Goal: Task Accomplishment & Management: Use online tool/utility

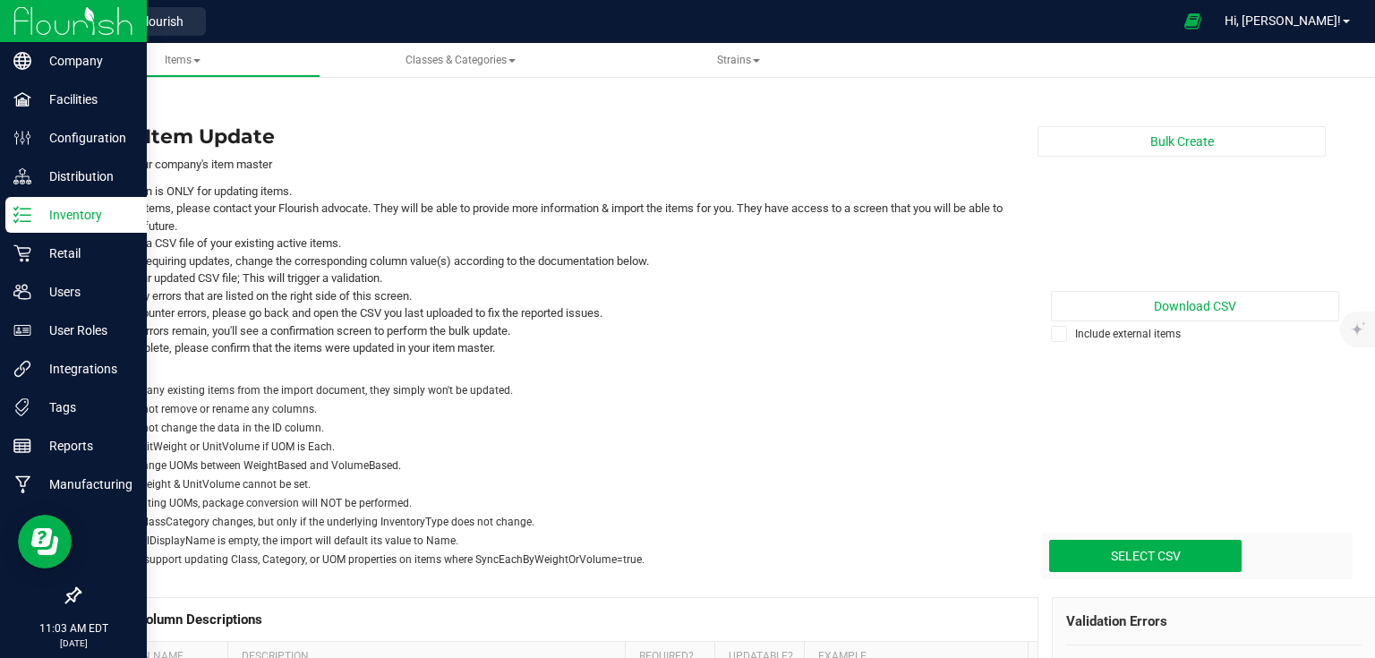
click at [75, 7] on img at bounding box center [73, 21] width 120 height 42
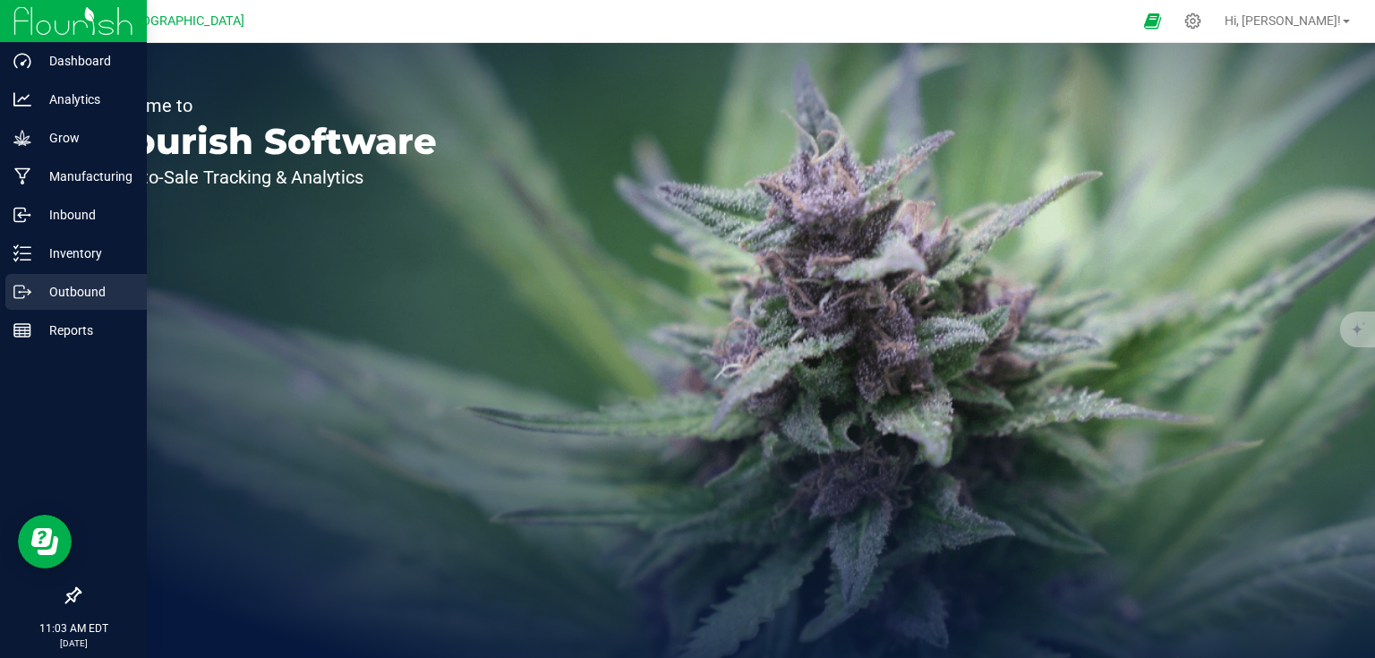
click at [81, 294] on p "Outbound" at bounding box center [84, 291] width 107 height 21
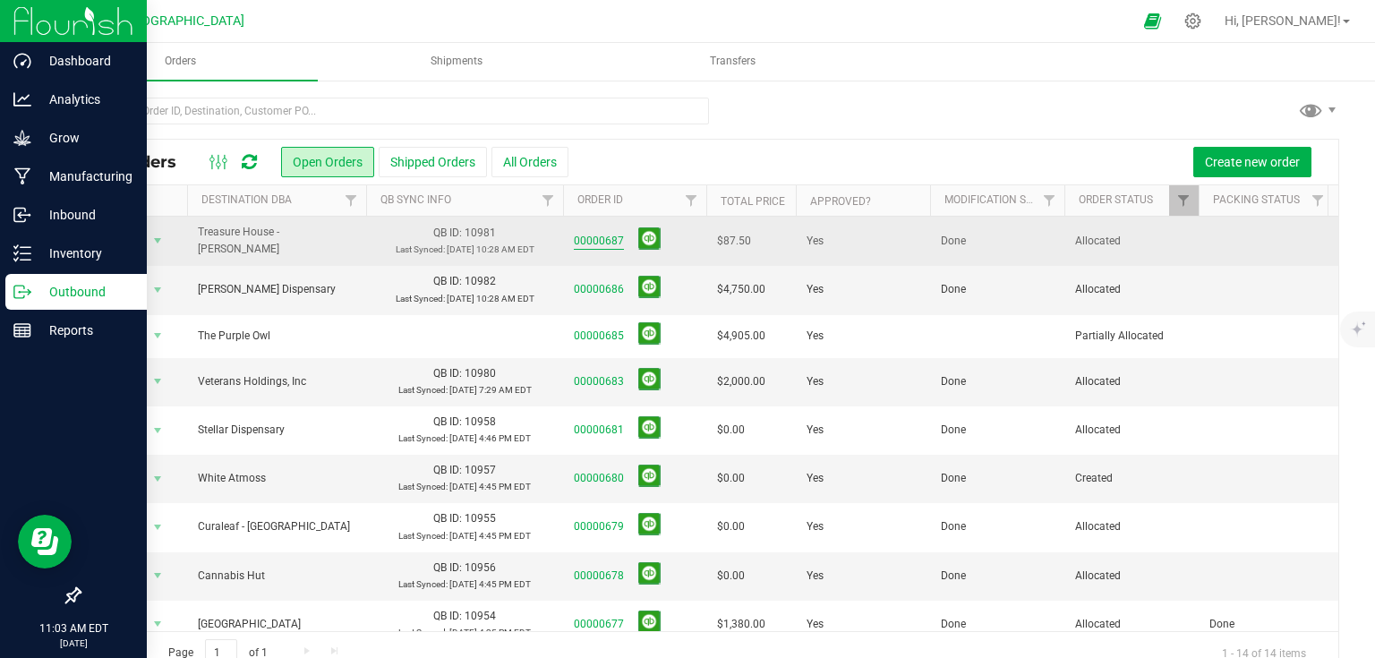
click at [597, 238] on link "00000687" at bounding box center [599, 241] width 50 height 17
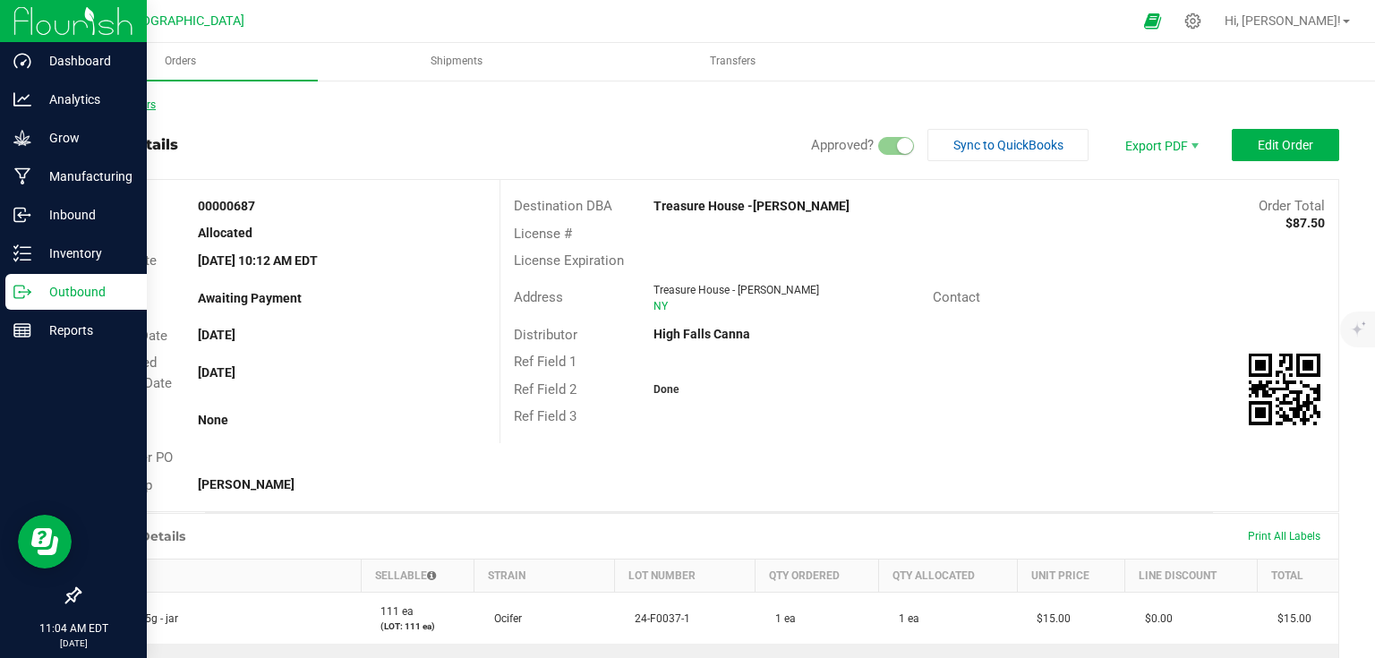
click at [137, 109] on link "Back to Orders" at bounding box center [117, 104] width 77 height 13
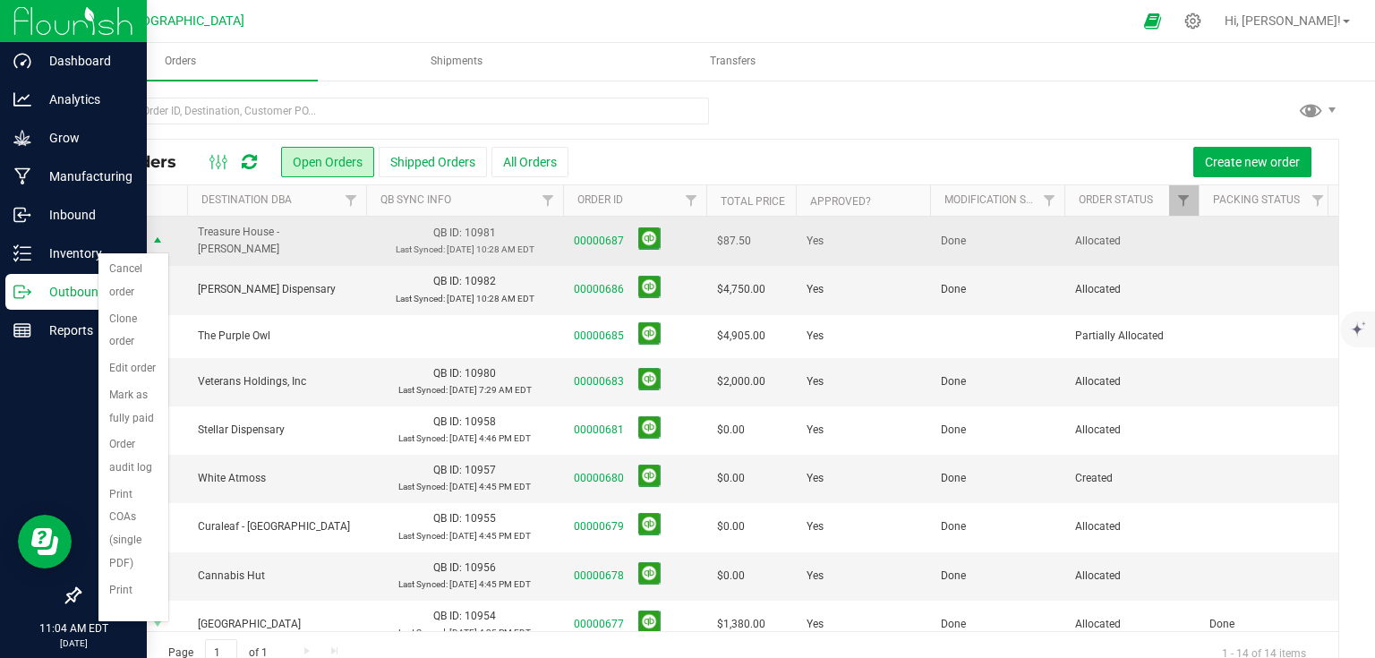
click at [182, 225] on td "Action Action Cancel order Clone order Edit order Mark as fully paid Order audi…" at bounding box center [133, 241] width 107 height 49
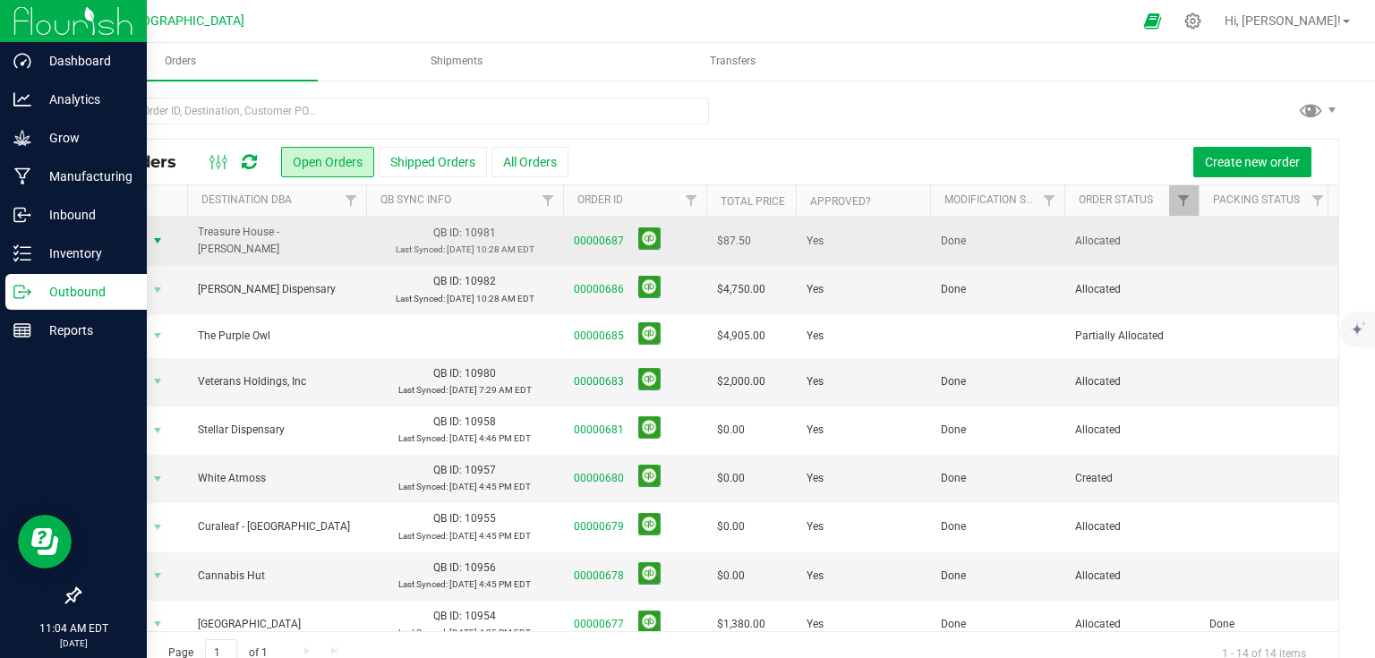
click at [167, 236] on span "select" at bounding box center [158, 240] width 22 height 25
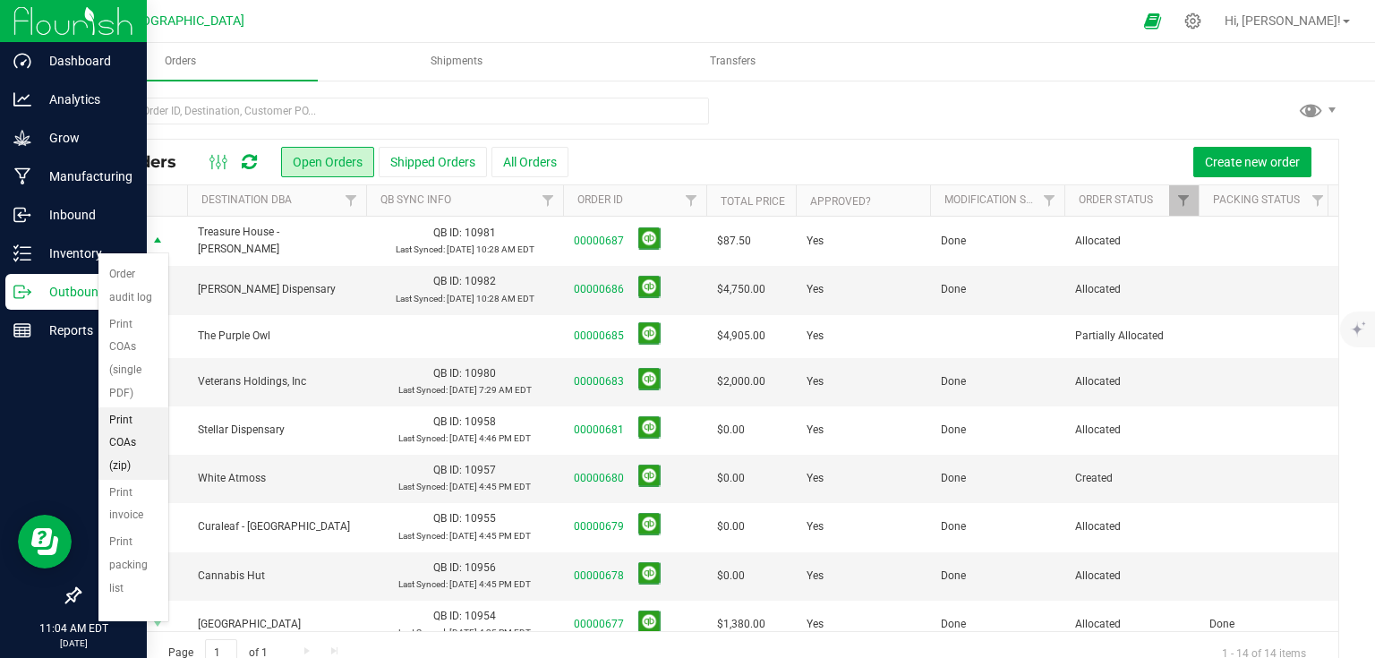
scroll to position [235, 0]
click at [134, 505] on li "Print invoice" at bounding box center [133, 504] width 70 height 49
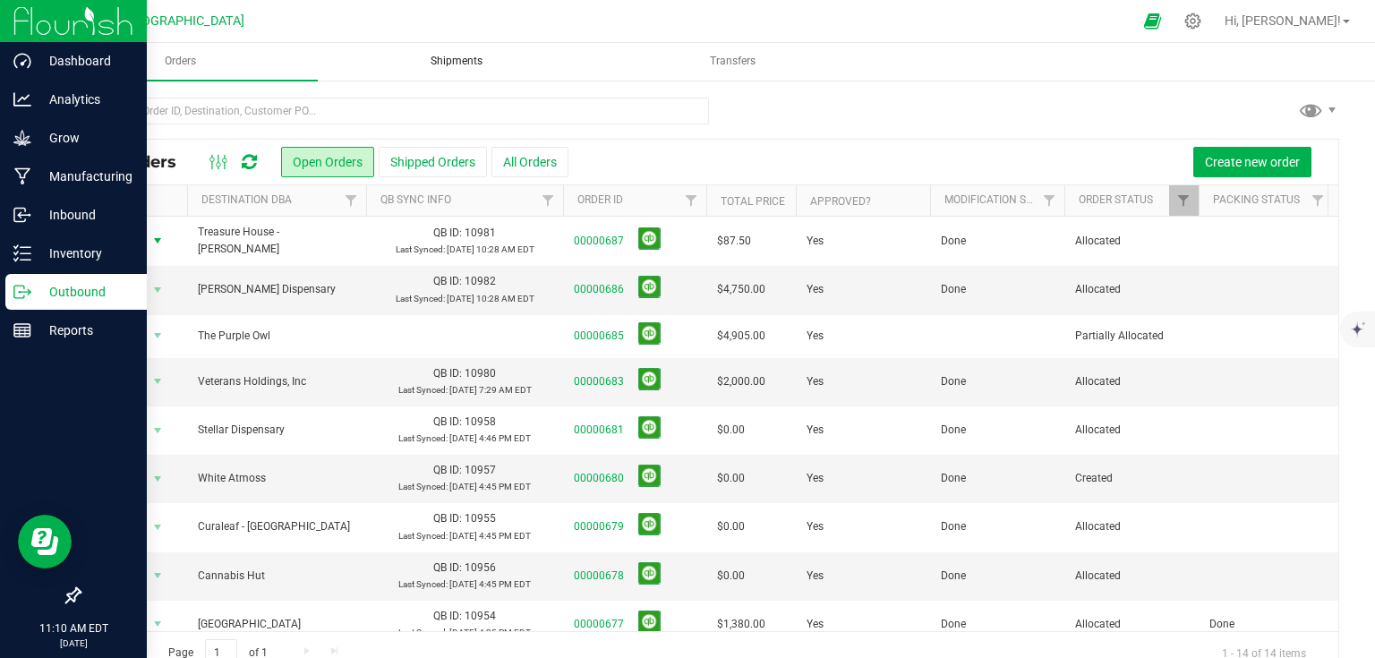
click at [478, 51] on uib-tab-heading "Shipments" at bounding box center [457, 62] width 273 height 36
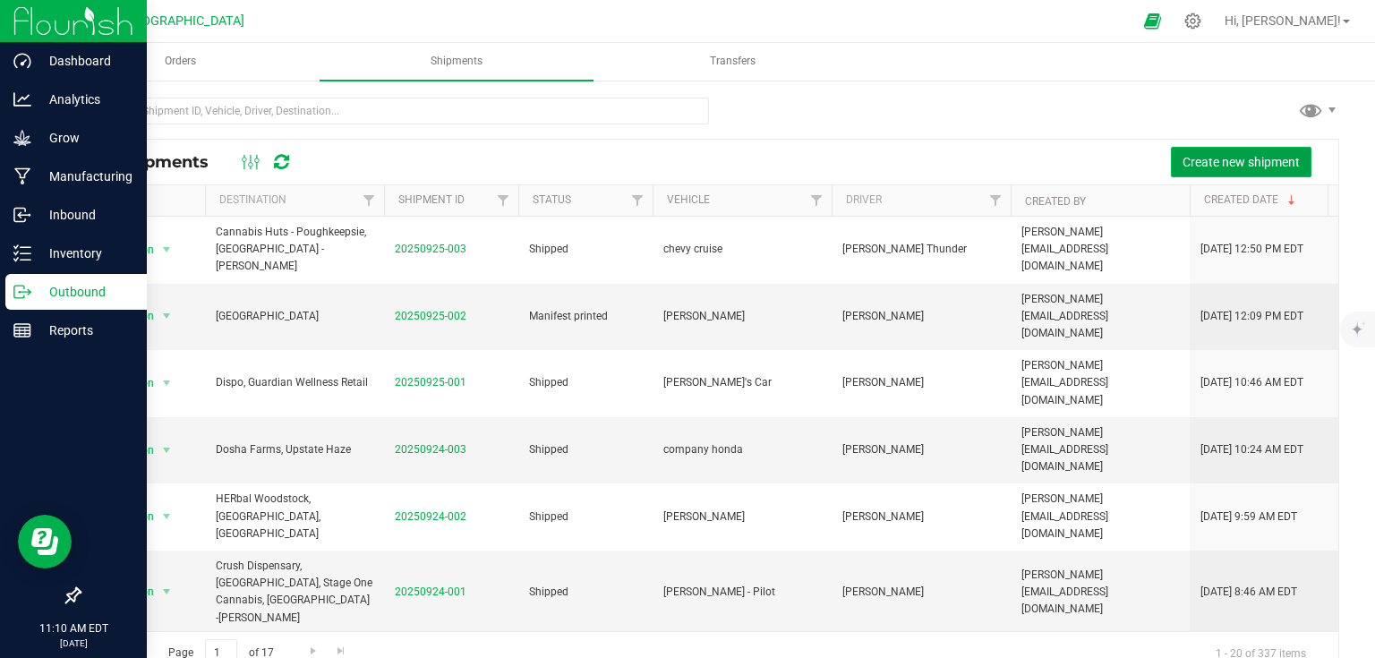
click at [1188, 158] on span "Create new shipment" at bounding box center [1241, 162] width 117 height 14
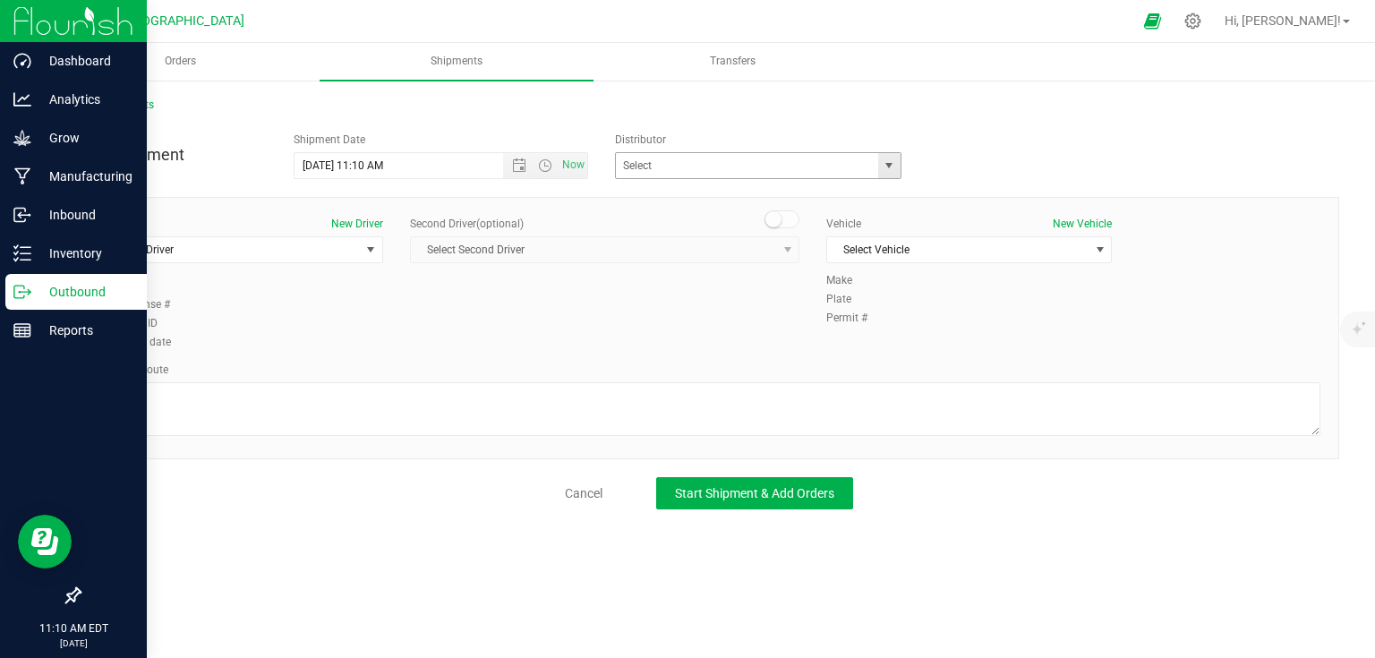
click at [886, 175] on span "select" at bounding box center [889, 165] width 22 height 25
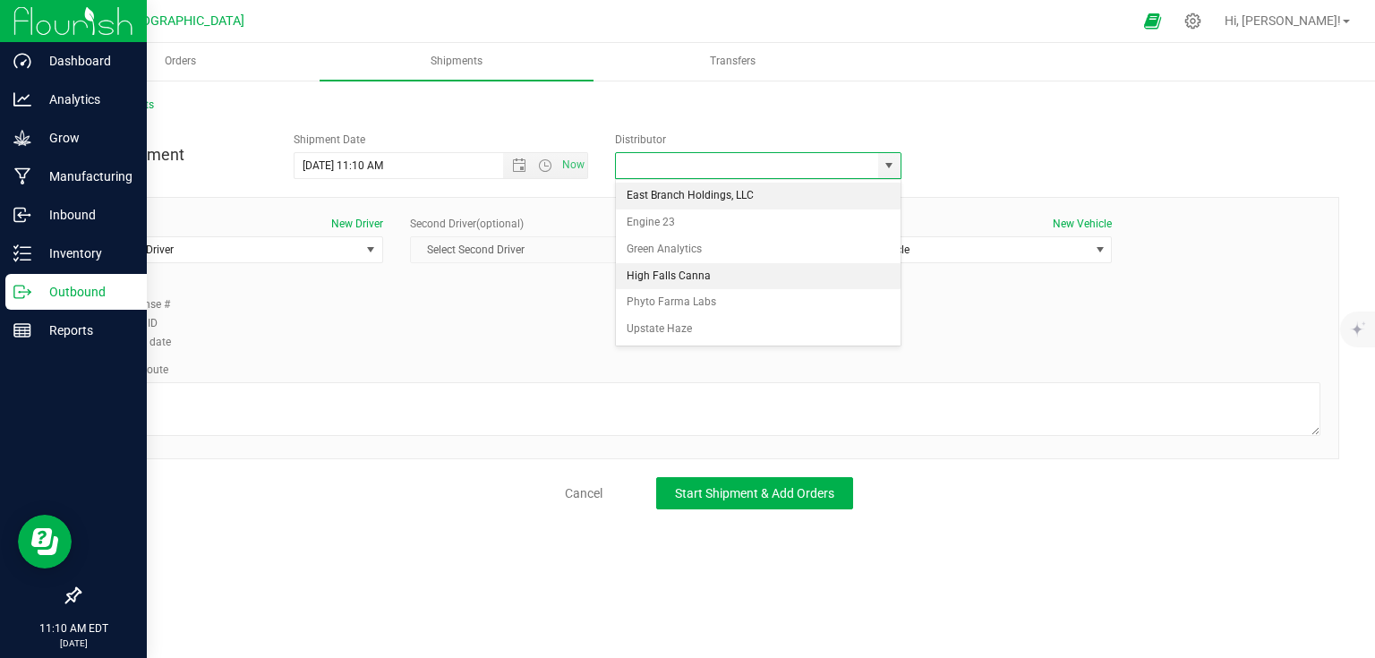
click at [707, 278] on li "High Falls Canna" at bounding box center [758, 276] width 285 height 27
type input "High Falls Canna"
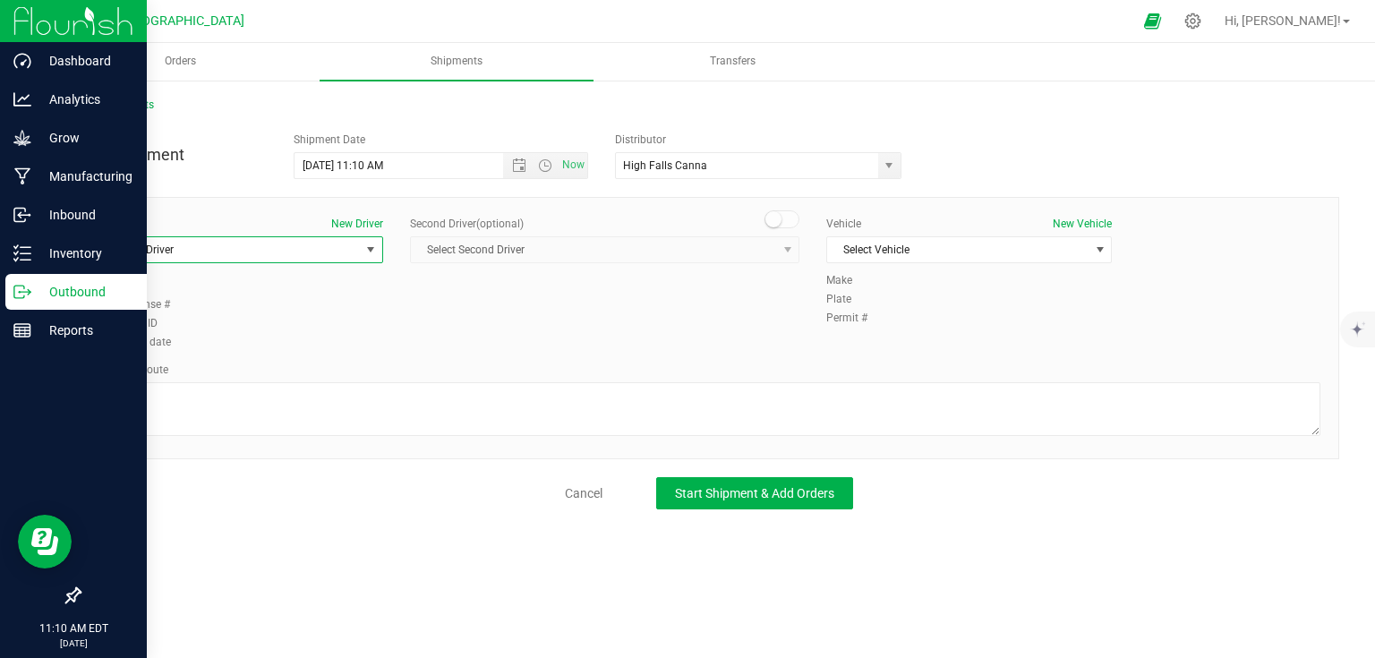
click at [339, 256] on span "Select Driver" at bounding box center [228, 249] width 261 height 25
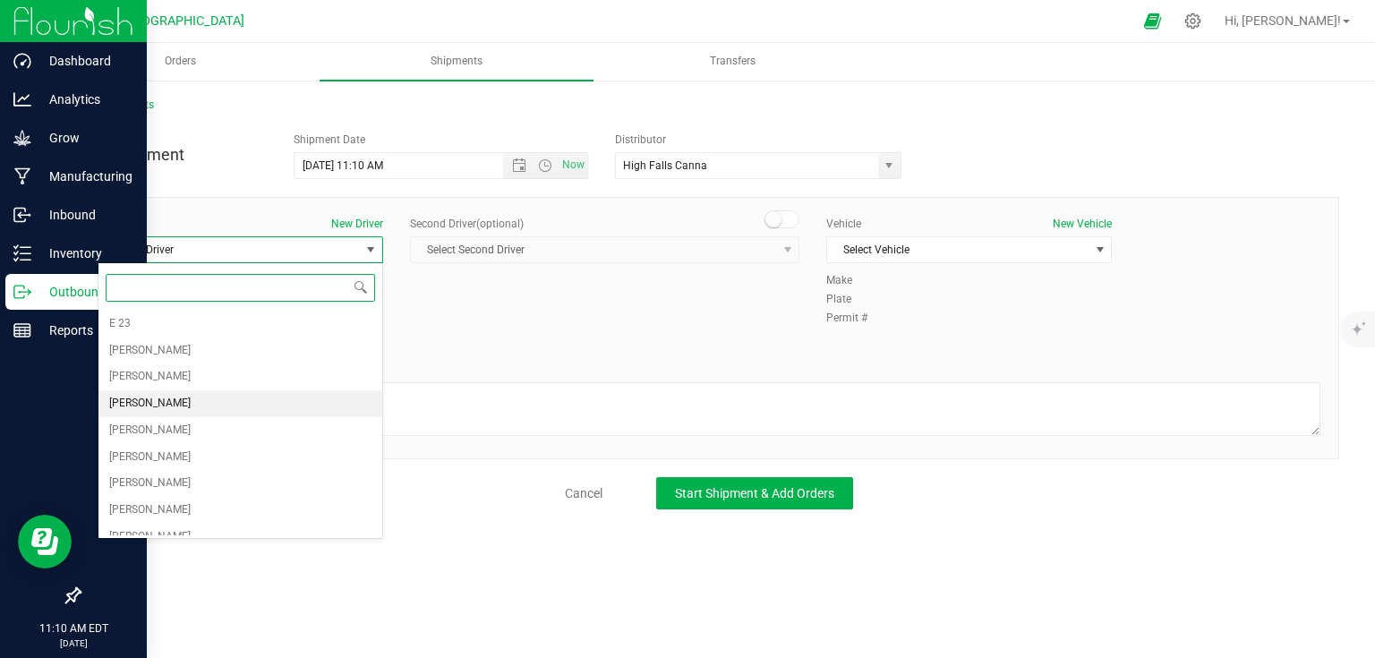
click at [143, 401] on span "Brian Casey" at bounding box center [149, 403] width 81 height 23
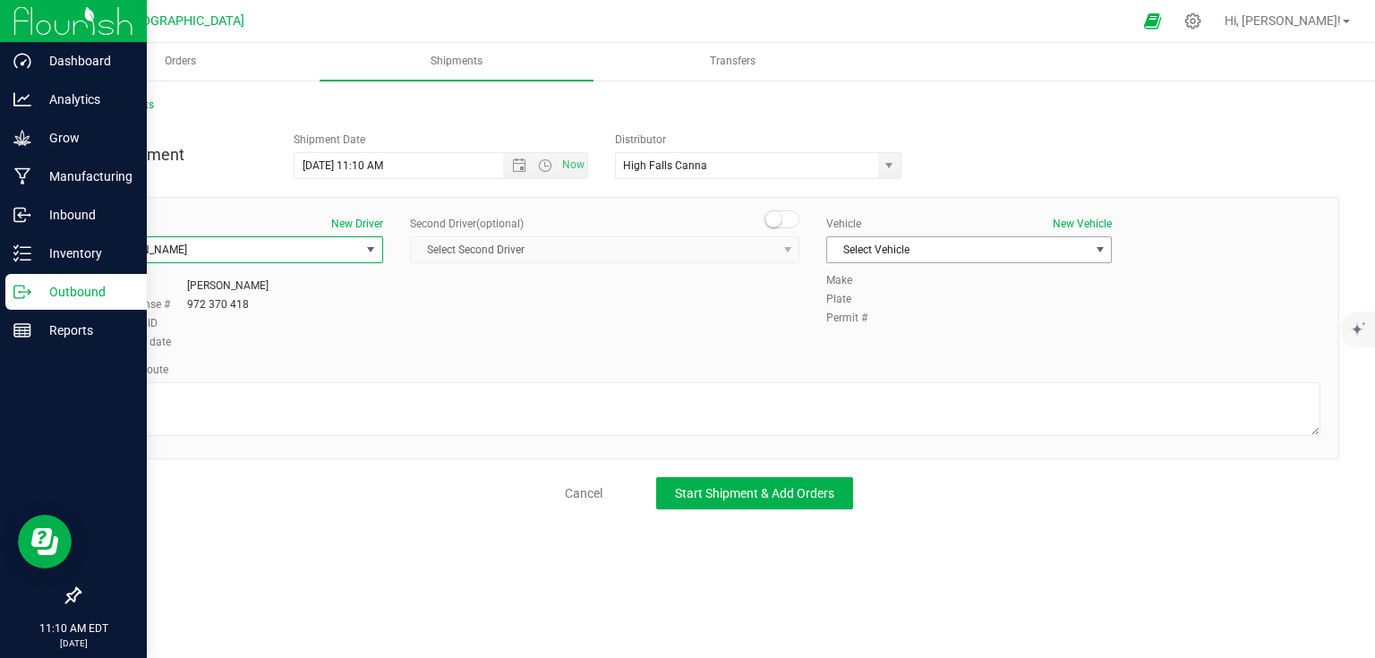
click at [936, 247] on span "Select Vehicle" at bounding box center [957, 249] width 261 height 25
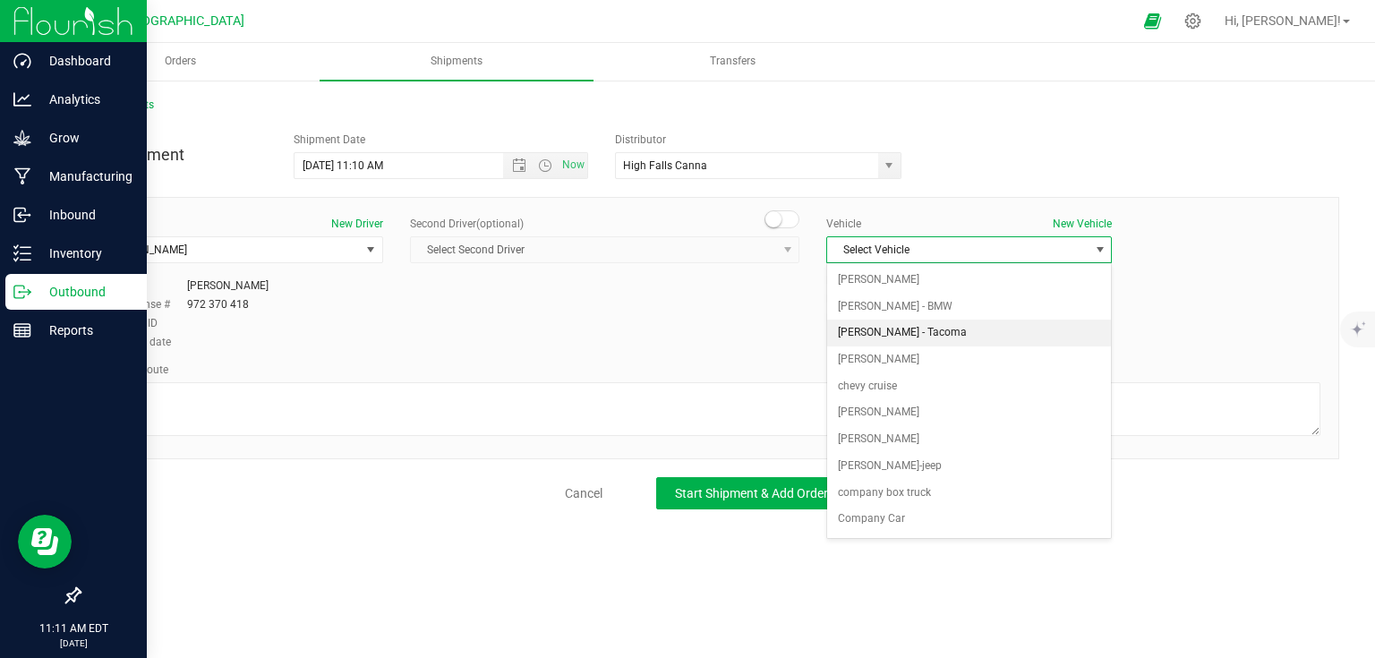
click at [988, 329] on li "Brian Casey - Tacoma" at bounding box center [969, 333] width 284 height 27
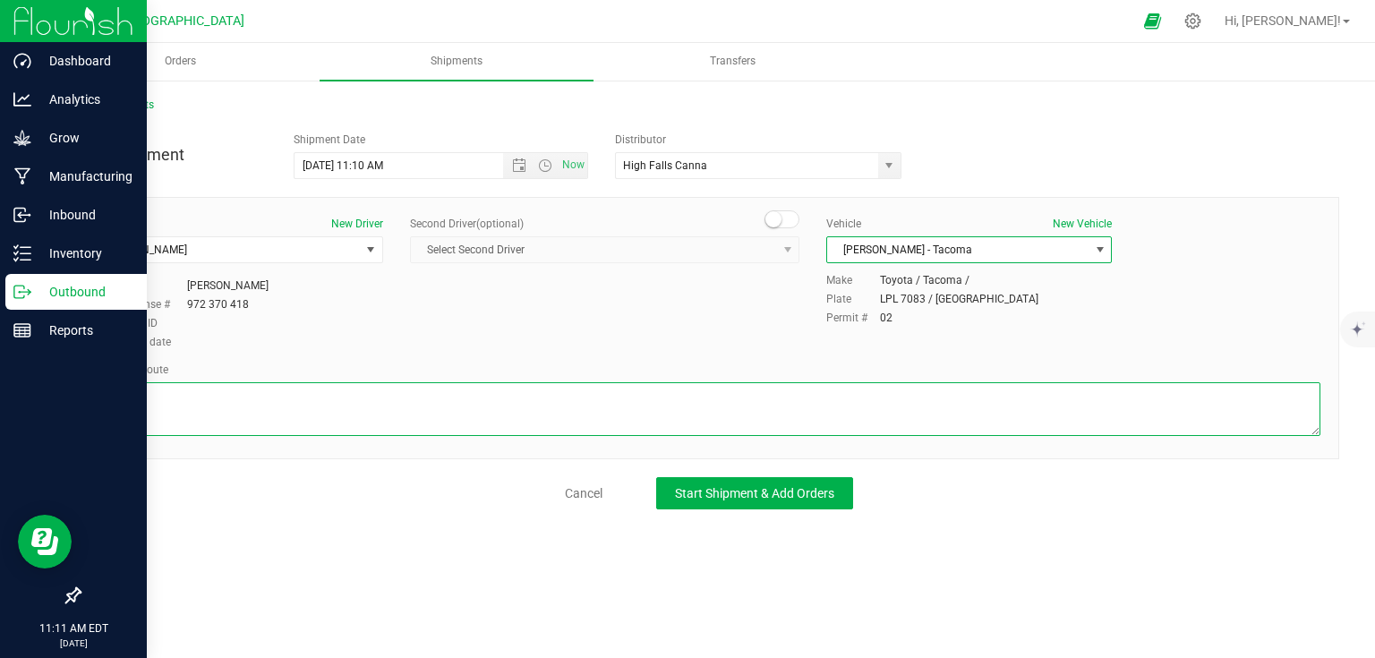
click at [319, 421] on textarea at bounding box center [709, 409] width 1223 height 54
type textarea "f"
type textarea "Follow GPS"
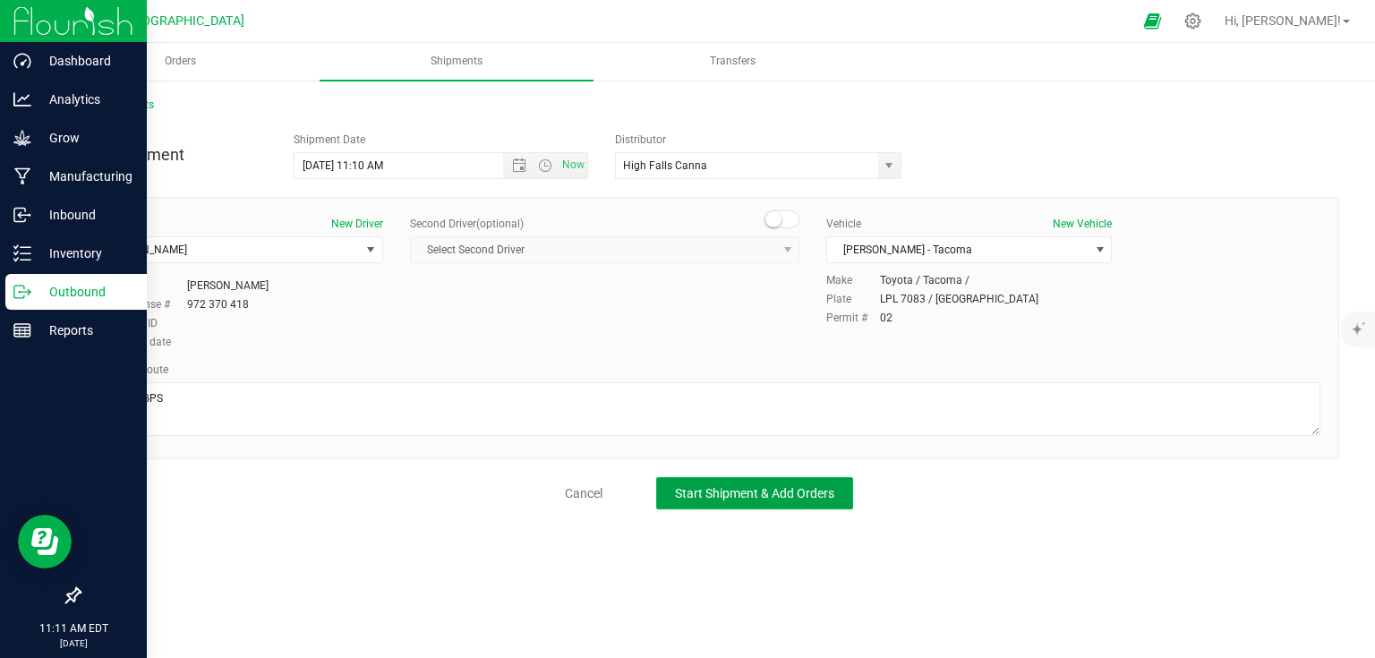
click at [703, 487] on span "Start Shipment & Add Orders" at bounding box center [754, 493] width 159 height 14
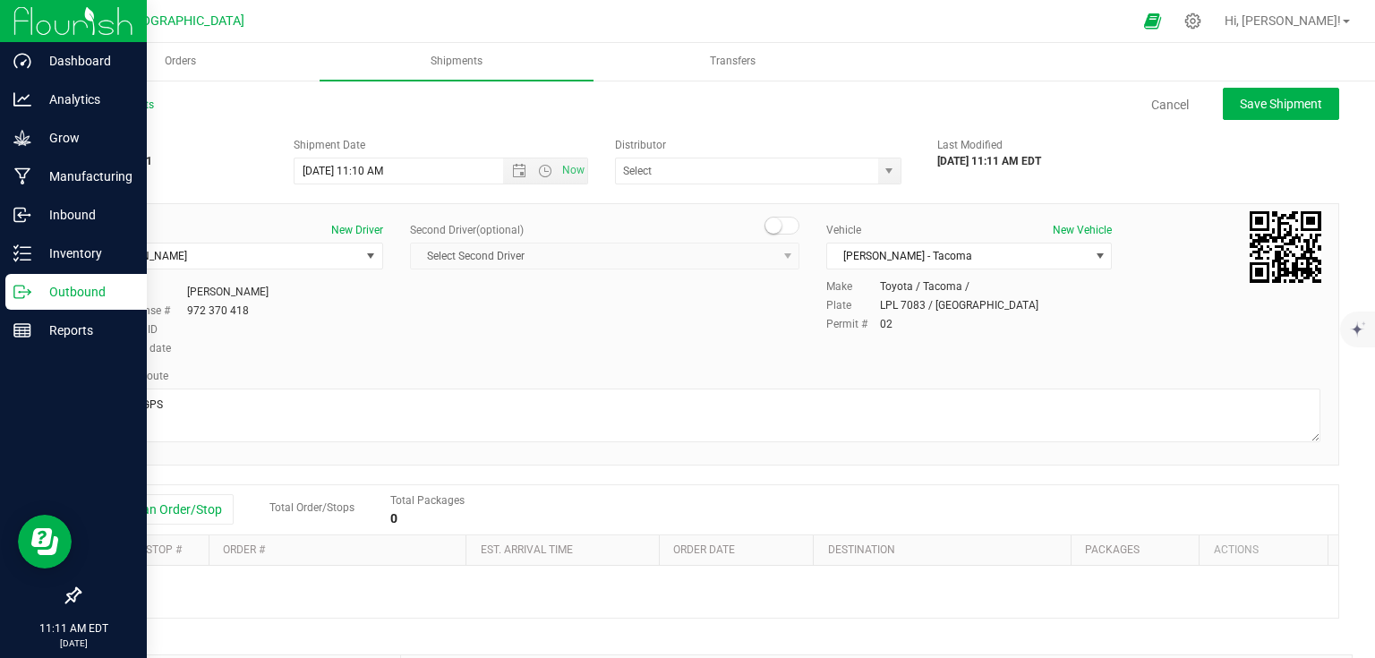
type input "High Falls Canna"
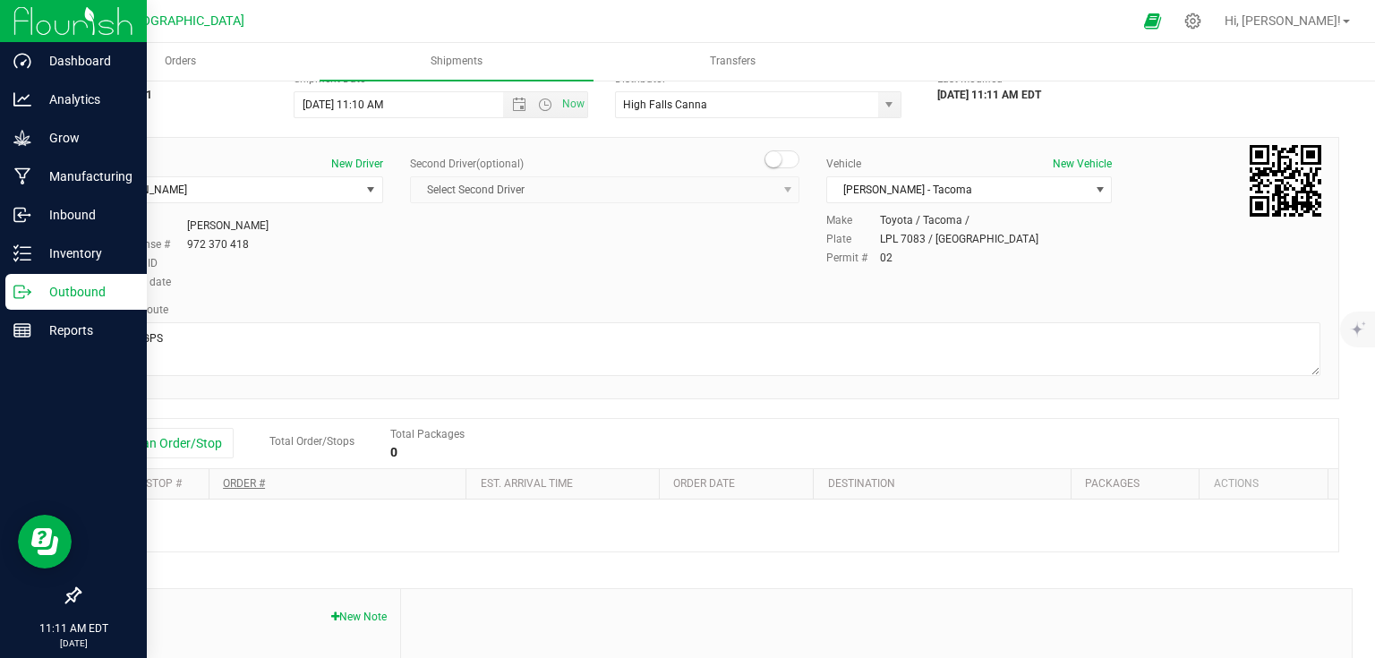
scroll to position [143, 0]
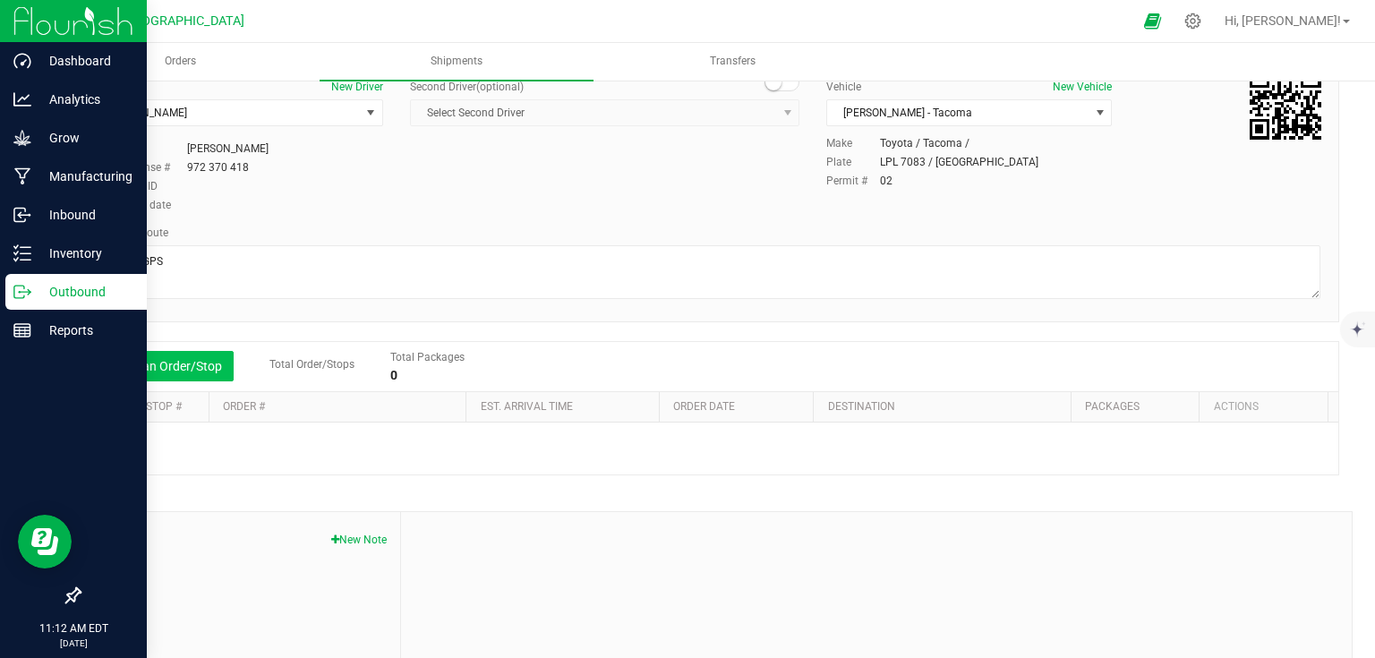
click at [218, 373] on button "Add an Order/Stop" at bounding box center [163, 366] width 141 height 30
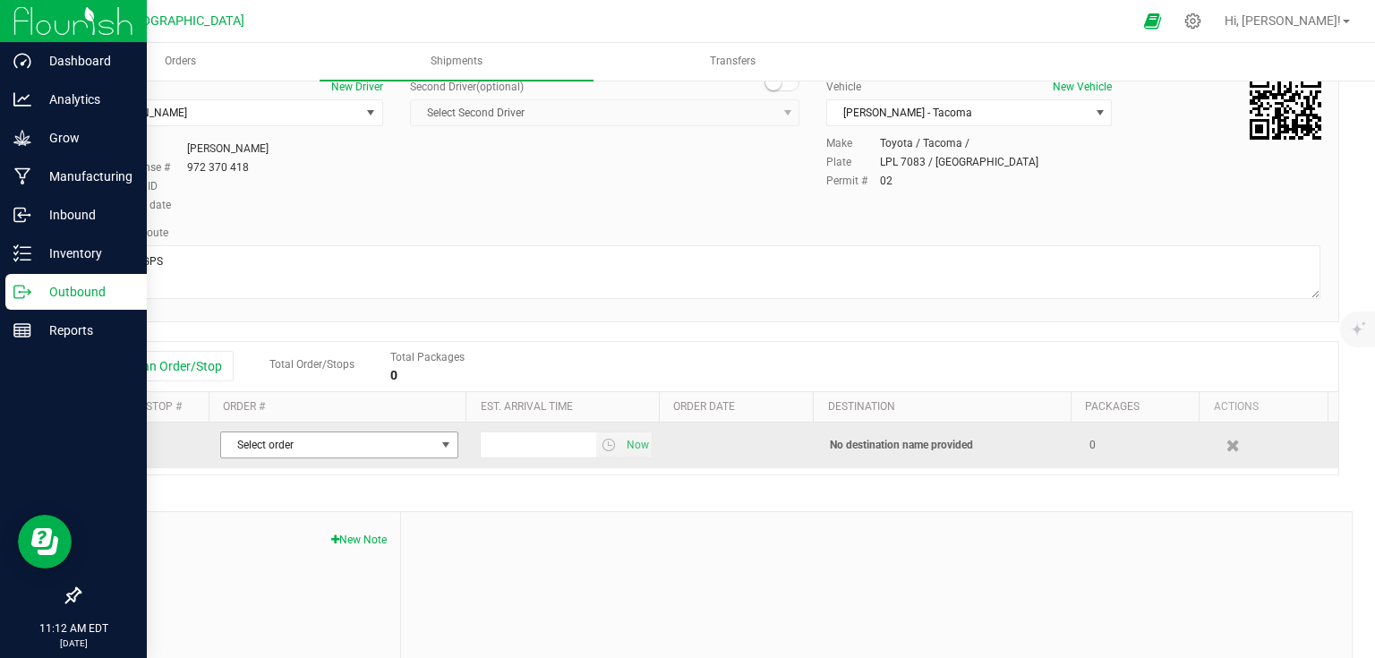
click at [311, 437] on span "Select order" at bounding box center [328, 444] width 214 height 25
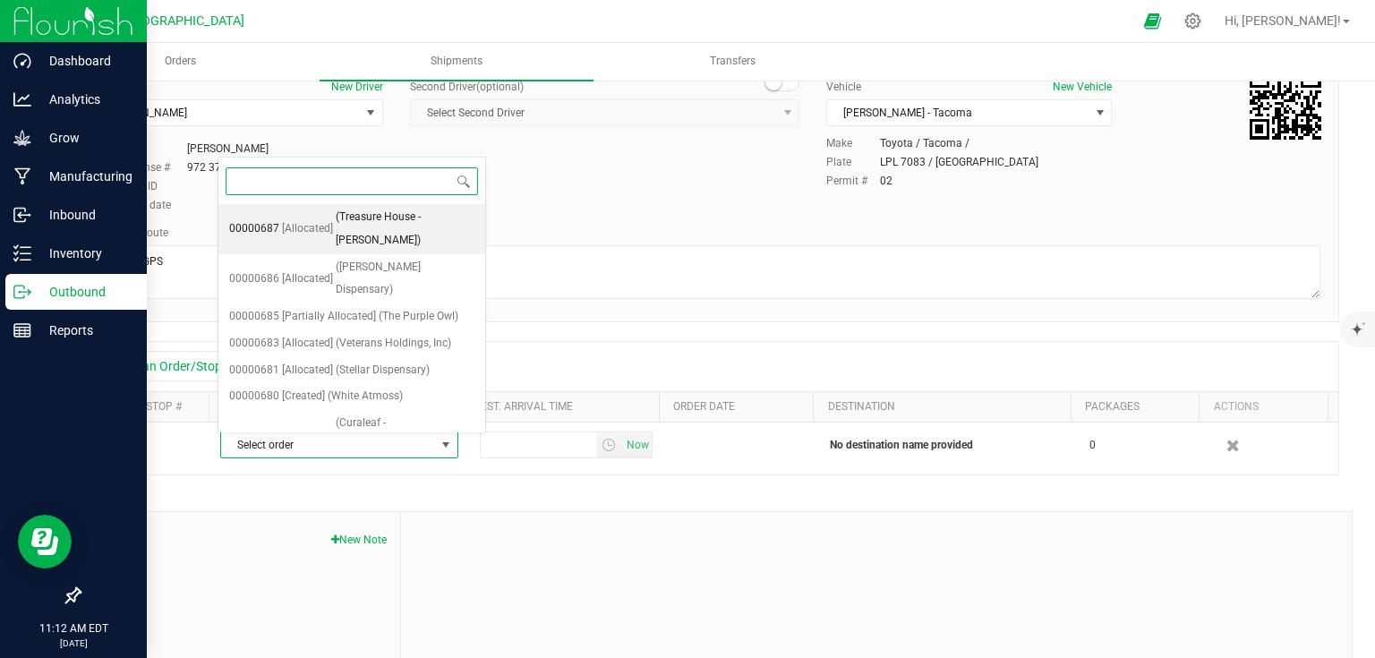
click at [412, 218] on span "(Treasure House -brian)" at bounding box center [405, 229] width 139 height 46
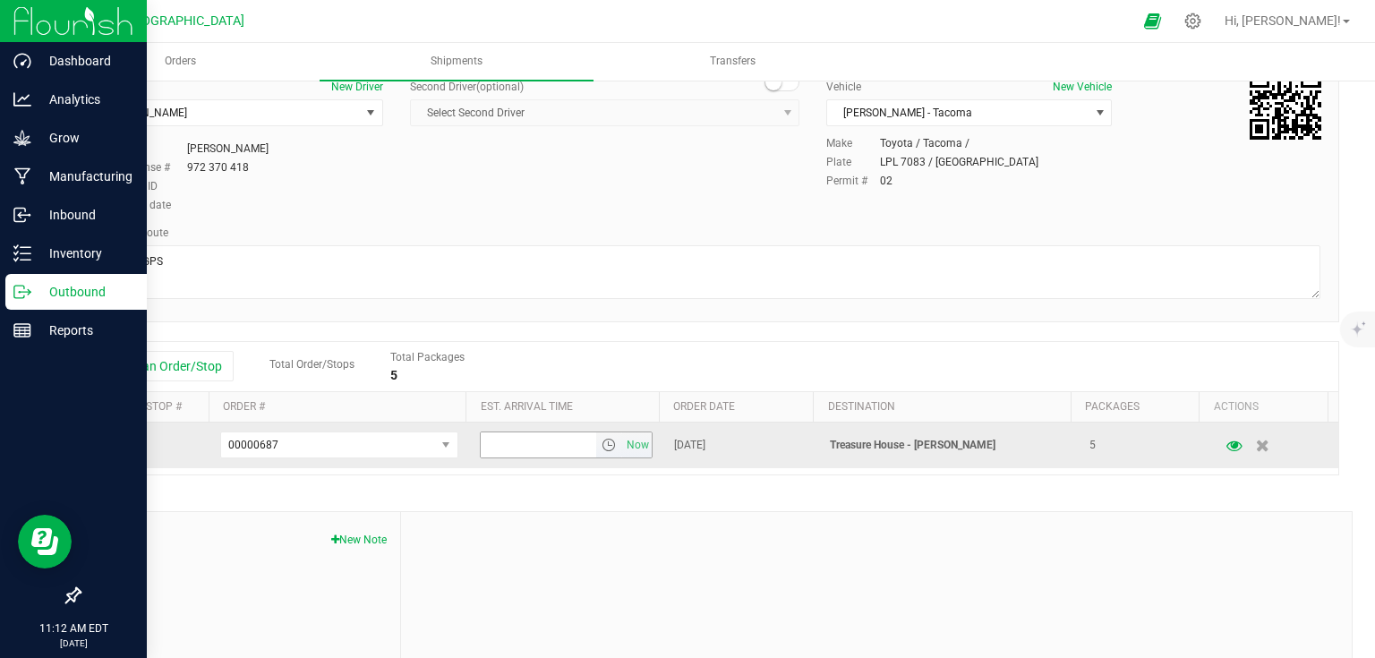
click at [602, 449] on span "select" at bounding box center [609, 445] width 14 height 14
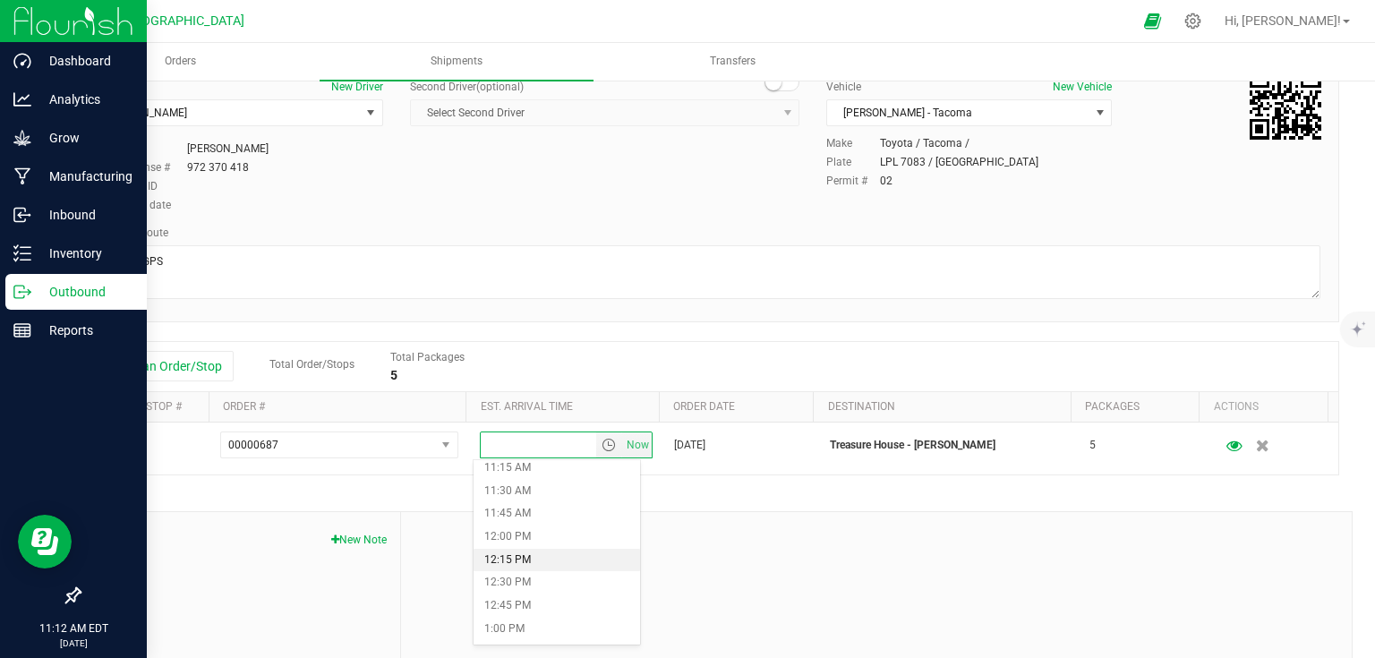
scroll to position [1074, 0]
click at [509, 595] on li "1:00 PM" at bounding box center [557, 597] width 167 height 23
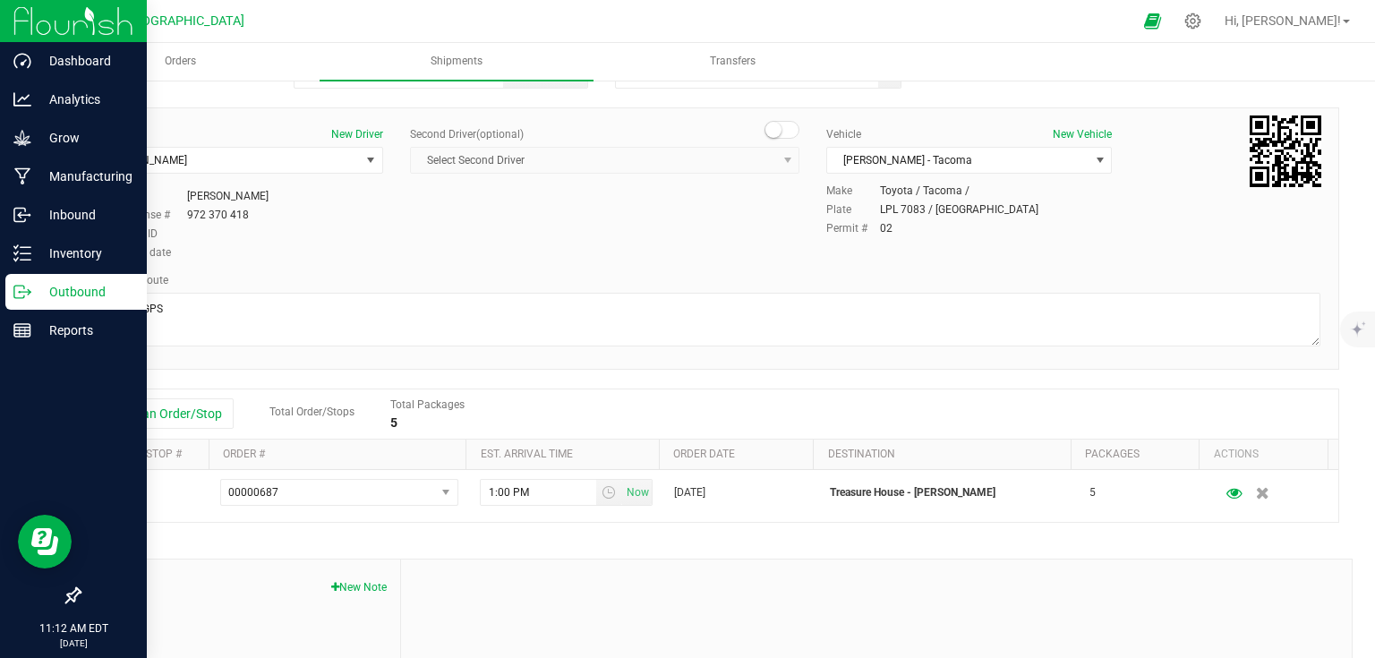
scroll to position [0, 0]
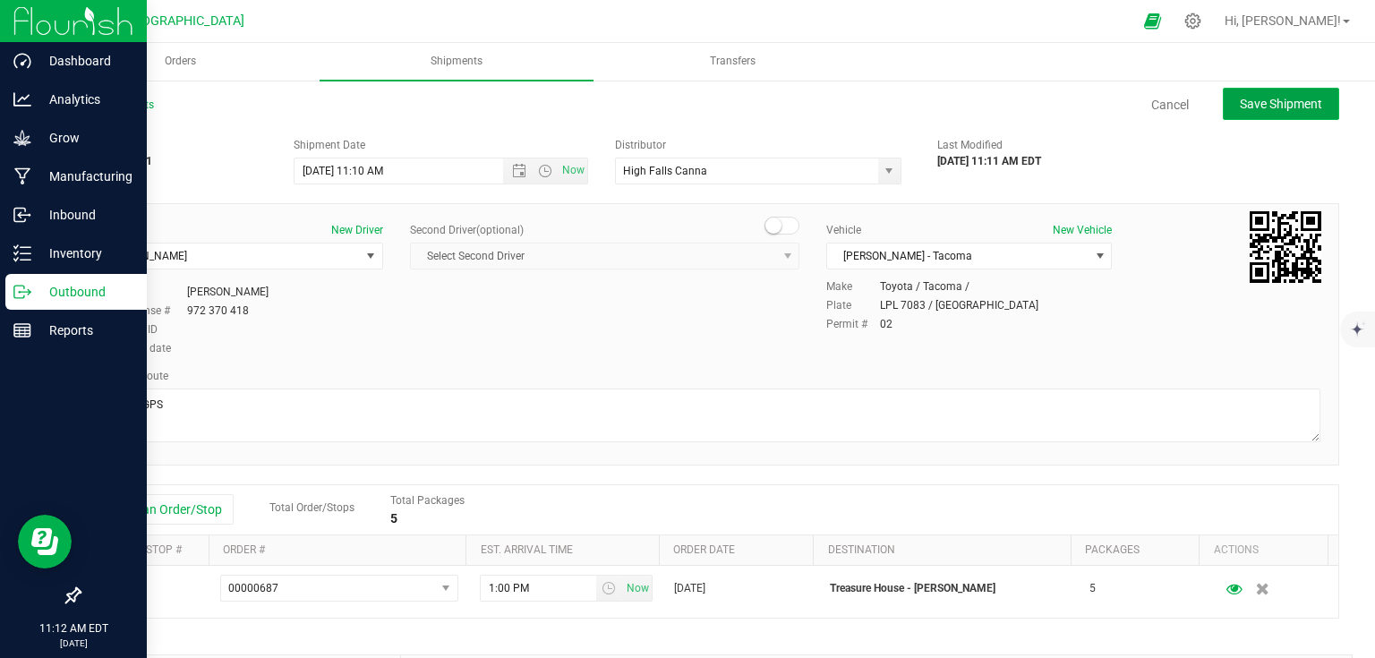
click at [1294, 102] on span "Save Shipment" at bounding box center [1281, 104] width 82 height 14
type input "9/26/2025 3:10 PM"
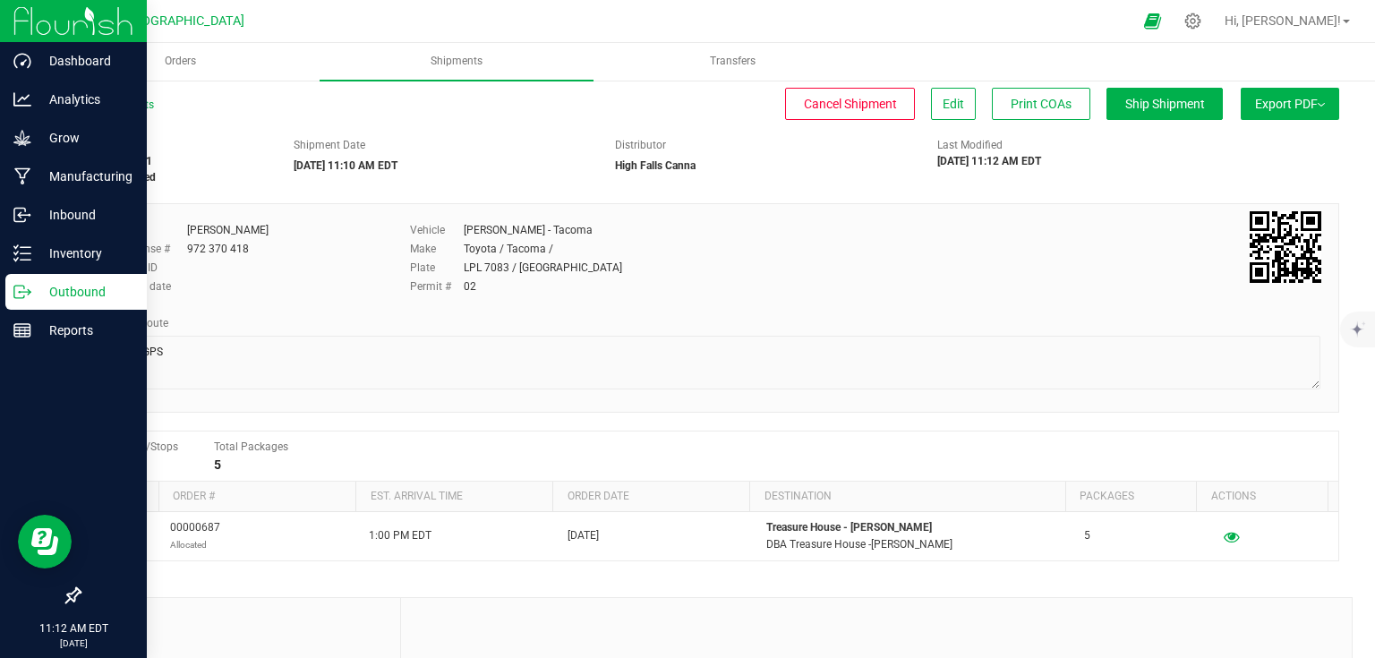
click at [1290, 106] on span "Export PDF" at bounding box center [1290, 104] width 70 height 14
click at [1260, 172] on span "Manifest by Lot" at bounding box center [1244, 170] width 74 height 13
click at [1158, 101] on span "Ship Shipment" at bounding box center [1165, 104] width 80 height 14
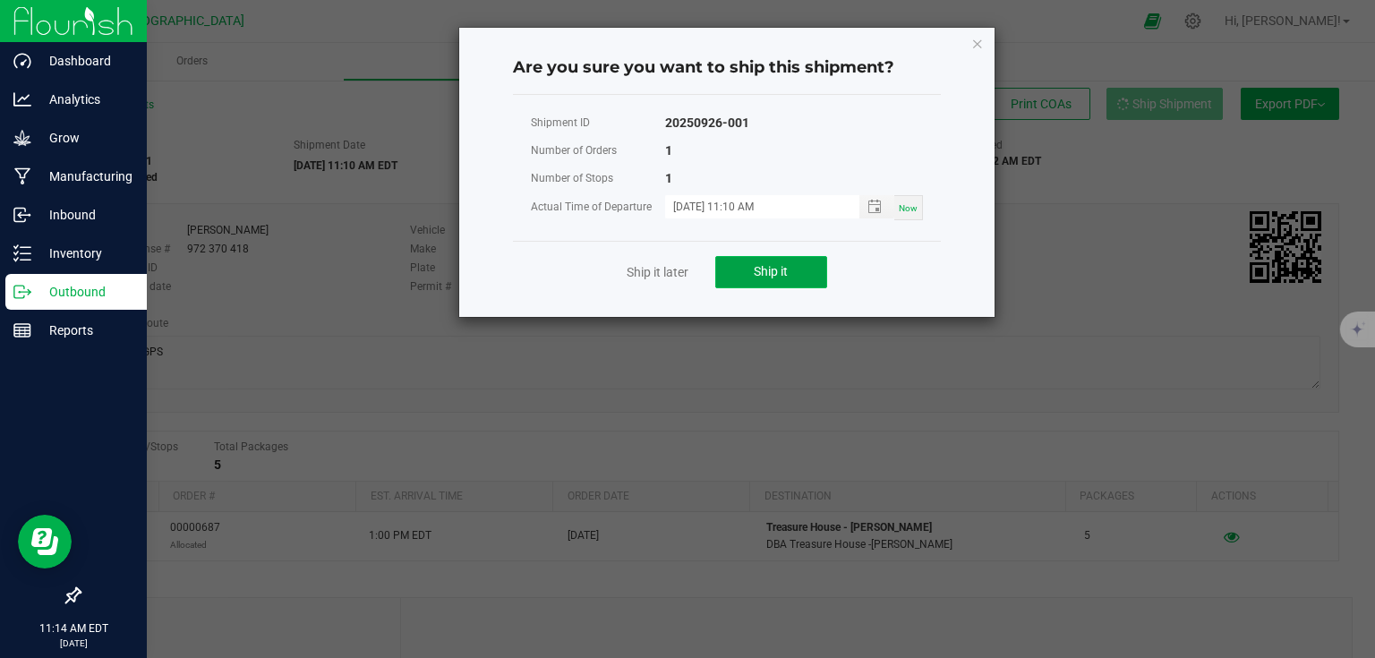
click at [766, 283] on button "Ship it" at bounding box center [771, 272] width 112 height 32
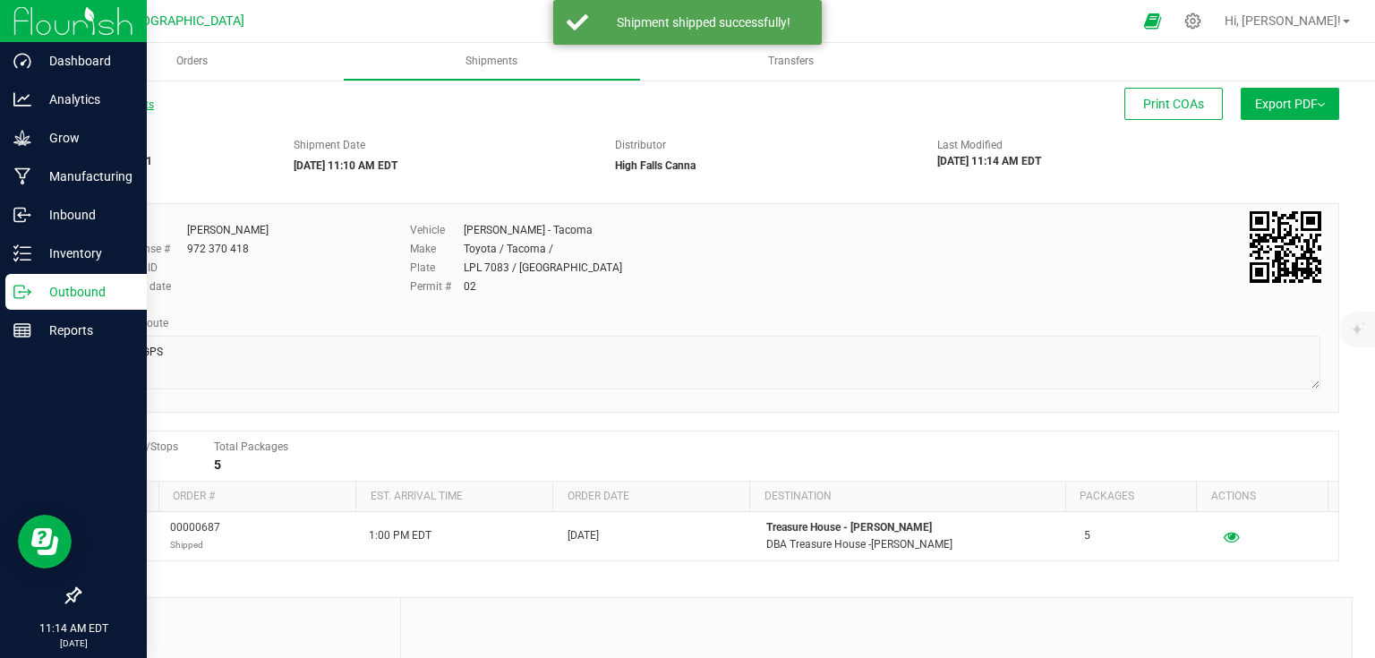
click at [147, 109] on link "All Shipments" at bounding box center [116, 104] width 75 height 13
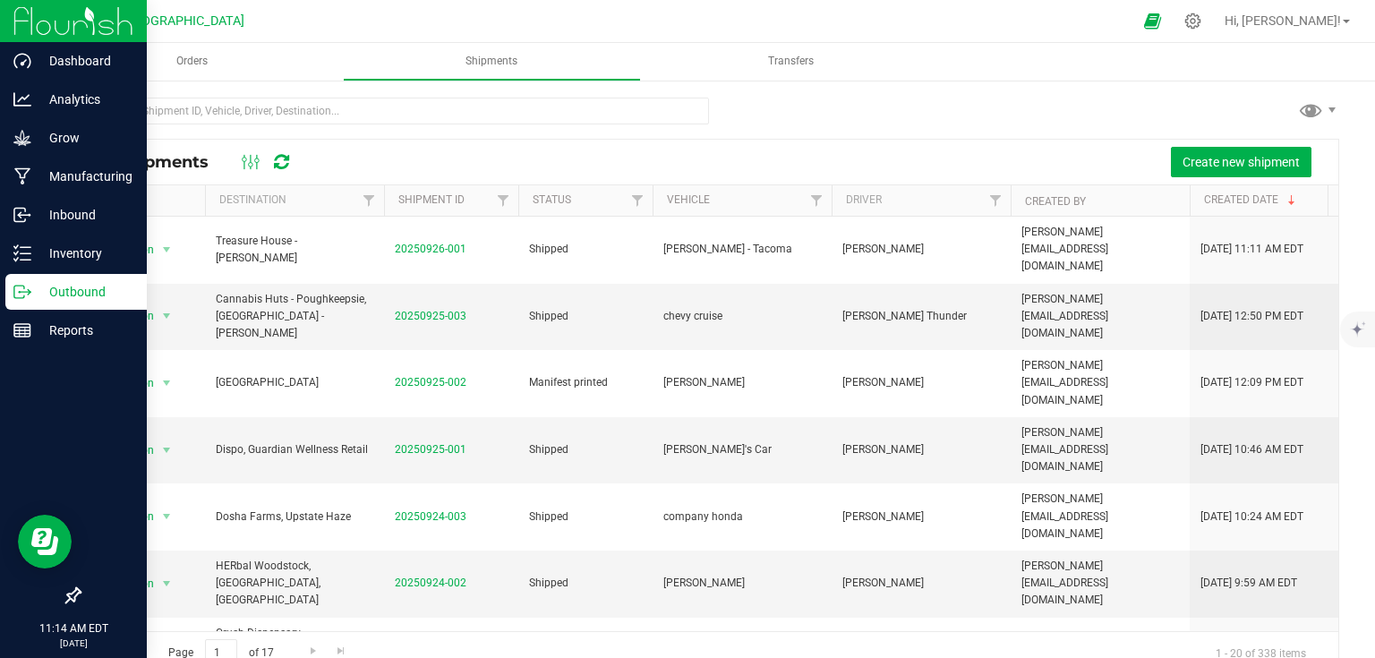
click at [37, 39] on img at bounding box center [73, 21] width 120 height 42
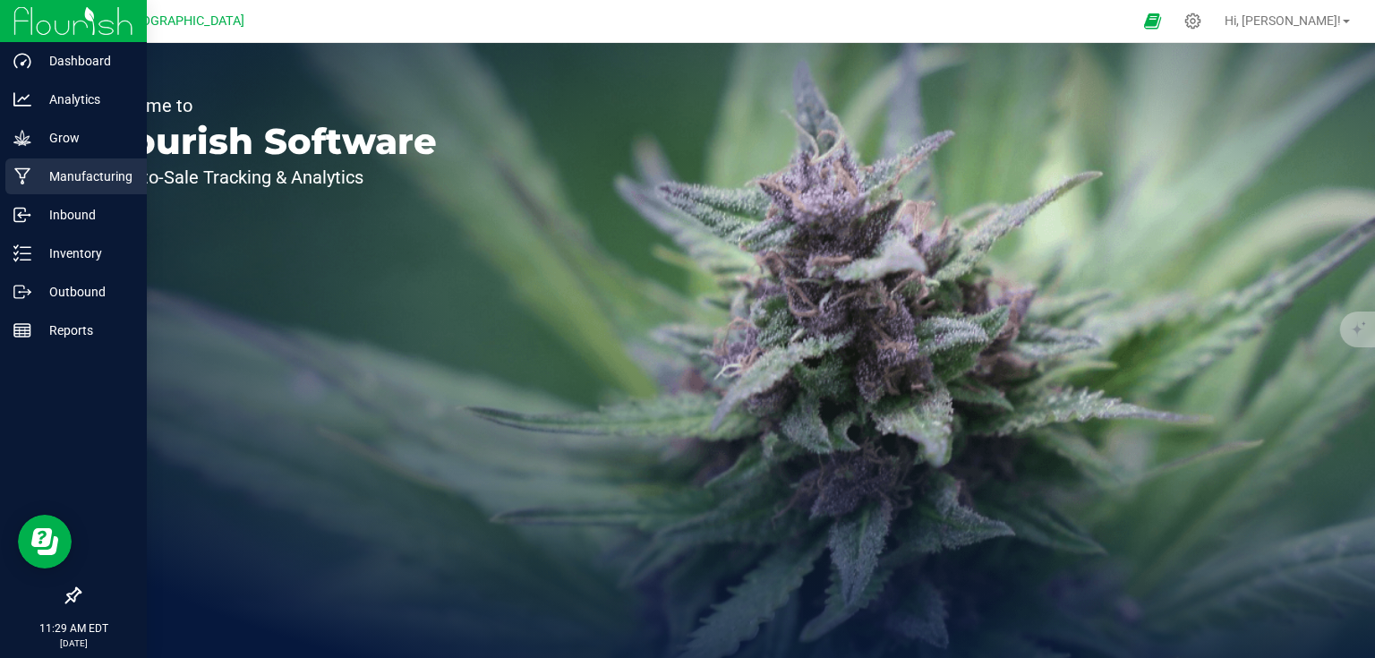
click at [42, 179] on p "Manufacturing" at bounding box center [84, 176] width 107 height 21
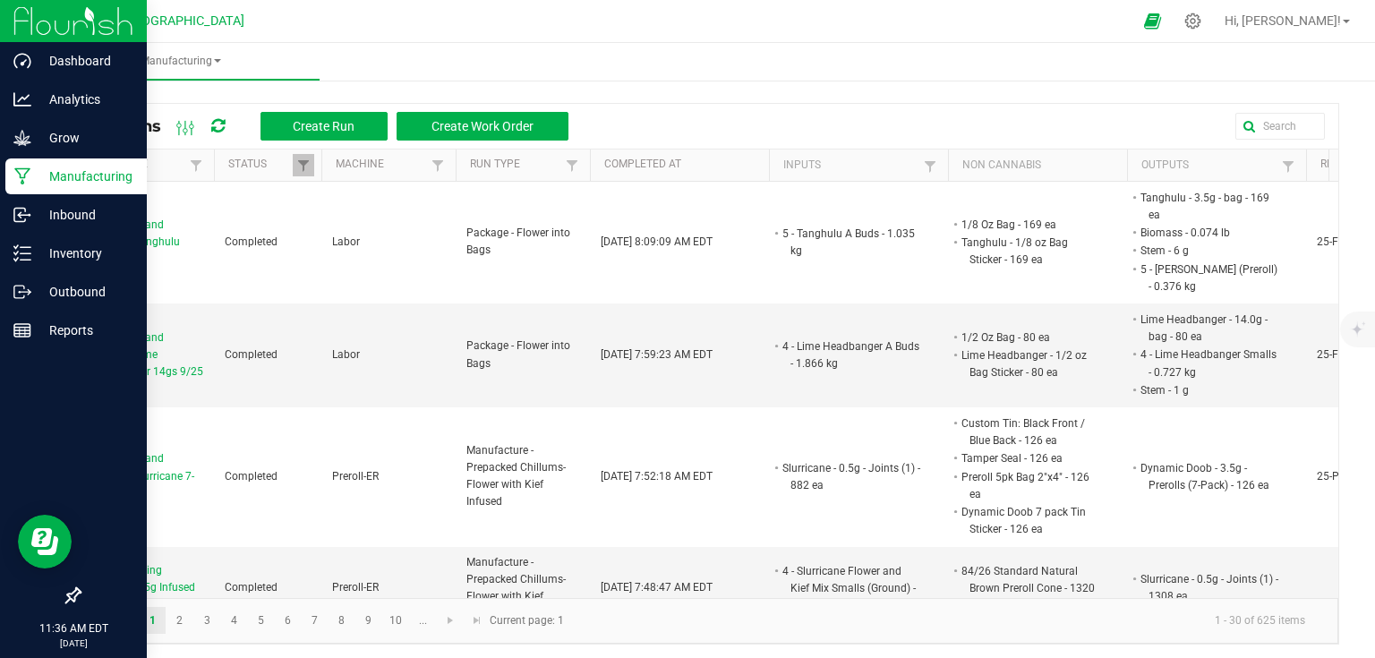
click at [261, 88] on div "All Runs Create Run Create Work Order Run Name Status Machine Run Type Complete…" at bounding box center [709, 369] width 1332 height 586
click at [228, 121] on div "All Runs Create Run Create Work Order" at bounding box center [337, 126] width 489 height 30
click at [225, 125] on icon at bounding box center [217, 126] width 13 height 16
click at [304, 122] on span "Create Run" at bounding box center [324, 126] width 62 height 14
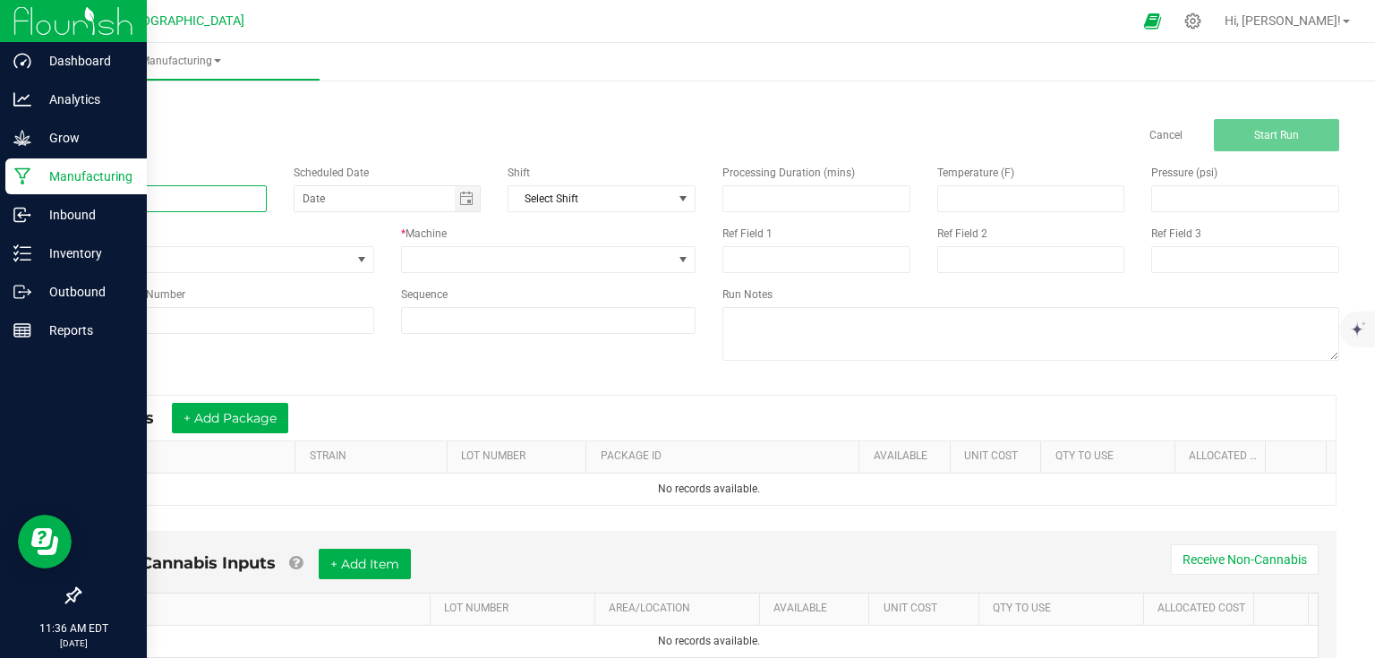
click at [233, 197] on input at bounding box center [173, 198] width 188 height 27
type input "Packaging and Labeling Candy Whippetz 8ths 9/26"
click at [311, 259] on span "None" at bounding box center [215, 259] width 271 height 25
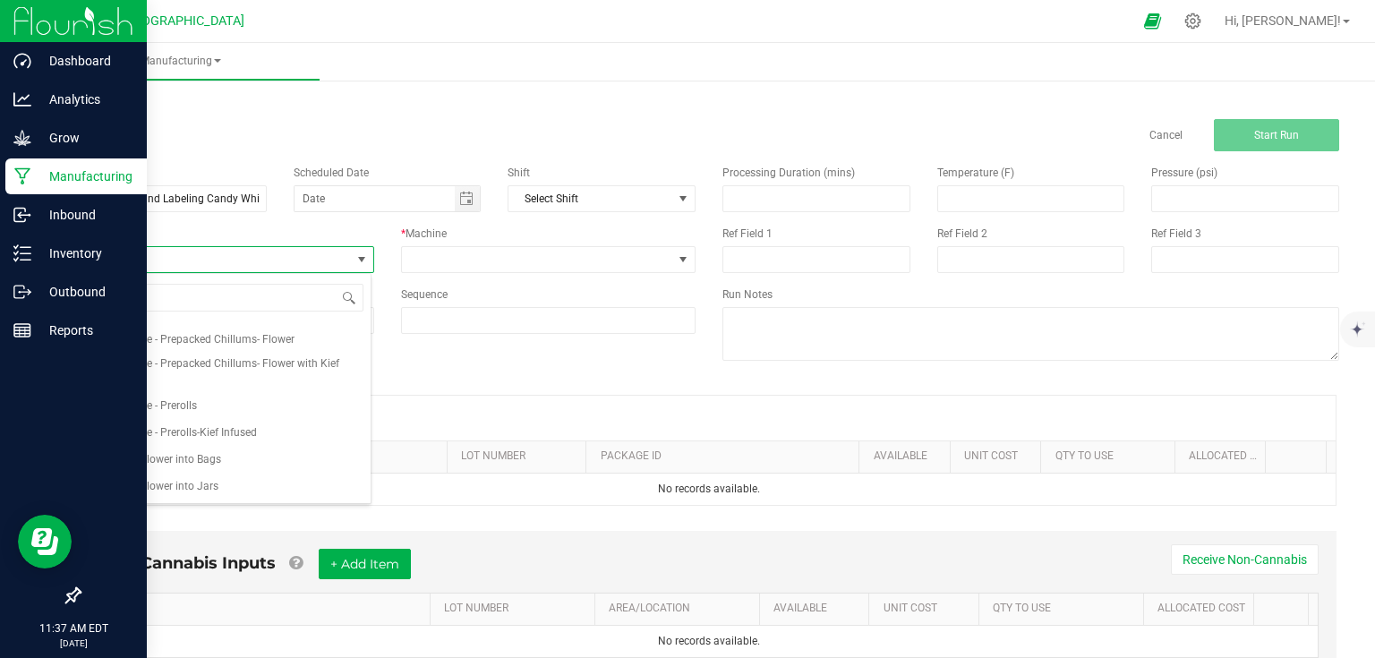
scroll to position [143, 0]
click at [204, 458] on span "Package - Flower into Bags" at bounding box center [155, 458] width 131 height 18
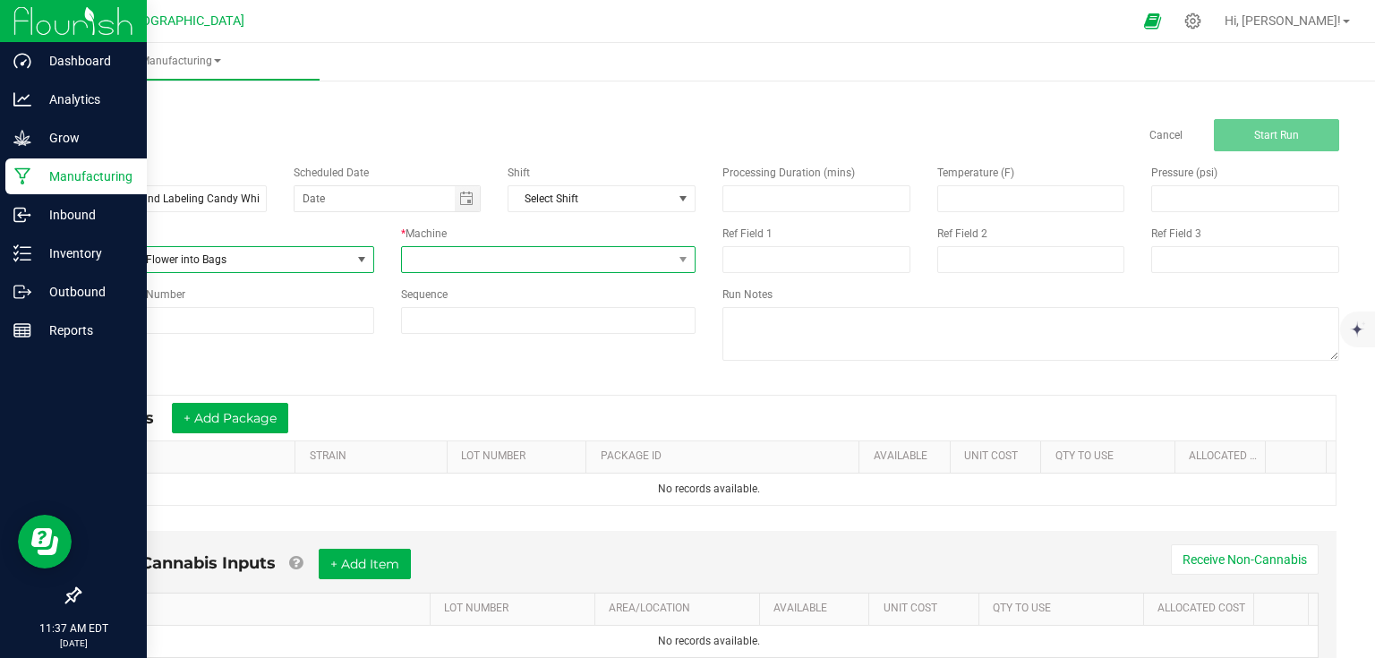
click at [487, 268] on span at bounding box center [537, 259] width 271 height 25
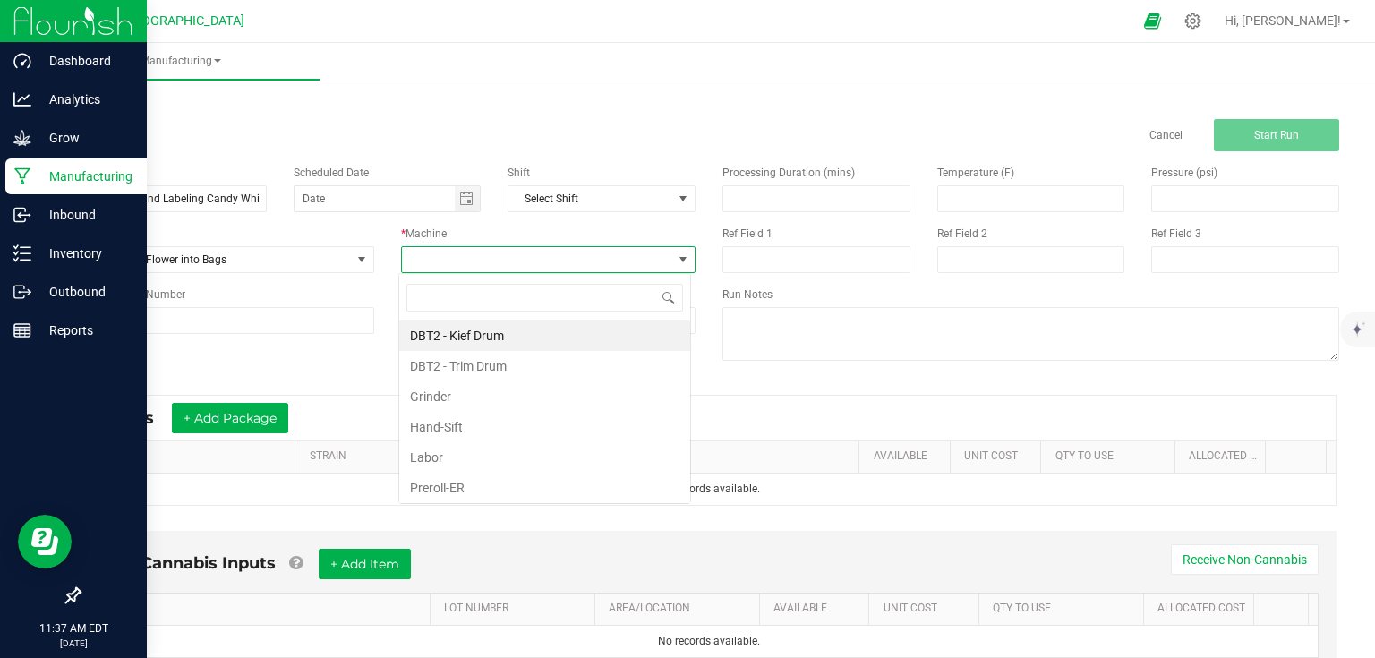
scroll to position [26, 292]
click at [473, 451] on li "Labor" at bounding box center [544, 457] width 291 height 30
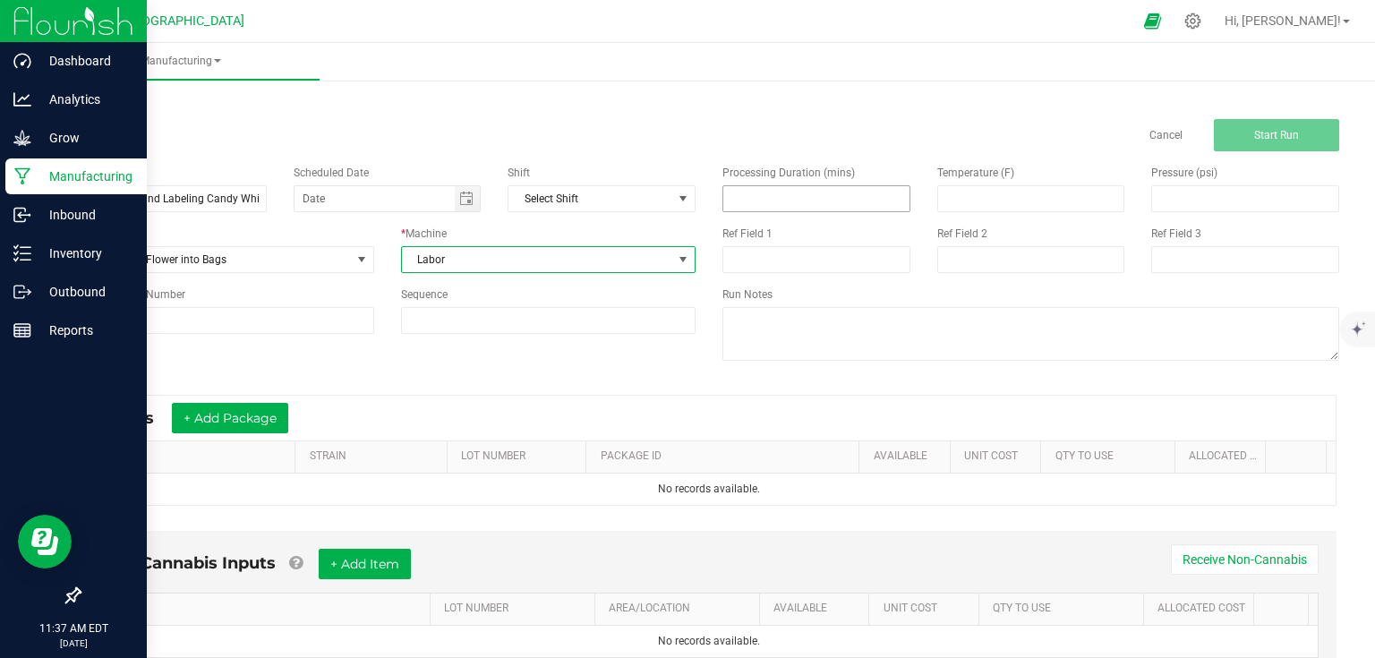
click at [817, 200] on input at bounding box center [816, 198] width 186 height 25
type input "155.00"
click at [188, 326] on input at bounding box center [226, 320] width 295 height 27
type input "25-F0042-1"
click at [315, 370] on div "Name Packaging and Labeling Candy Whippetz 8ths 9/26 Scheduled Date Shift Selec…" at bounding box center [709, 264] width 1288 height 227
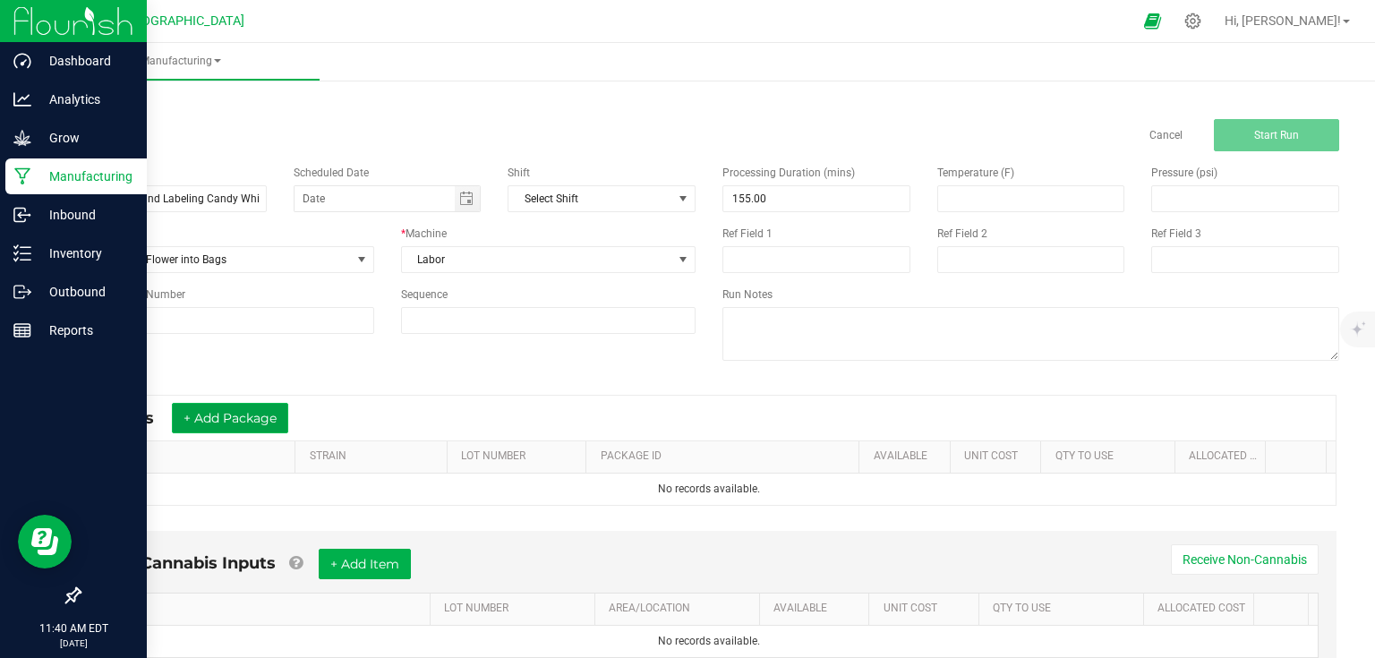
click at [278, 428] on button "+ Add Package" at bounding box center [230, 418] width 116 height 30
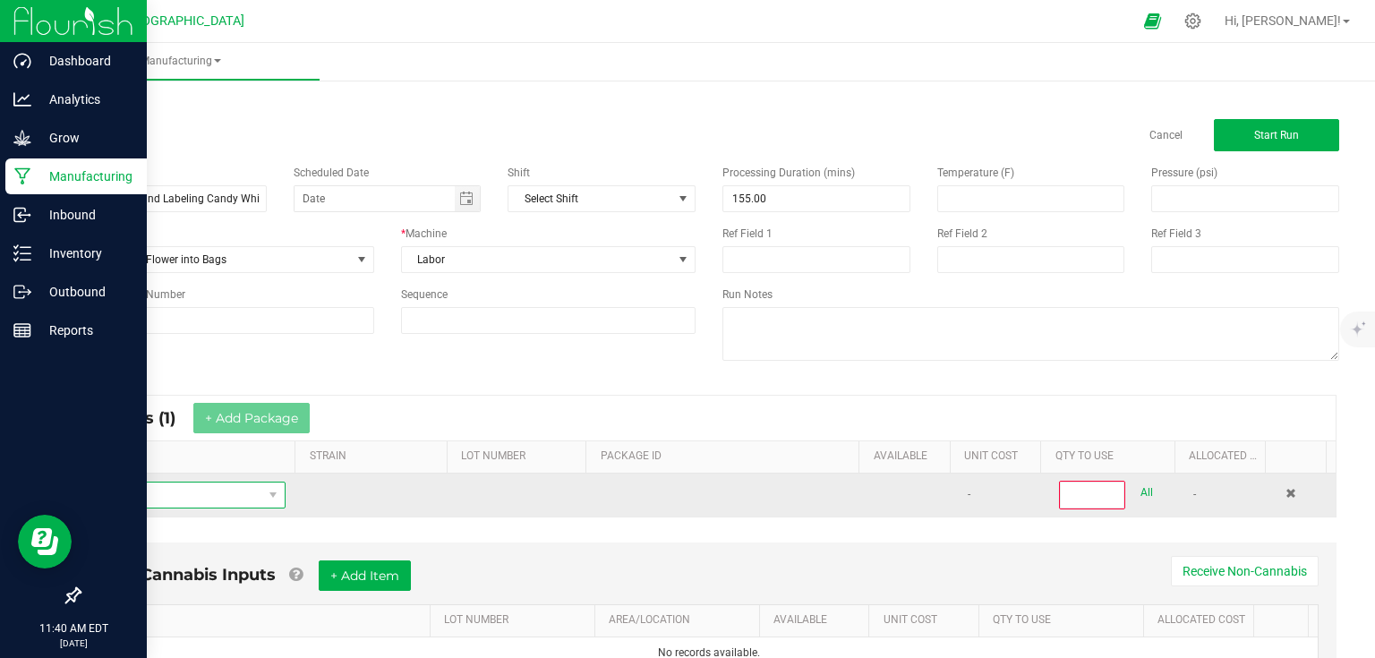
click at [230, 494] on span "NO DATA FOUND" at bounding box center [178, 495] width 168 height 25
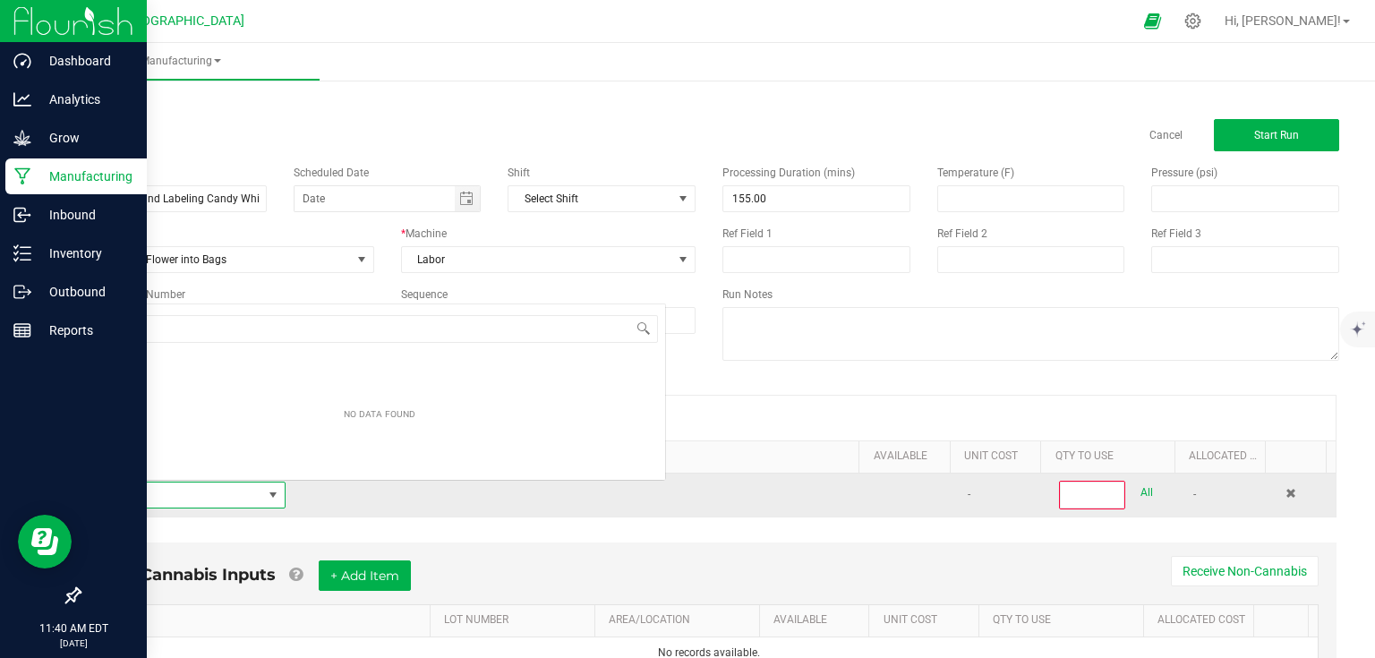
scroll to position [26, 186]
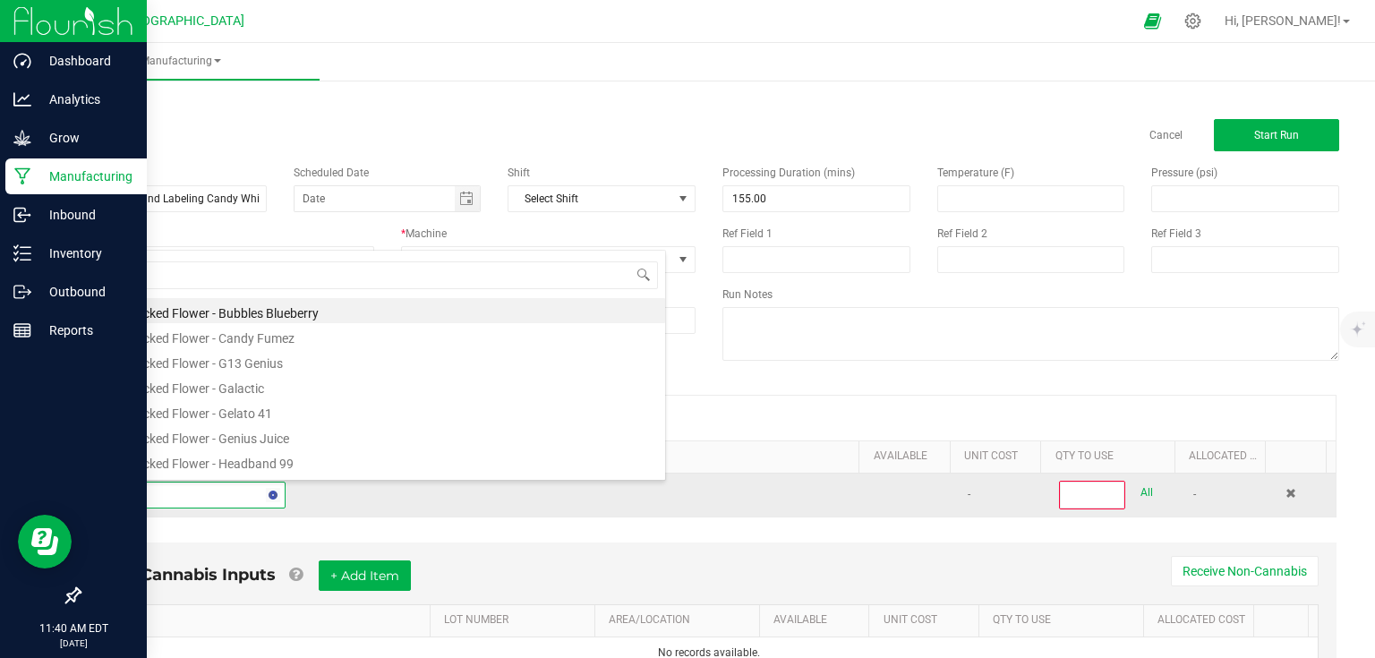
type input "5 - zo2"
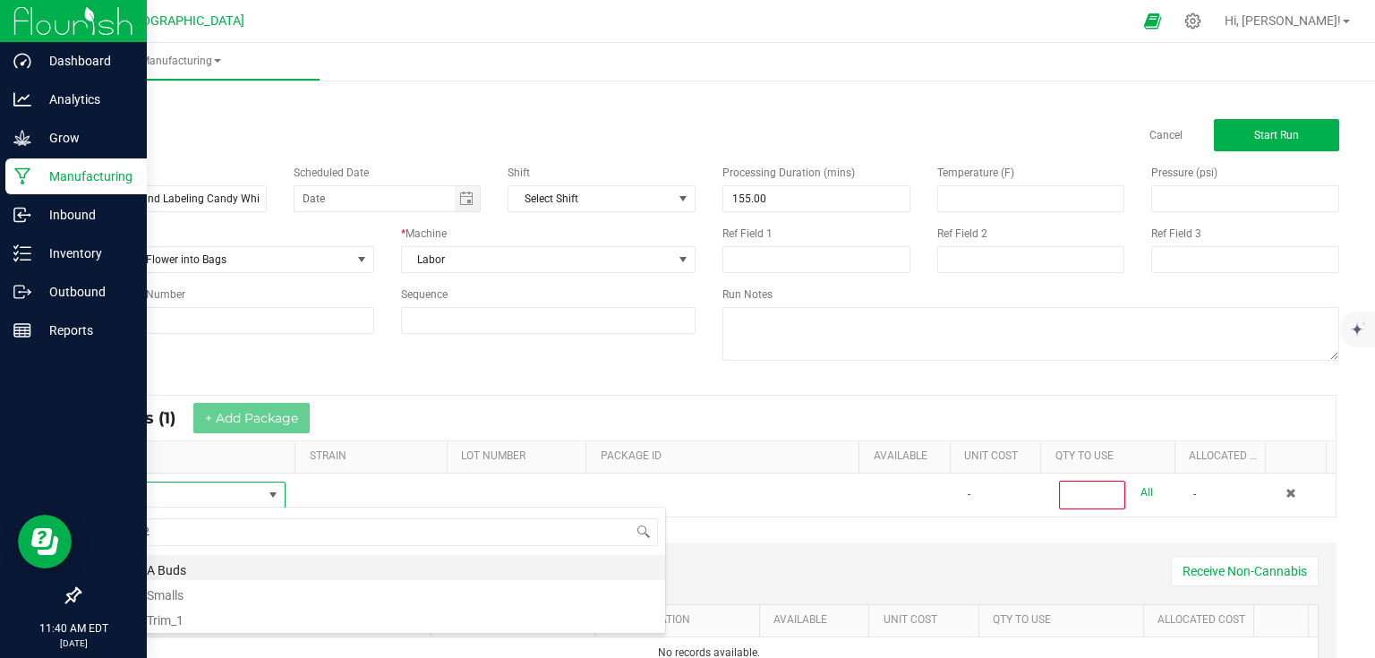
click at [172, 576] on li "5 - ZO2 A Buds" at bounding box center [379, 567] width 571 height 25
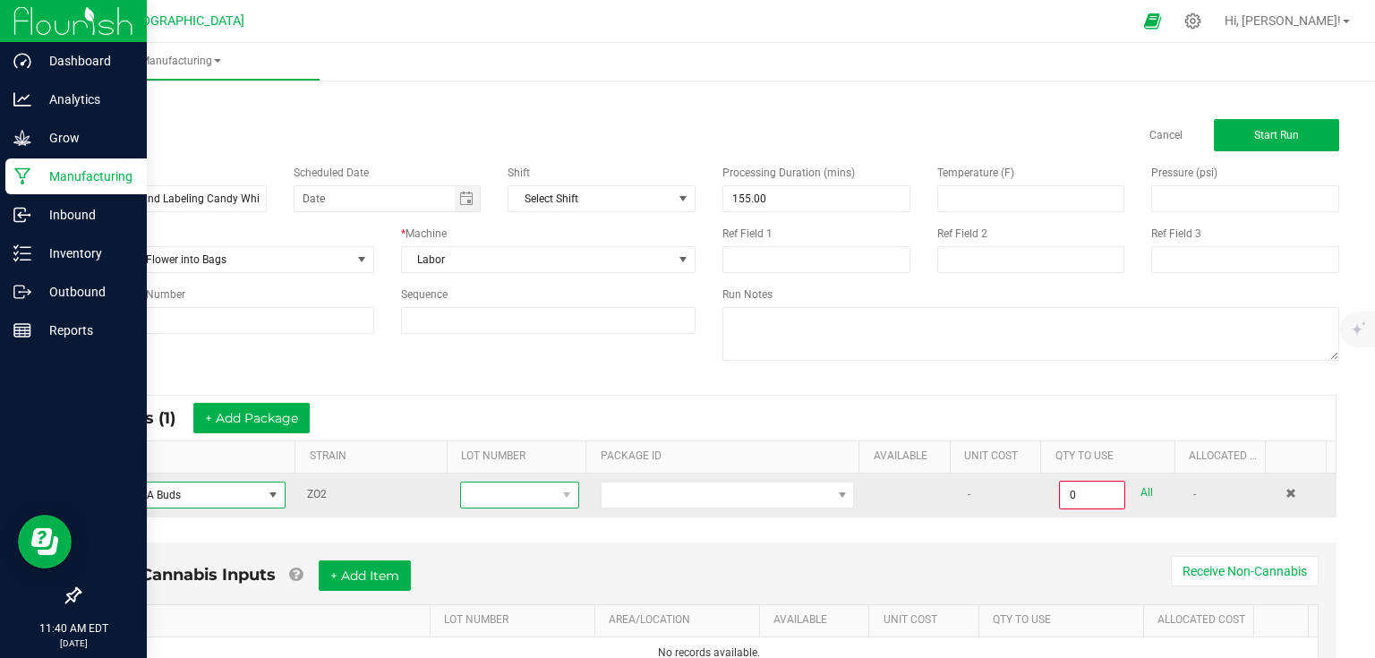
click at [508, 488] on span at bounding box center [508, 495] width 95 height 25
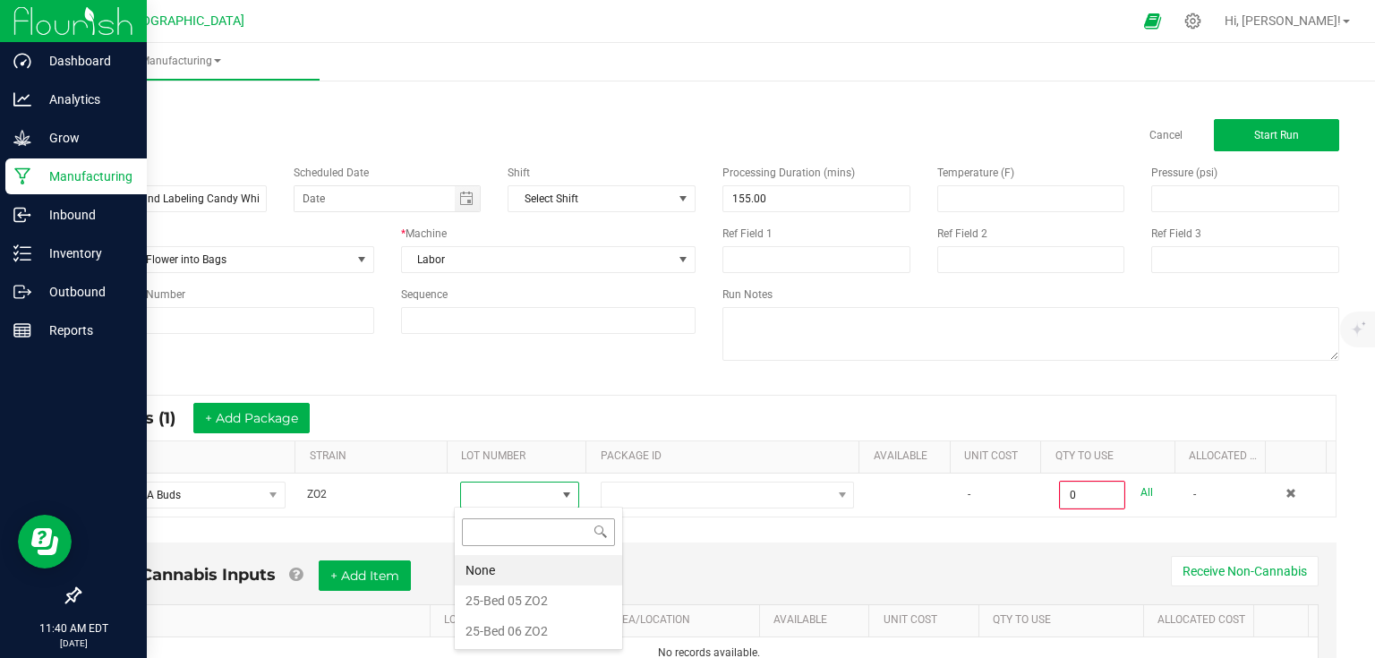
scroll to position [26, 116]
click at [525, 629] on ZO2 "25-Bed 06 ZO2" at bounding box center [538, 631] width 167 height 30
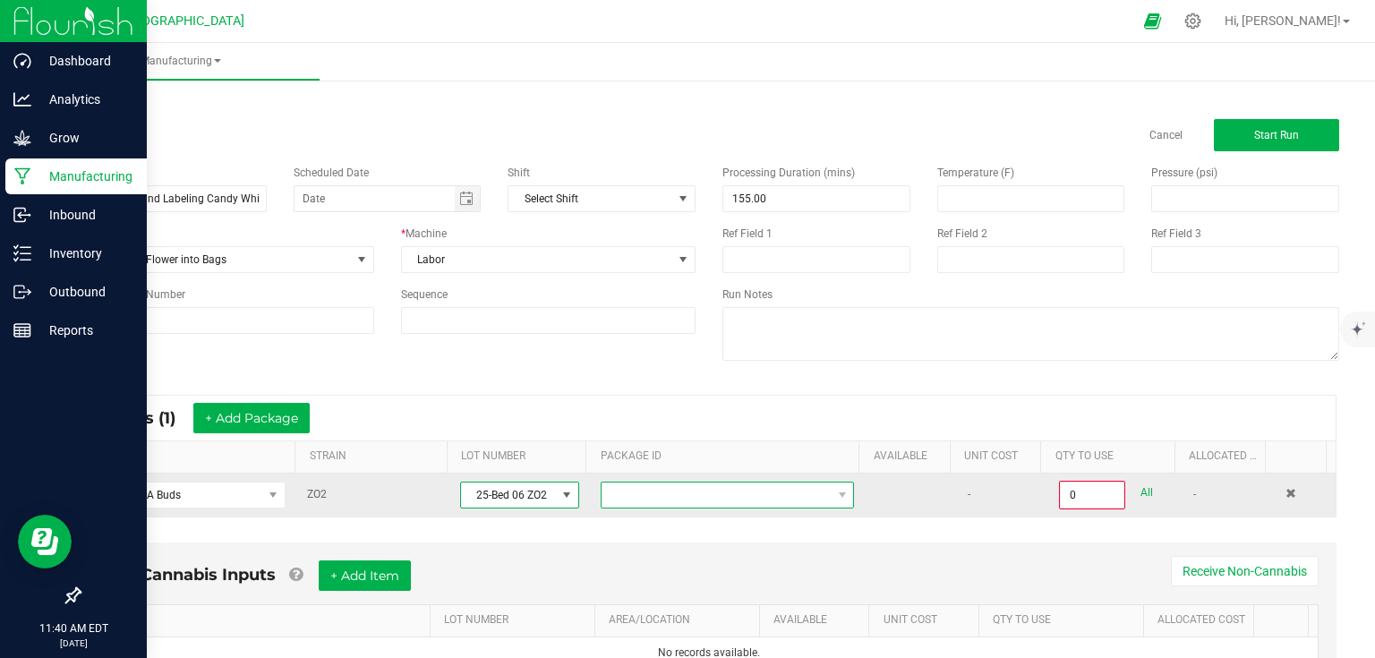
click at [644, 491] on span at bounding box center [716, 495] width 229 height 25
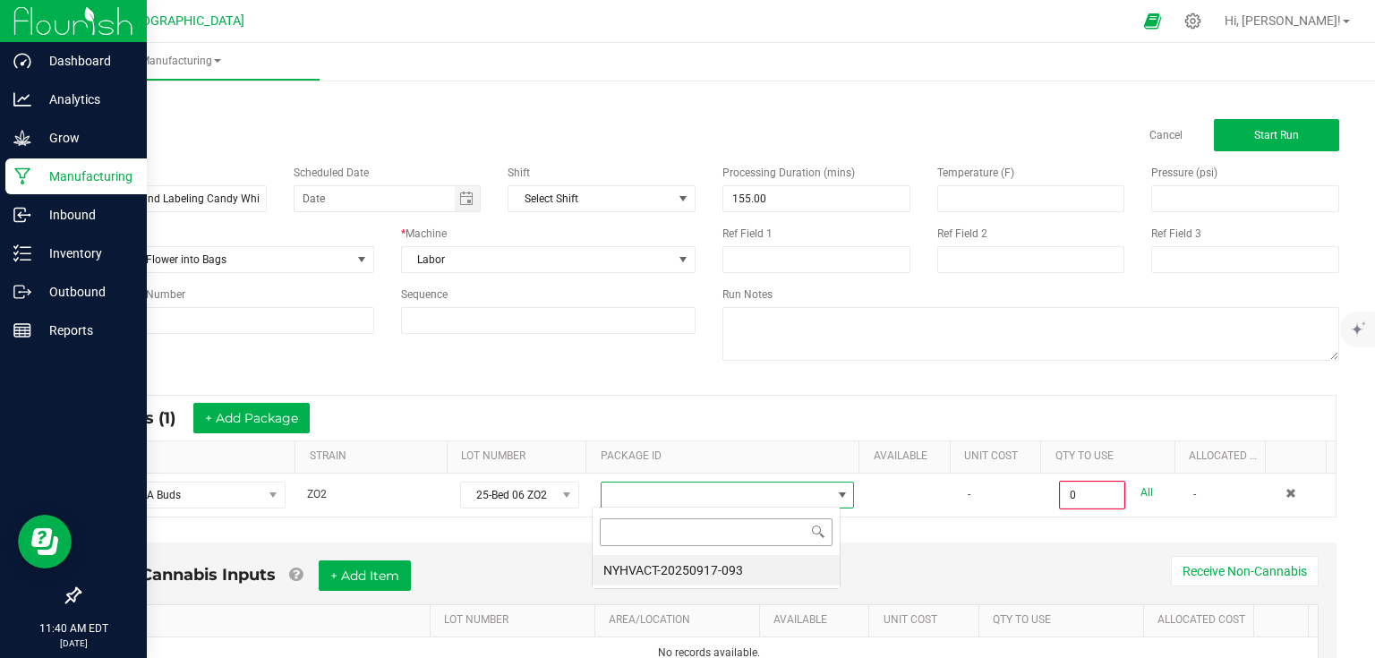
scroll to position [26, 248]
click at [664, 562] on li "NYHVACT-20250917-093" at bounding box center [716, 570] width 247 height 30
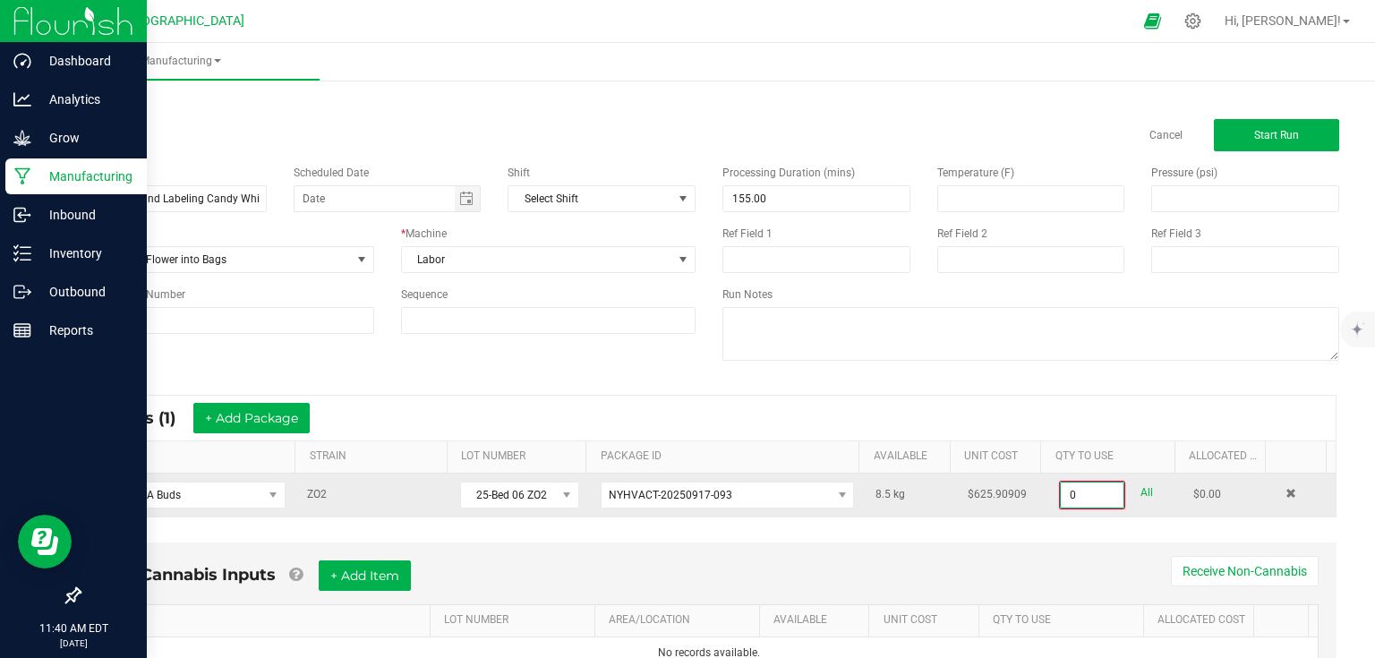
click at [1097, 491] on input "0" at bounding box center [1092, 495] width 63 height 25
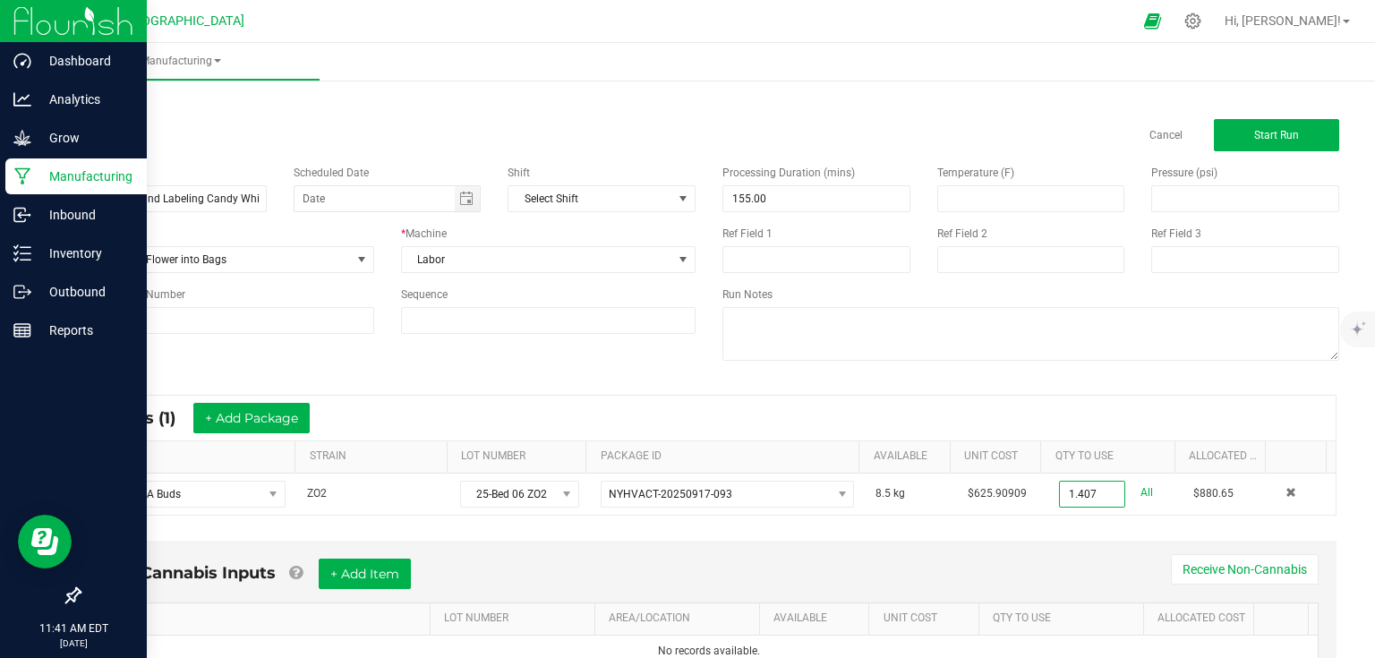
type input "1.4070 kg"
click at [933, 534] on div "Non-Cannabis Inputs + Add Item Receive Non-Cannabis ITEM LOT NUMBER AREA/LOCATI…" at bounding box center [709, 626] width 1288 height 188
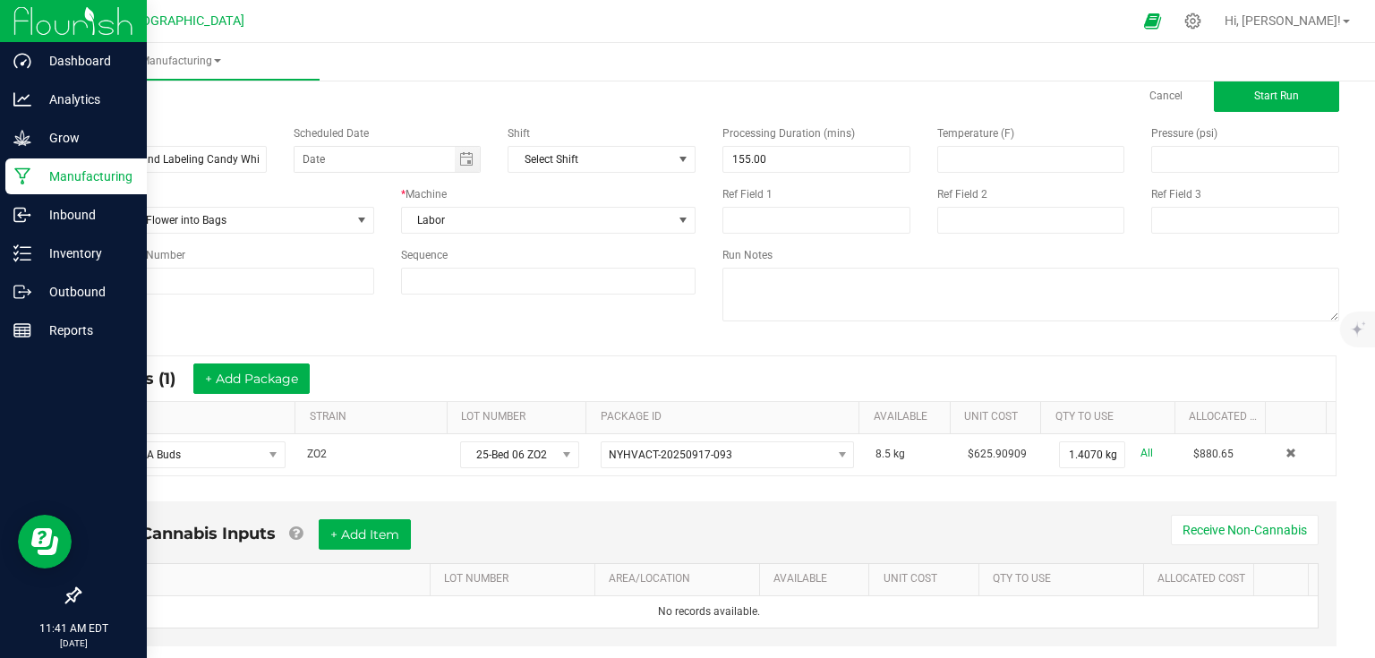
scroll to position [76, 0]
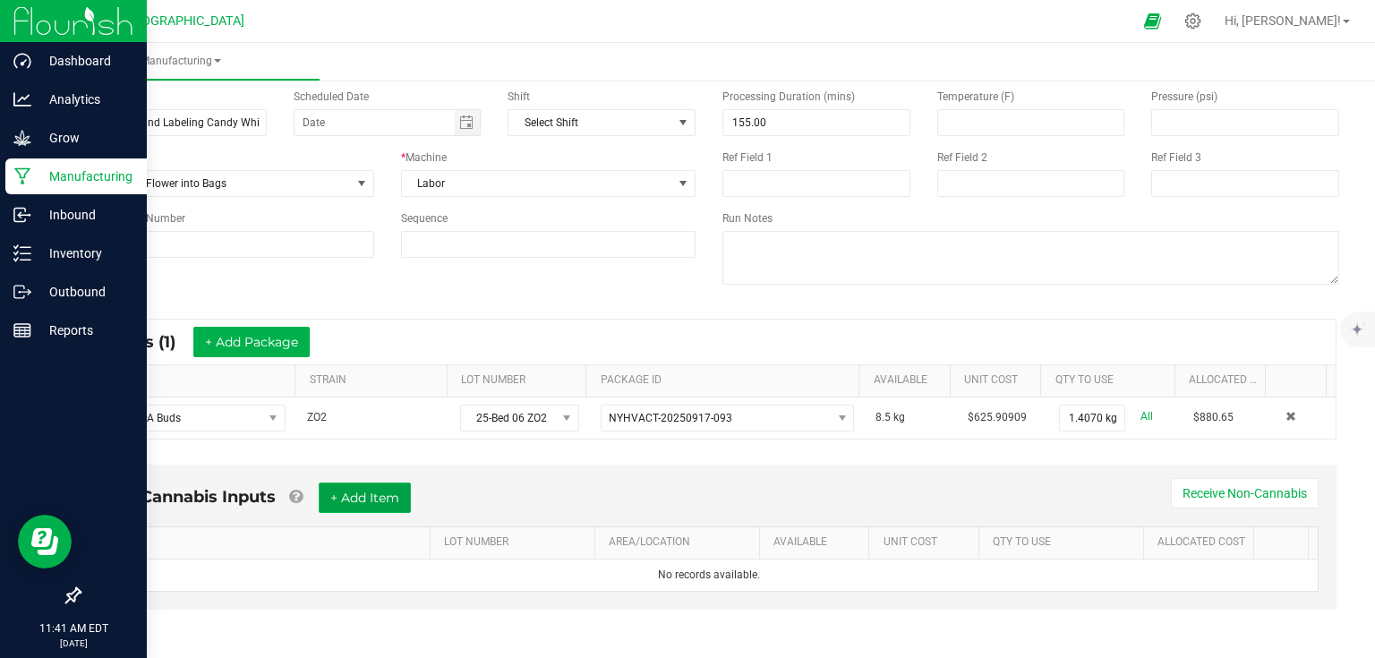
click at [368, 489] on button "+ Add Item" at bounding box center [365, 498] width 92 height 30
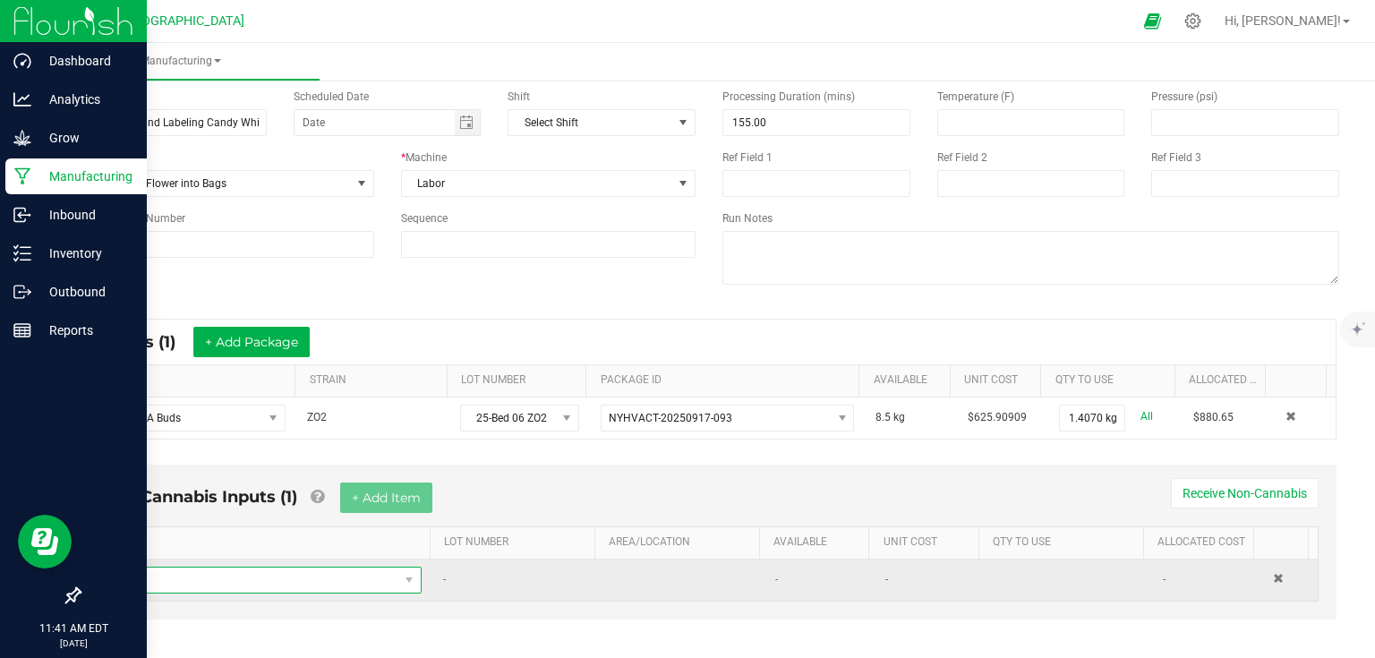
click at [301, 573] on span "NO DATA FOUND" at bounding box center [255, 580] width 287 height 25
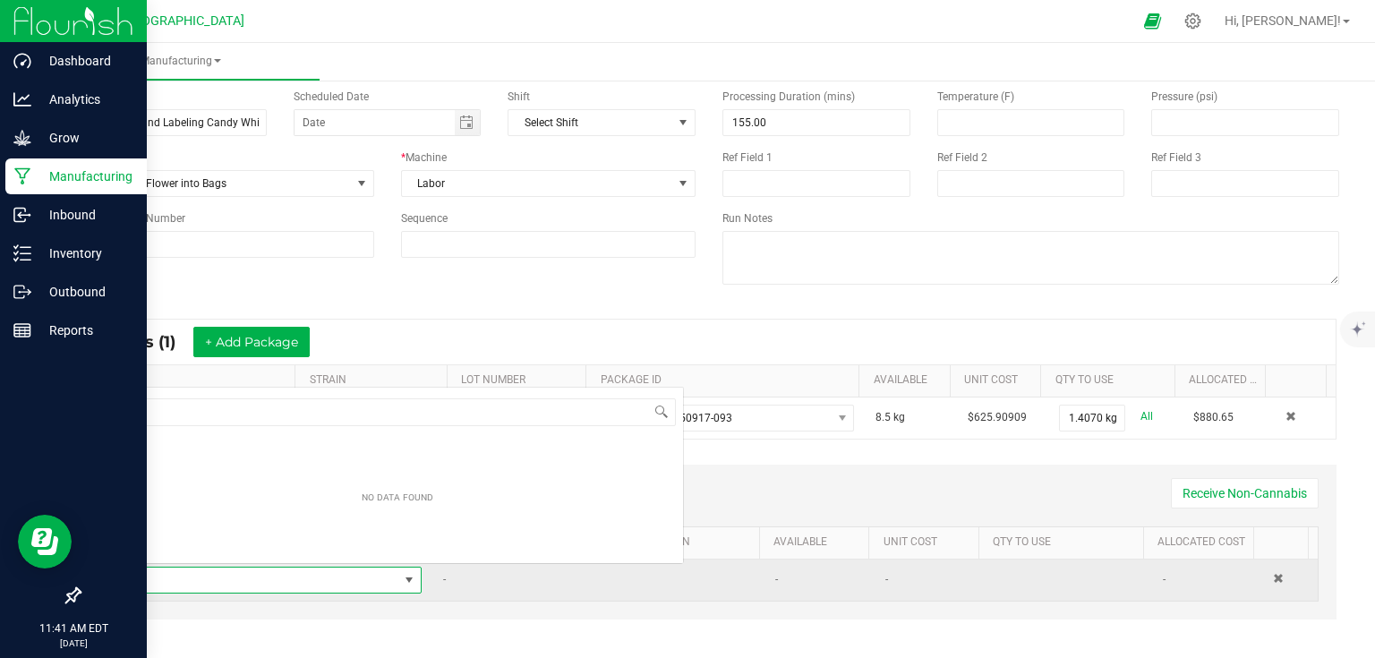
scroll to position [26, 301]
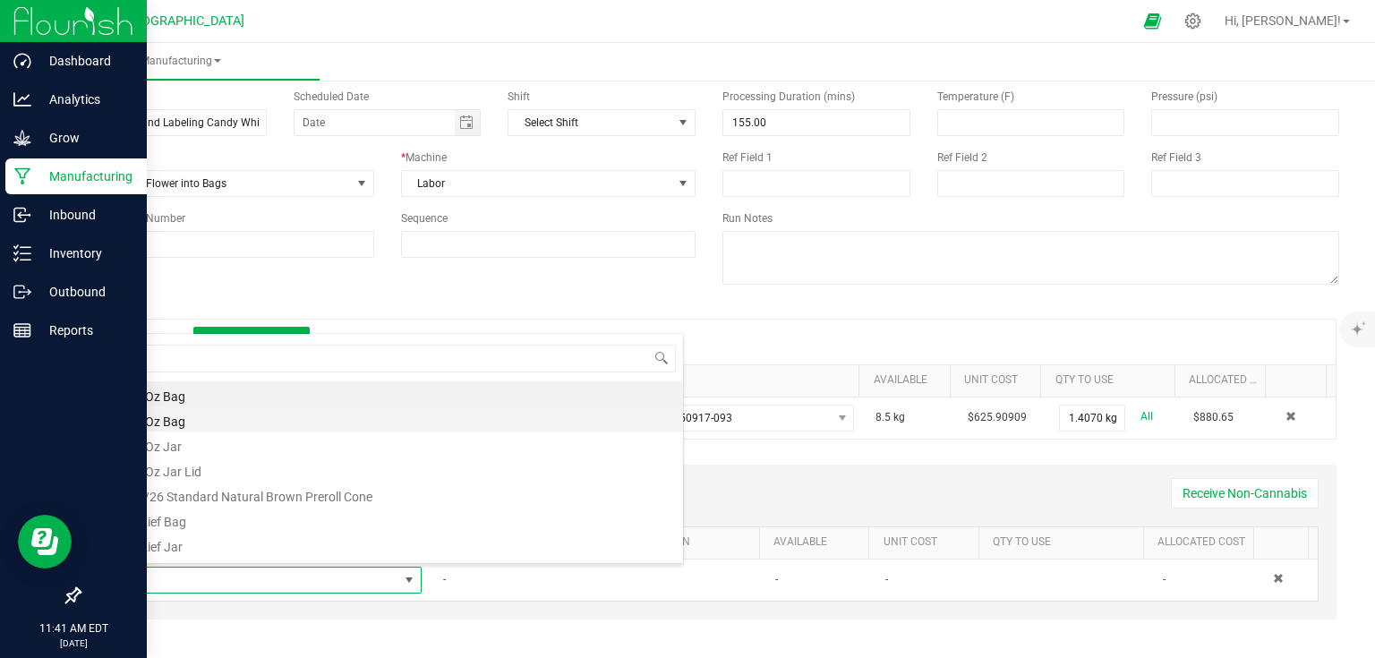
click at [219, 422] on li "1/8 Oz Bag" at bounding box center [397, 419] width 571 height 25
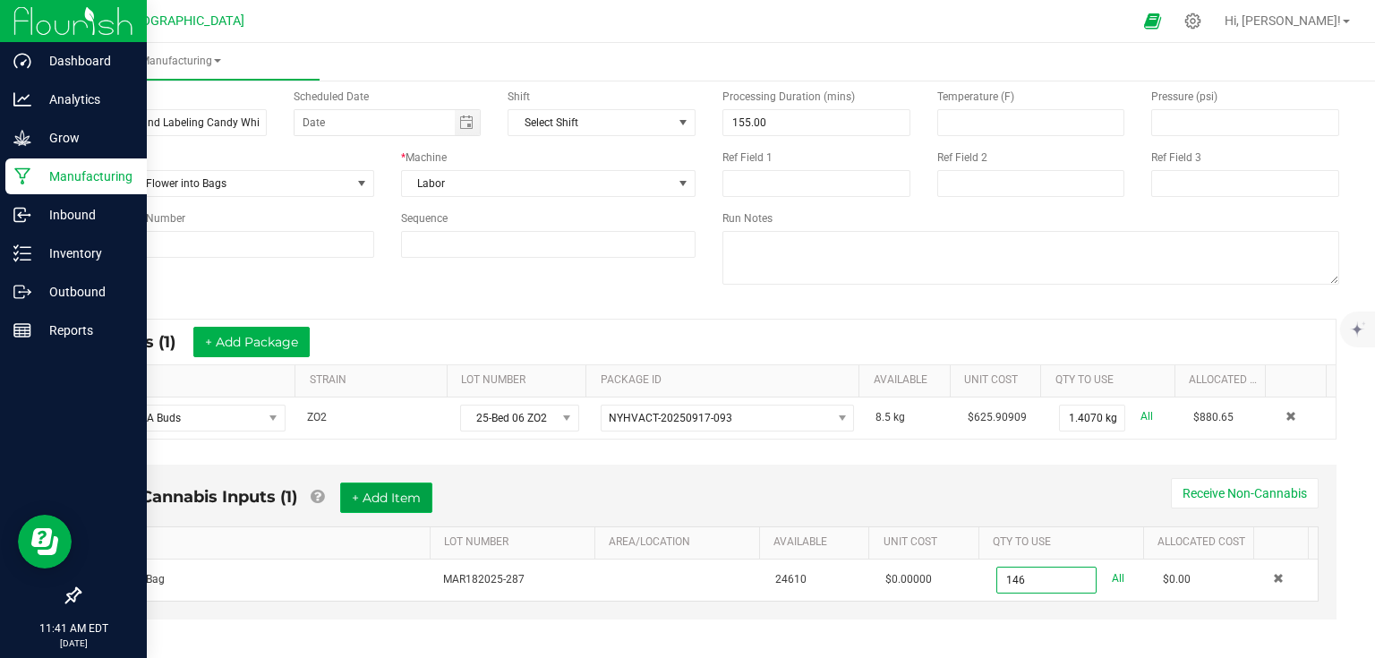
type input "146 ea"
click at [421, 508] on button "+ Add Item" at bounding box center [386, 498] width 92 height 30
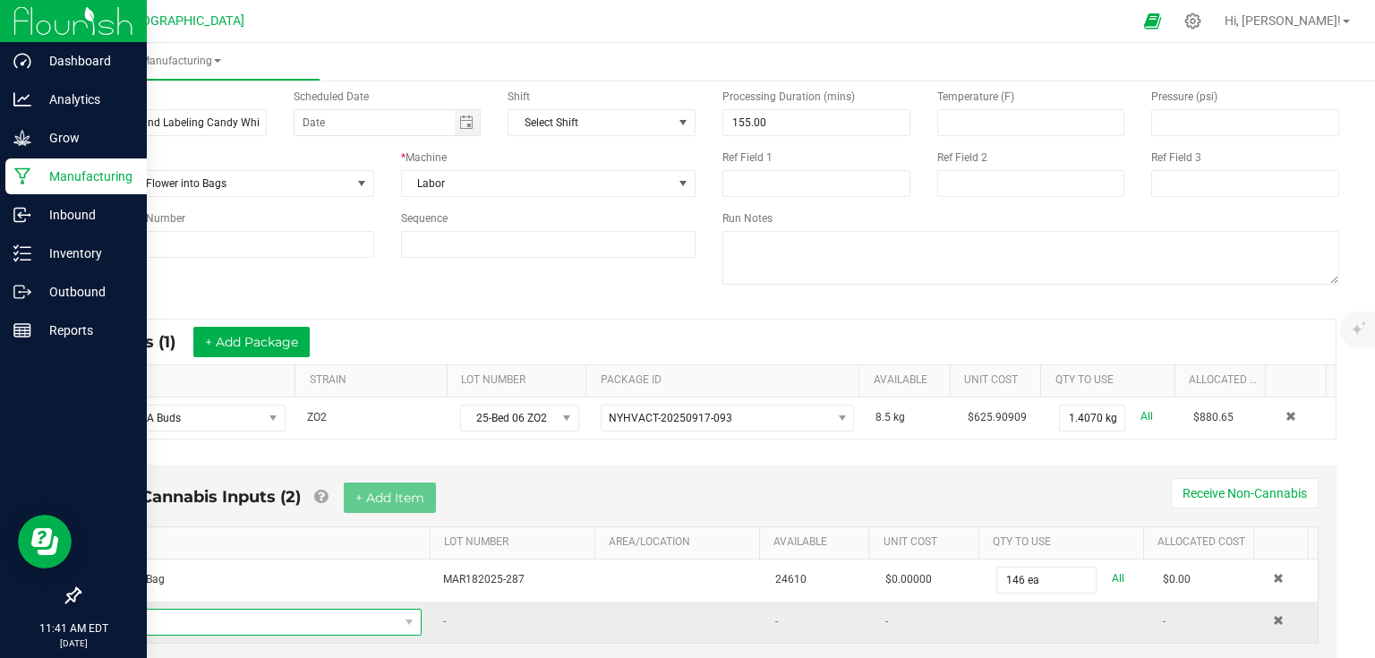
click at [312, 620] on span "NO DATA FOUND" at bounding box center [255, 622] width 287 height 25
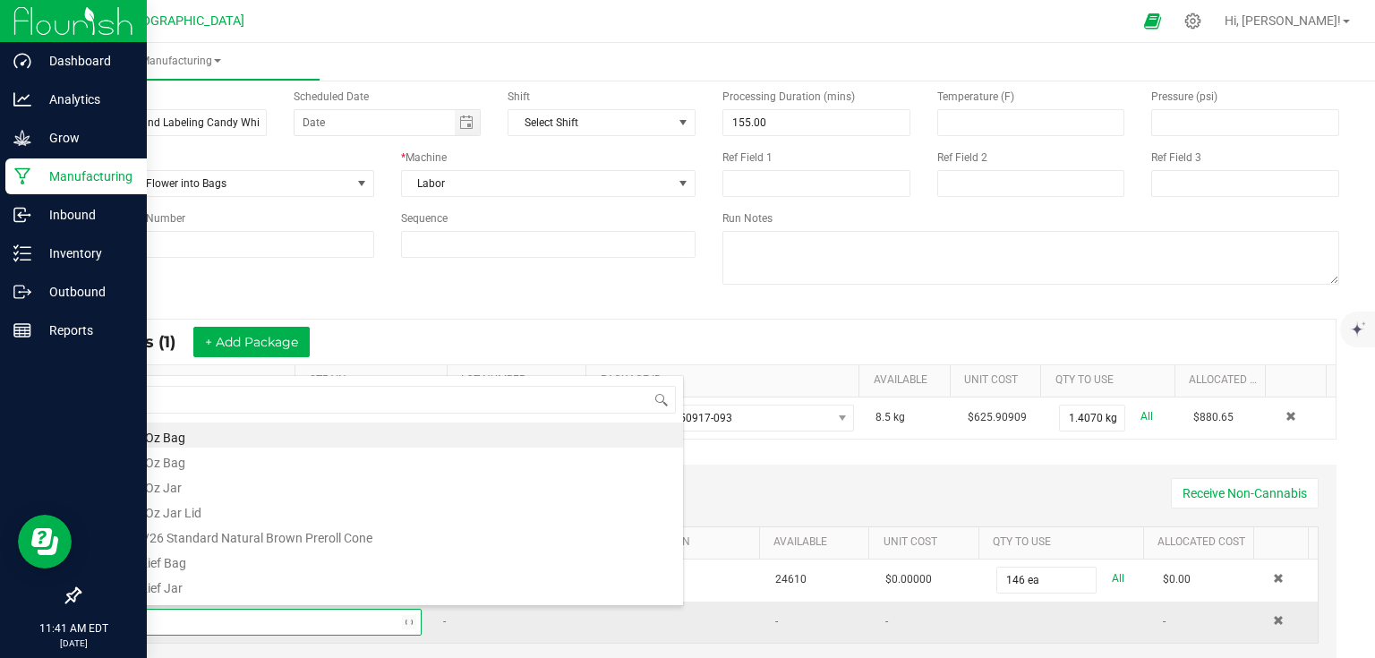
type input "ca"
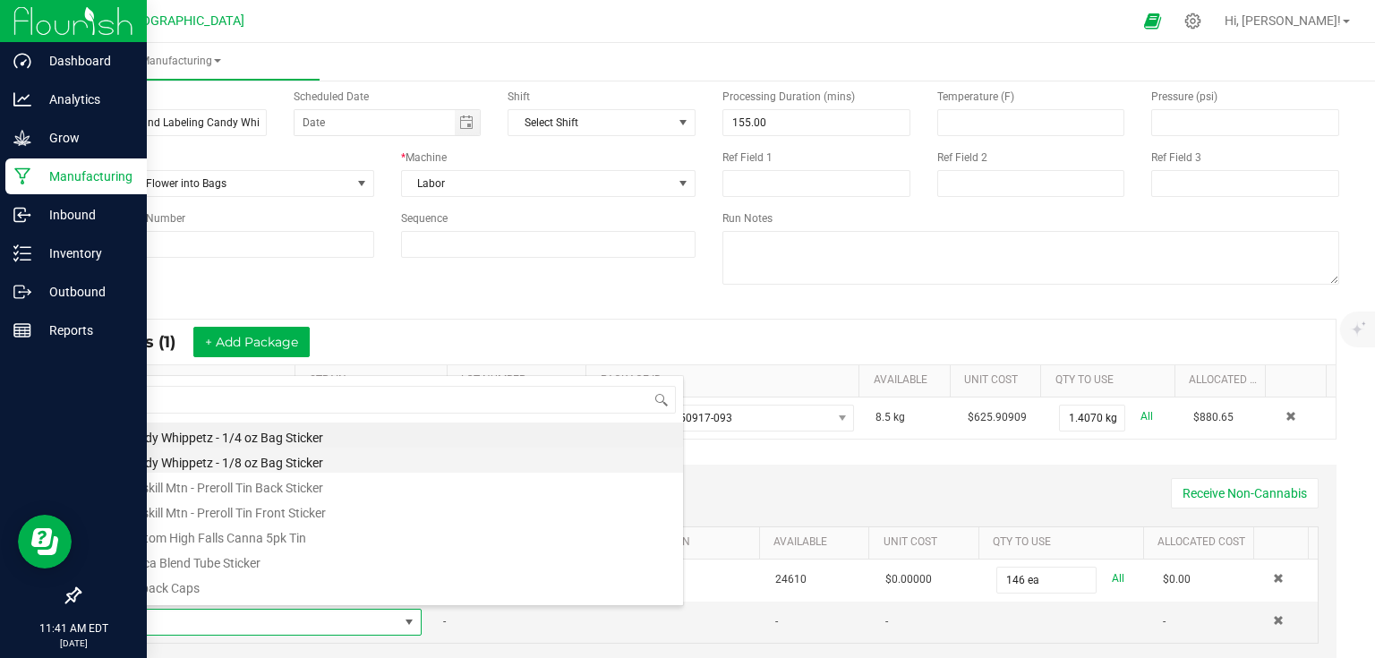
click at [289, 461] on li "Candy Whippetz - 1/8 oz Bag Sticker" at bounding box center [397, 460] width 571 height 25
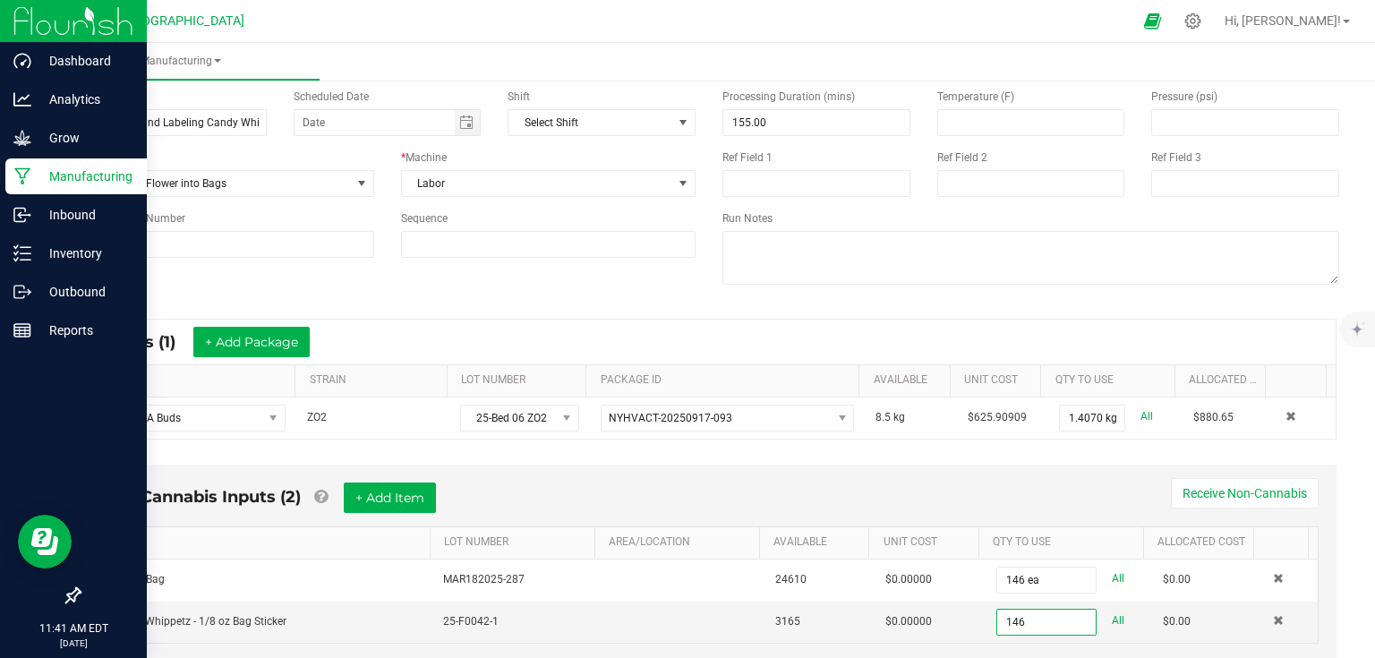
type input "146 ea"
click at [1073, 500] on div "Non-Cannabis Inputs (2) + Add Item Receive Non-Cannabis" at bounding box center [709, 505] width 1220 height 44
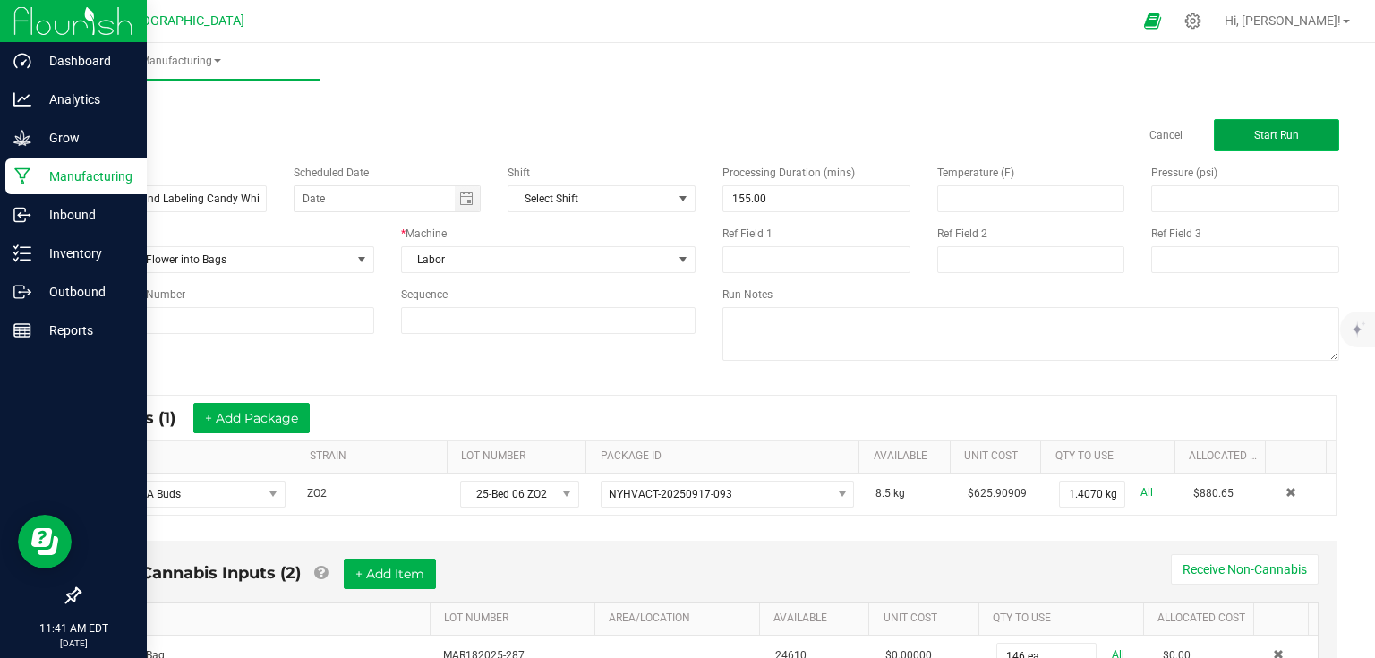
click at [1297, 150] on button "Start Run" at bounding box center [1276, 135] width 125 height 32
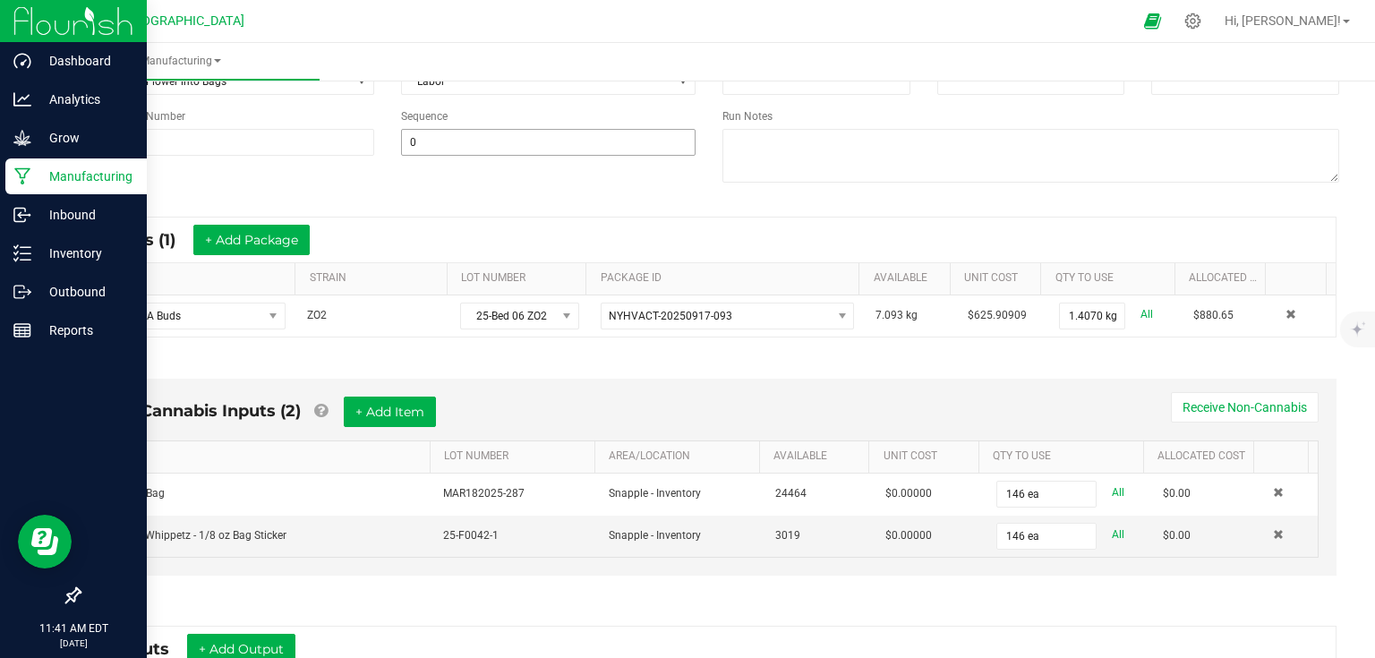
scroll to position [358, 0]
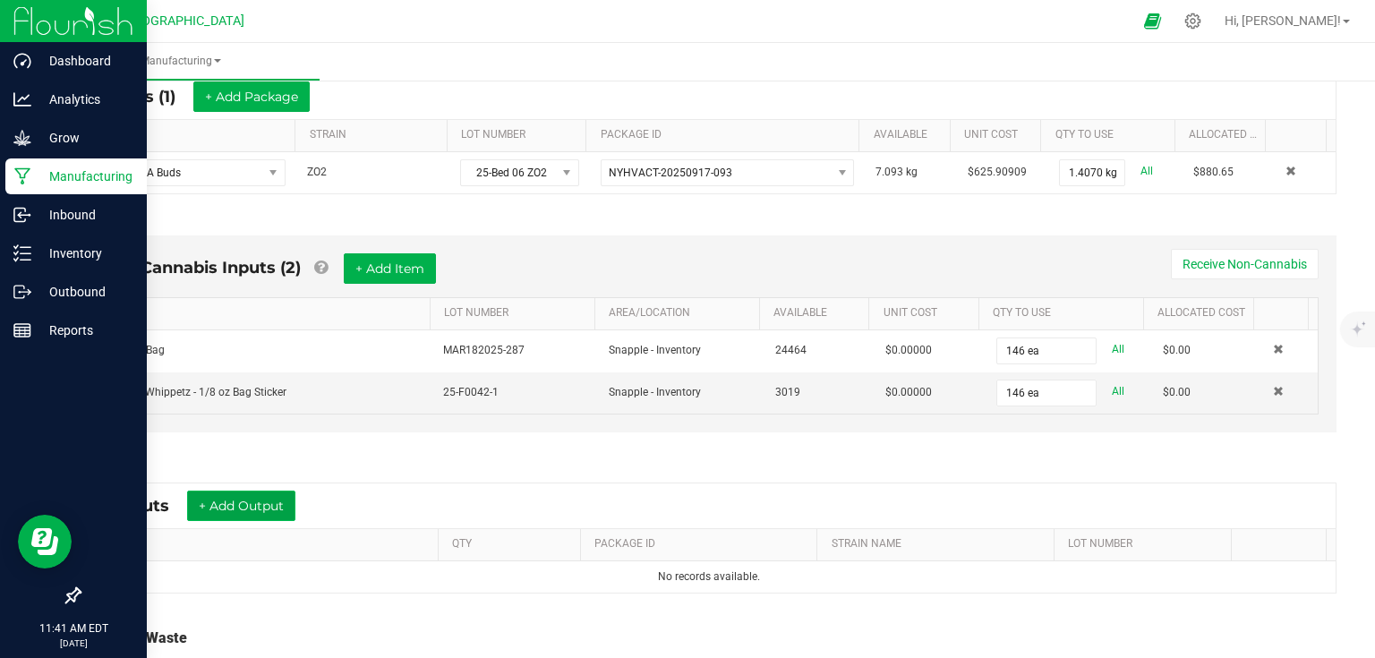
click at [266, 513] on button "+ Add Output" at bounding box center [241, 506] width 108 height 30
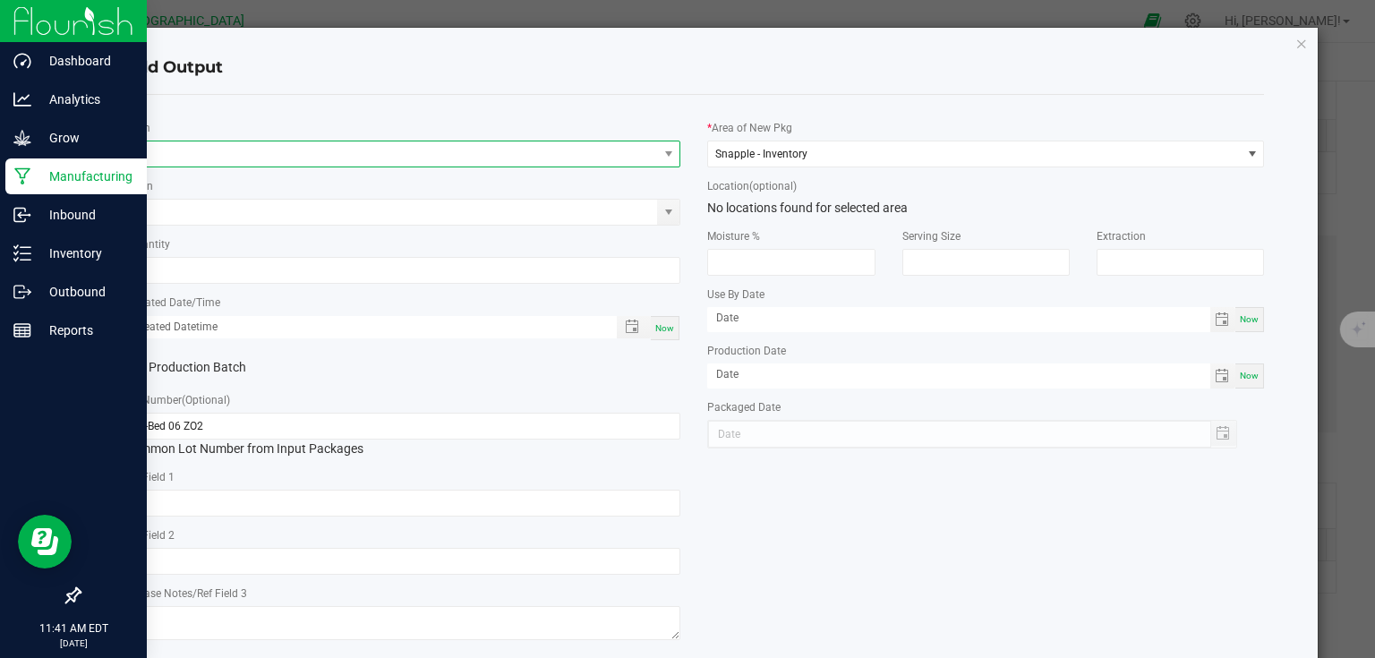
click at [398, 165] on span "NO DATA FOUND" at bounding box center [391, 153] width 533 height 25
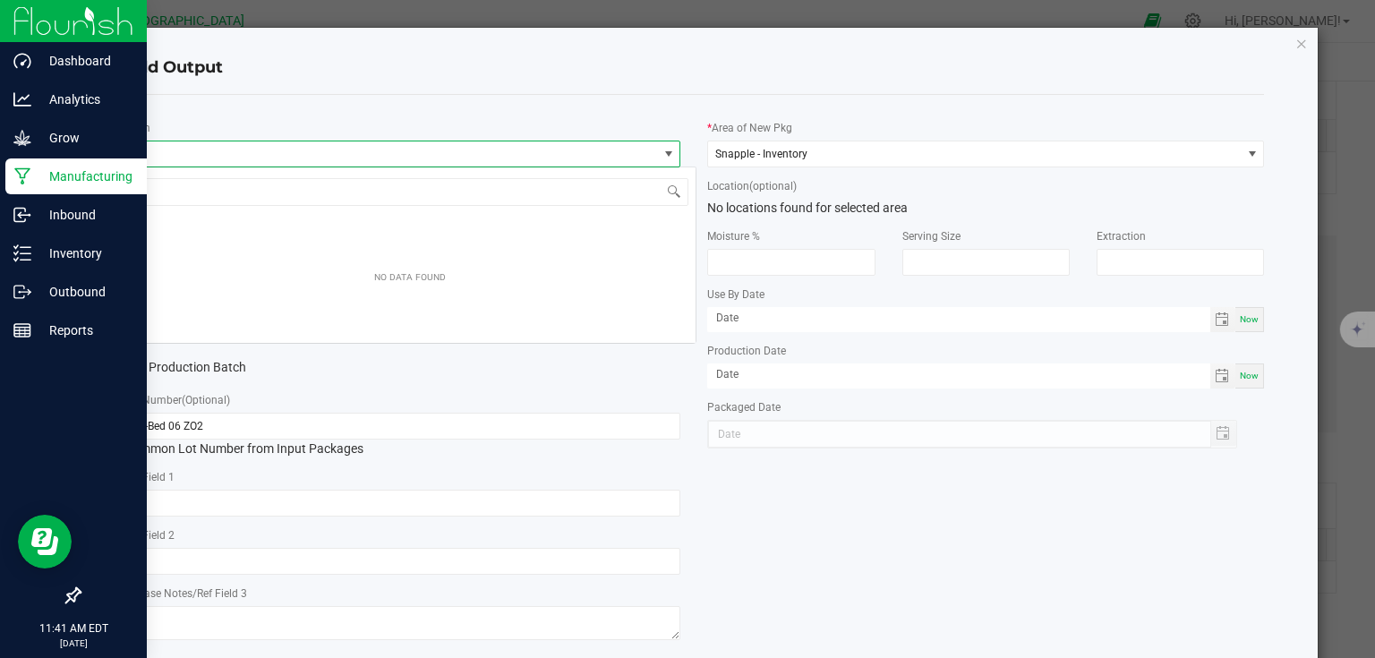
scroll to position [26, 552]
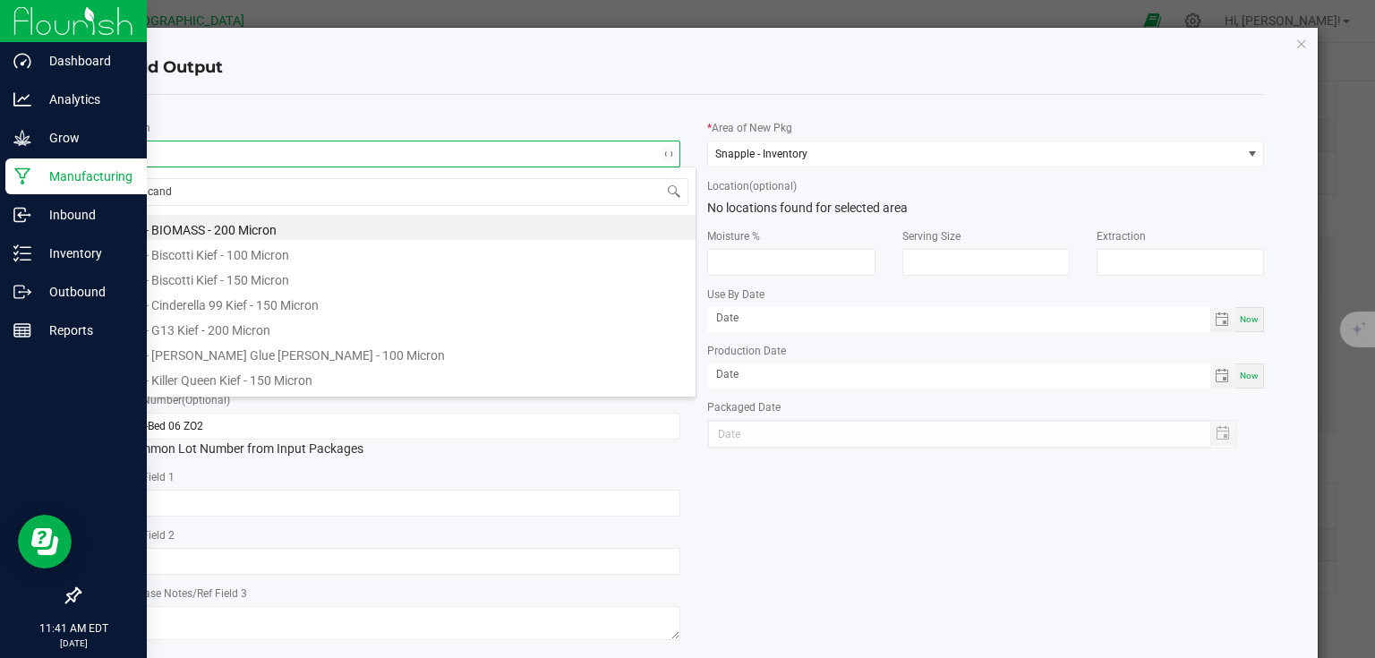
type input "candy"
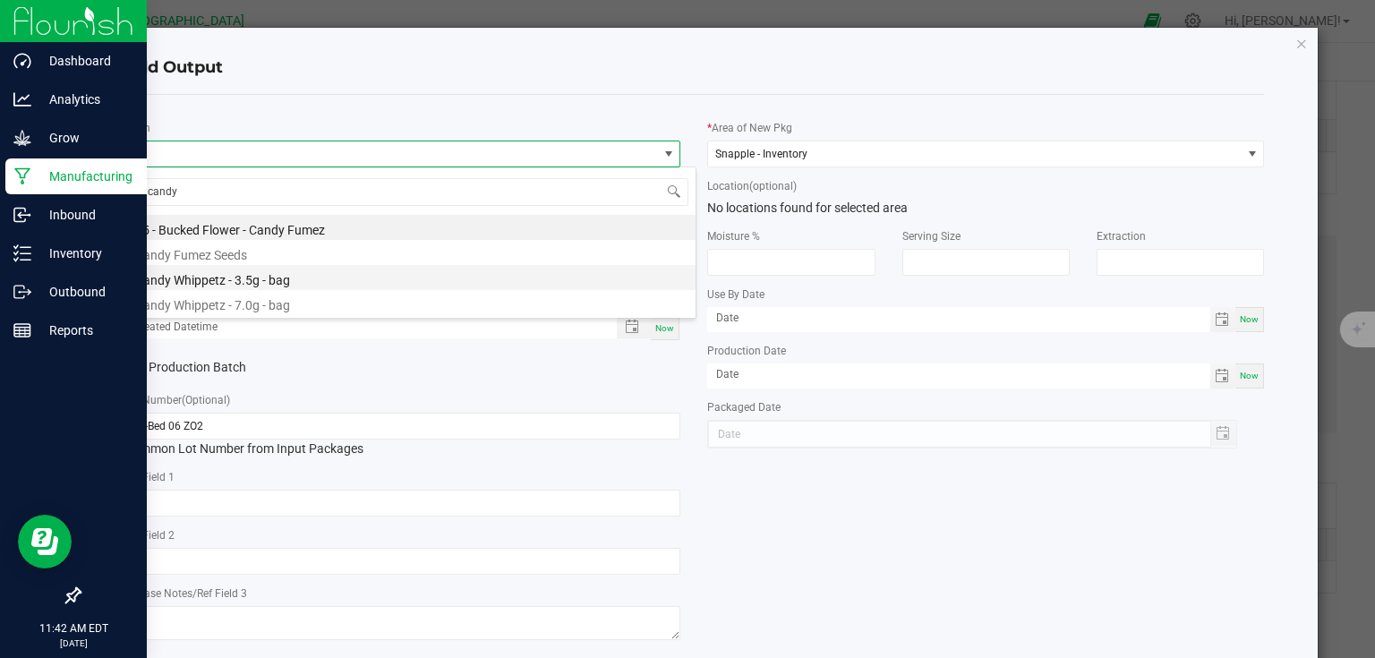
click at [271, 283] on li "Candy Whippetz - 3.5g - bag" at bounding box center [409, 277] width 571 height 25
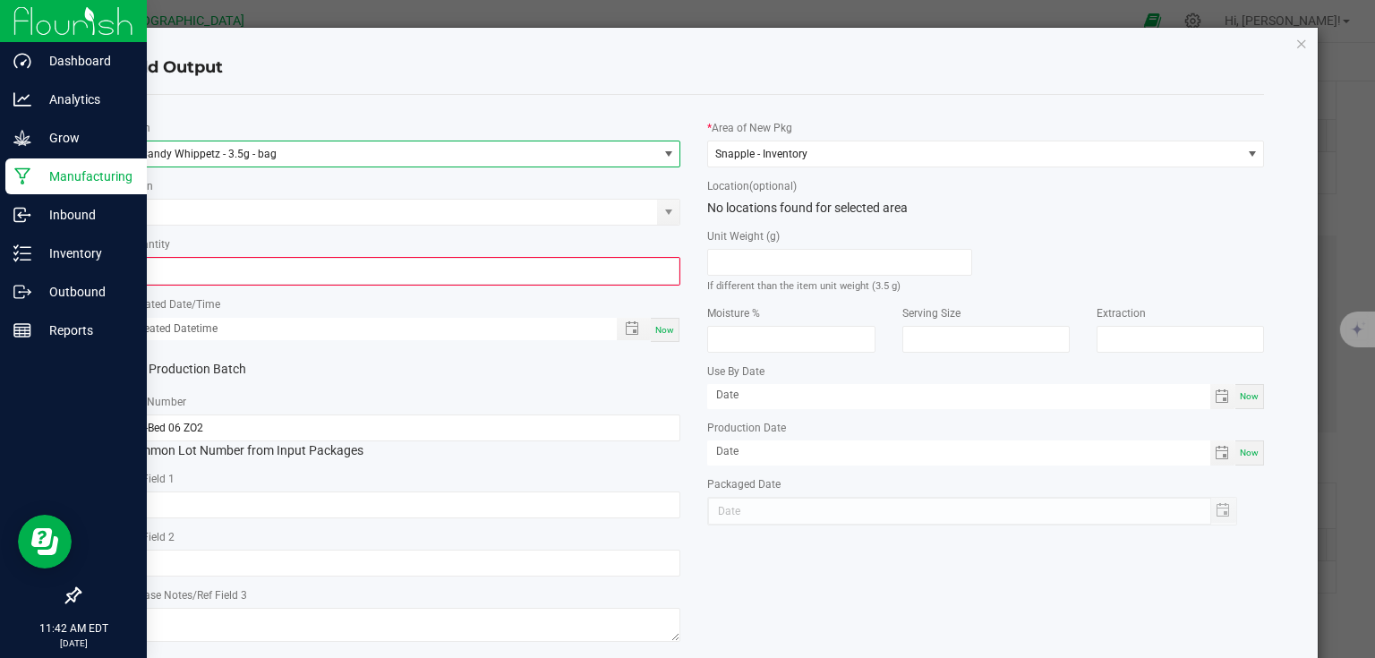
click at [271, 283] on input "0" at bounding box center [402, 271] width 553 height 25
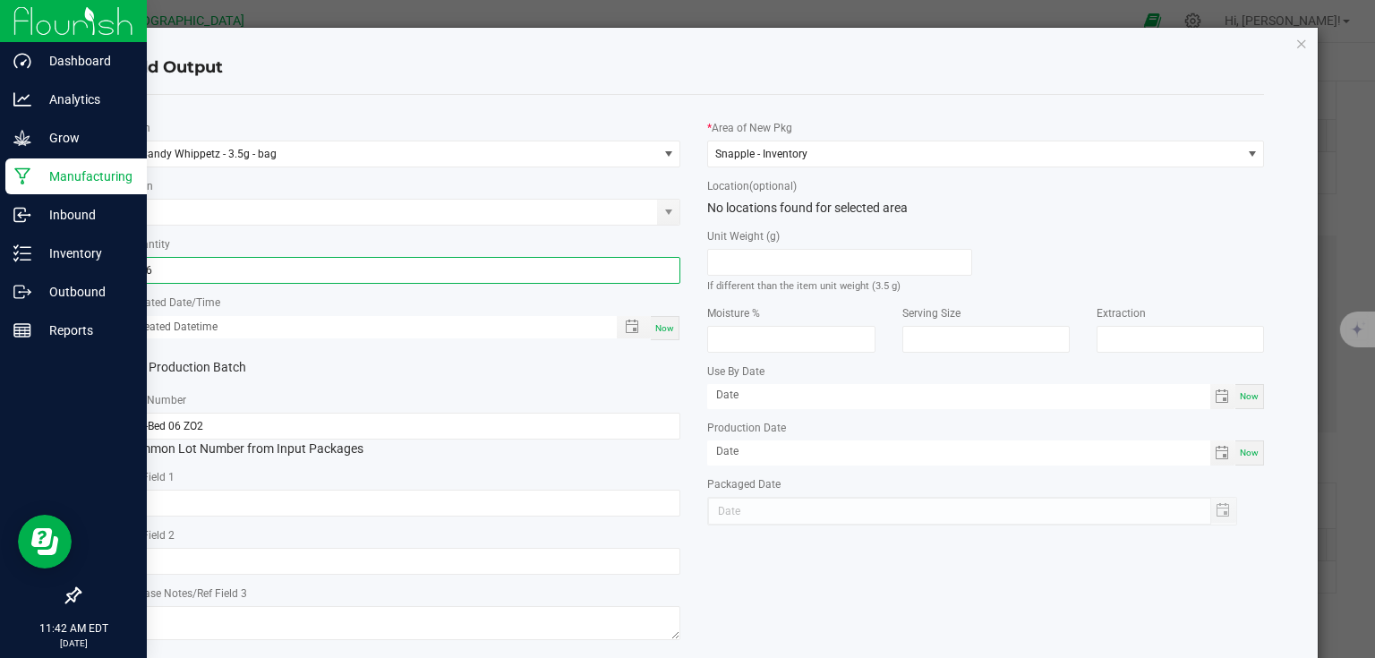
type input "146 ea"
click at [663, 328] on span "Now" at bounding box center [664, 328] width 19 height 10
type input "09/26/2025 11:42 AM"
type input "[DATE]"
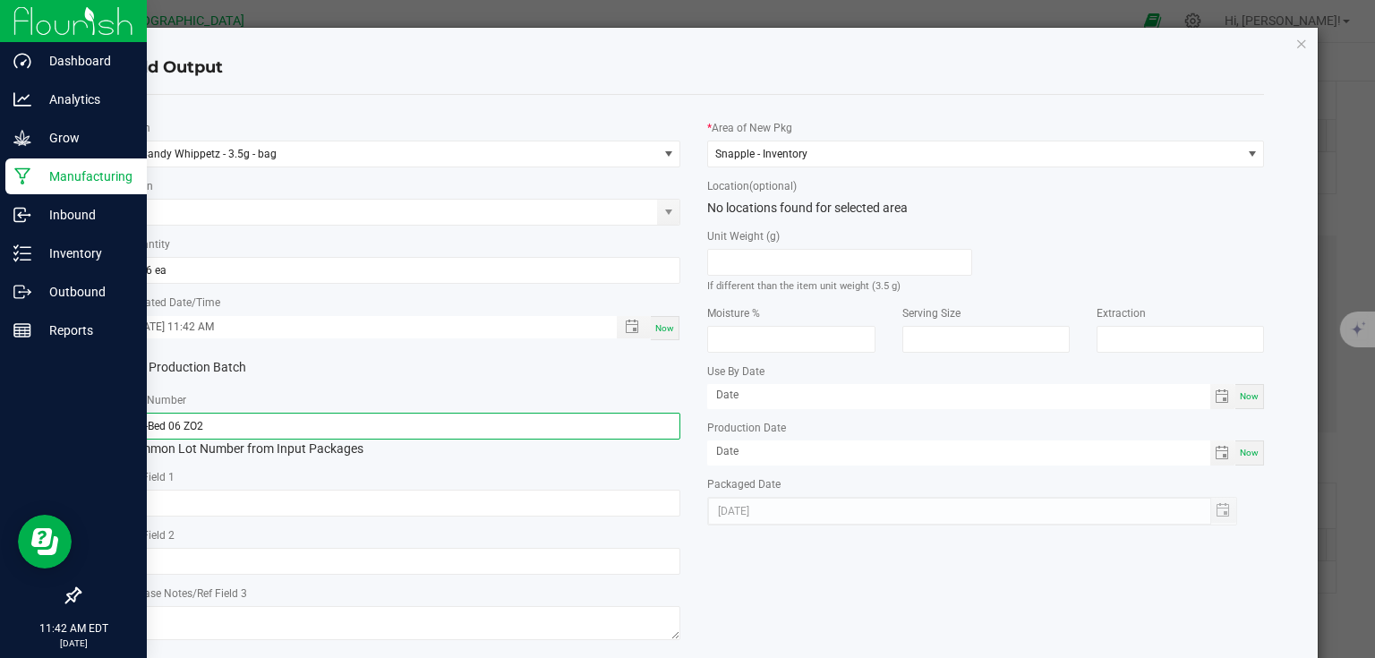
click at [566, 430] on input "25-Bed 06 ZO2" at bounding box center [402, 426] width 557 height 27
type input "25-F0042-1"
click at [588, 372] on div "Production Batch" at bounding box center [403, 368] width 584 height 27
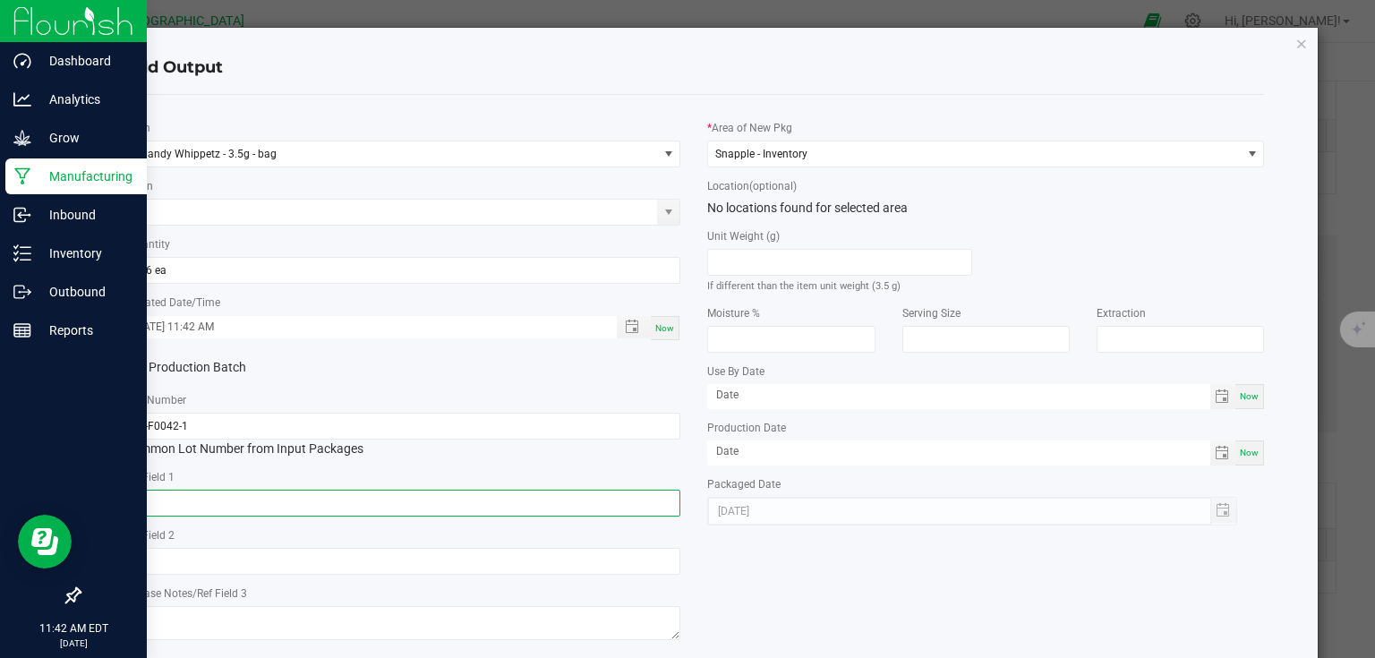
click at [434, 491] on input "text" at bounding box center [402, 503] width 557 height 27
type input "Bed 6"
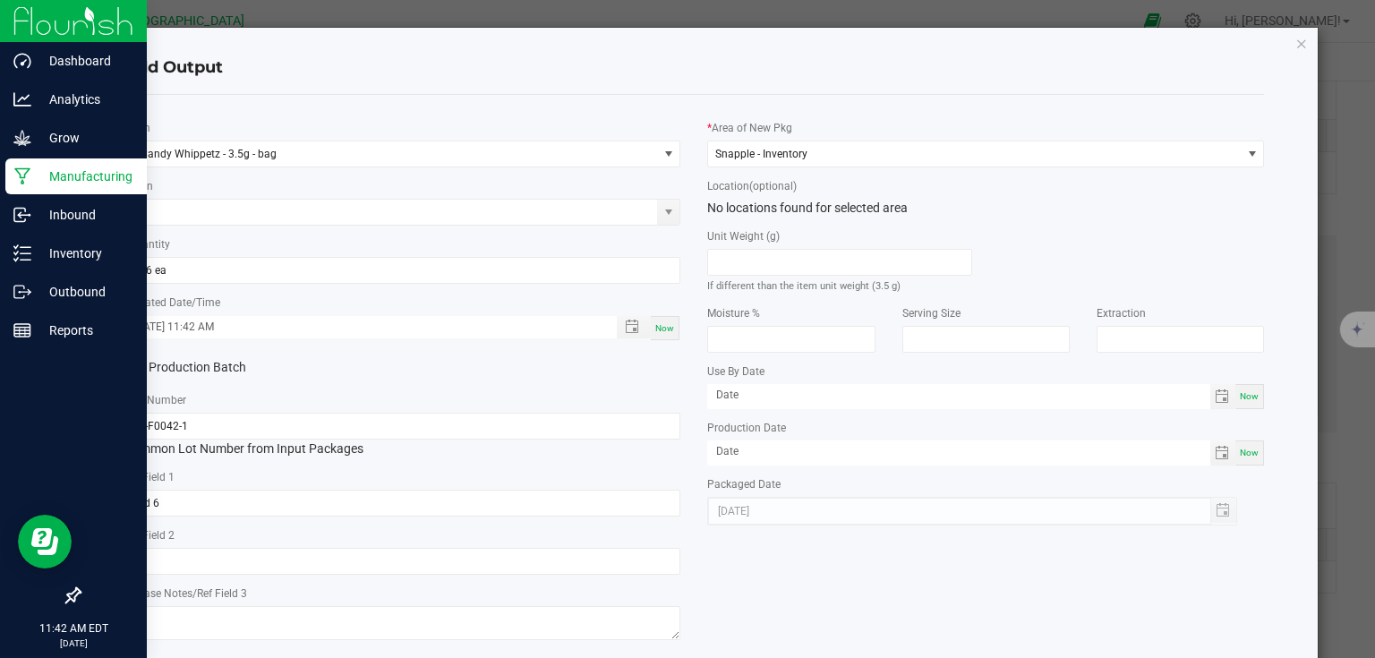
click at [749, 555] on div "* Item Candy Whippetz - 3.5g - bag Strain * Quantity 146 ea * Created Date/Time…" at bounding box center [695, 377] width 1168 height 536
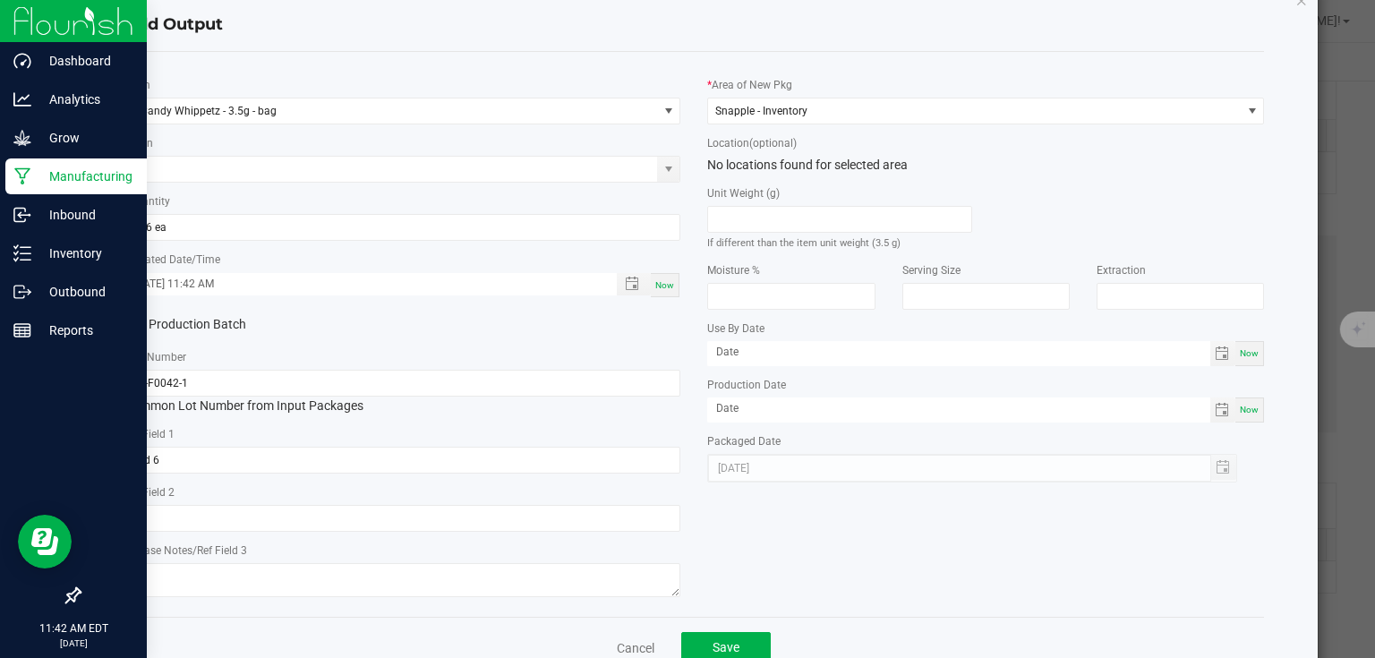
scroll to position [91, 0]
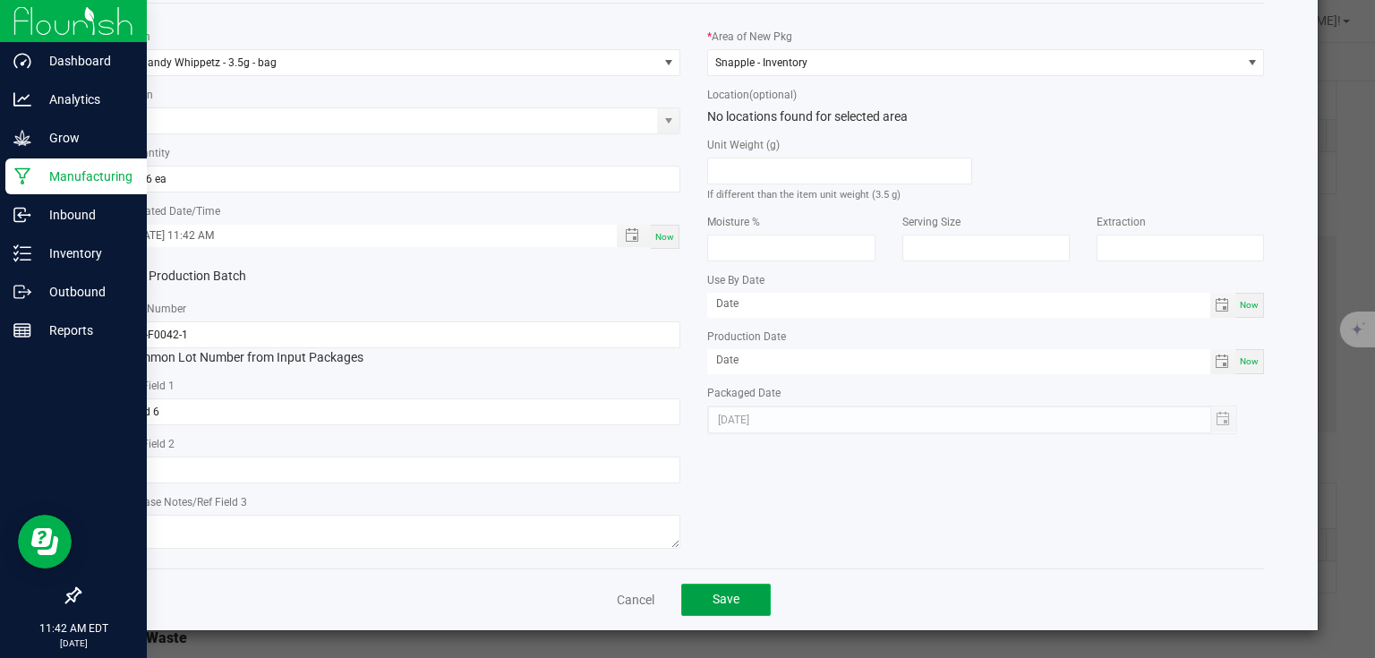
click at [745, 603] on button "Save" at bounding box center [726, 600] width 90 height 32
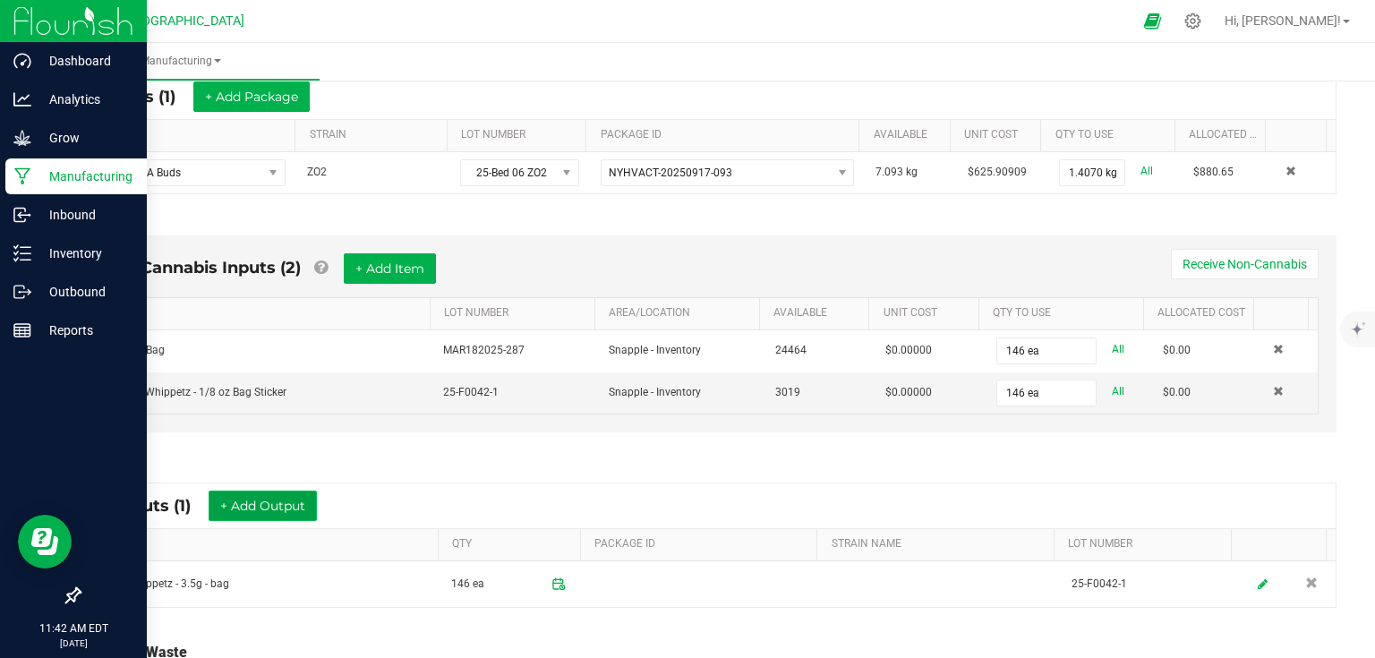
click at [285, 500] on button "+ Add Output" at bounding box center [263, 506] width 108 height 30
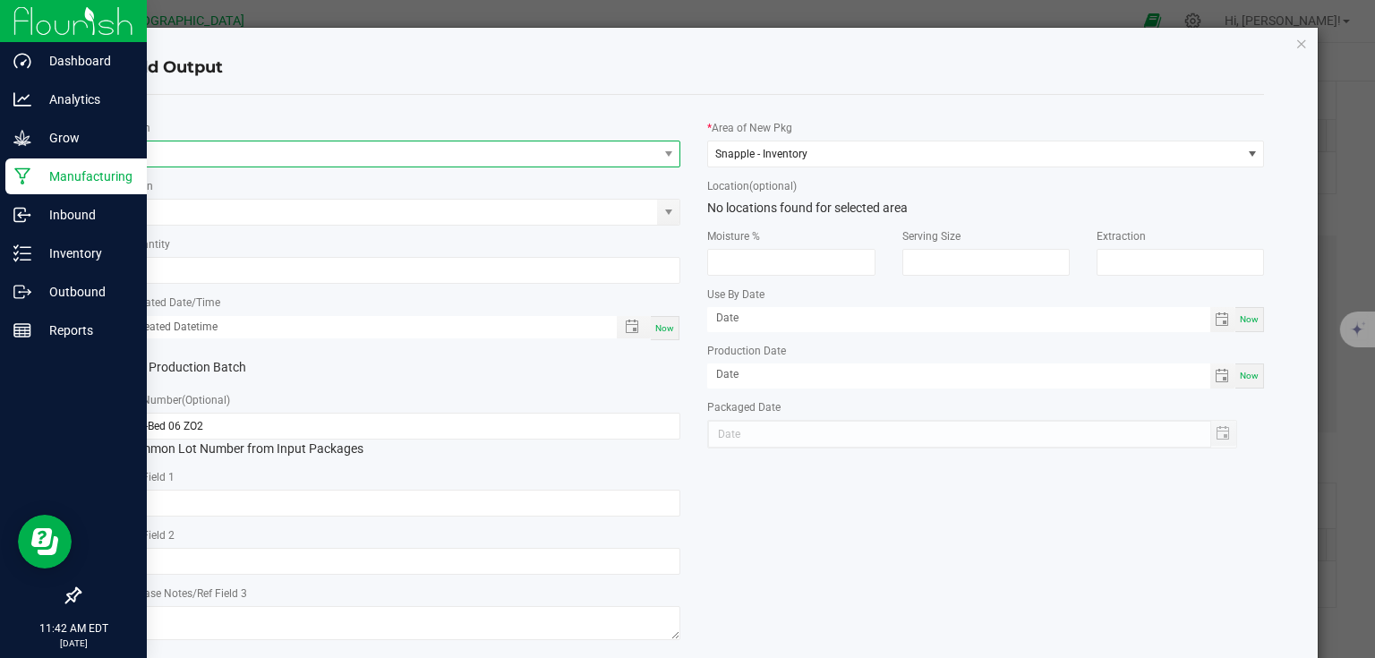
click at [204, 154] on span "NO DATA FOUND" at bounding box center [391, 153] width 533 height 25
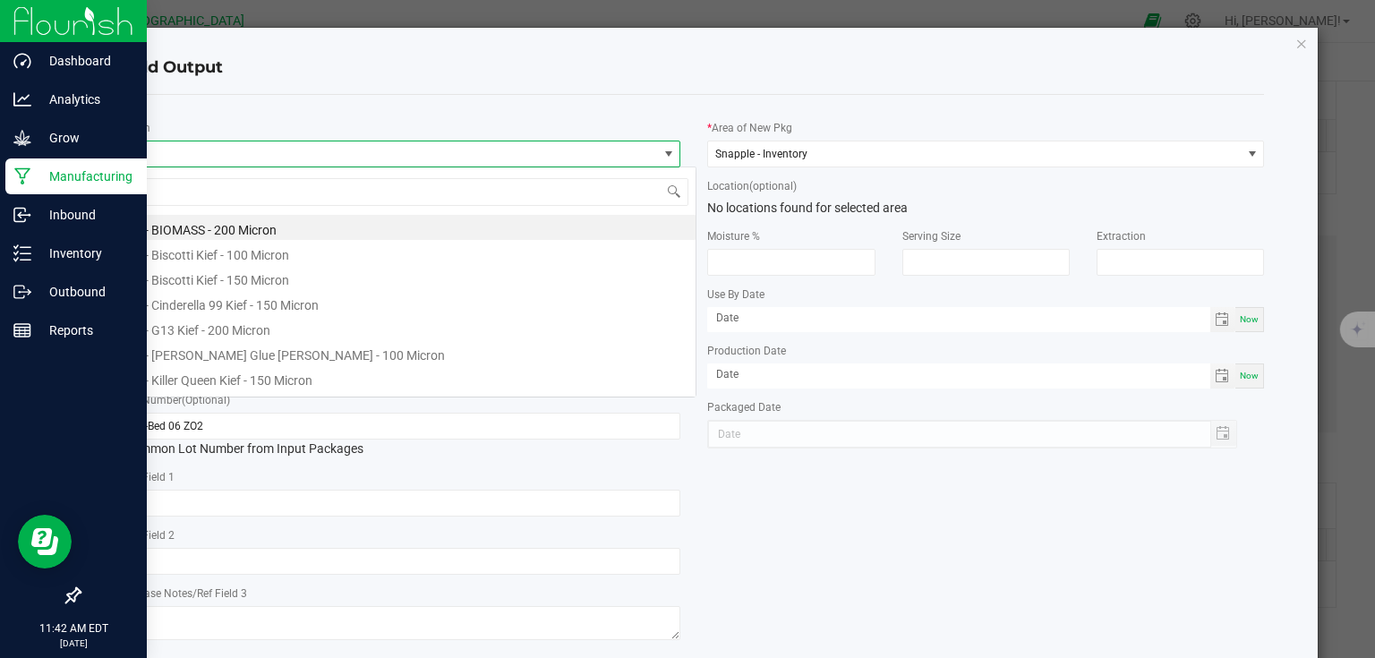
scroll to position [26, 552]
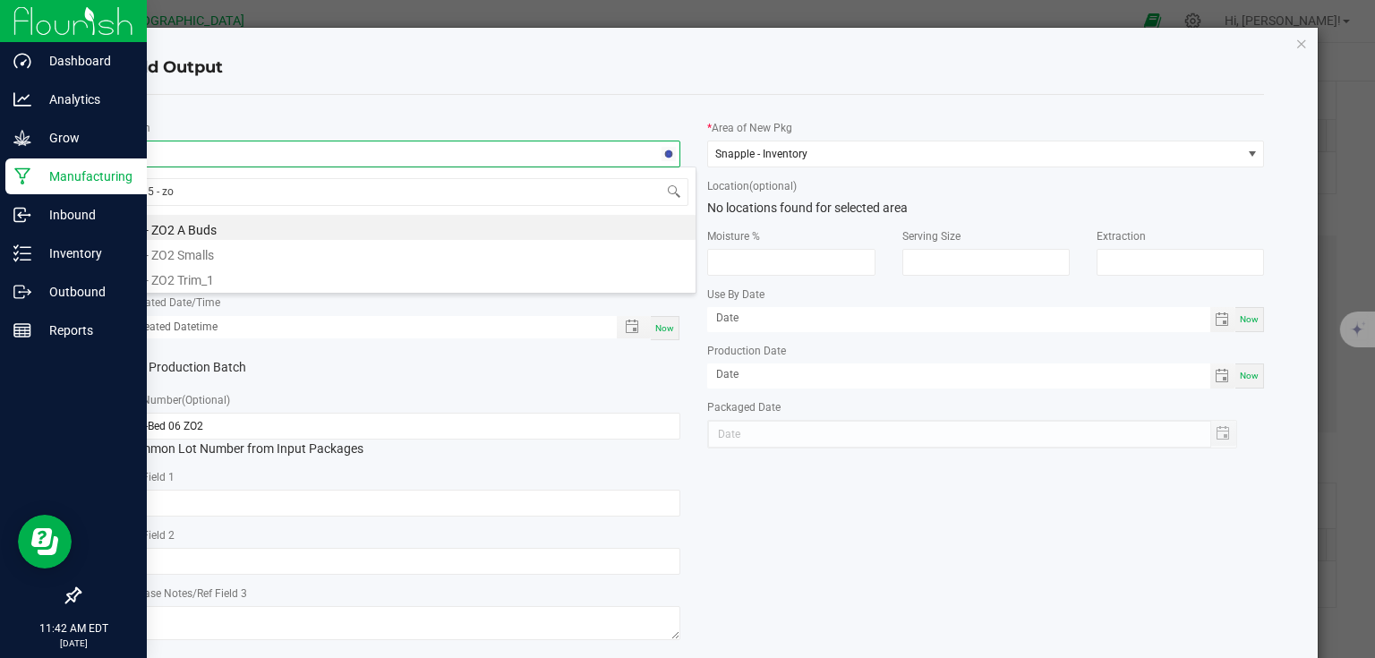
type input "5 - zo2"
click at [176, 250] on li "5 - ZO2 Smalls" at bounding box center [409, 252] width 571 height 25
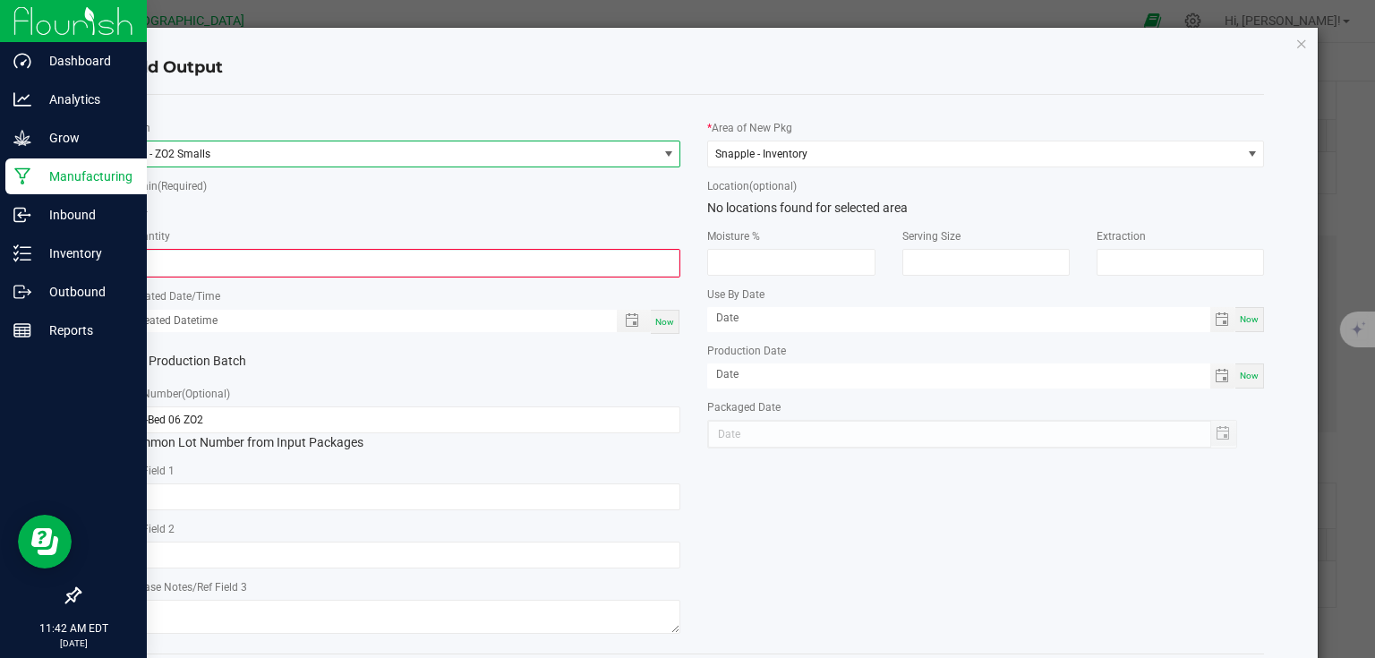
click at [176, 251] on input "0" at bounding box center [402, 263] width 553 height 25
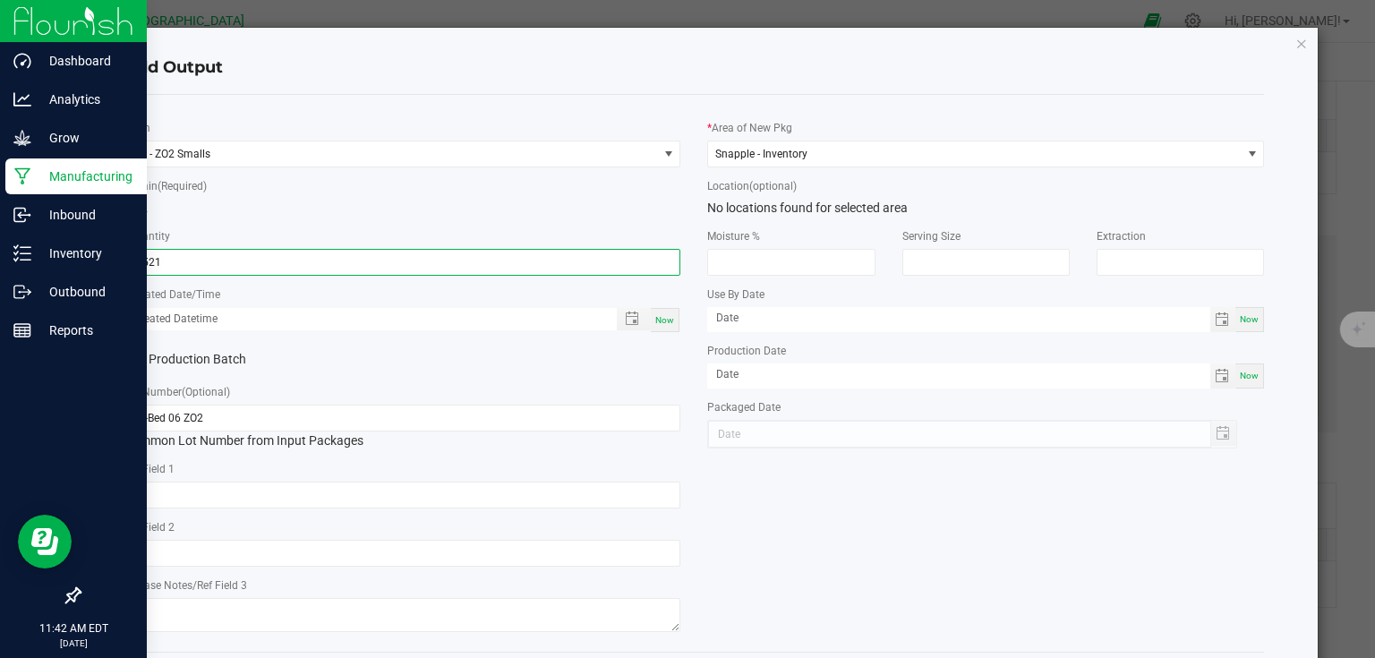
type input "0.5210 kg"
click at [343, 201] on div "ZO2" at bounding box center [402, 208] width 557 height 19
click at [665, 318] on span "Now" at bounding box center [664, 320] width 19 height 10
type input "09/26/2025 11:42 AM"
type input "[DATE]"
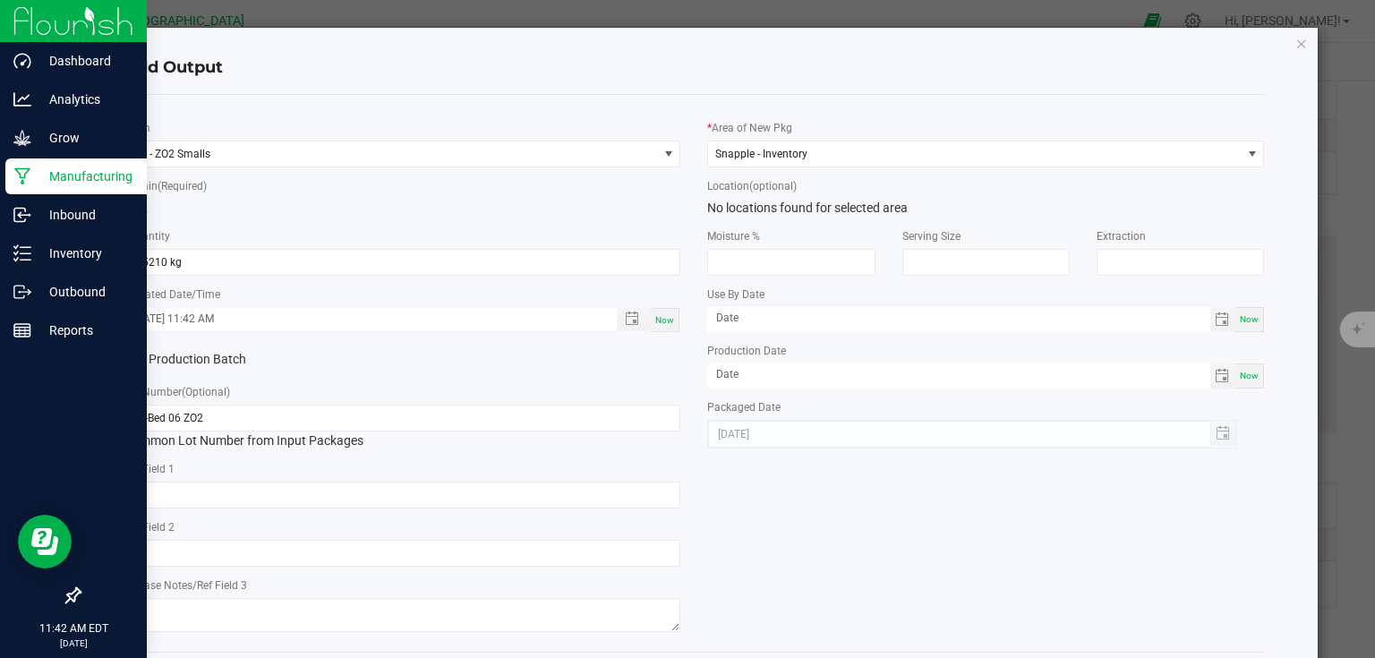
click at [658, 358] on div "Production Batch" at bounding box center [403, 360] width 584 height 27
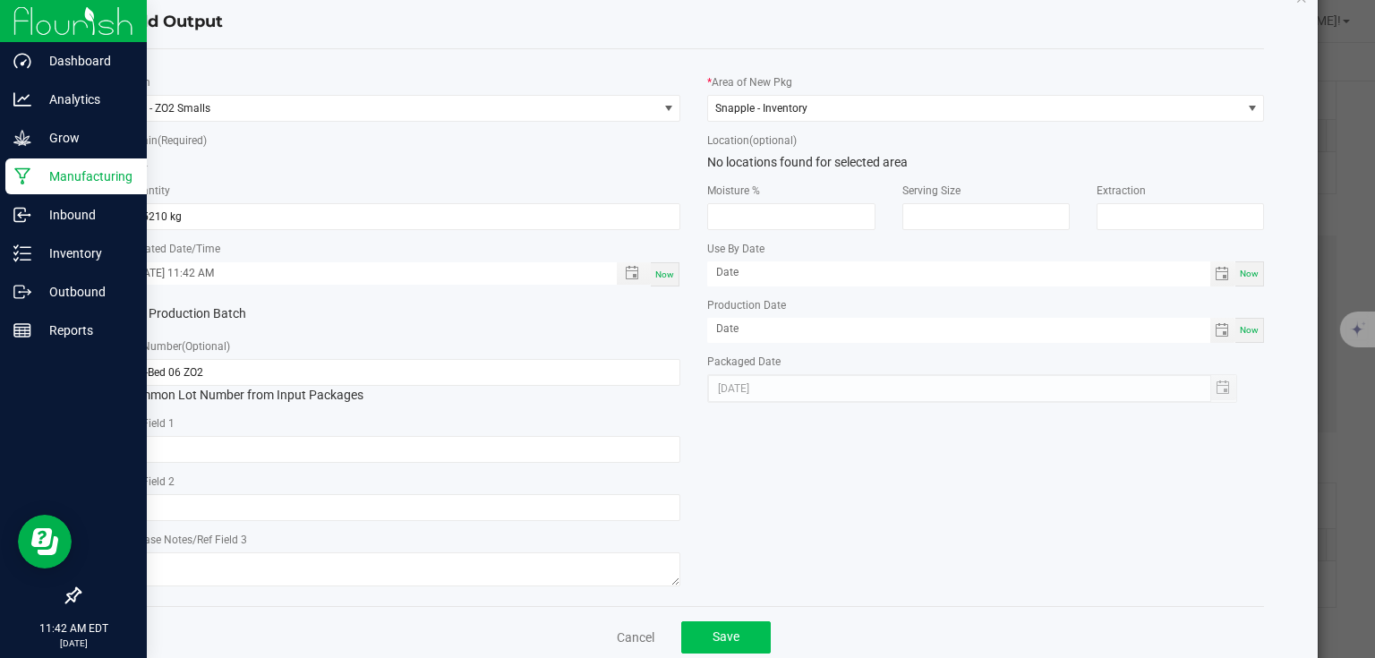
scroll to position [83, 0]
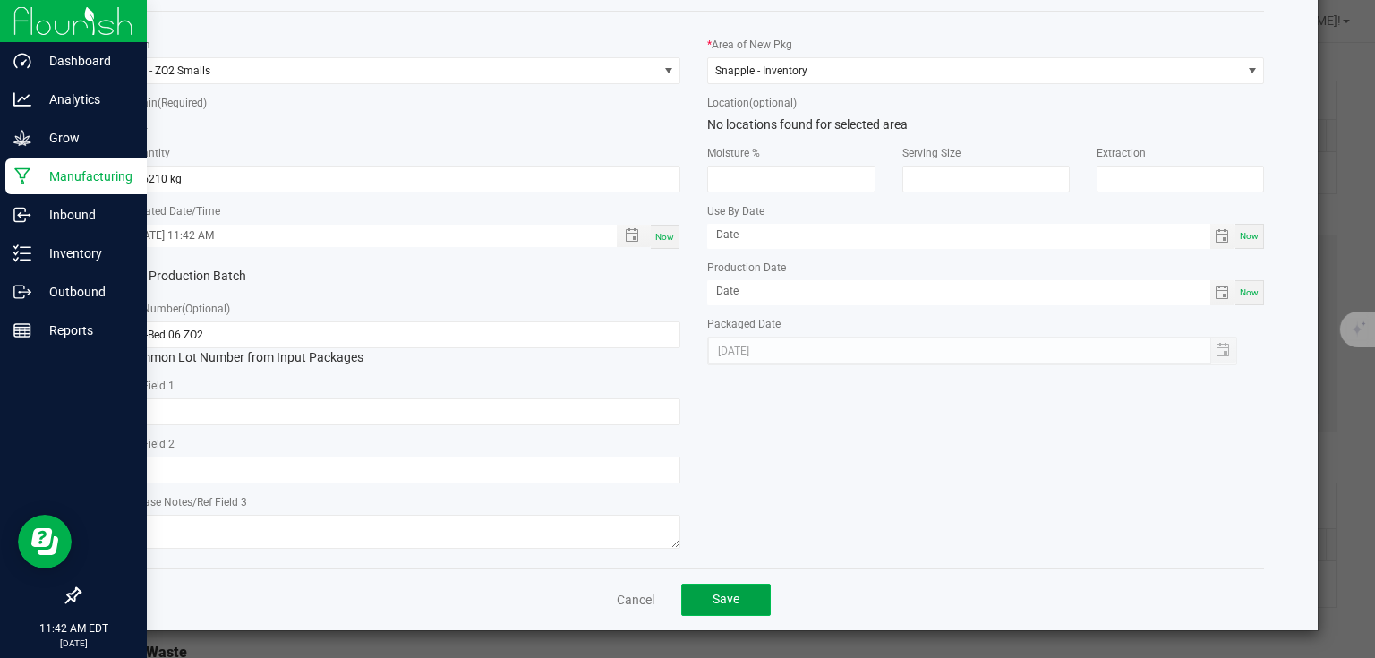
click at [732, 591] on button "Save" at bounding box center [726, 600] width 90 height 32
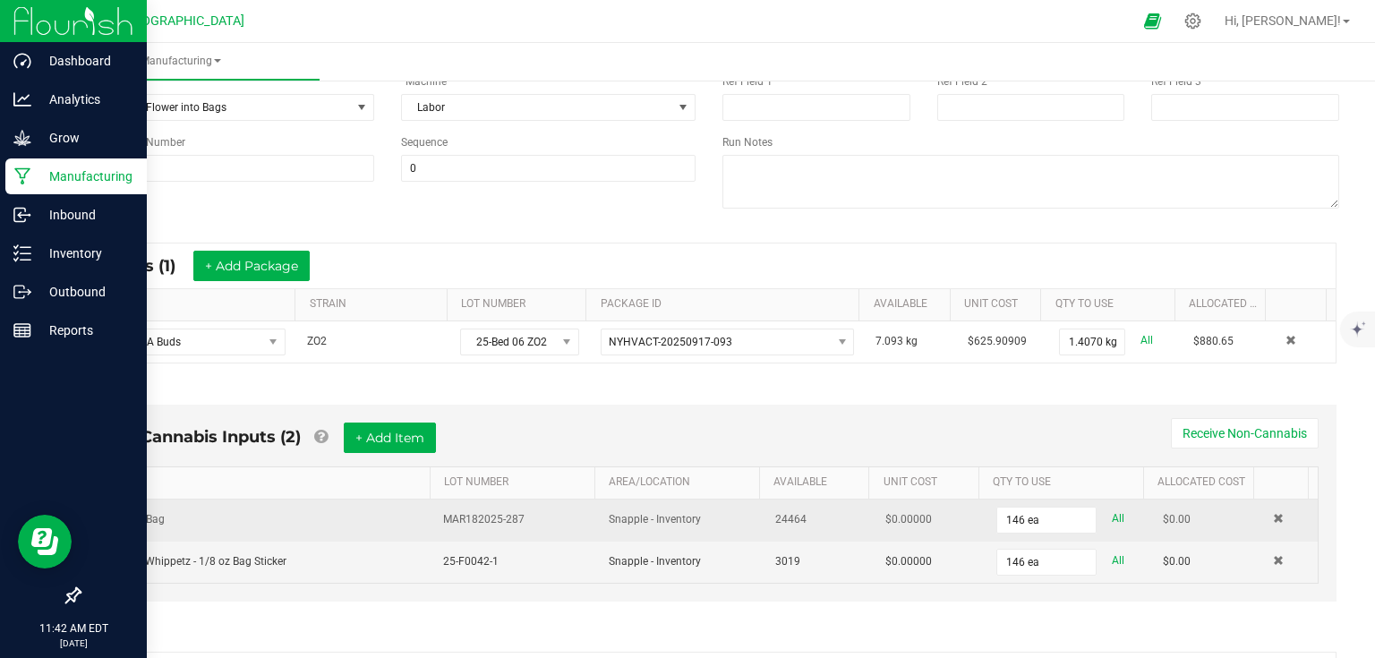
scroll to position [0, 0]
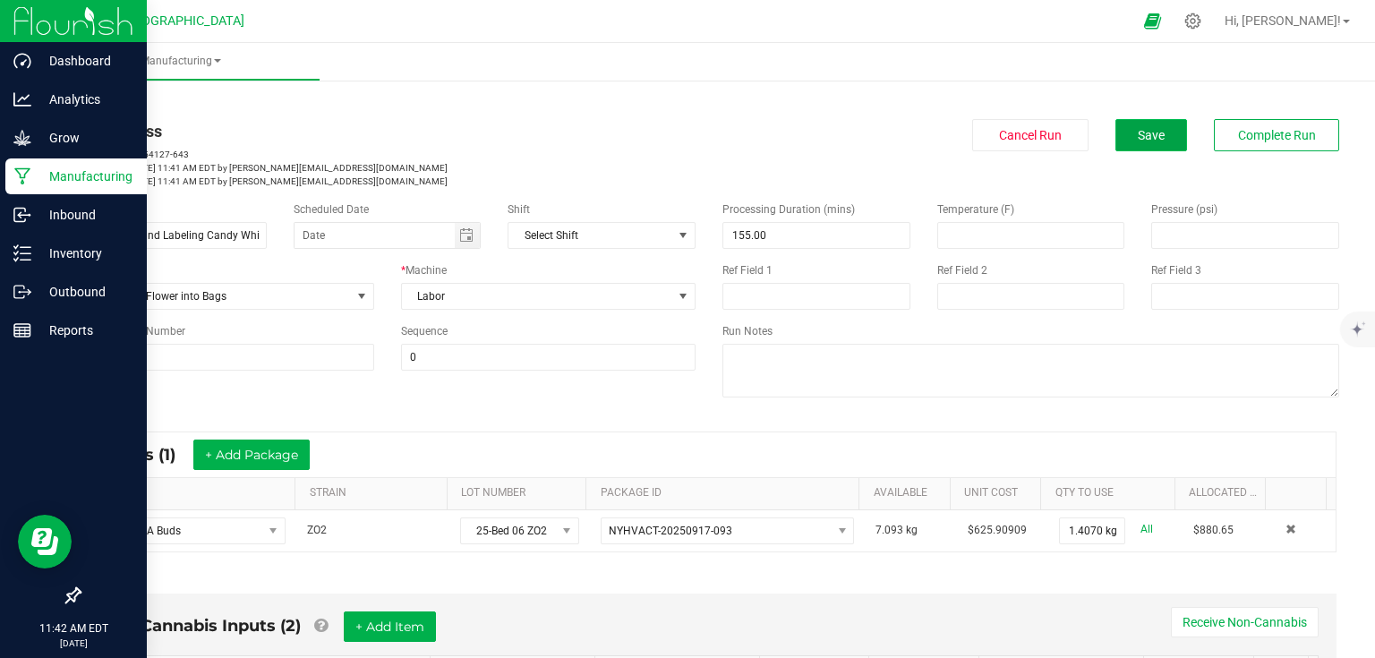
click at [1148, 133] on span "Save" at bounding box center [1151, 135] width 27 height 14
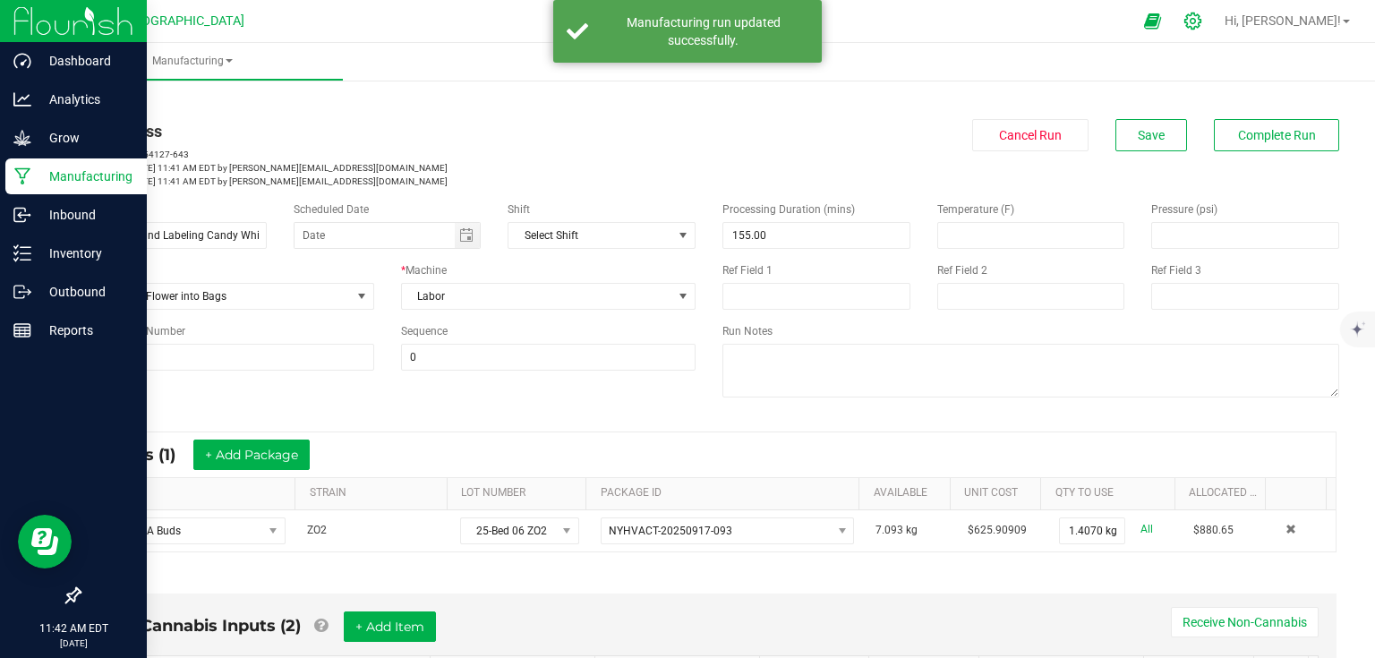
click at [1216, 31] on div at bounding box center [1193, 21] width 45 height 39
click at [1216, 32] on div at bounding box center [1193, 21] width 45 height 39
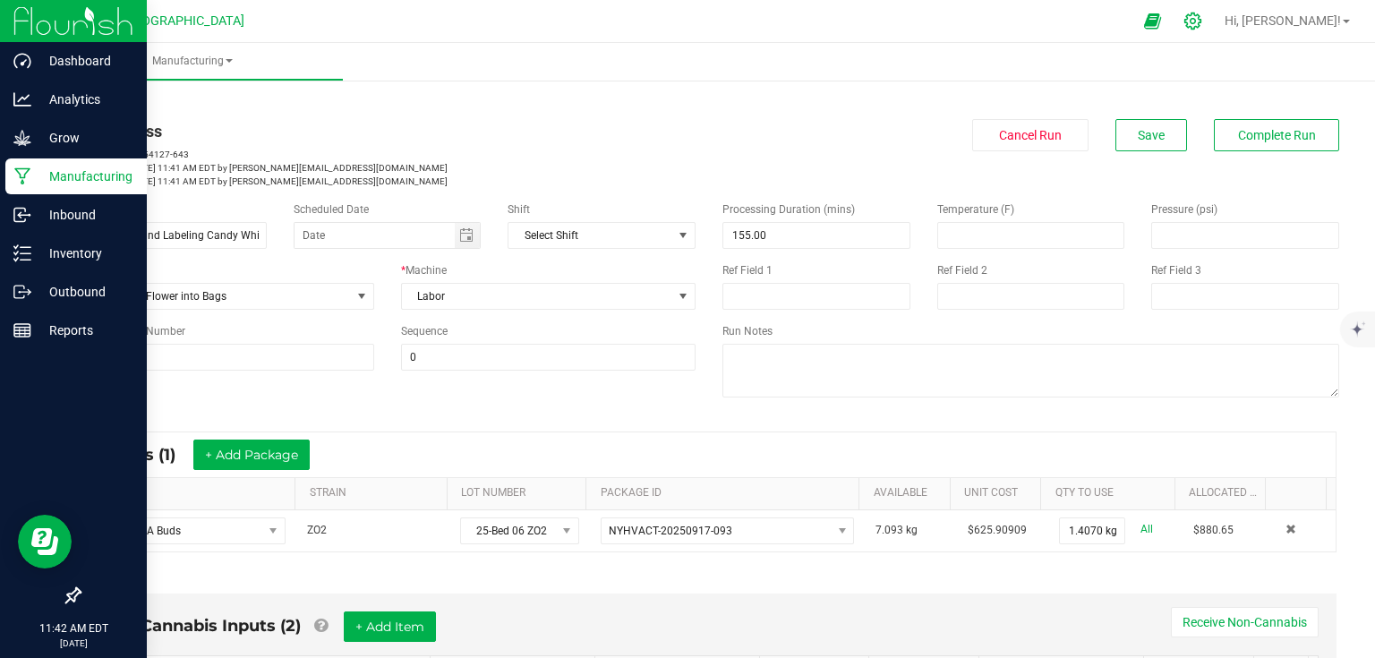
click at [1202, 29] on icon at bounding box center [1193, 21] width 19 height 19
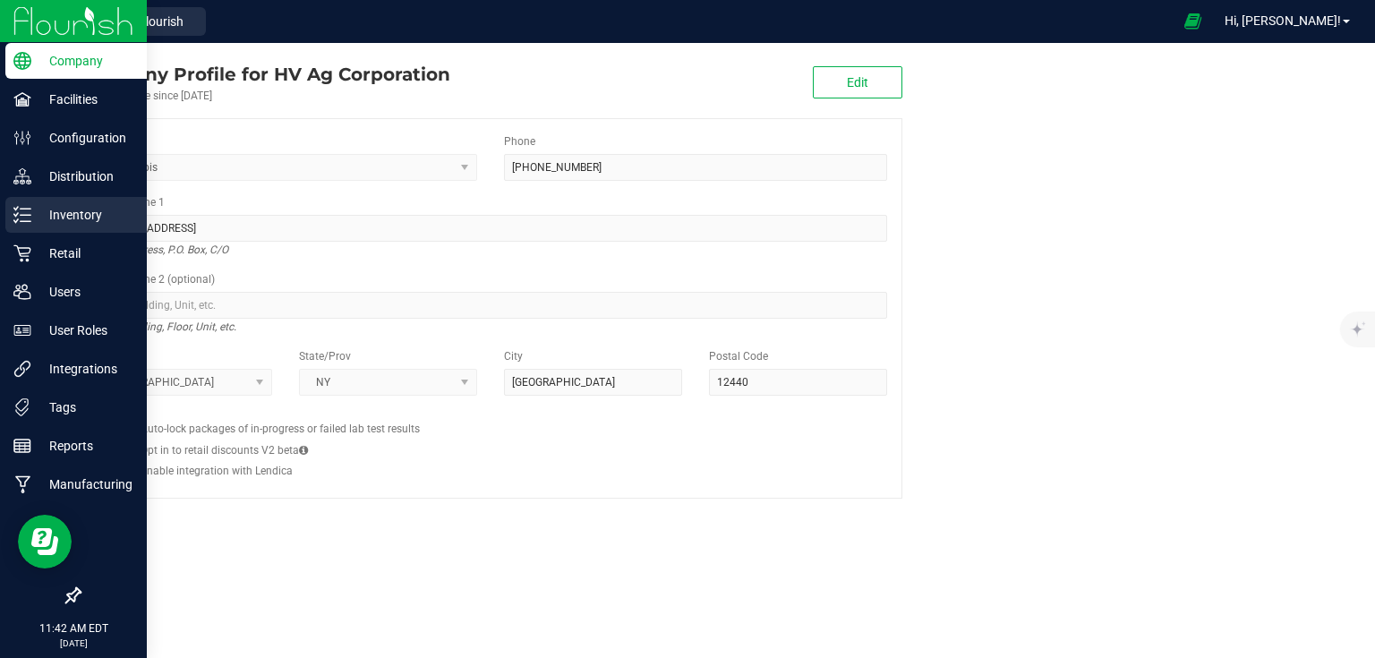
click at [26, 218] on icon at bounding box center [22, 215] width 18 height 18
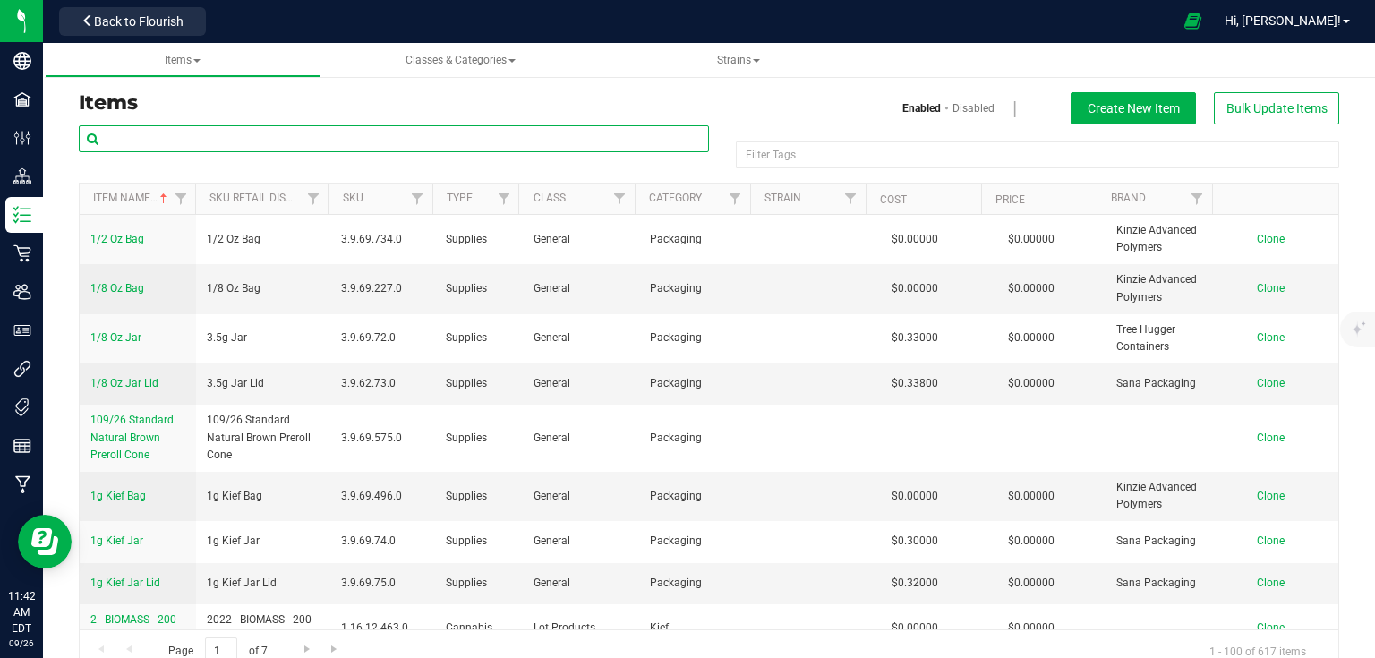
click at [586, 135] on input "text" at bounding box center [394, 138] width 630 height 27
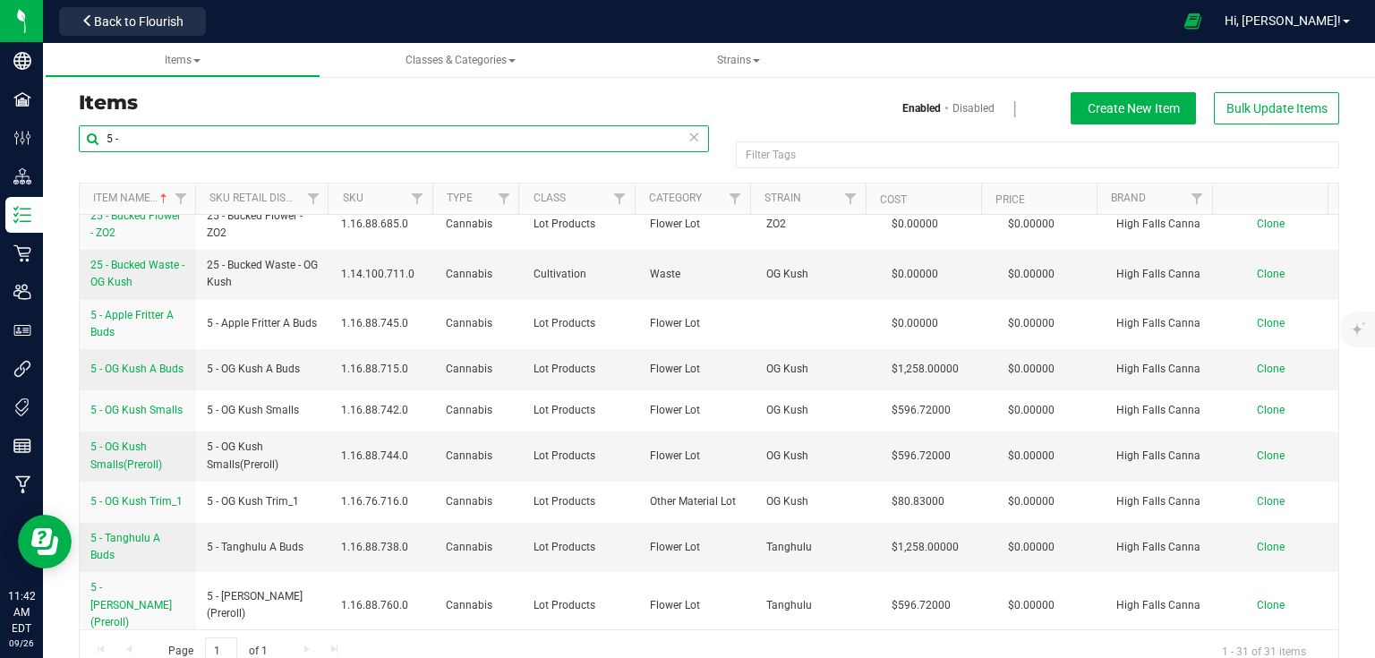
scroll to position [1003, 0]
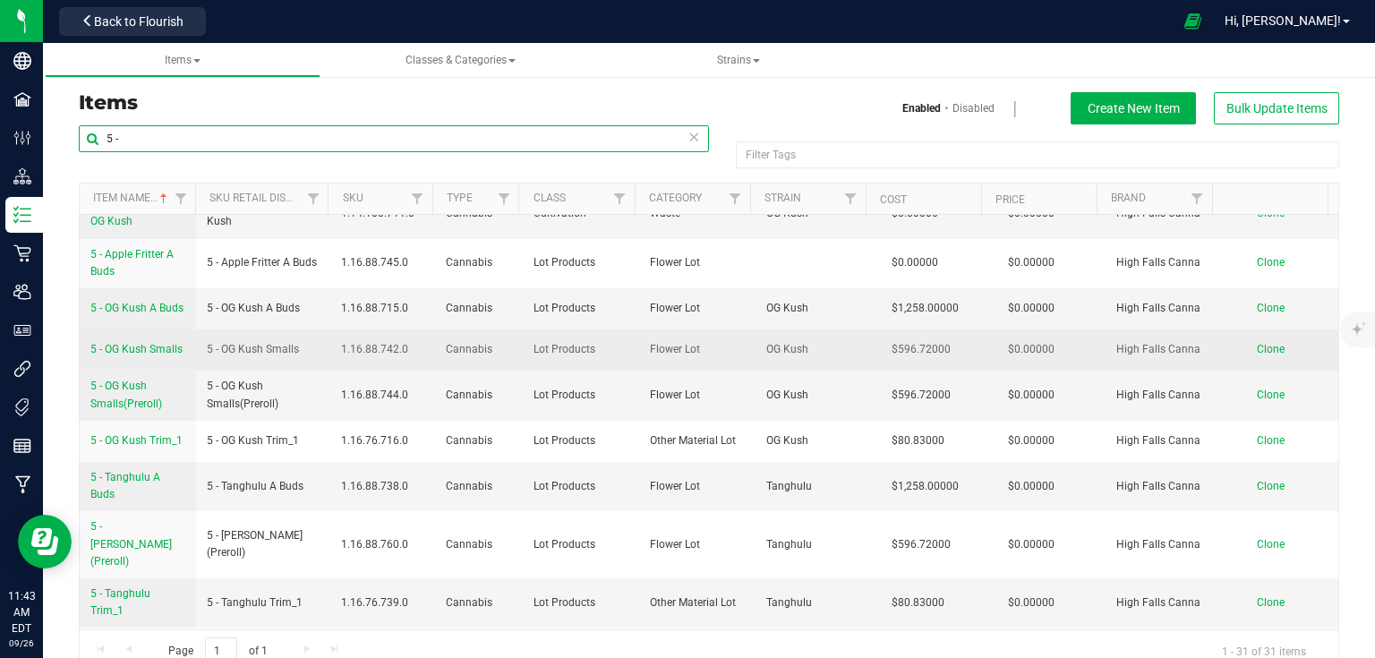
type input "5 -"
drag, startPoint x: 87, startPoint y: 326, endPoint x: 185, endPoint y: 331, distance: 98.6
click at [185, 331] on td "5 - OG Kush Smalls" at bounding box center [138, 349] width 116 height 41
copy span "5 - OG Kush Smalls"
click at [1257, 343] on span "Clone" at bounding box center [1271, 349] width 28 height 13
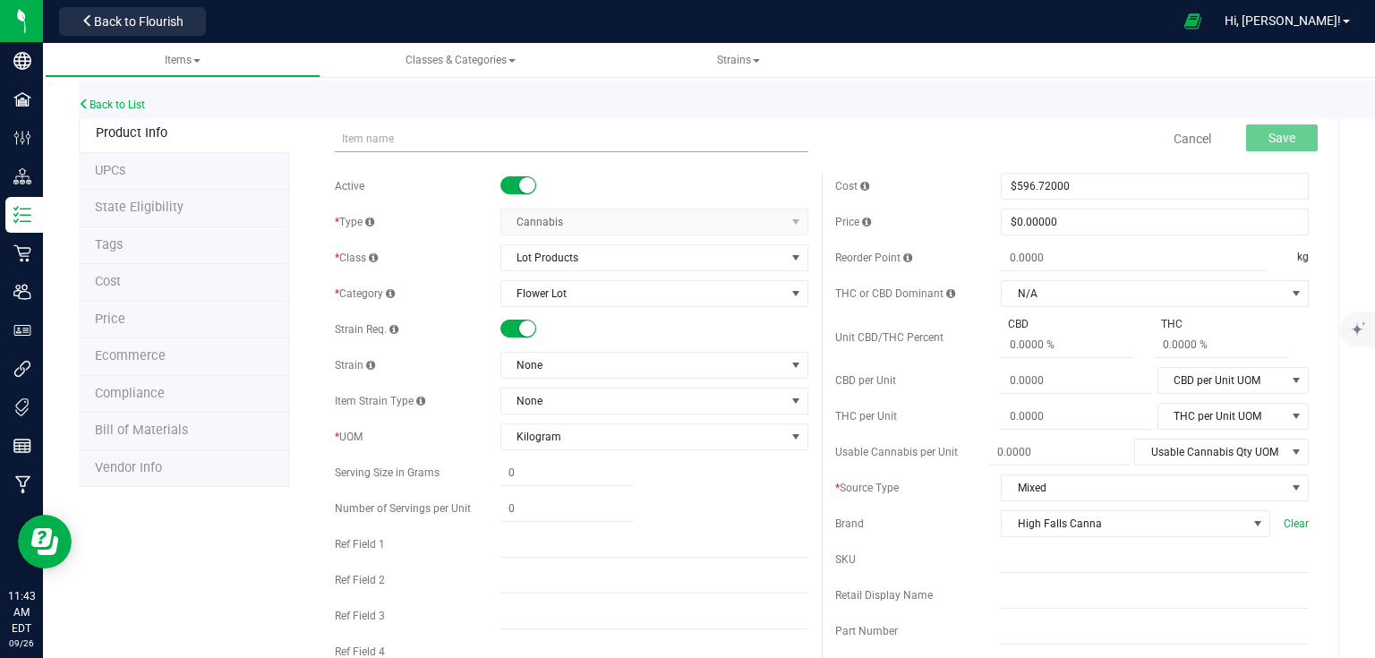
click at [368, 136] on input "text" at bounding box center [572, 138] width 474 height 27
click at [395, 141] on input "5 - OG Kush Smalls" at bounding box center [572, 138] width 474 height 27
type input "5 - Tanghulu Smalls"
click at [1247, 138] on button "Save" at bounding box center [1282, 137] width 72 height 27
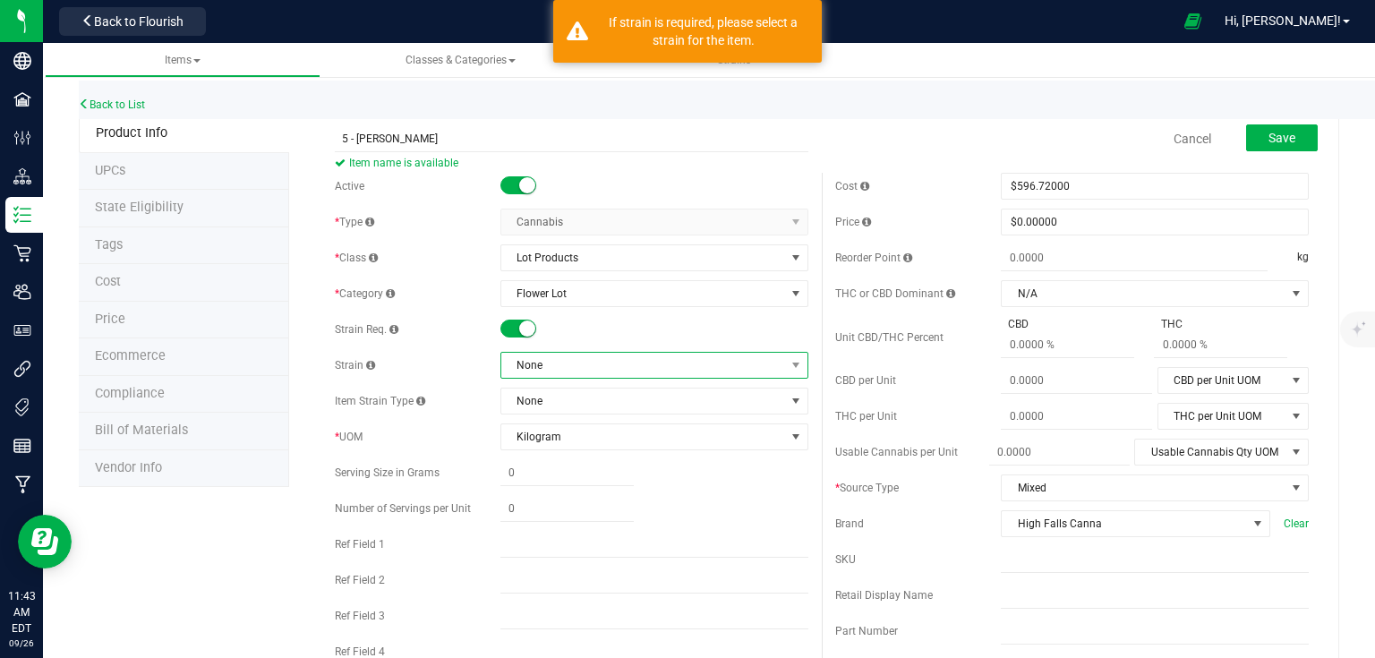
click at [533, 377] on span "None" at bounding box center [643, 365] width 284 height 25
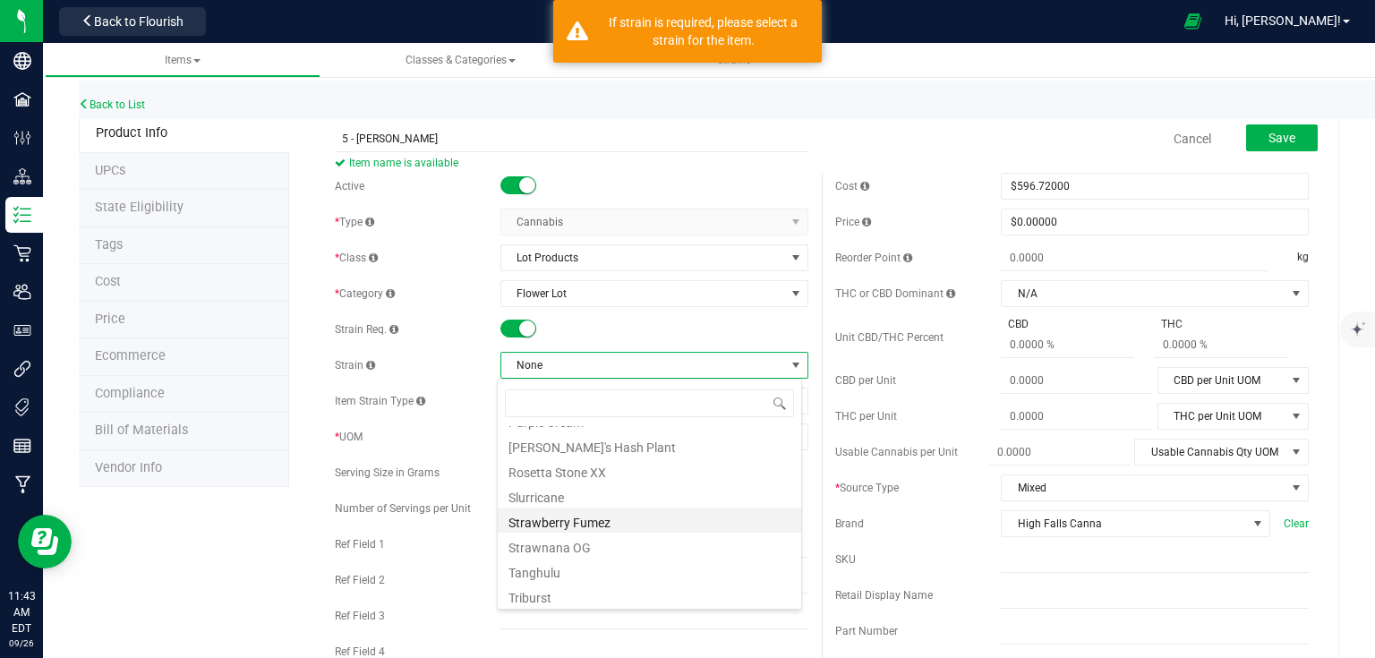
scroll to position [749, 0]
click at [543, 523] on li "Tanghulu" at bounding box center [650, 517] width 304 height 25
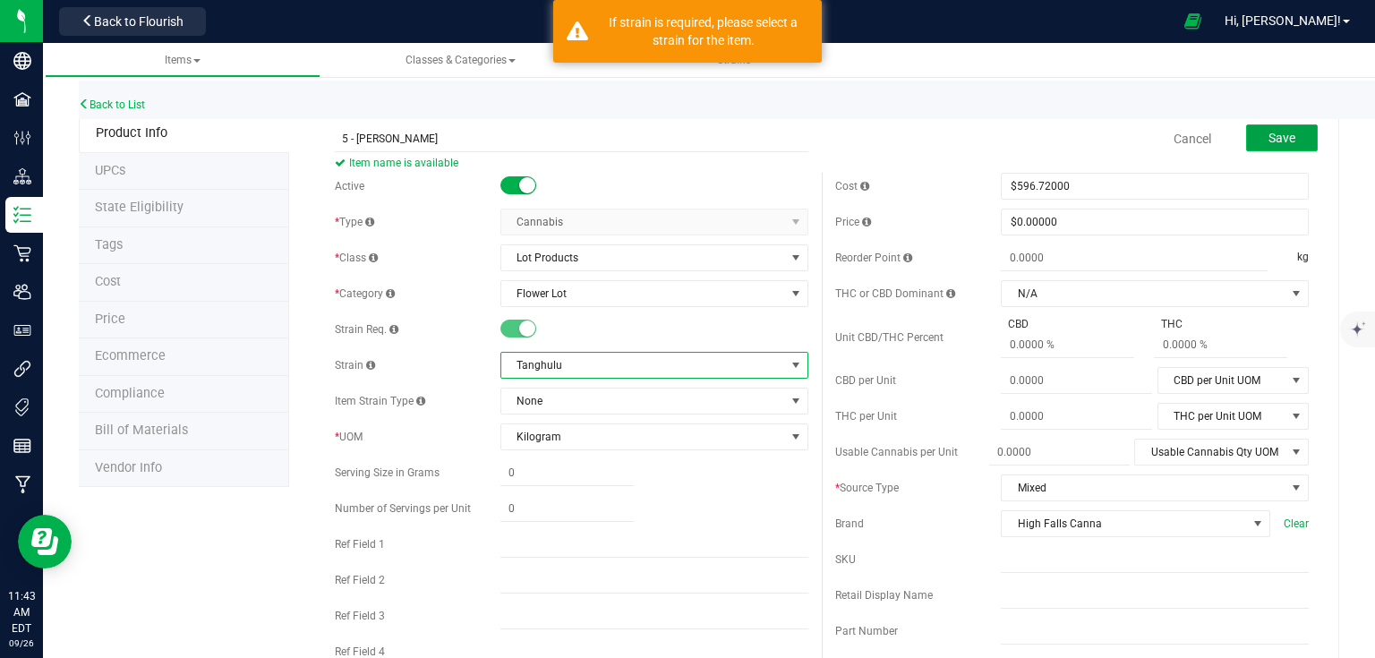
click at [1269, 140] on span "Save" at bounding box center [1282, 138] width 27 height 14
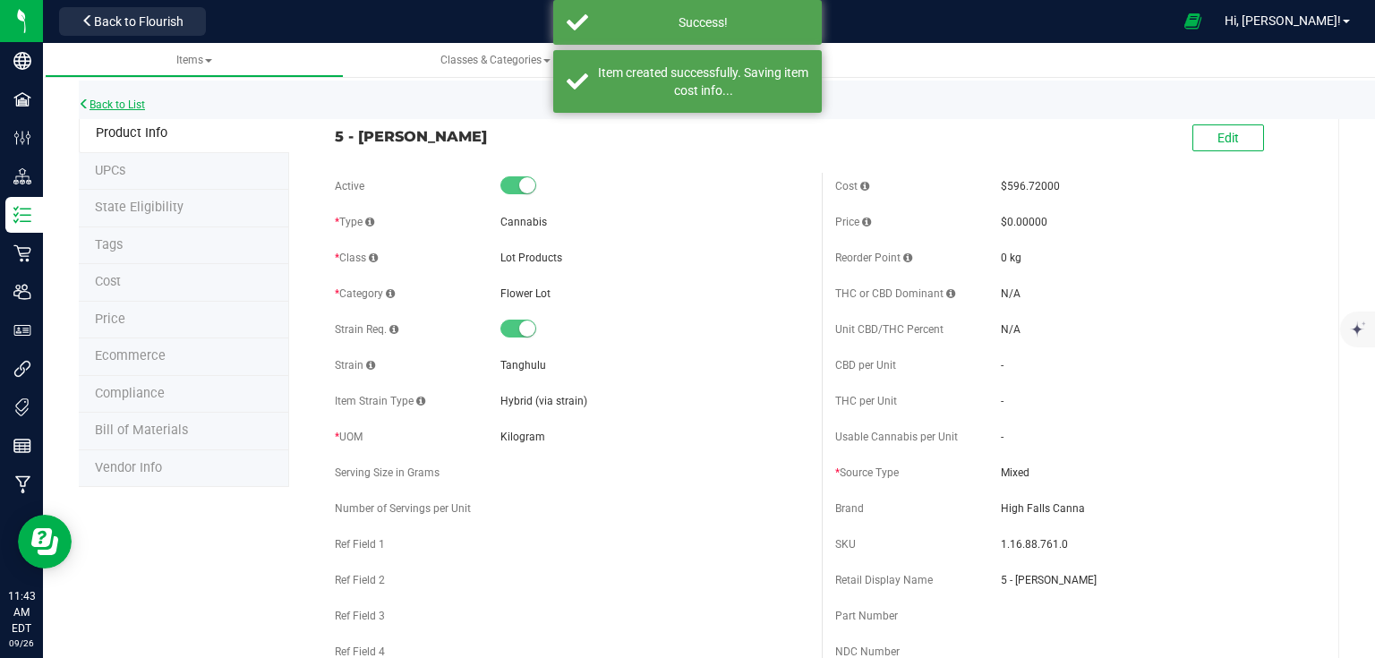
click at [130, 107] on link "Back to List" at bounding box center [112, 104] width 66 height 13
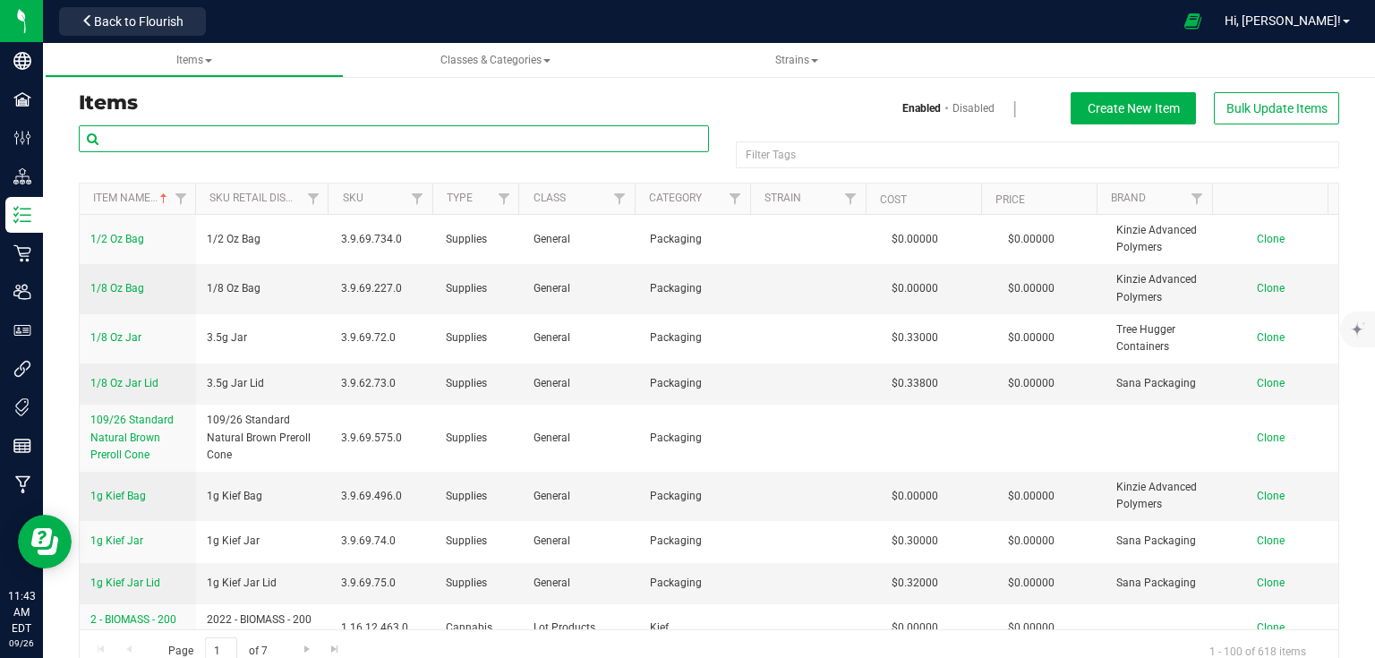
click at [287, 128] on input "text" at bounding box center [394, 138] width 630 height 27
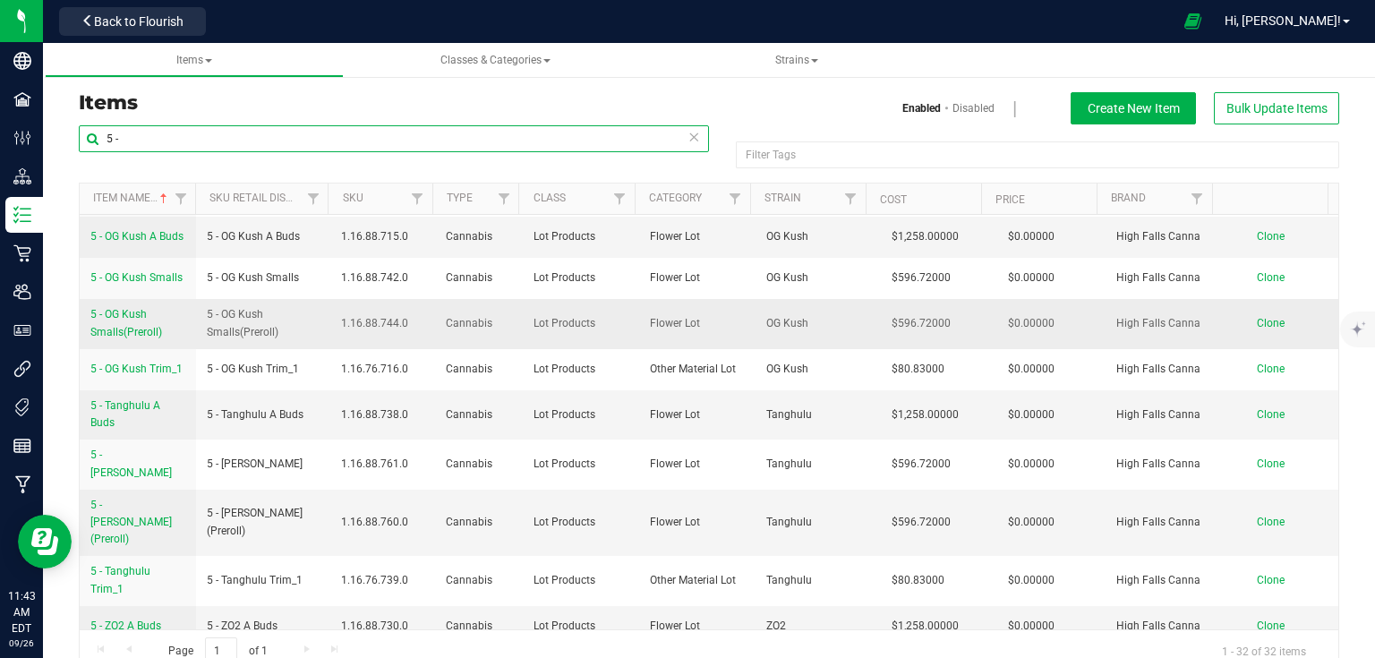
scroll to position [1134, 0]
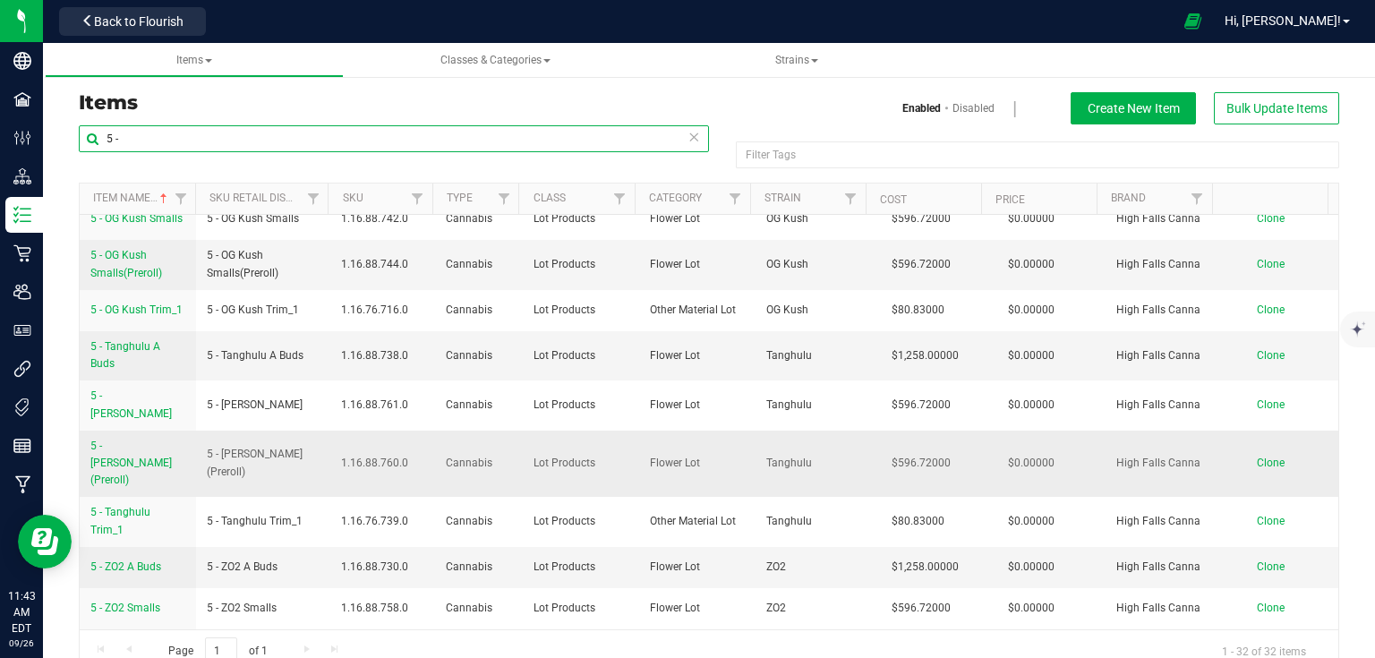
type input "5 -"
drag, startPoint x: 82, startPoint y: 419, endPoint x: 178, endPoint y: 434, distance: 97.0
click at [178, 434] on td "5 - Tanghulu Smalls (Preroll)" at bounding box center [138, 464] width 116 height 67
copy span "5 - Tanghulu Smalls (Preroll)"
click at [1257, 457] on span "Clone" at bounding box center [1271, 463] width 28 height 13
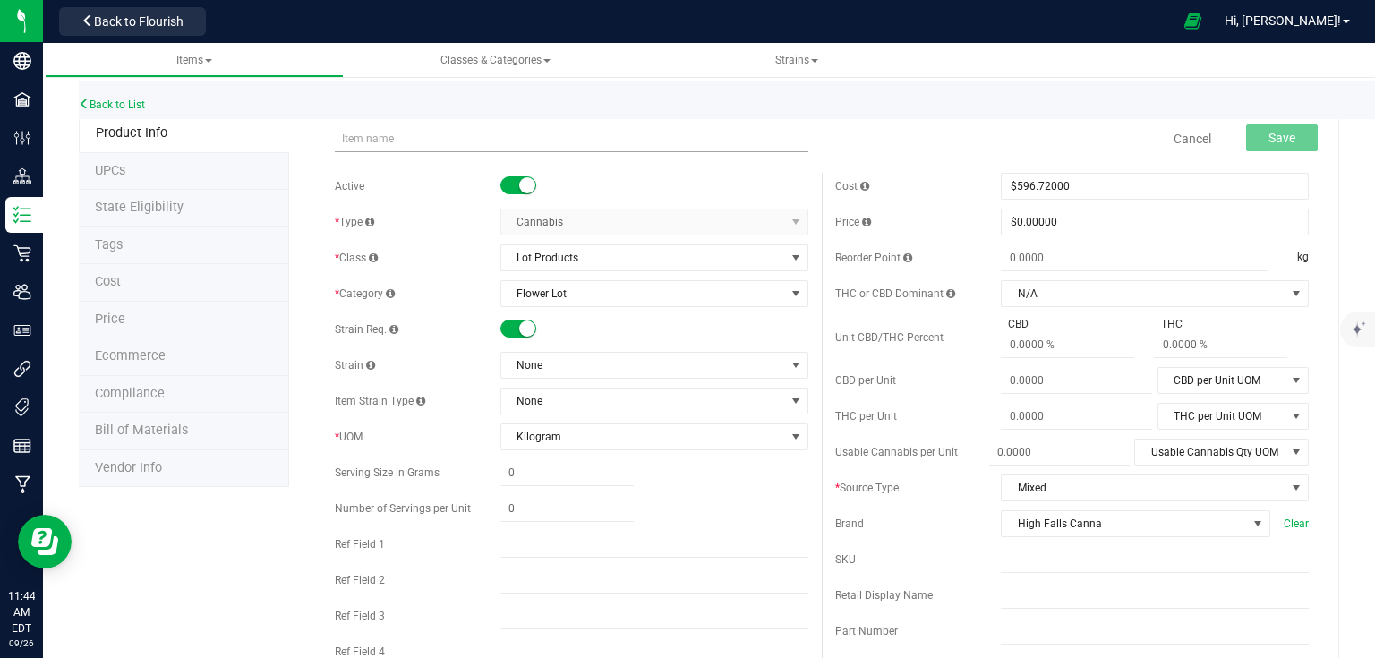
click at [458, 143] on input "text" at bounding box center [572, 138] width 474 height 27
click at [400, 140] on input "5 - Tanghulu Smalls (Preroll)" at bounding box center [572, 138] width 474 height 27
type input "5 - ZO2 Smalls (Preroll)"
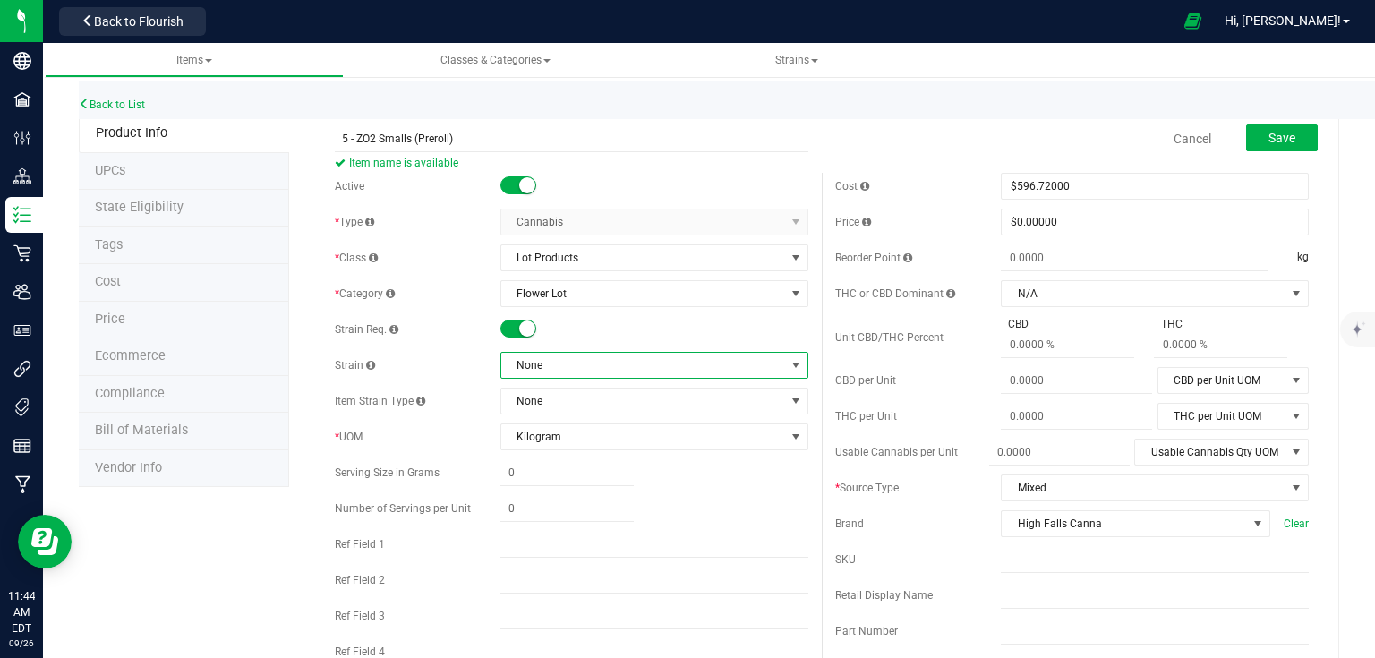
click at [678, 372] on span "None" at bounding box center [643, 365] width 284 height 25
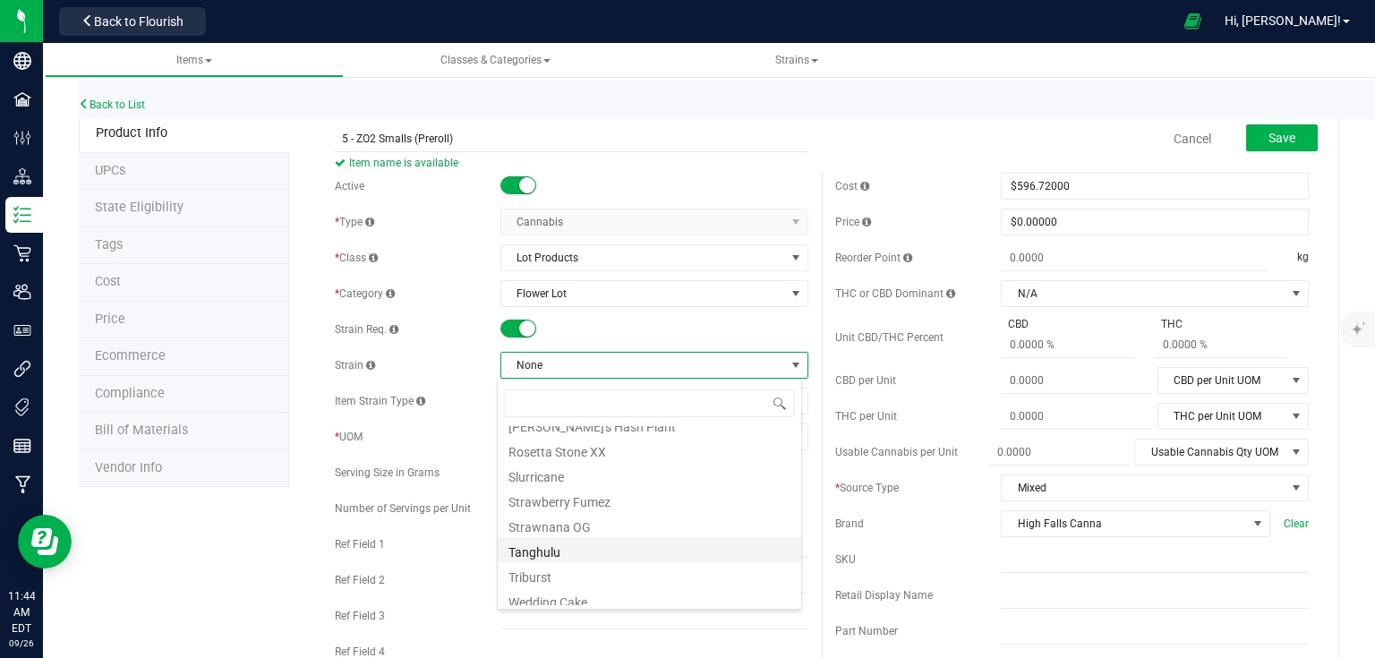
scroll to position [749, 0]
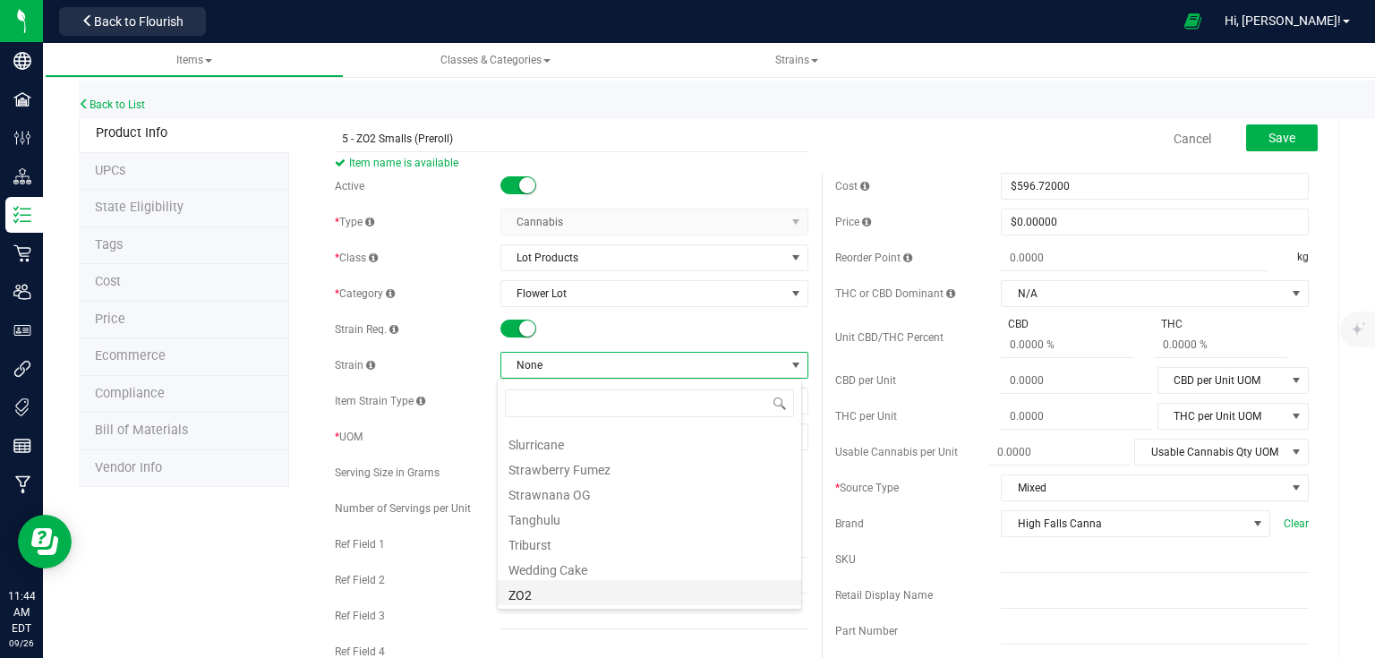
click at [541, 595] on li "ZO2" at bounding box center [650, 592] width 304 height 25
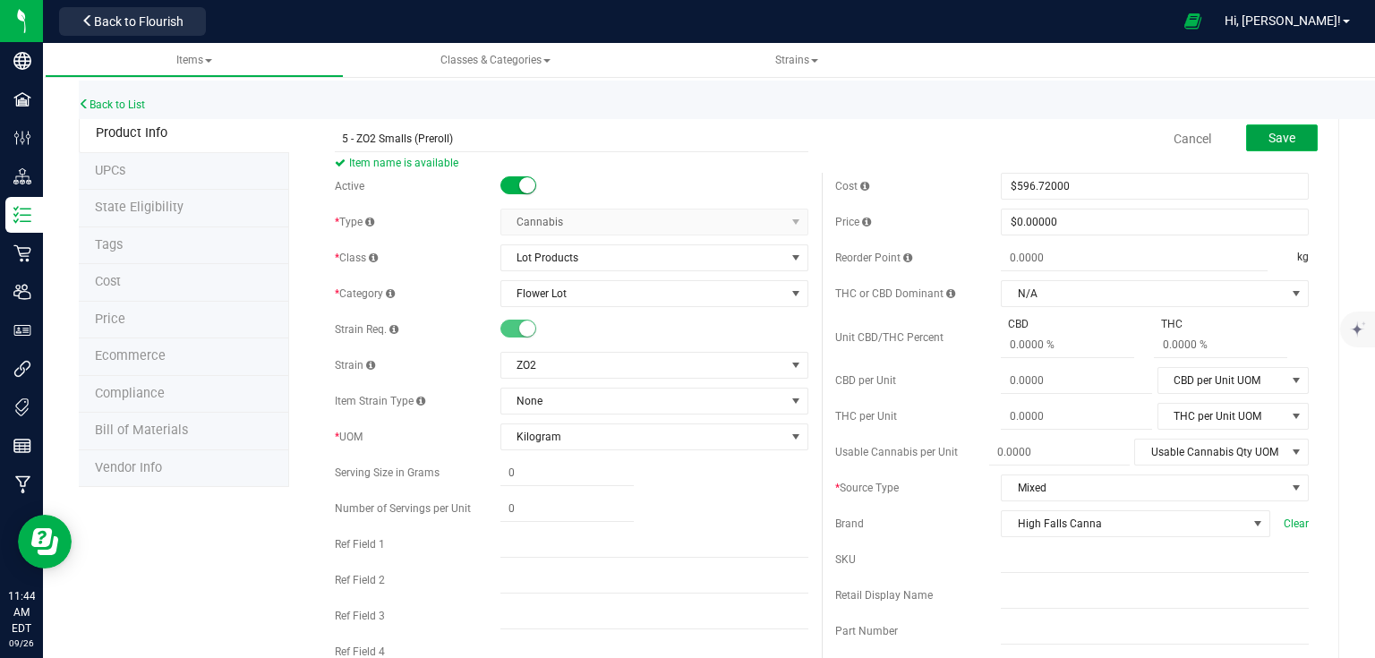
click at [1270, 141] on span "Save" at bounding box center [1282, 138] width 27 height 14
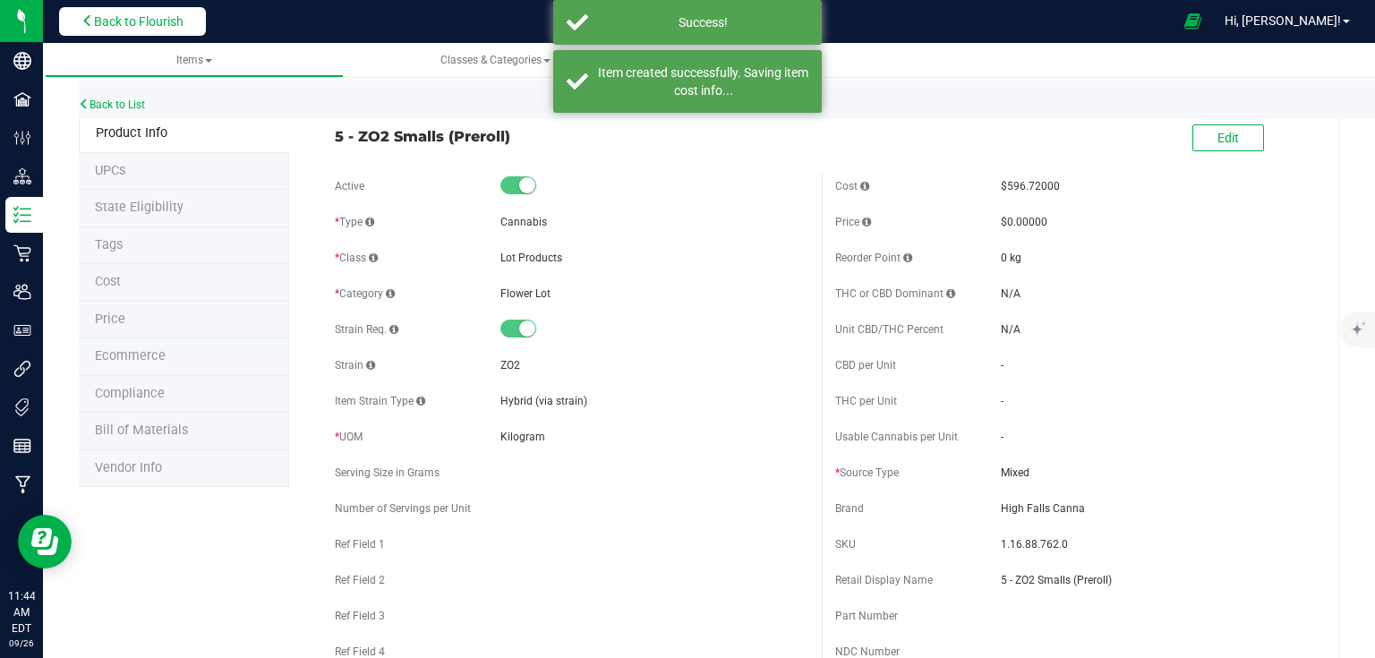
click at [154, 29] on button "Back to Flourish" at bounding box center [132, 21] width 147 height 29
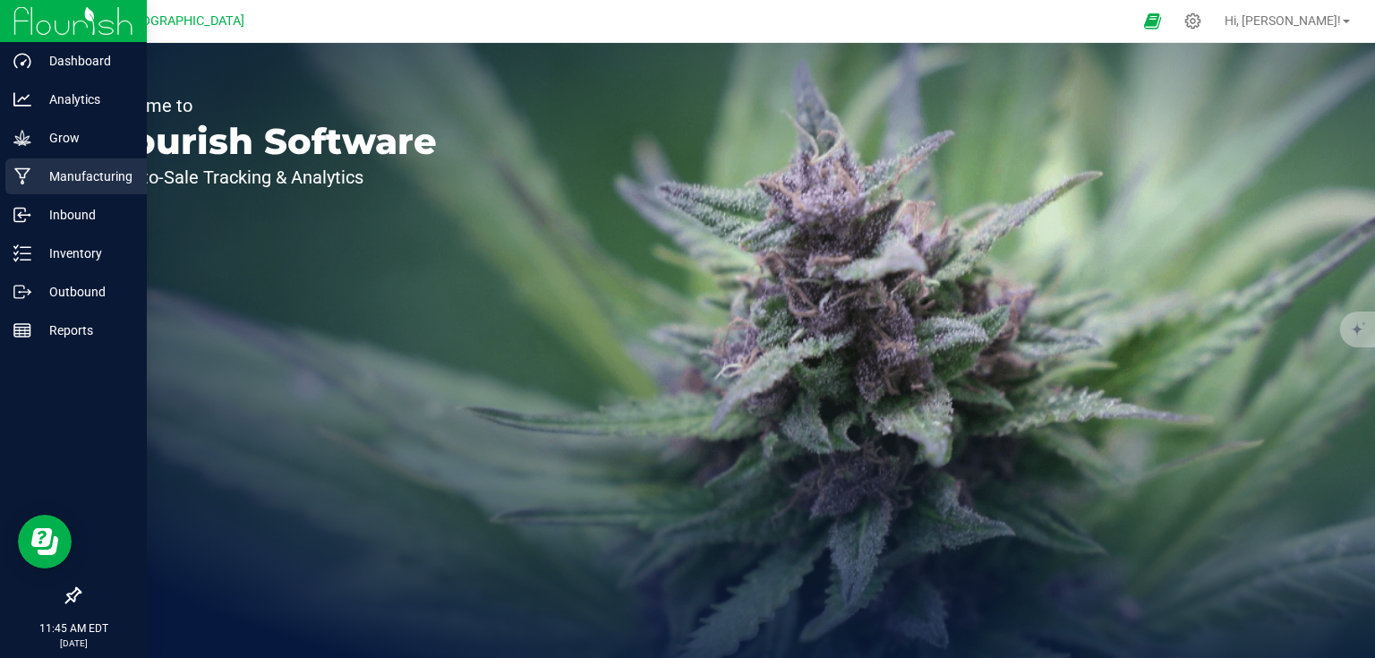
click at [31, 181] on p "Manufacturing" at bounding box center [84, 176] width 107 height 21
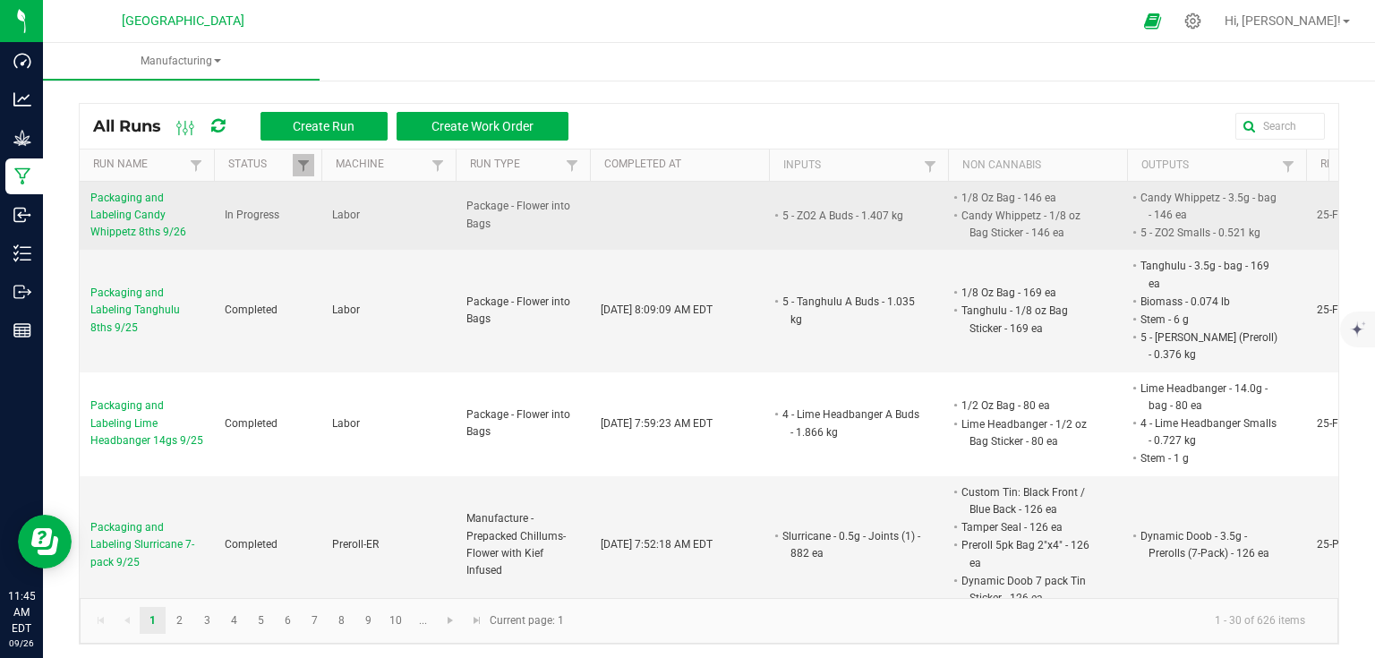
click at [166, 233] on span "Packaging and Labeling Candy Whippetz 8ths 9/26" at bounding box center [146, 216] width 113 height 52
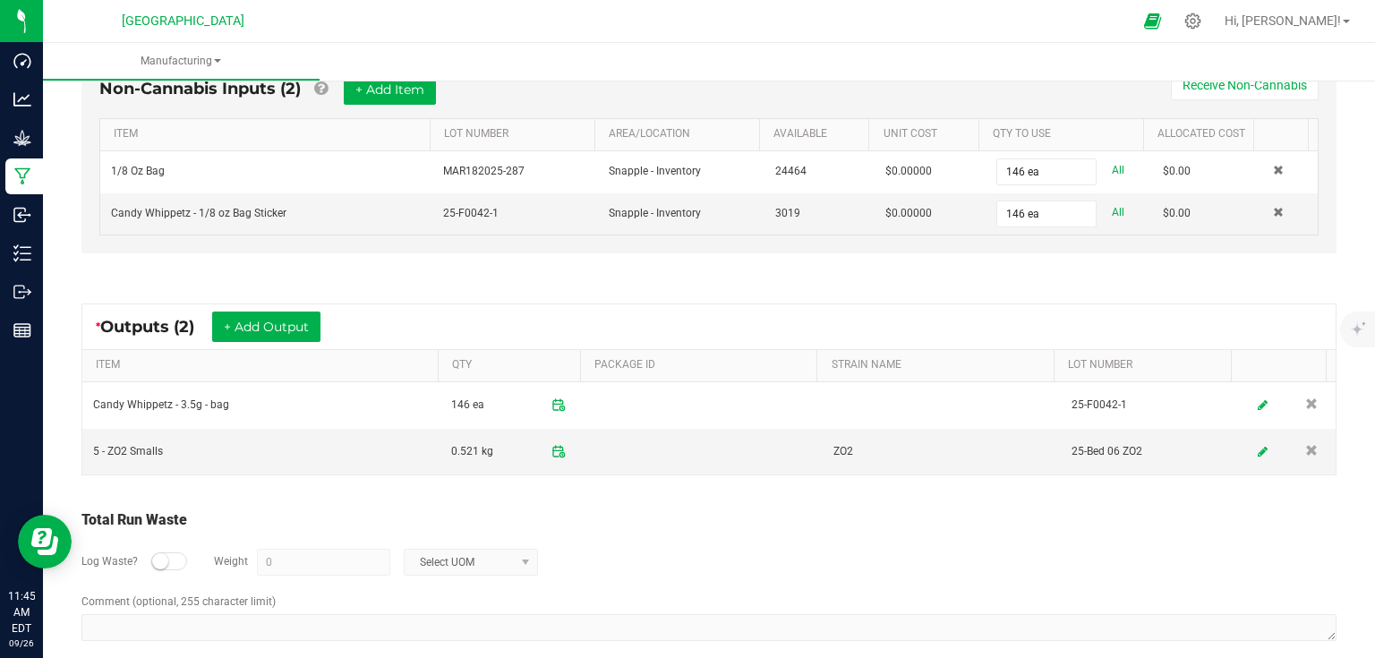
scroll to position [553, 0]
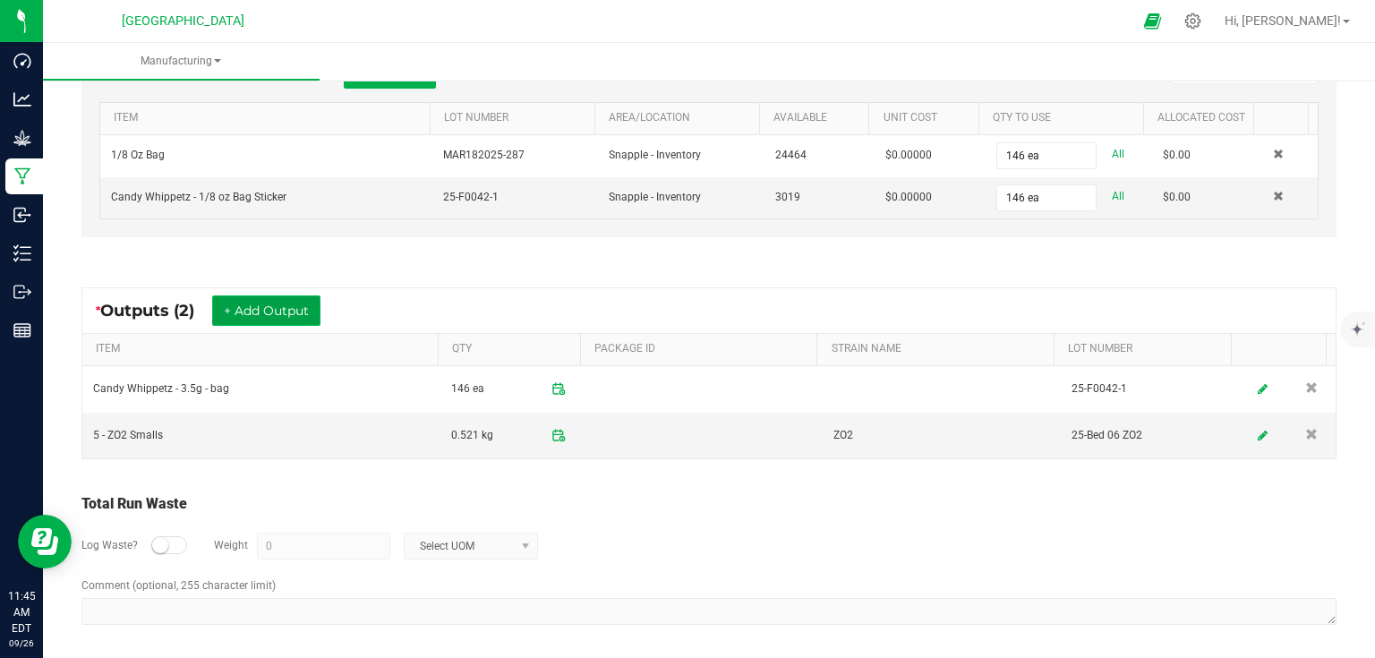
click at [296, 299] on button "+ Add Output" at bounding box center [266, 310] width 108 height 30
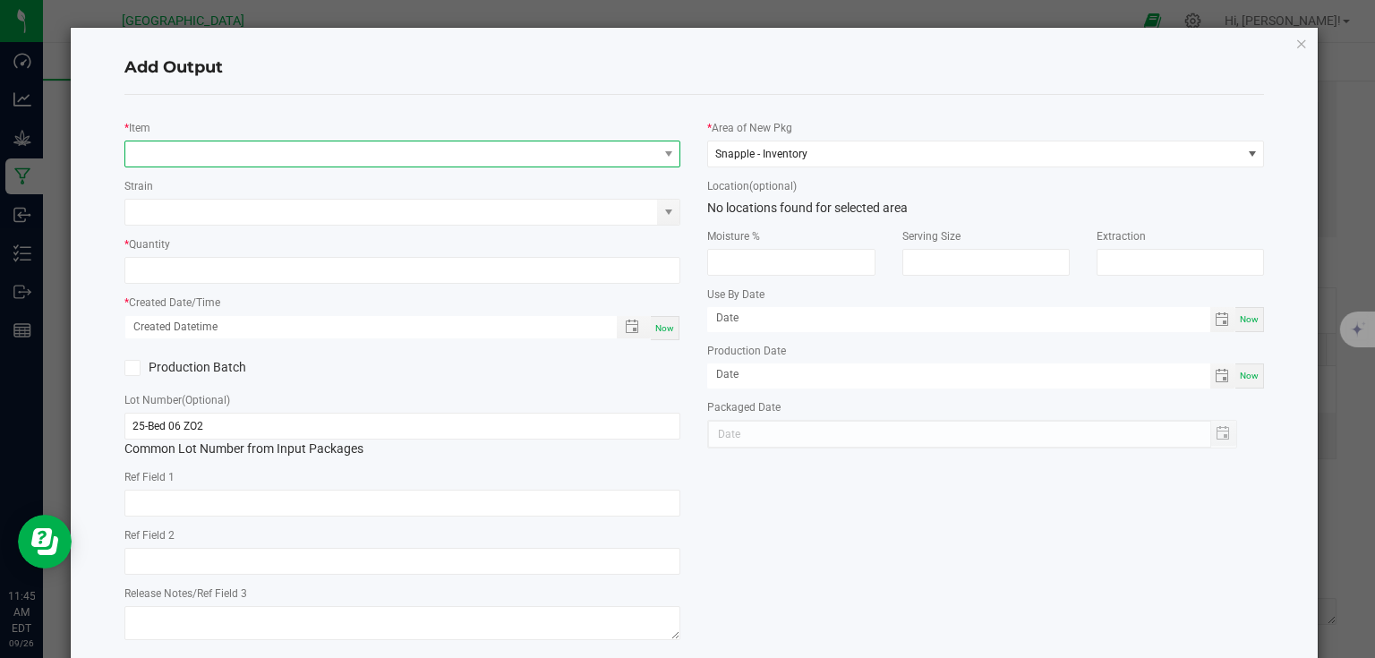
click at [202, 147] on span "NO DATA FOUND" at bounding box center [391, 153] width 533 height 25
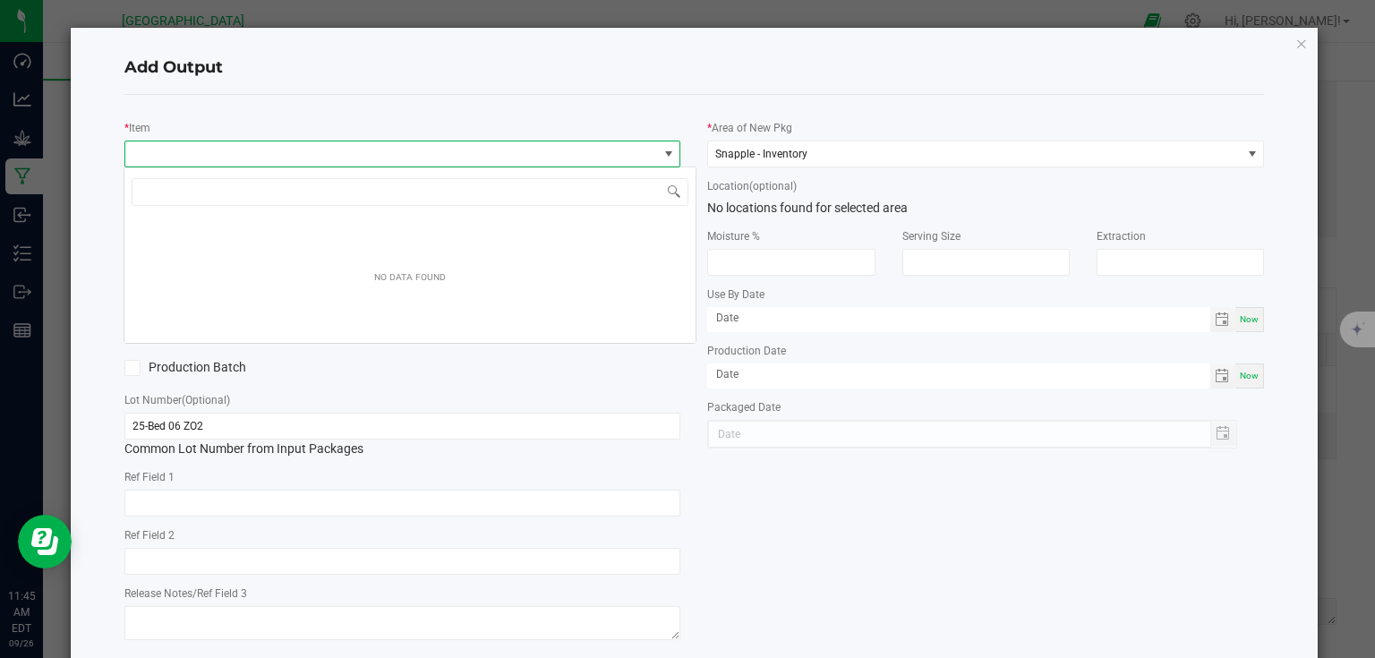
scroll to position [26, 552]
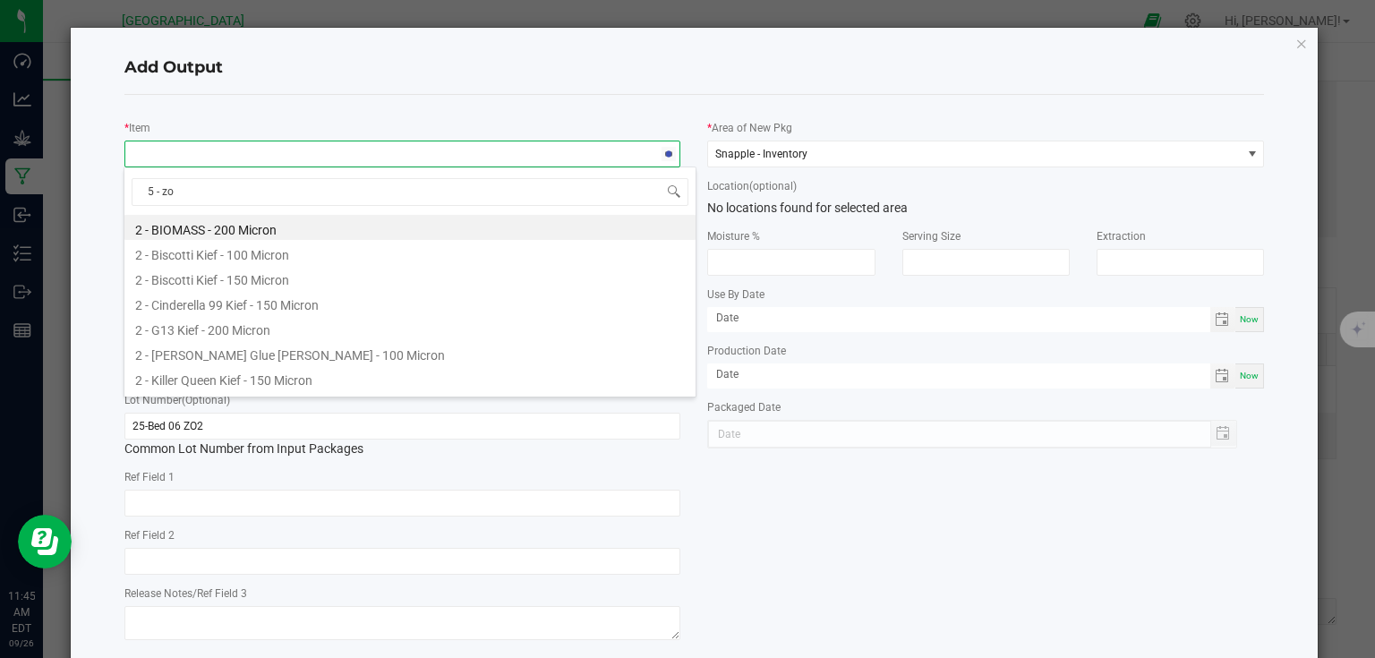
type input "5 - zo2"
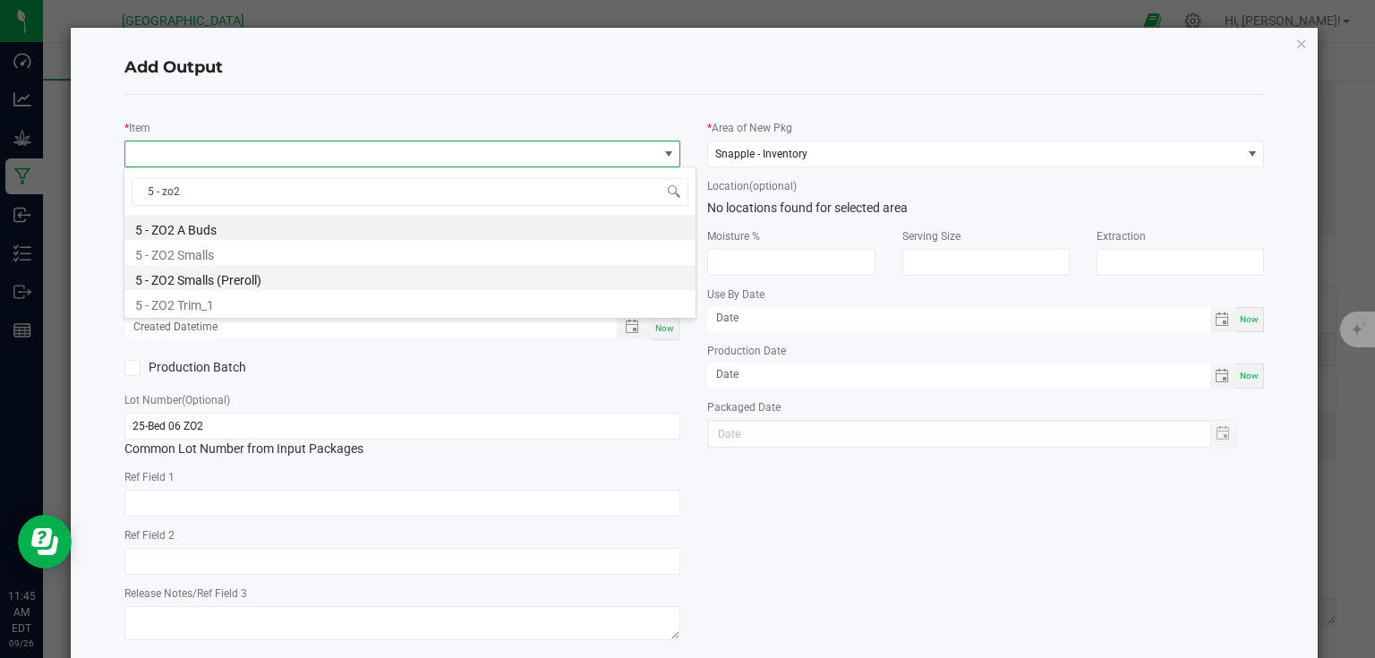
click at [224, 284] on li "5 - ZO2 Smalls (Preroll)" at bounding box center [409, 277] width 571 height 25
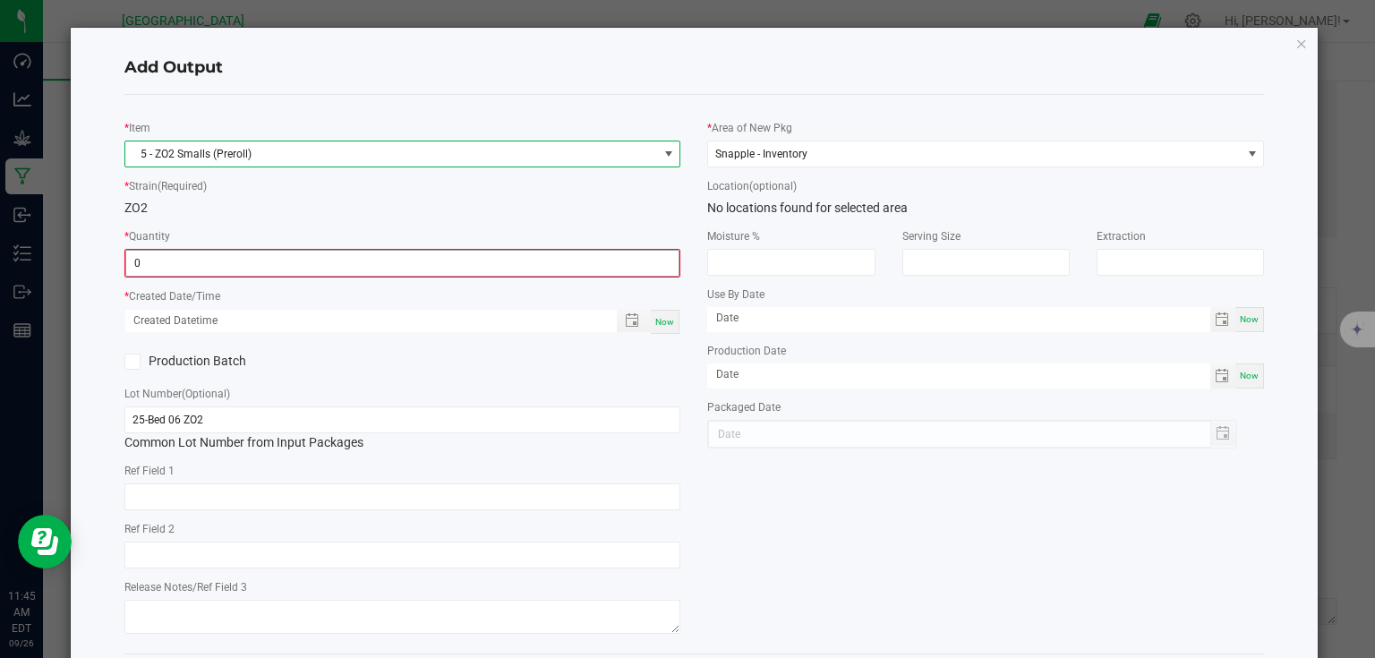
click at [233, 265] on input "0" at bounding box center [402, 263] width 553 height 25
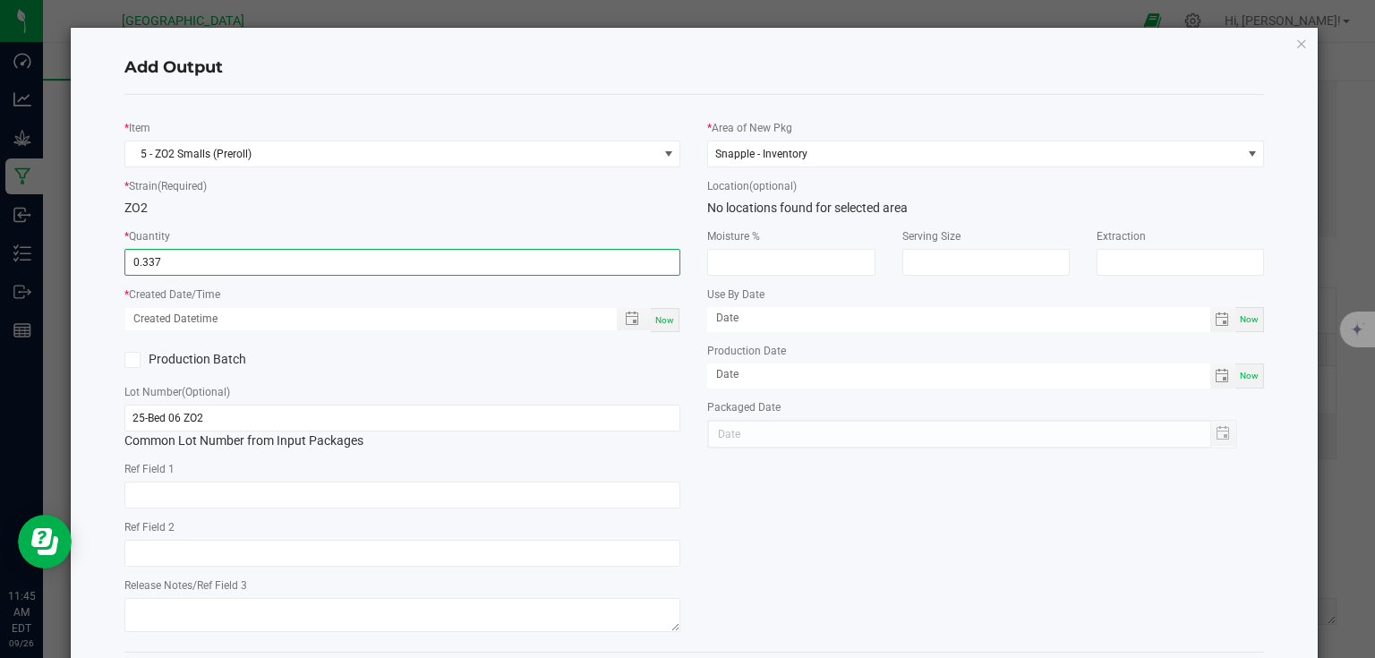
type input "0.3370 kg"
click at [651, 317] on div "Now" at bounding box center [665, 320] width 29 height 24
type input "09/26/2025 11:45 AM"
type input "[DATE]"
click at [682, 369] on div "Production Batch" at bounding box center [403, 360] width 584 height 27
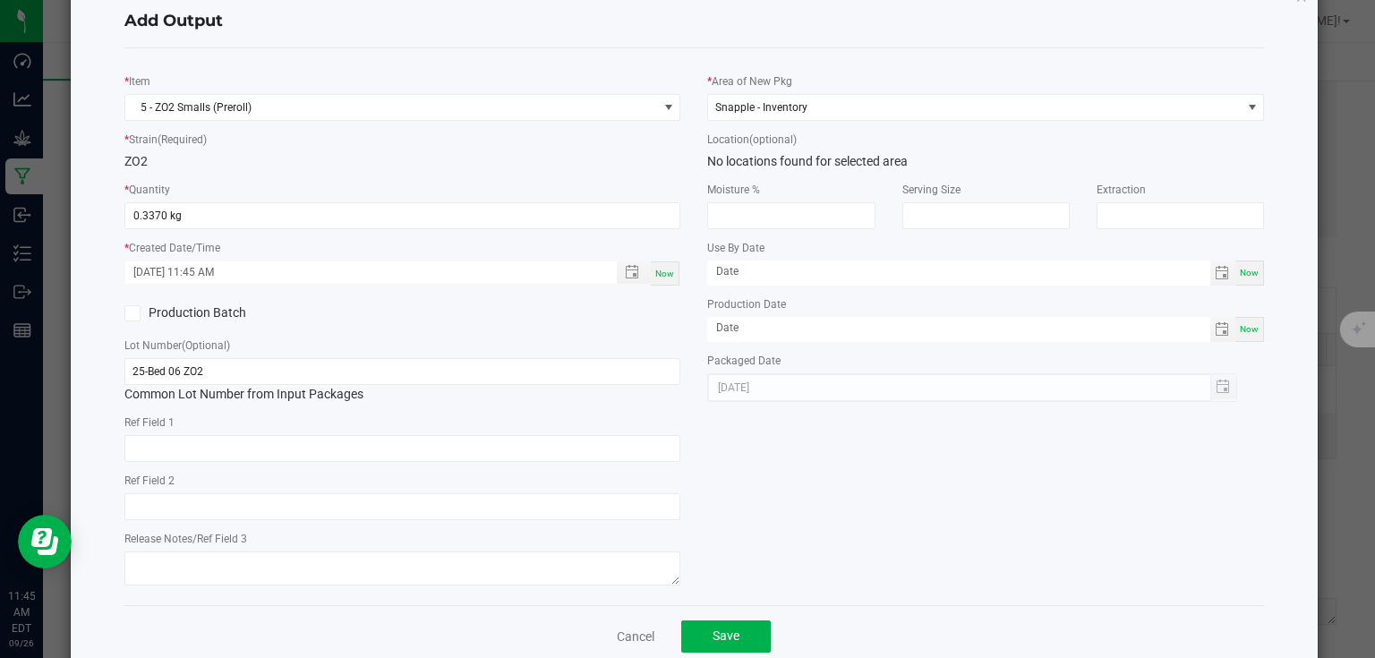
scroll to position [83, 0]
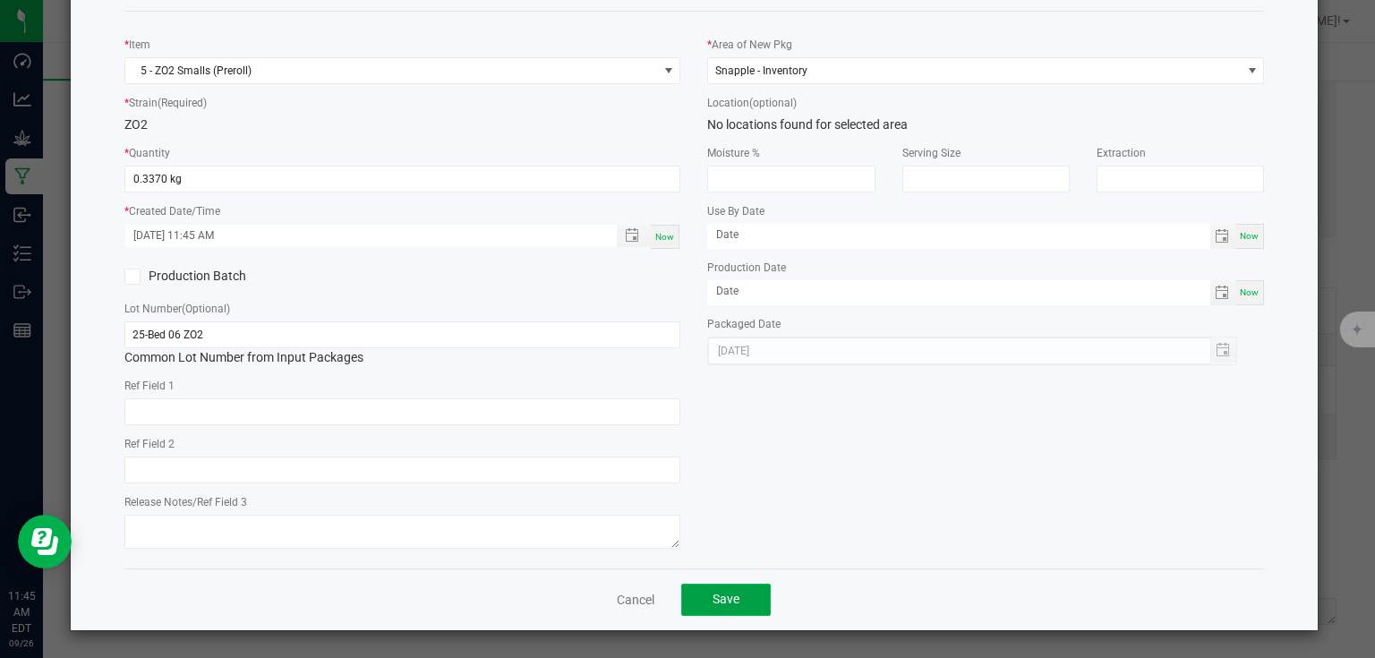
click at [702, 606] on button "Save" at bounding box center [726, 600] width 90 height 32
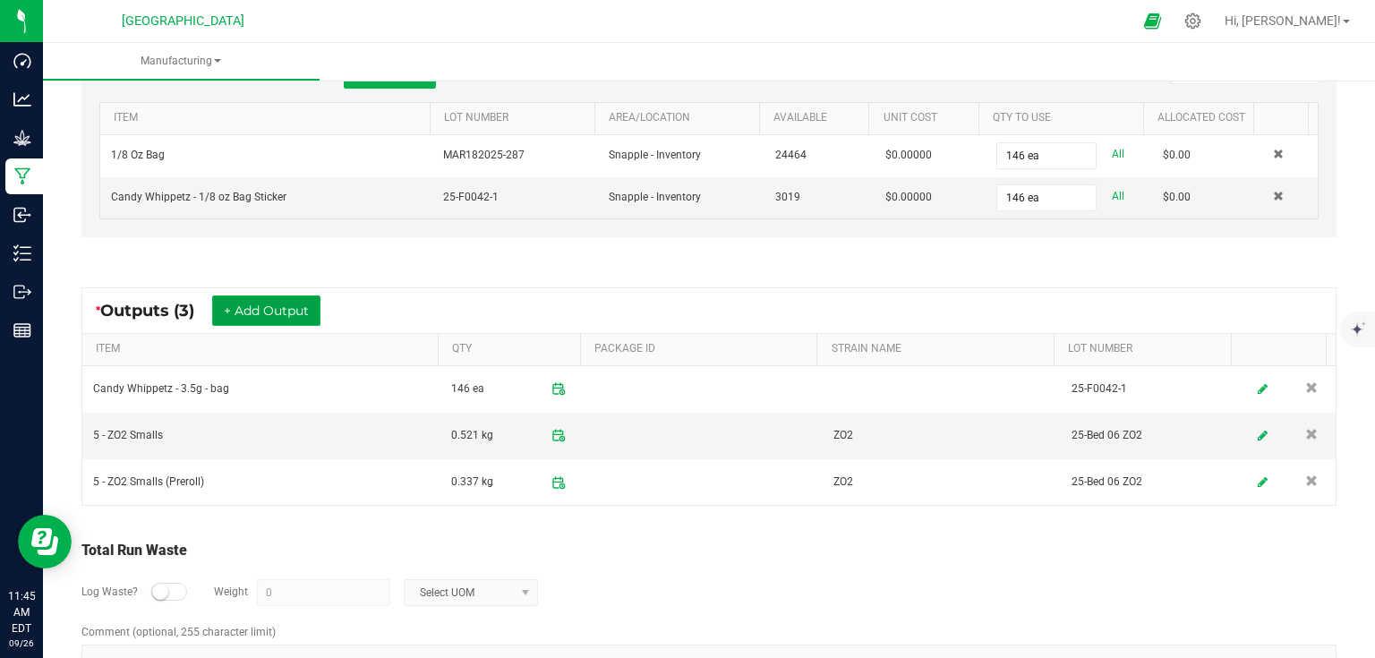
click at [271, 304] on button "+ Add Output" at bounding box center [266, 310] width 108 height 30
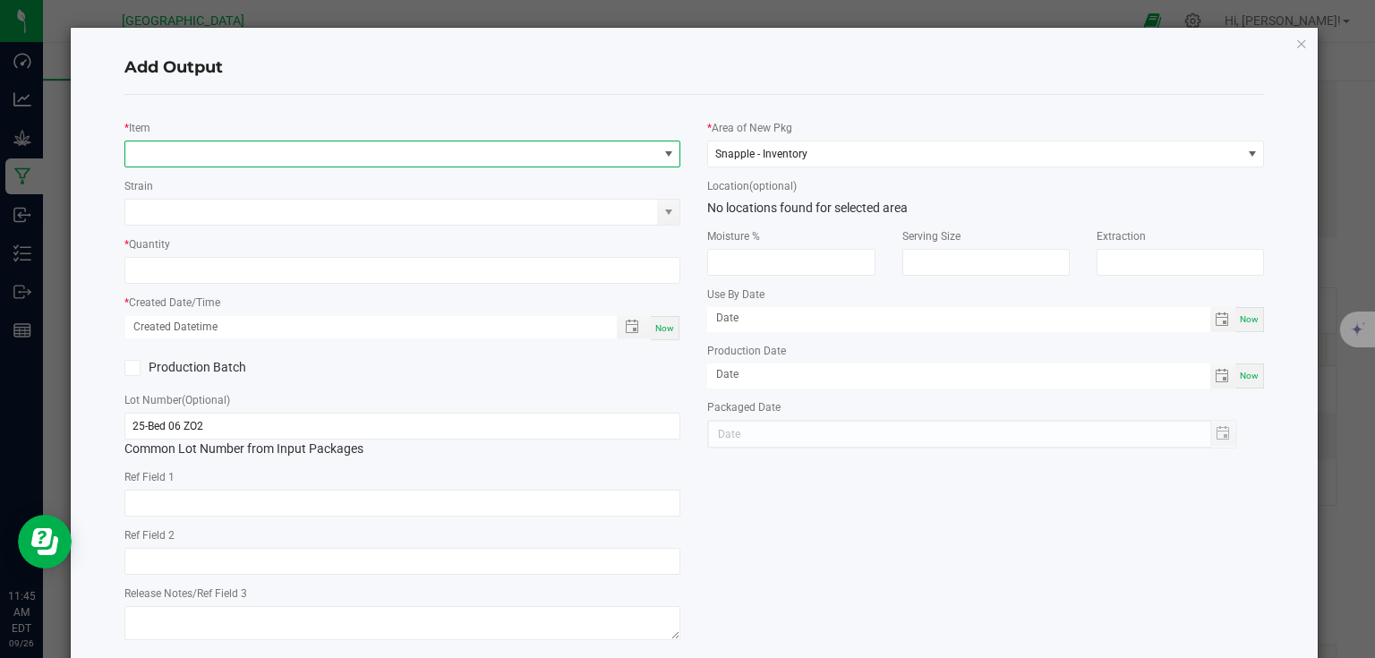
click at [279, 165] on span "NO DATA FOUND" at bounding box center [391, 153] width 533 height 25
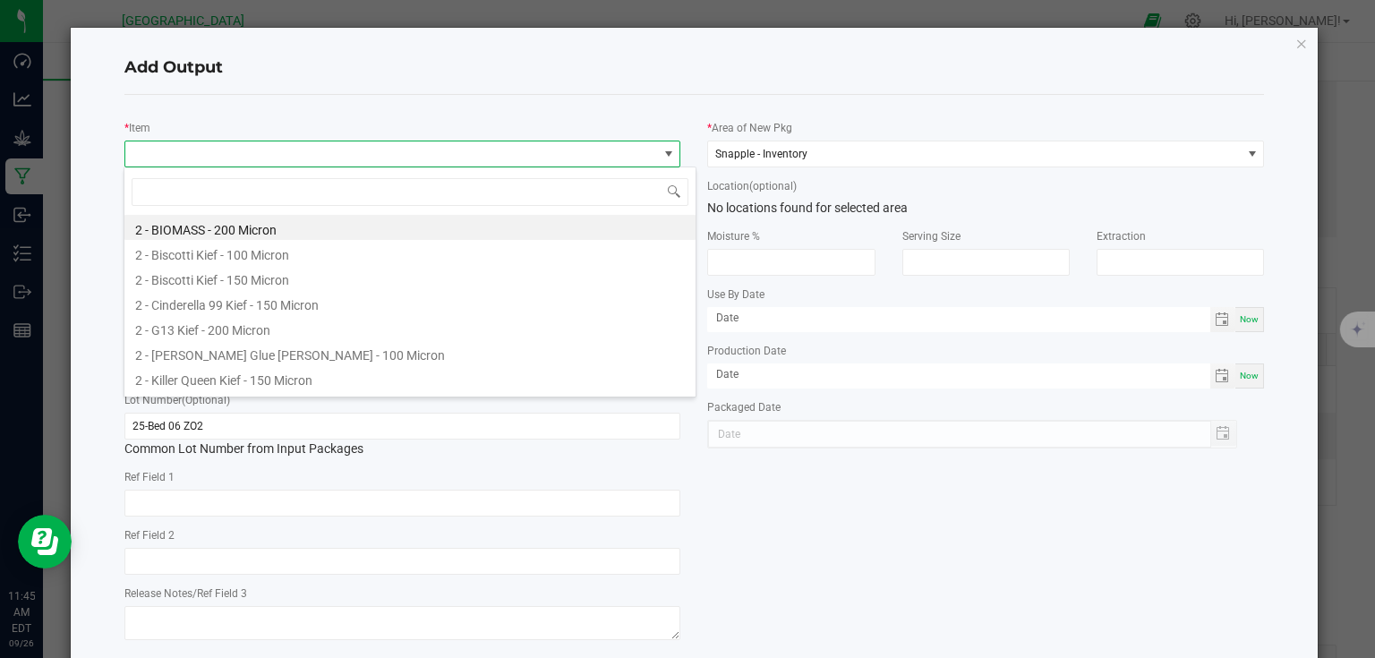
scroll to position [26, 552]
type input "biomass"
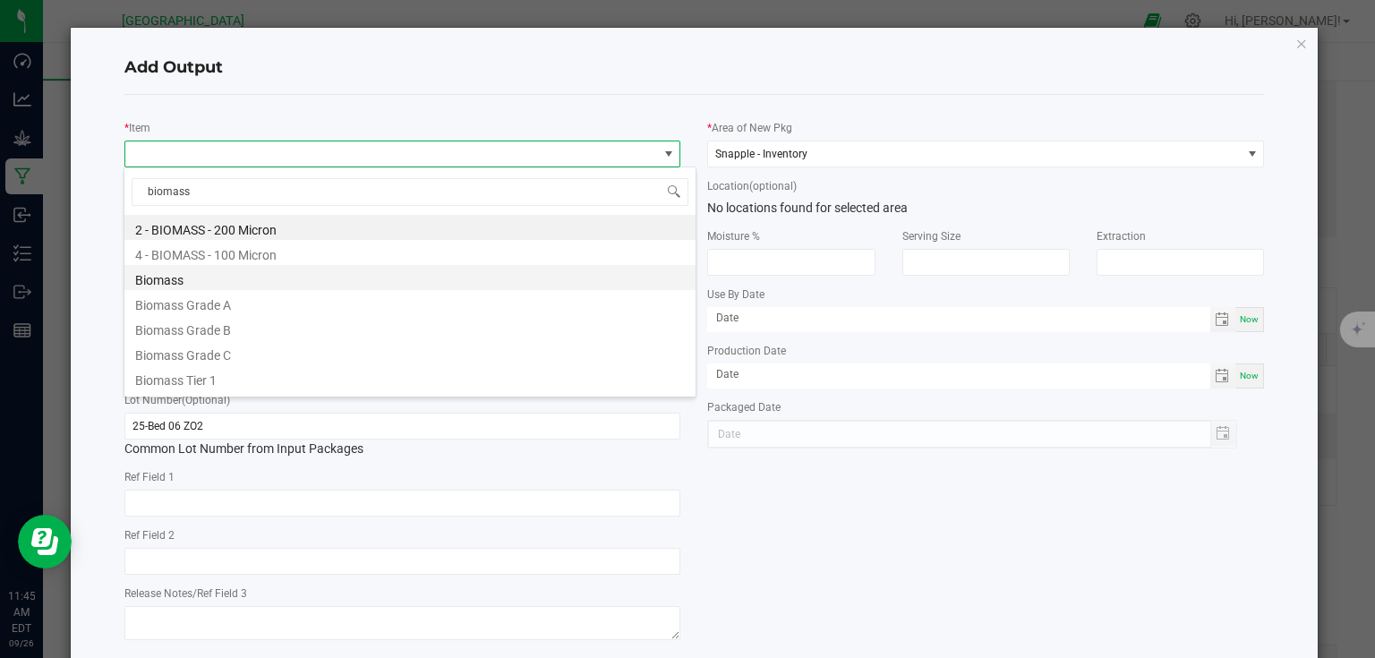
click at [206, 283] on li "Biomass" at bounding box center [409, 277] width 571 height 25
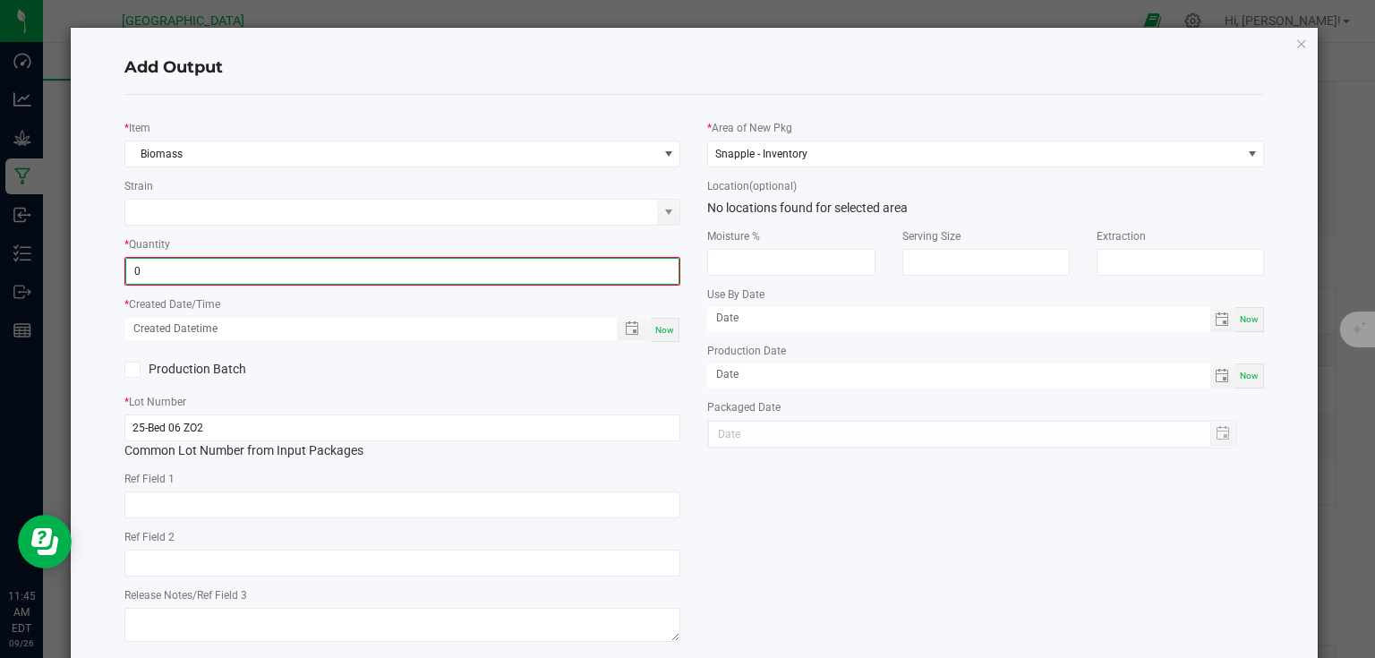
click at [234, 263] on input "0" at bounding box center [402, 271] width 553 height 25
type input "0.0260 lb"
click at [667, 329] on span "Now" at bounding box center [664, 328] width 19 height 10
type input "09/26/2025 11:46 AM"
type input "[DATE]"
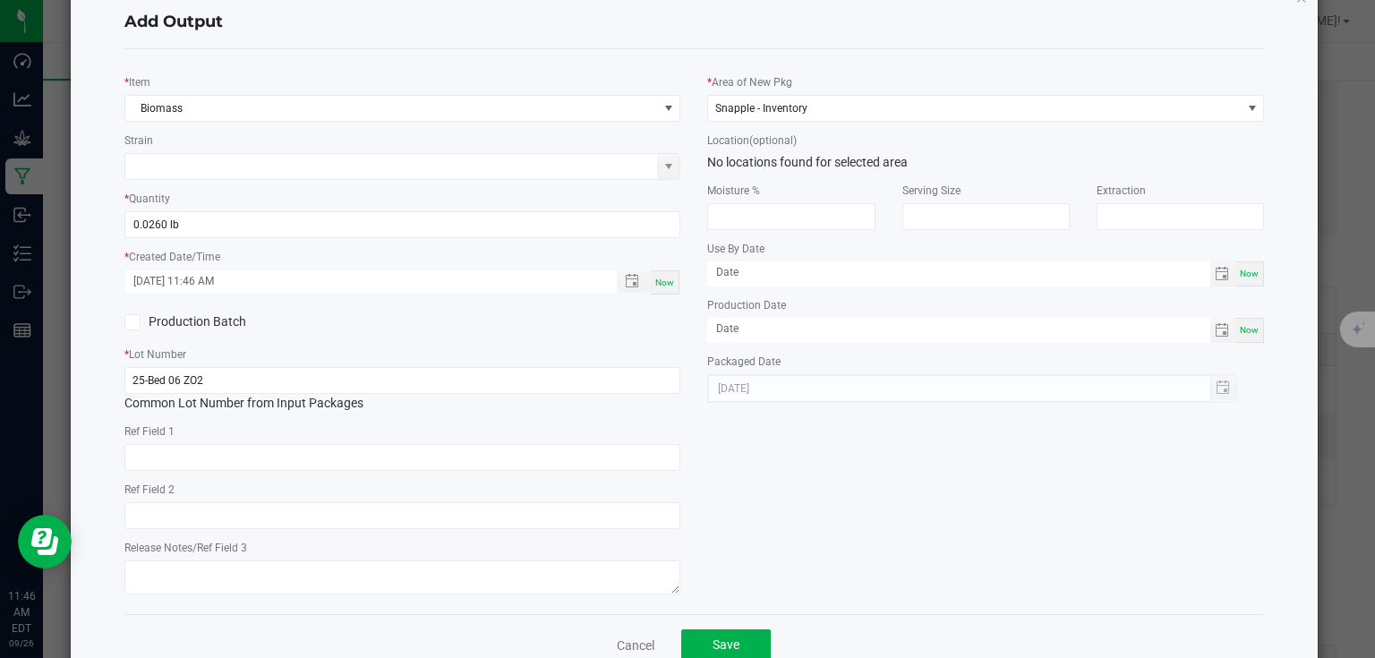
scroll to position [91, 0]
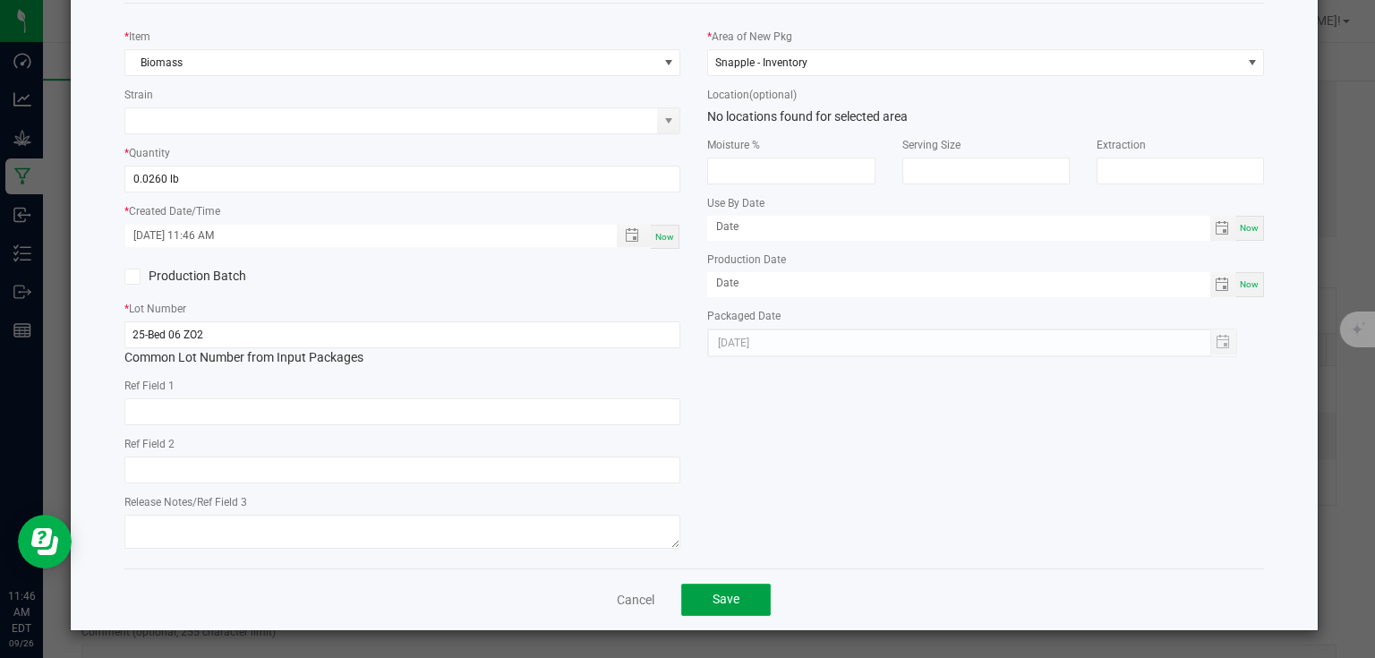
click at [755, 605] on button "Save" at bounding box center [726, 600] width 90 height 32
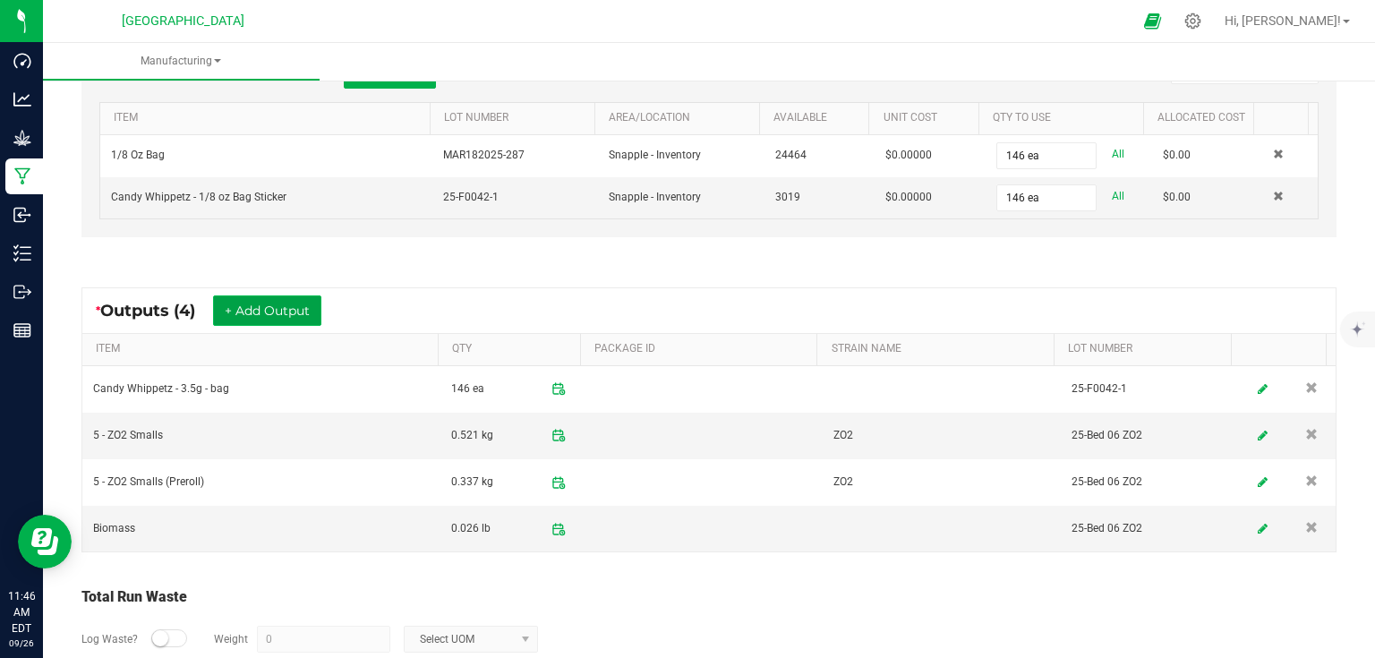
click at [300, 302] on button "+ Add Output" at bounding box center [267, 310] width 108 height 30
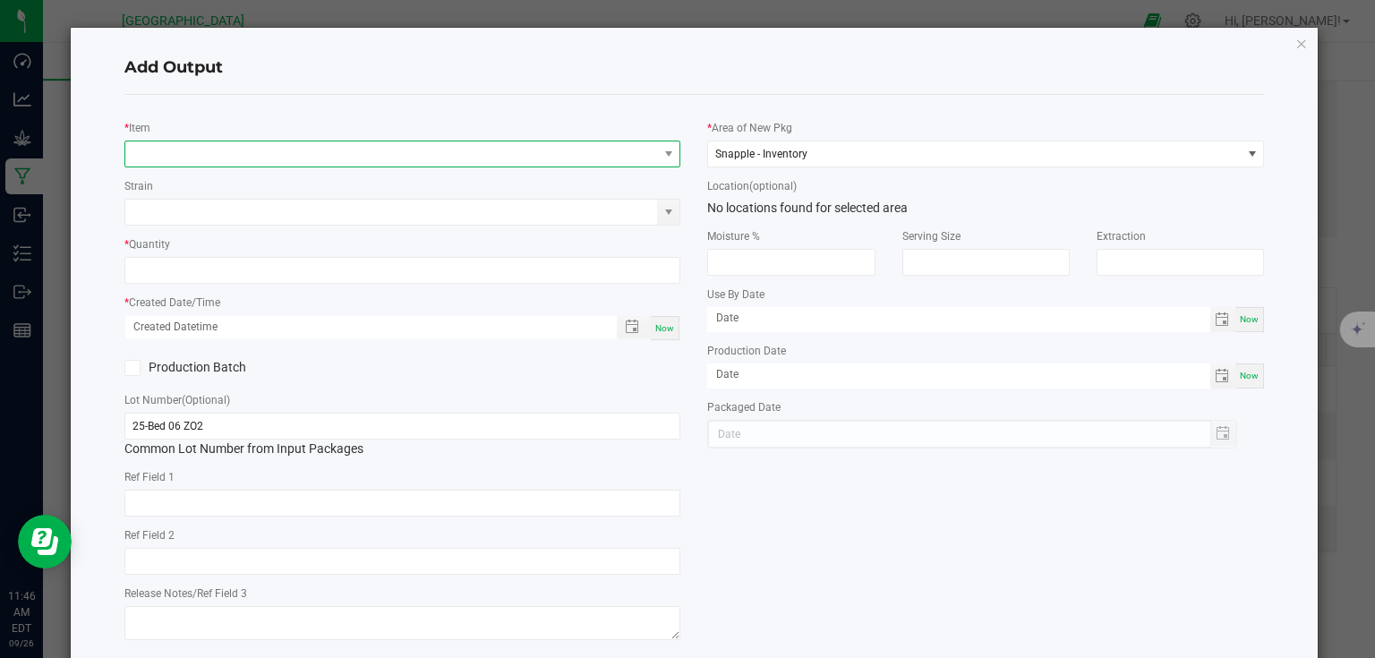
click at [204, 156] on span "NO DATA FOUND" at bounding box center [391, 153] width 533 height 25
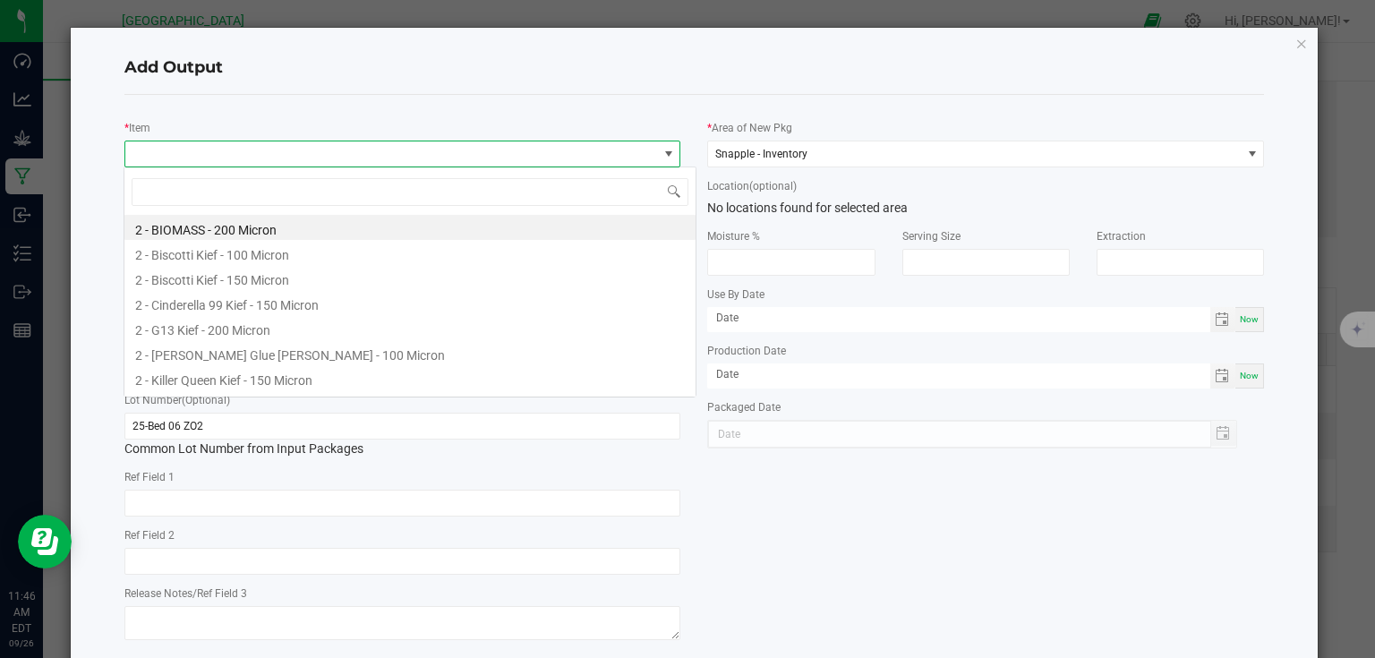
scroll to position [26, 552]
type input "ste"
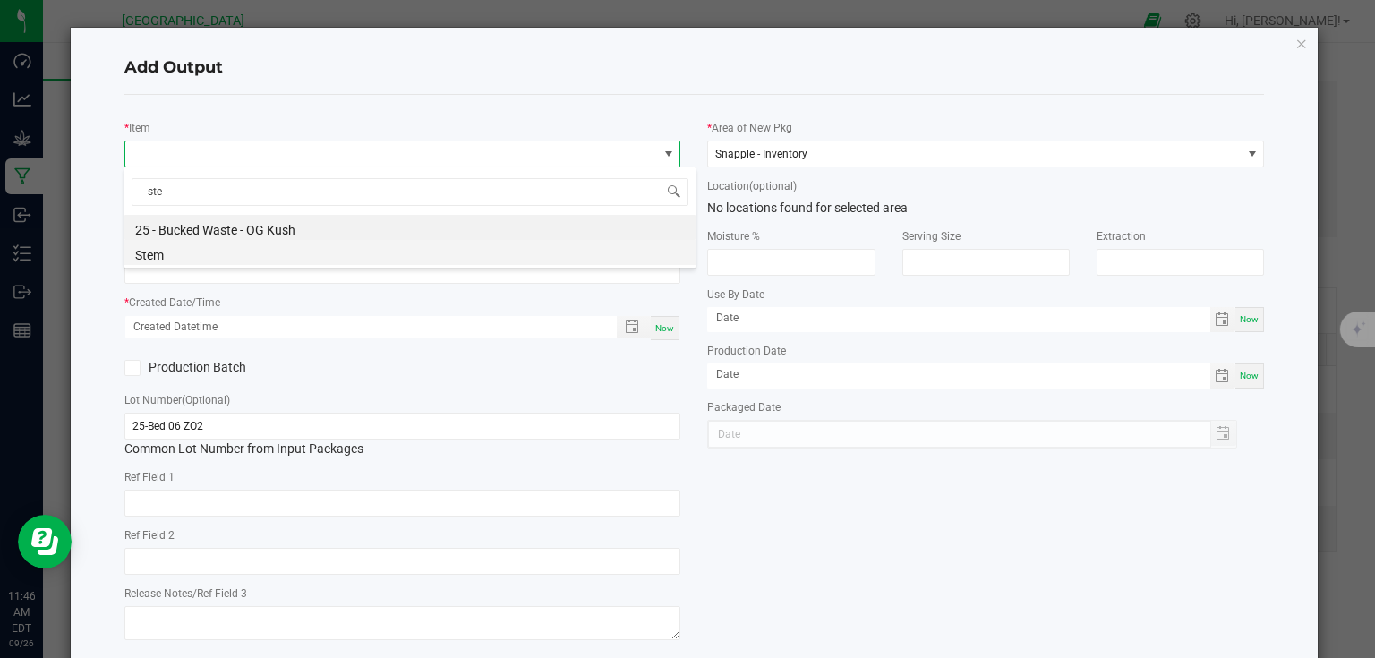
click at [184, 248] on li "Stem" at bounding box center [409, 252] width 571 height 25
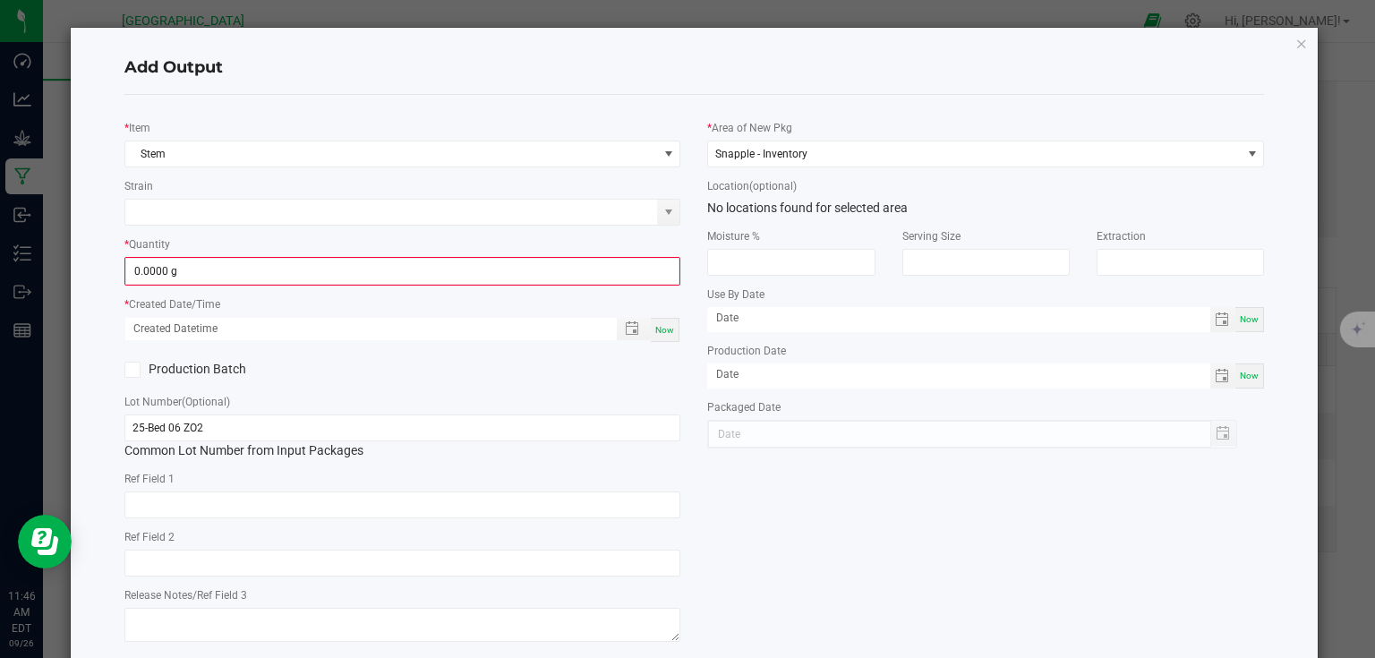
click at [184, 248] on div "* Quantity 0.0000 g" at bounding box center [402, 260] width 557 height 51
click at [184, 271] on input "0" at bounding box center [402, 271] width 553 height 25
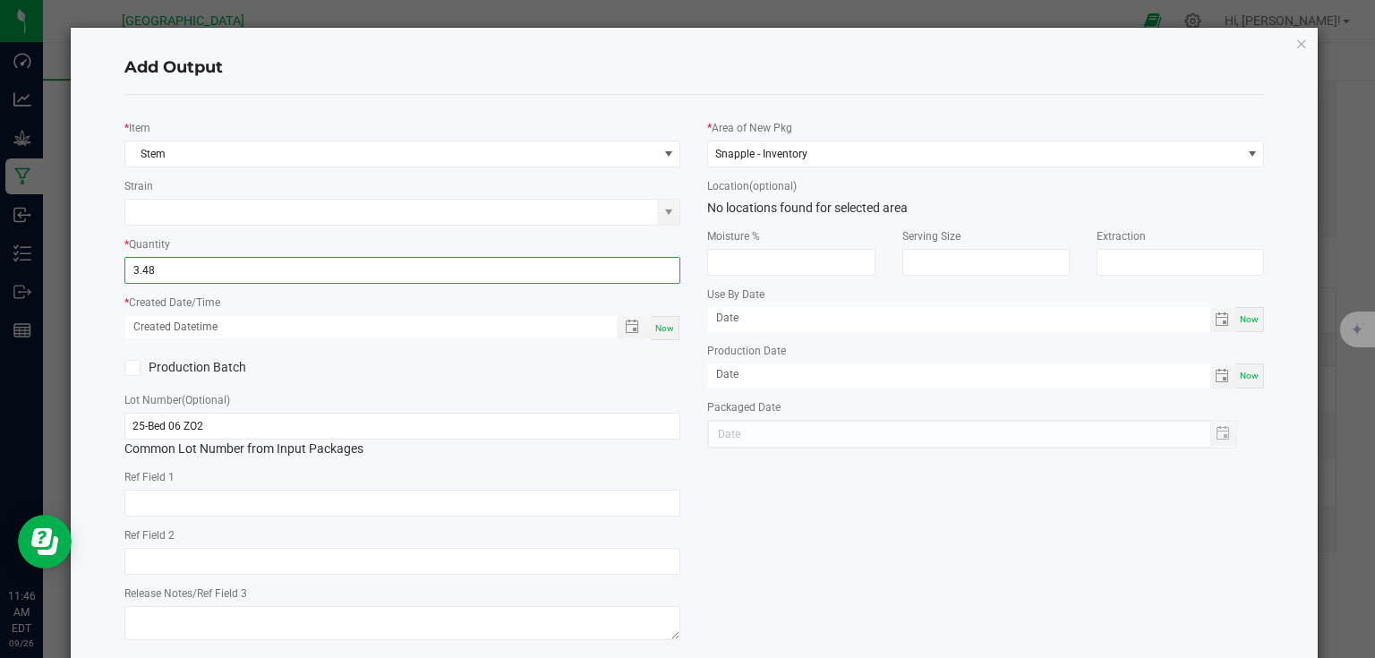
type input "3.4800 g"
click at [659, 324] on span "Now" at bounding box center [664, 328] width 19 height 10
type input "09/26/2025 11:46 AM"
type input "[DATE]"
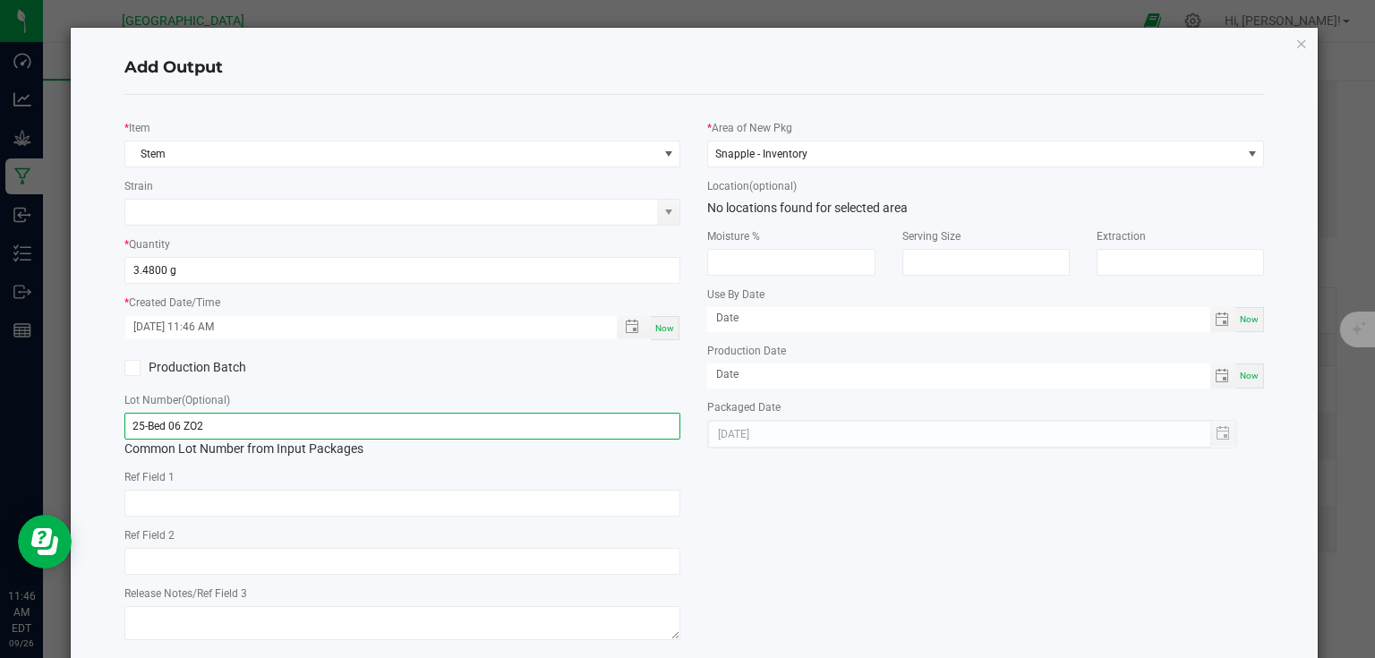
click at [648, 415] on input "25-Bed 06 ZO2" at bounding box center [402, 426] width 557 height 27
click at [756, 517] on div "* Item Stem Strain * Quantity 3.4800 g * Created Date/Time 09/26/2025 11:46 AM …" at bounding box center [695, 377] width 1168 height 536
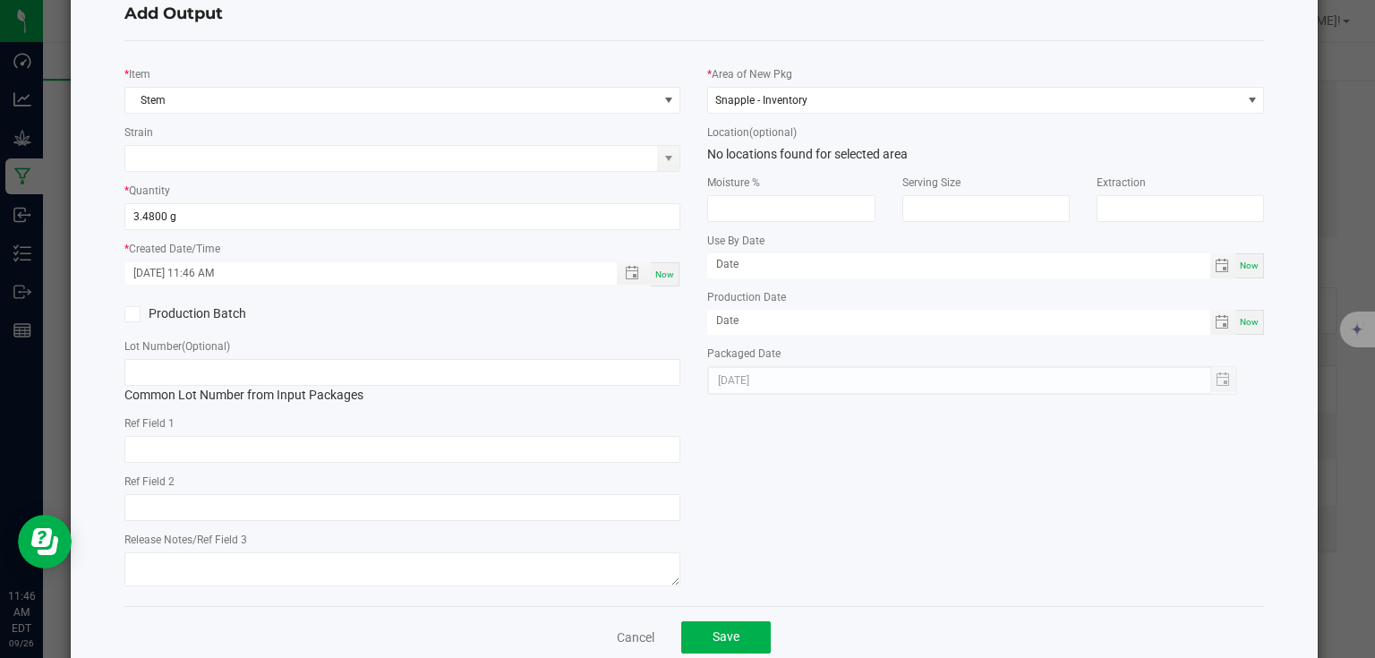
scroll to position [91, 0]
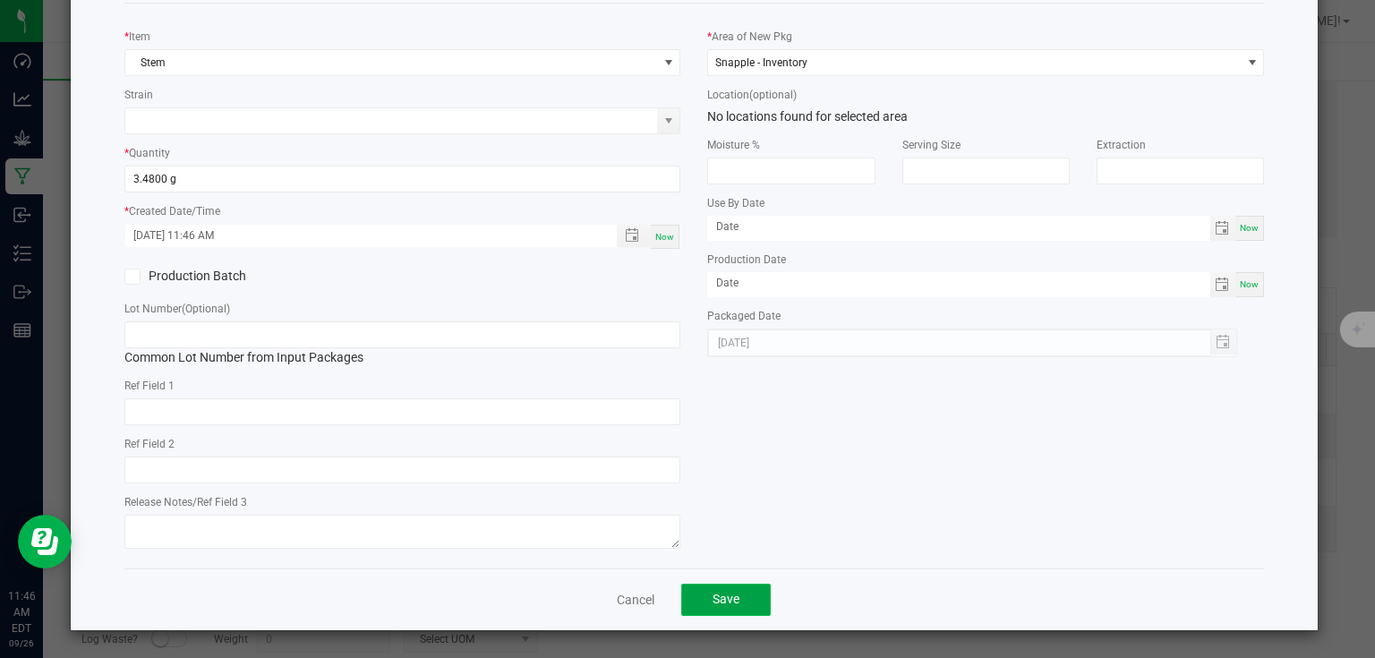
click at [738, 602] on button "Save" at bounding box center [726, 600] width 90 height 32
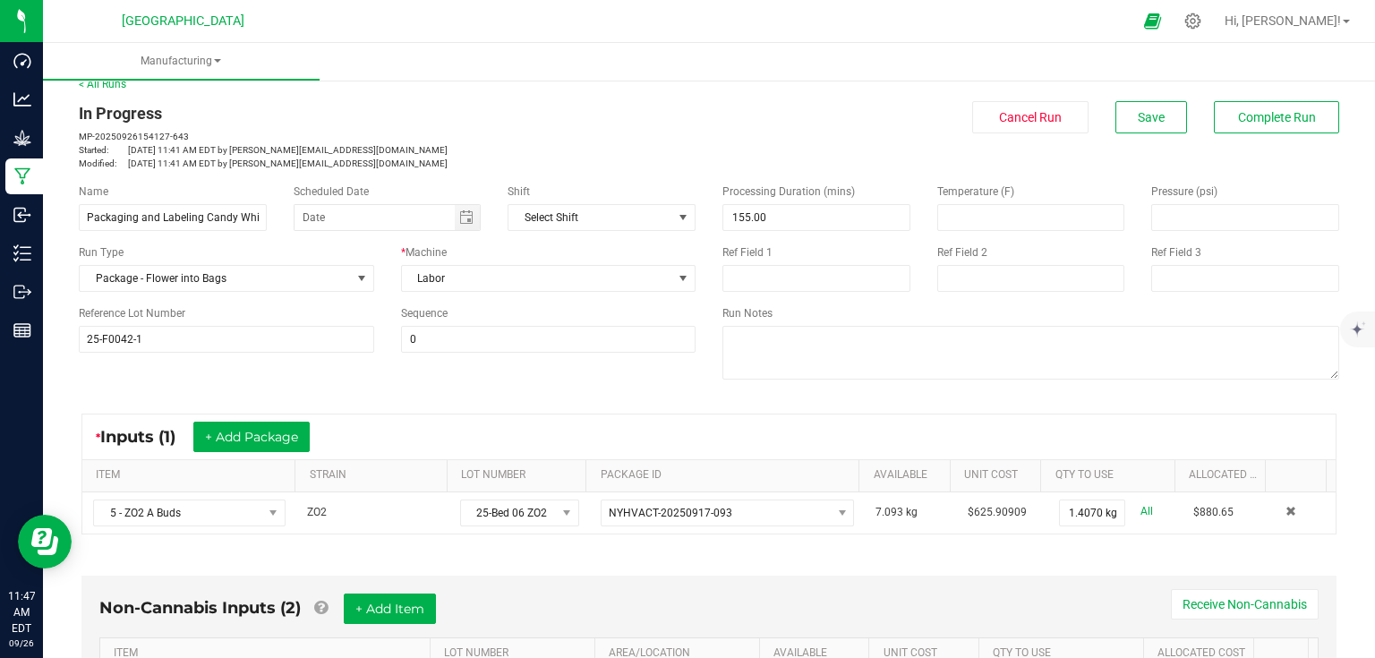
scroll to position [0, 0]
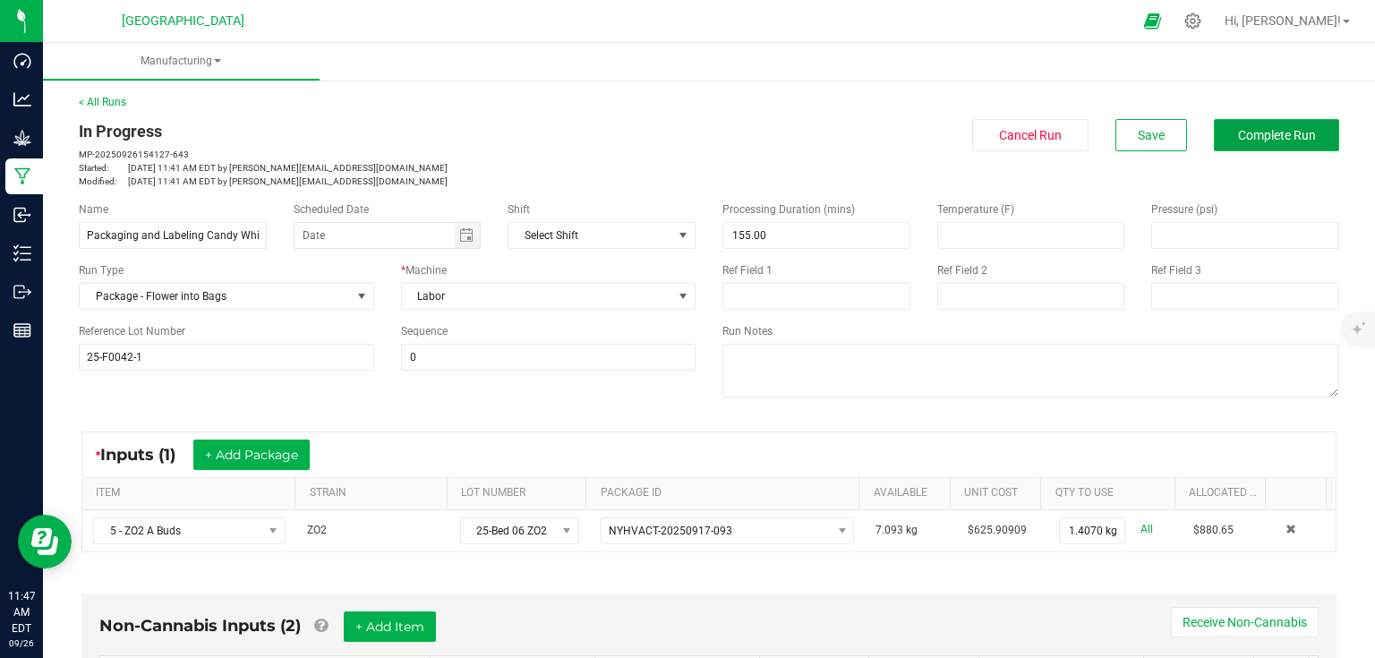
click at [1326, 145] on button "Complete Run" at bounding box center [1276, 135] width 125 height 32
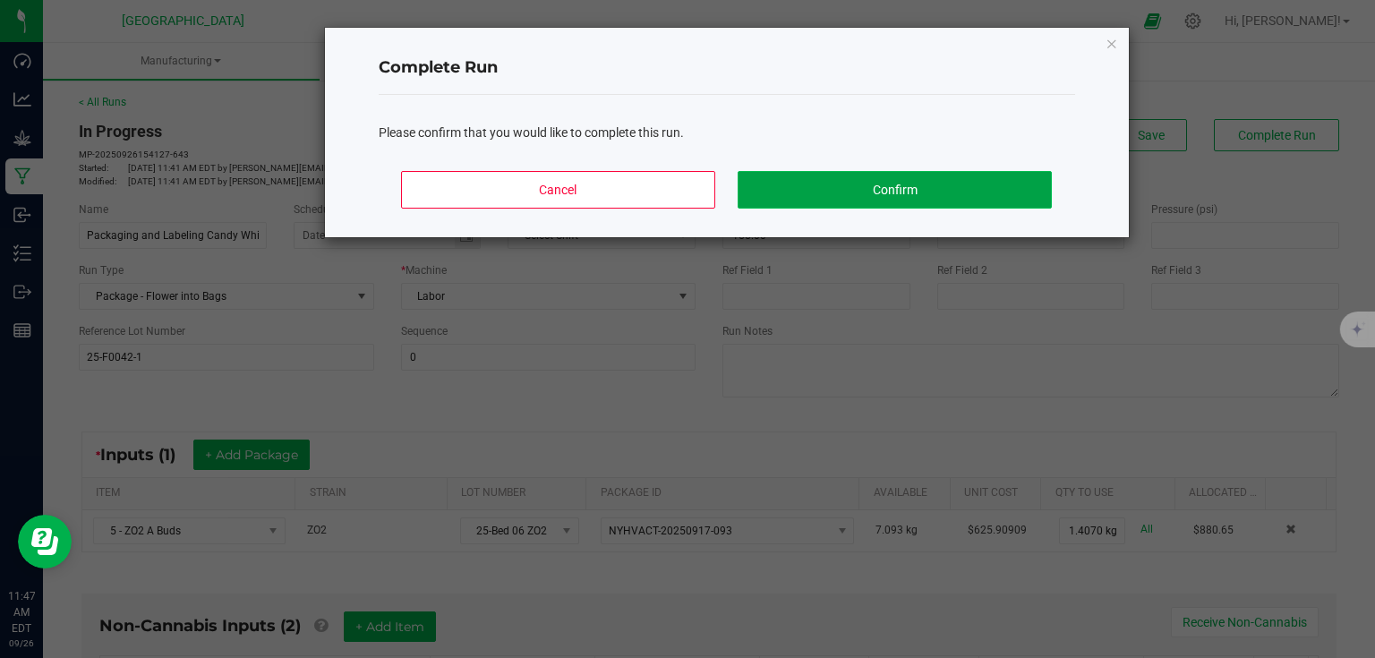
click at [977, 193] on button "Confirm" at bounding box center [894, 190] width 313 height 38
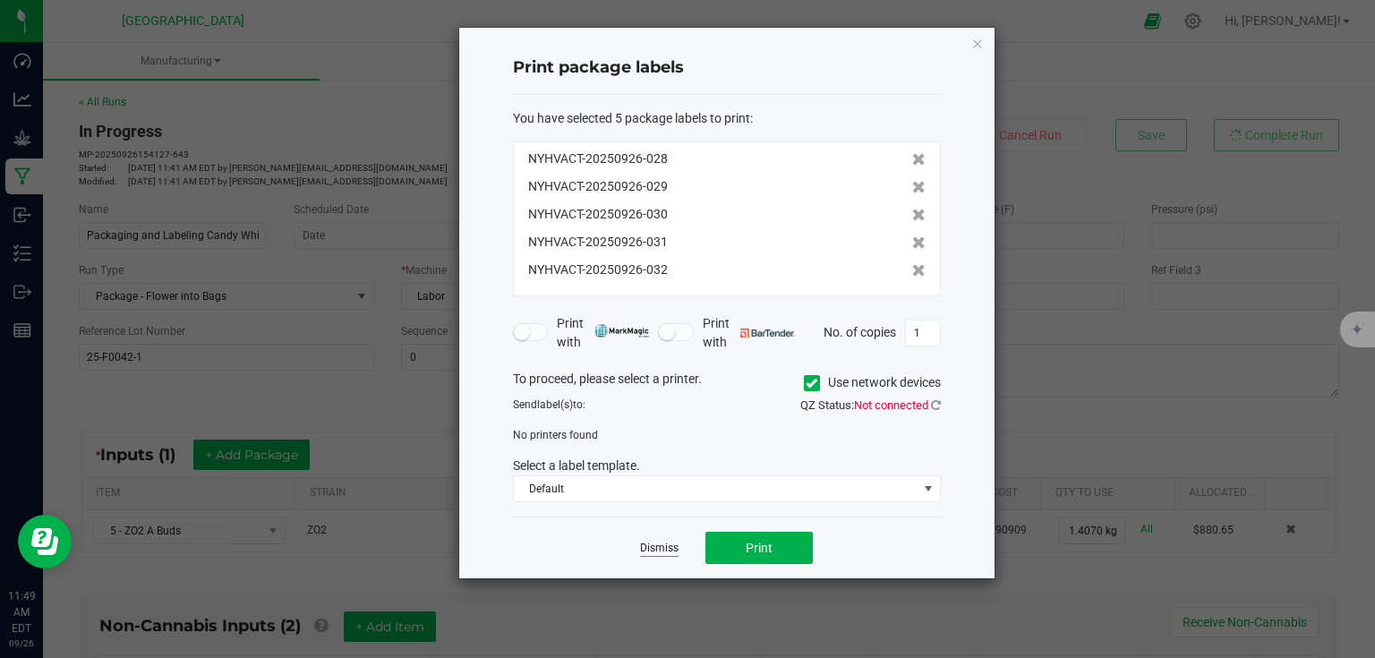
click at [648, 549] on link "Dismiss" at bounding box center [659, 548] width 39 height 15
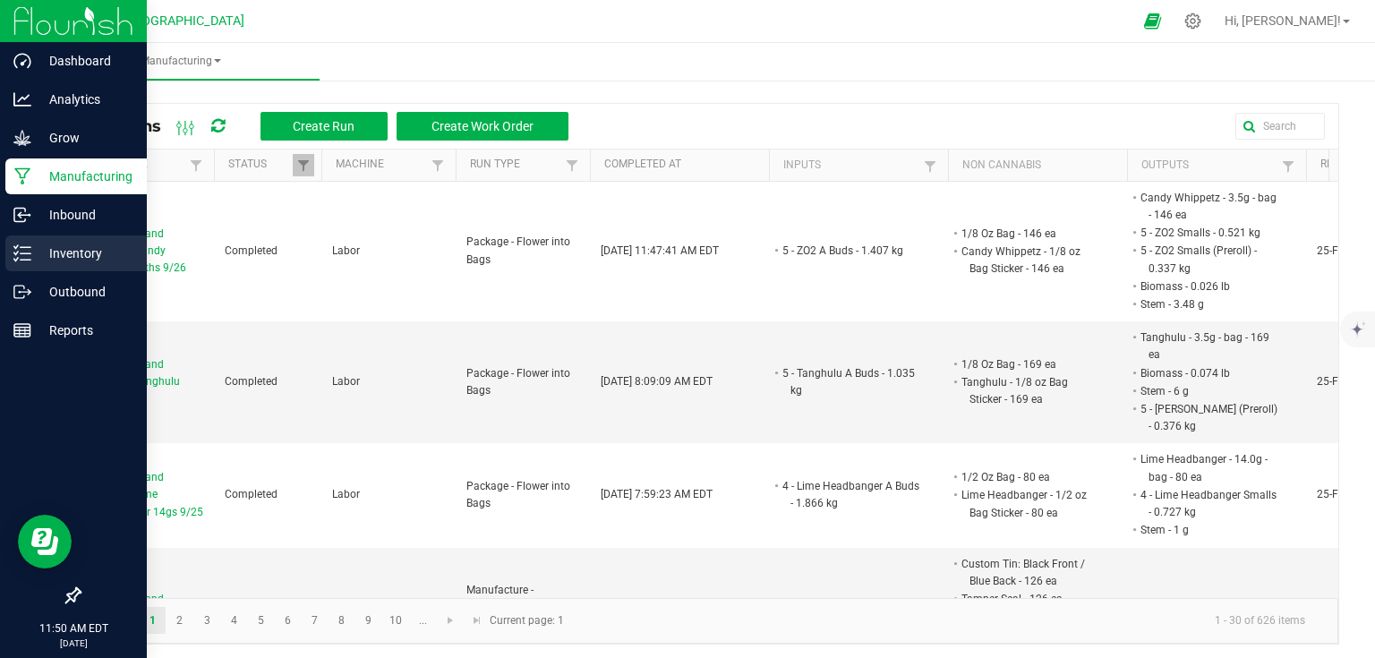
click at [32, 252] on p "Inventory" at bounding box center [84, 253] width 107 height 21
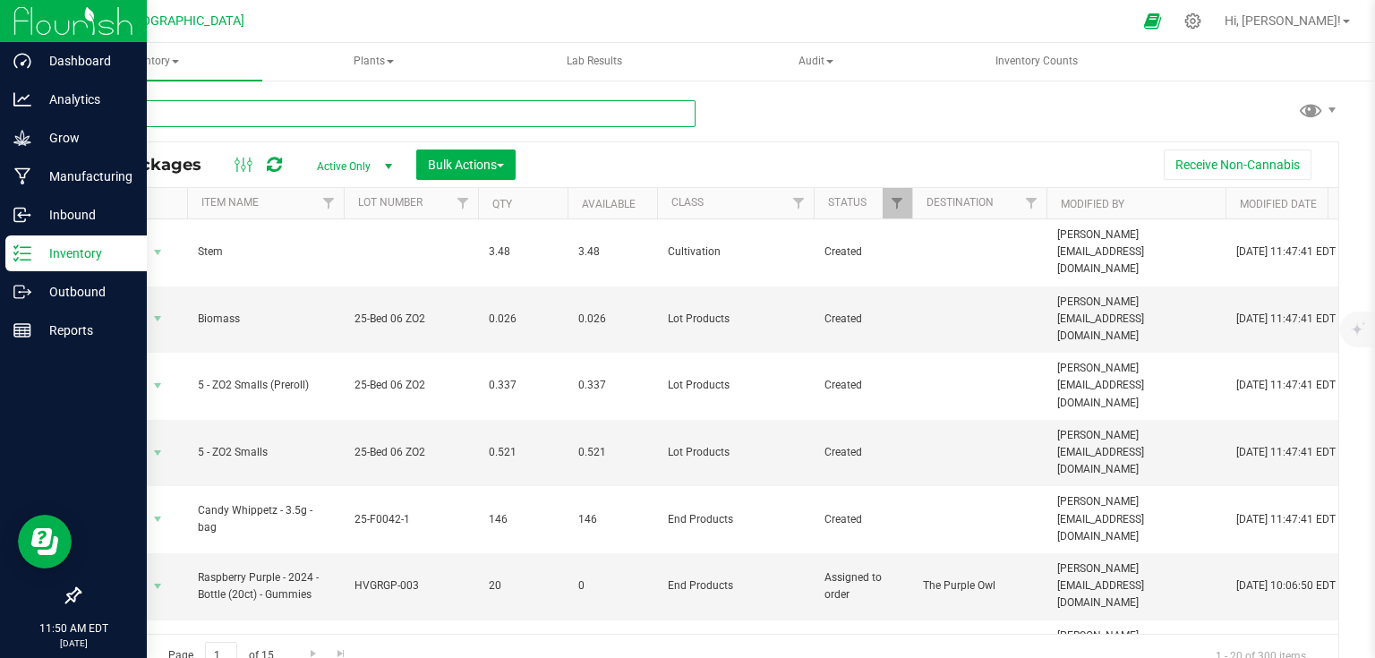
click at [322, 125] on input "text" at bounding box center [387, 113] width 617 height 27
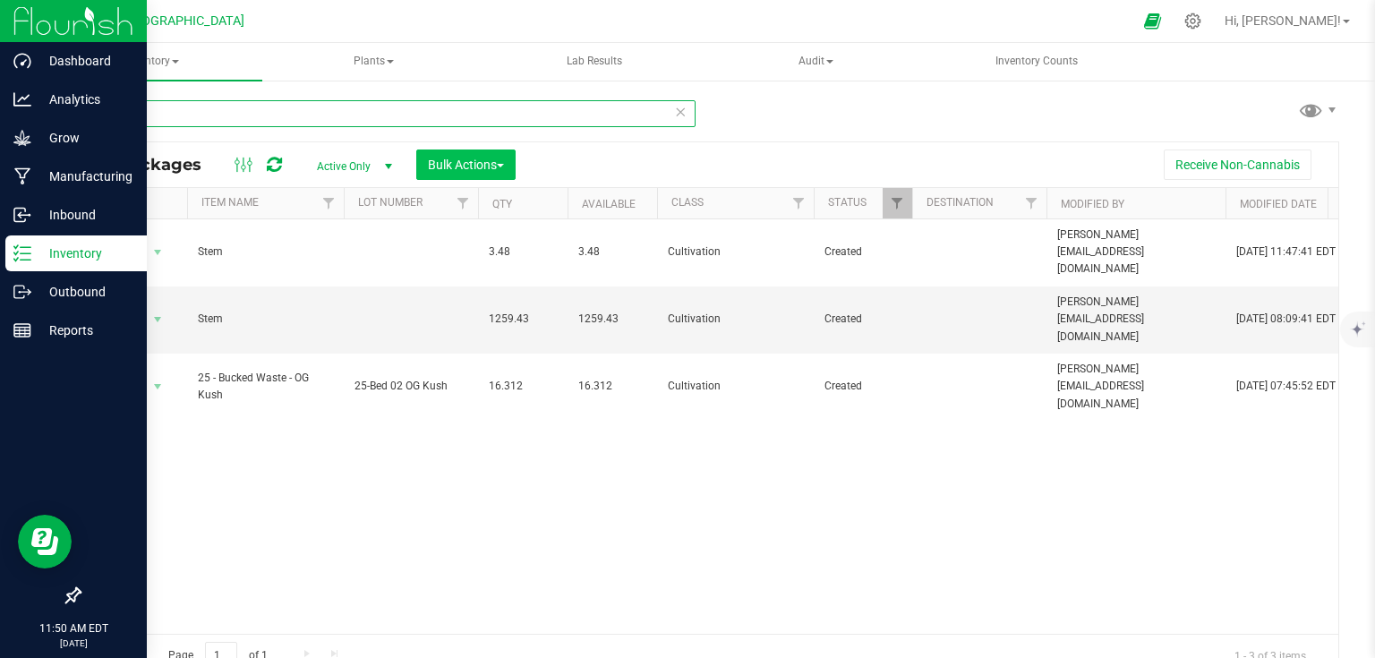
type input "ste"
click at [473, 168] on span "Bulk Actions" at bounding box center [466, 165] width 76 height 14
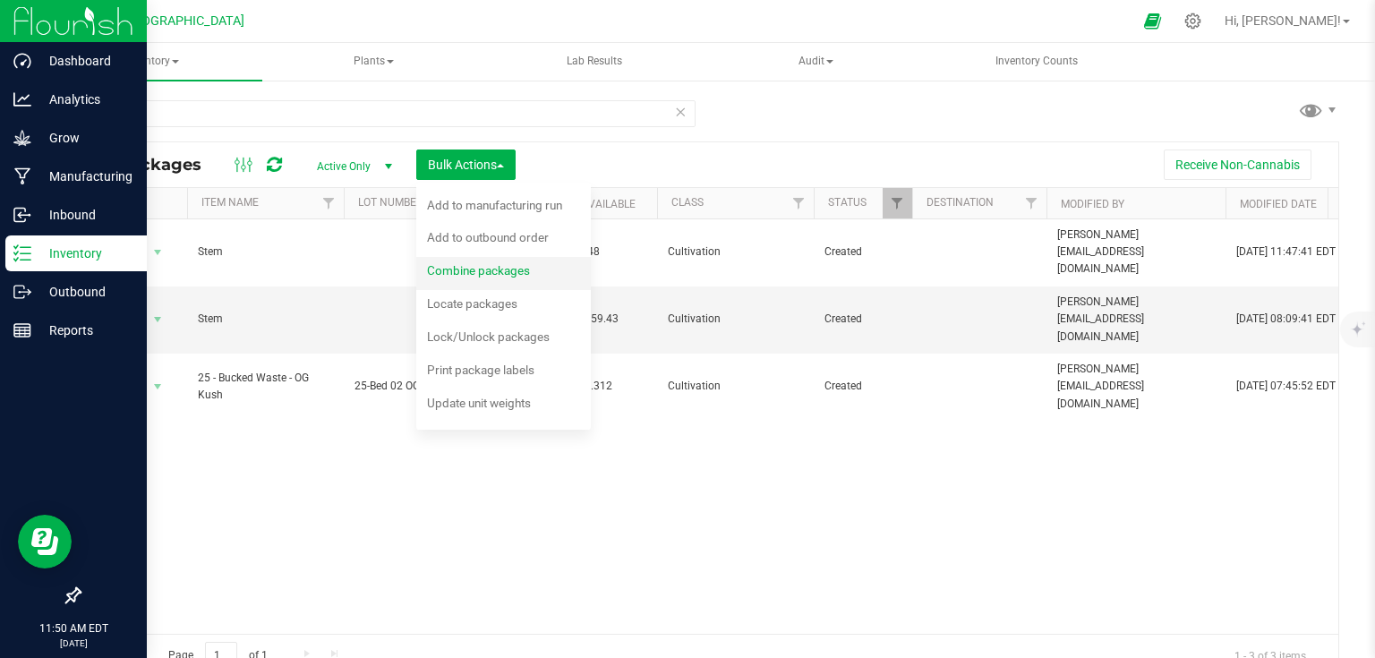
click at [476, 274] on span "Combine packages" at bounding box center [478, 270] width 103 height 14
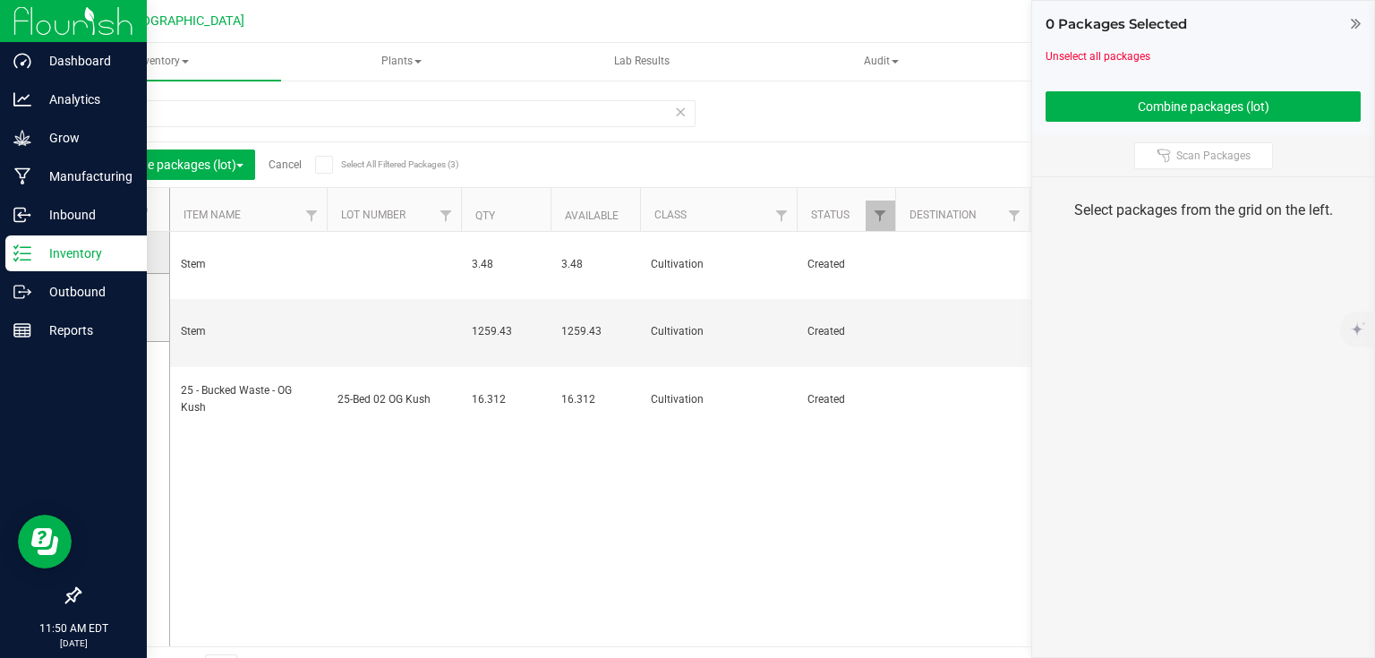
click at [116, 261] on td at bounding box center [125, 253] width 90 height 42
click at [118, 252] on icon at bounding box center [120, 252] width 12 height 0
click at [0, 0] on input "checkbox" at bounding box center [0, 0] width 0 height 0
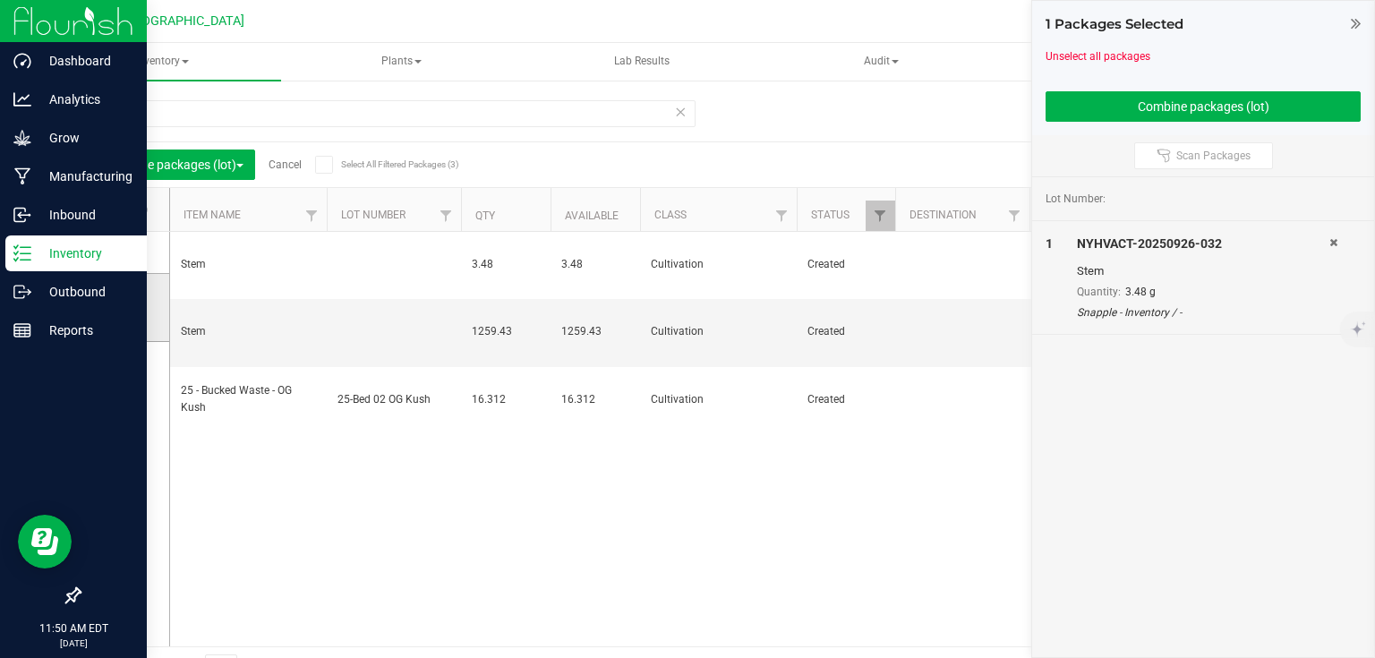
click at [125, 311] on span at bounding box center [121, 307] width 18 height 18
click at [0, 0] on input "checkbox" at bounding box center [0, 0] width 0 height 0
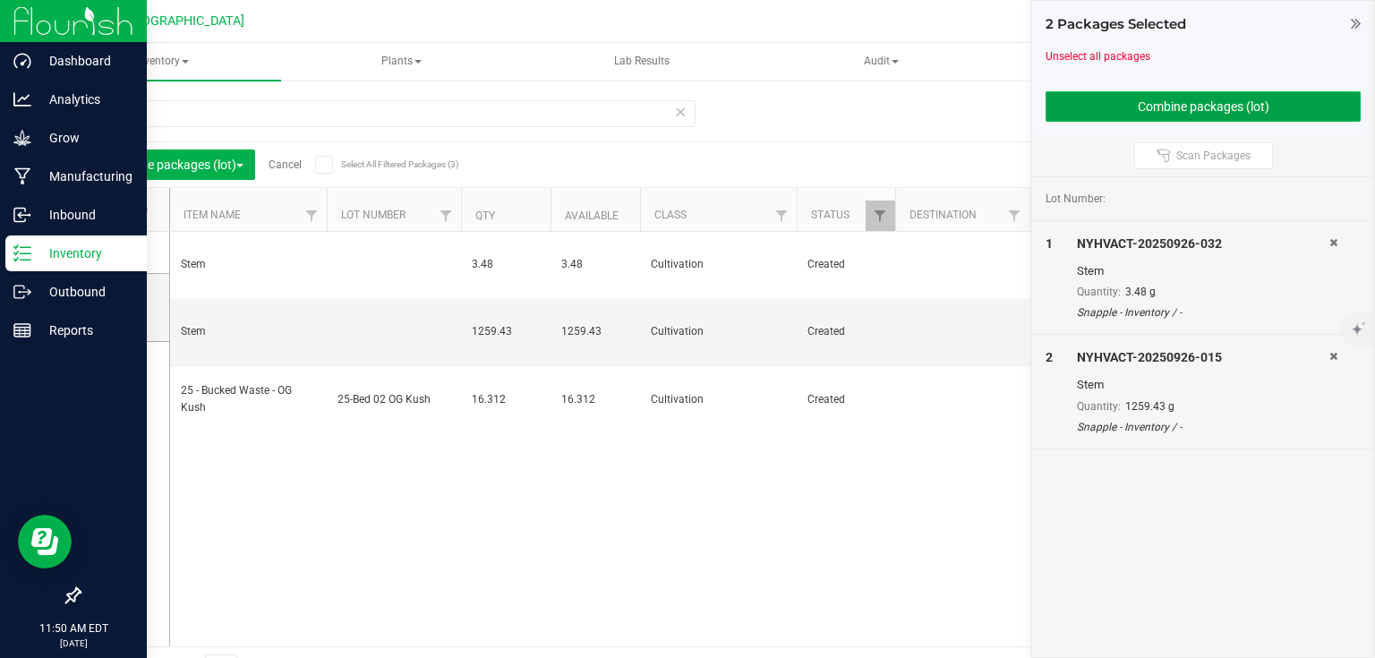
click at [1232, 108] on button "Combine packages (lot)" at bounding box center [1203, 106] width 315 height 30
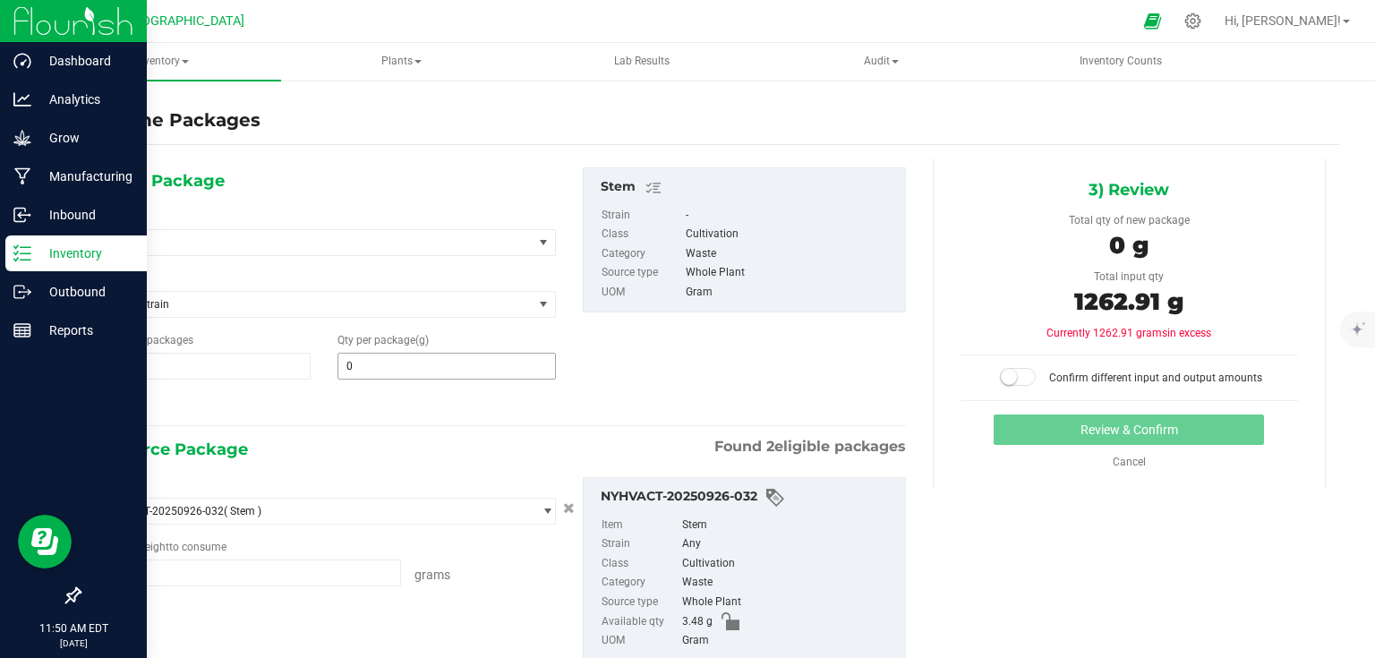
type input "3.4800 g"
type input "1259.4300 g"
click at [373, 366] on span at bounding box center [447, 366] width 218 height 27
type input "1262.91"
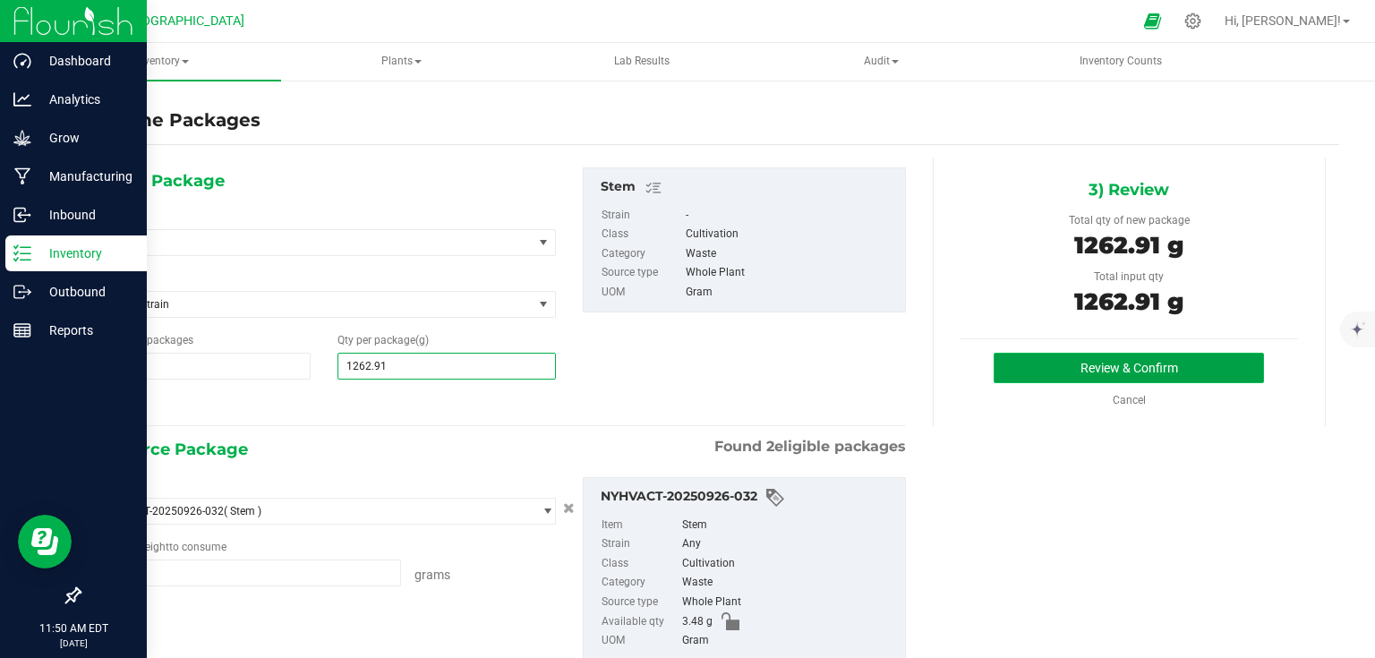
type input "1,263"
click at [1043, 372] on button "Review & Confirm" at bounding box center [1129, 368] width 270 height 30
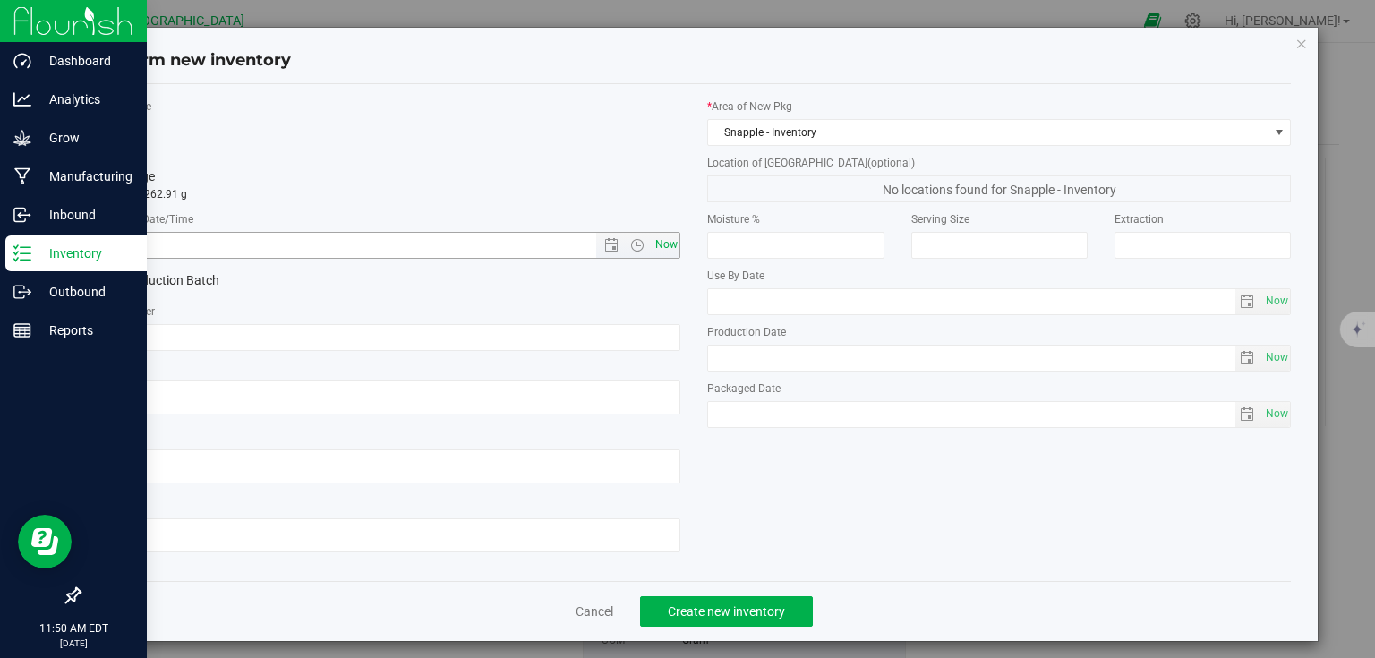
click at [666, 249] on span "Now" at bounding box center [666, 245] width 30 height 26
type input "9/26/2025 11:50 AM"
click at [788, 622] on button "Create new inventory" at bounding box center [726, 611] width 173 height 30
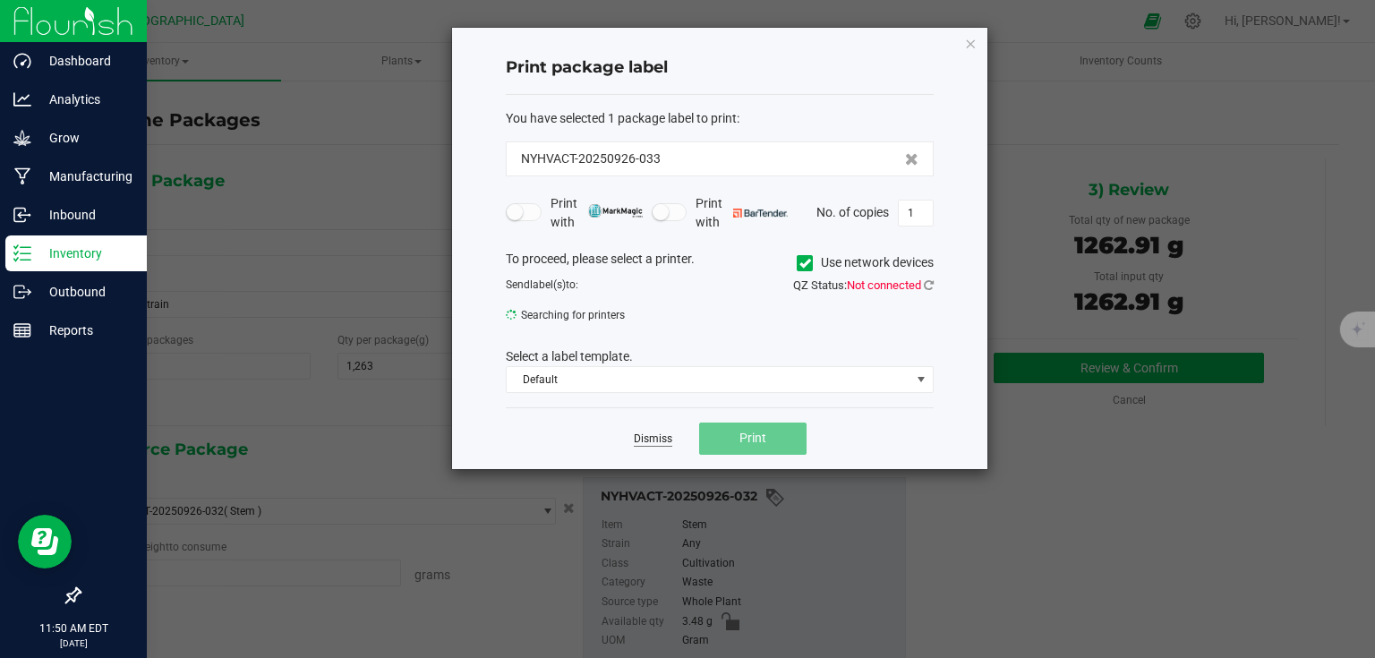
click at [658, 444] on link "Dismiss" at bounding box center [653, 439] width 39 height 15
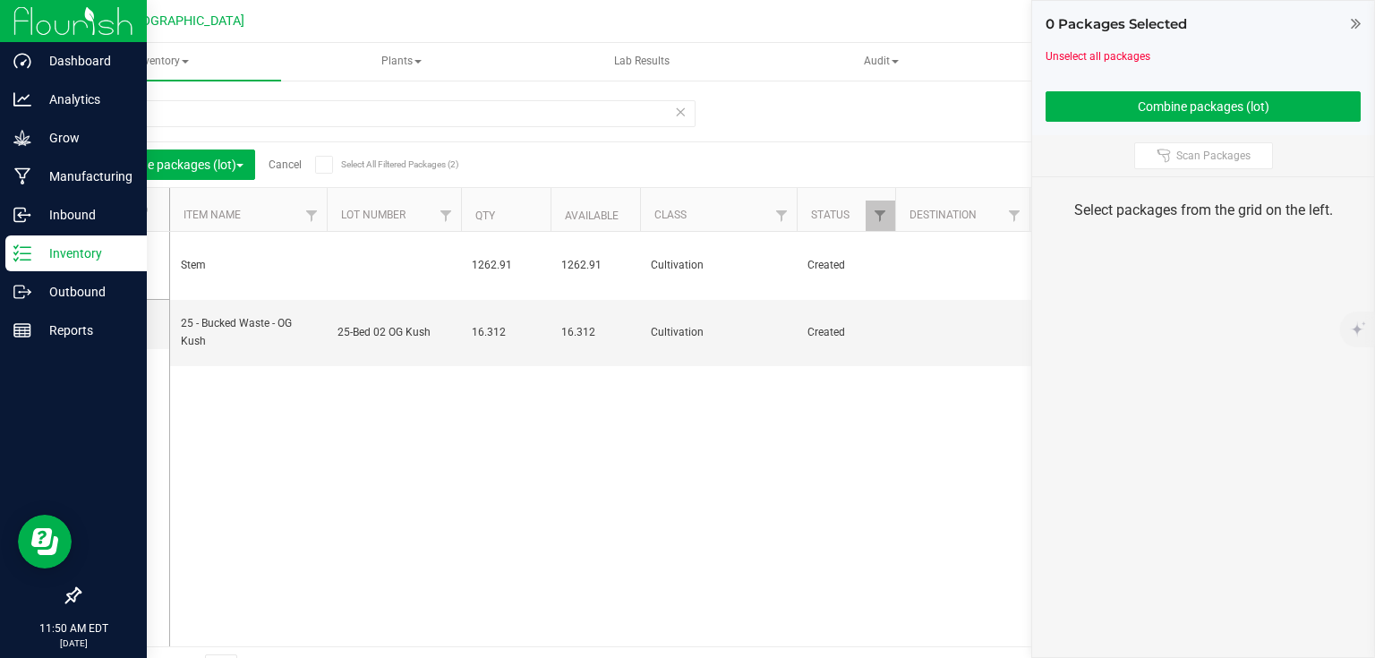
click at [299, 171] on div "Combine packages (lot) Cancel Select All Filtered Packages (2)" at bounding box center [262, 165] width 338 height 30
click at [302, 162] on link "Cancel" at bounding box center [285, 164] width 33 height 13
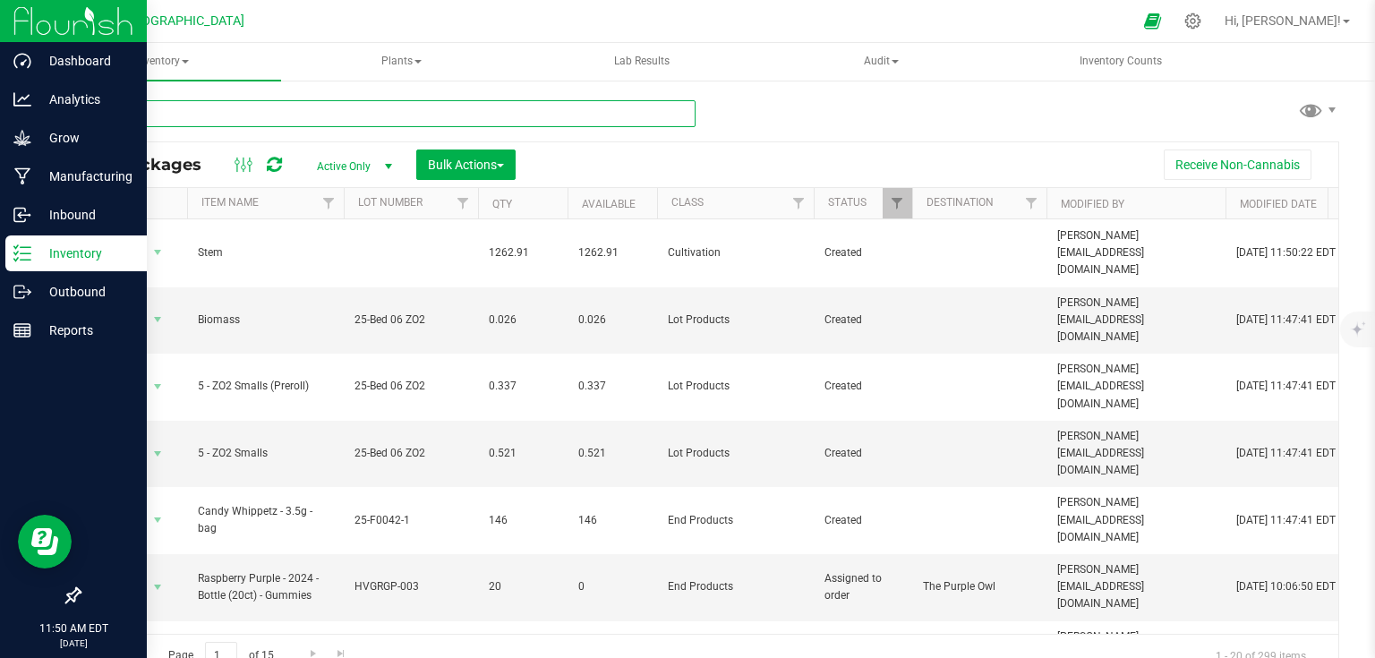
click at [217, 112] on input "text" at bounding box center [387, 113] width 617 height 27
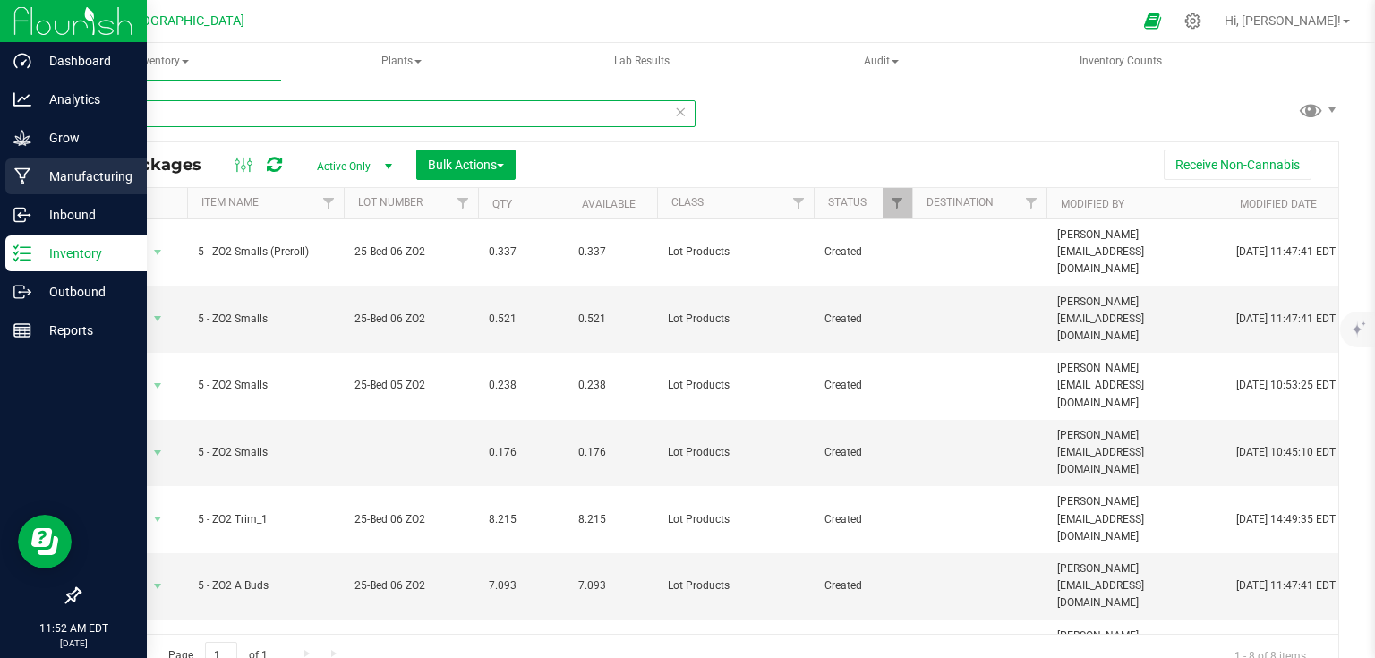
type input "5 - zo2"
click at [47, 166] on p "Manufacturing" at bounding box center [84, 176] width 107 height 21
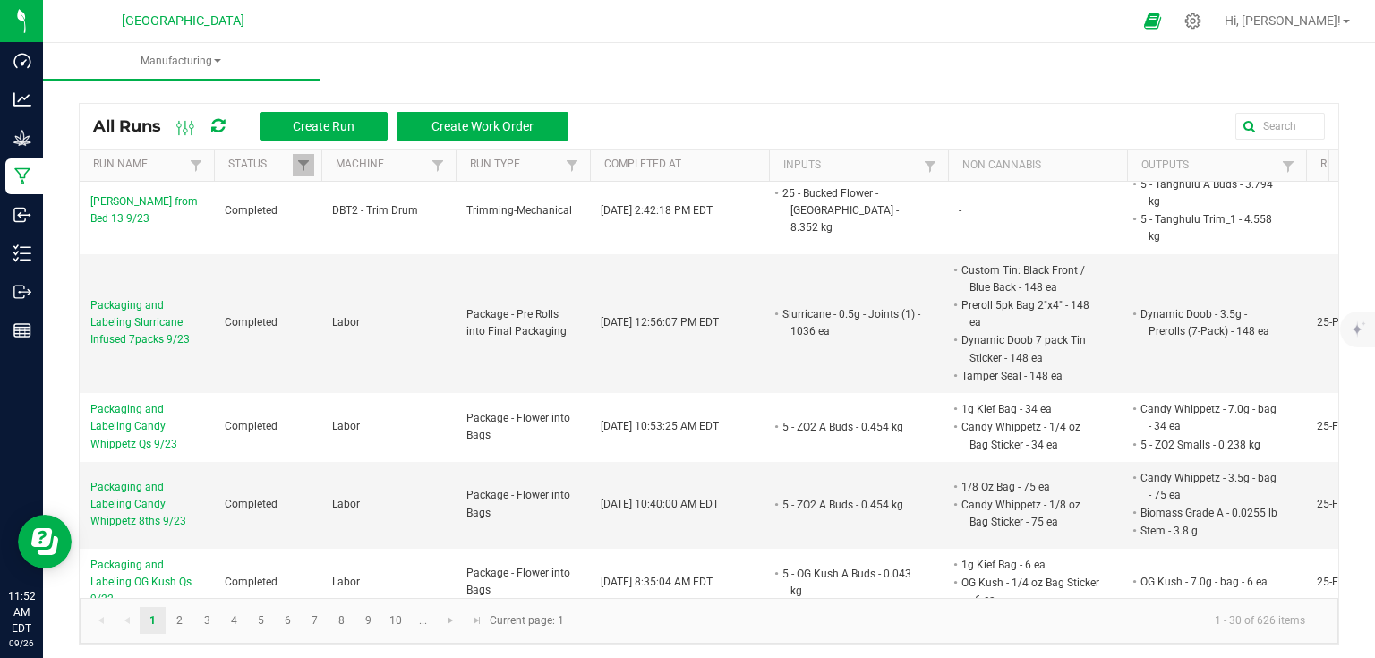
scroll to position [1422, 0]
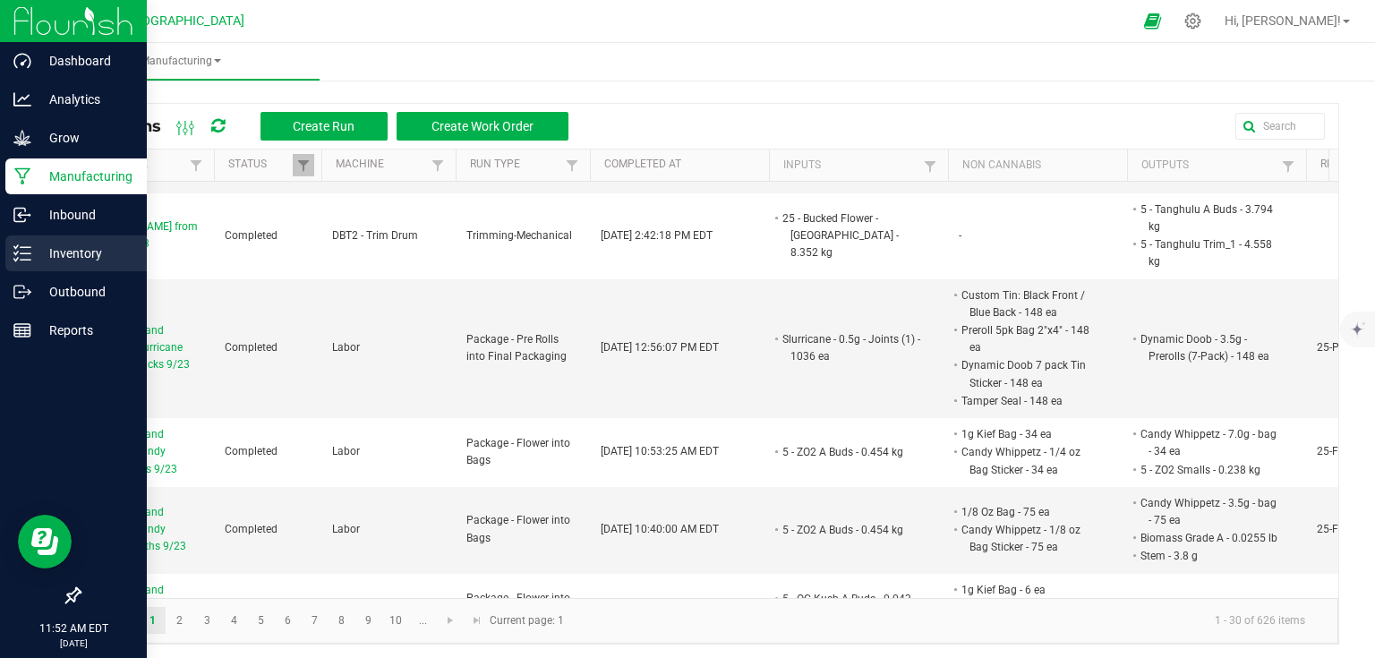
click at [23, 242] on div "Inventory" at bounding box center [75, 253] width 141 height 36
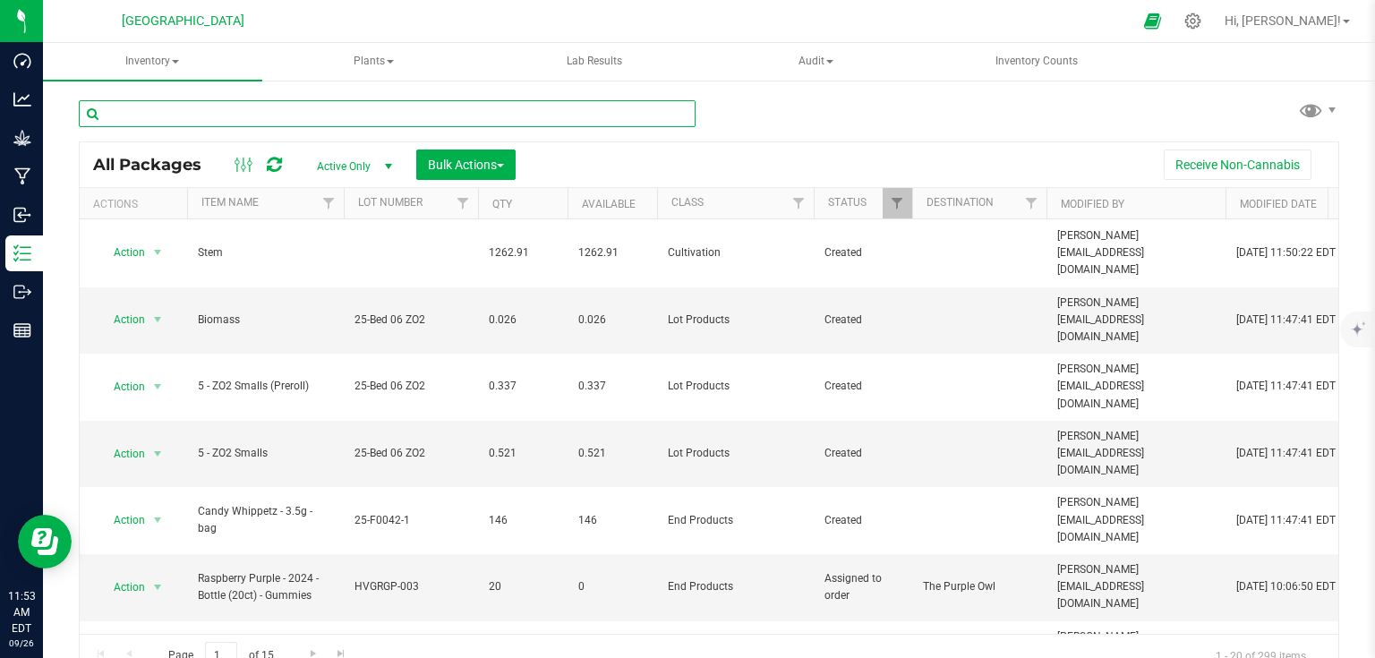
click at [321, 123] on input "text" at bounding box center [387, 113] width 617 height 27
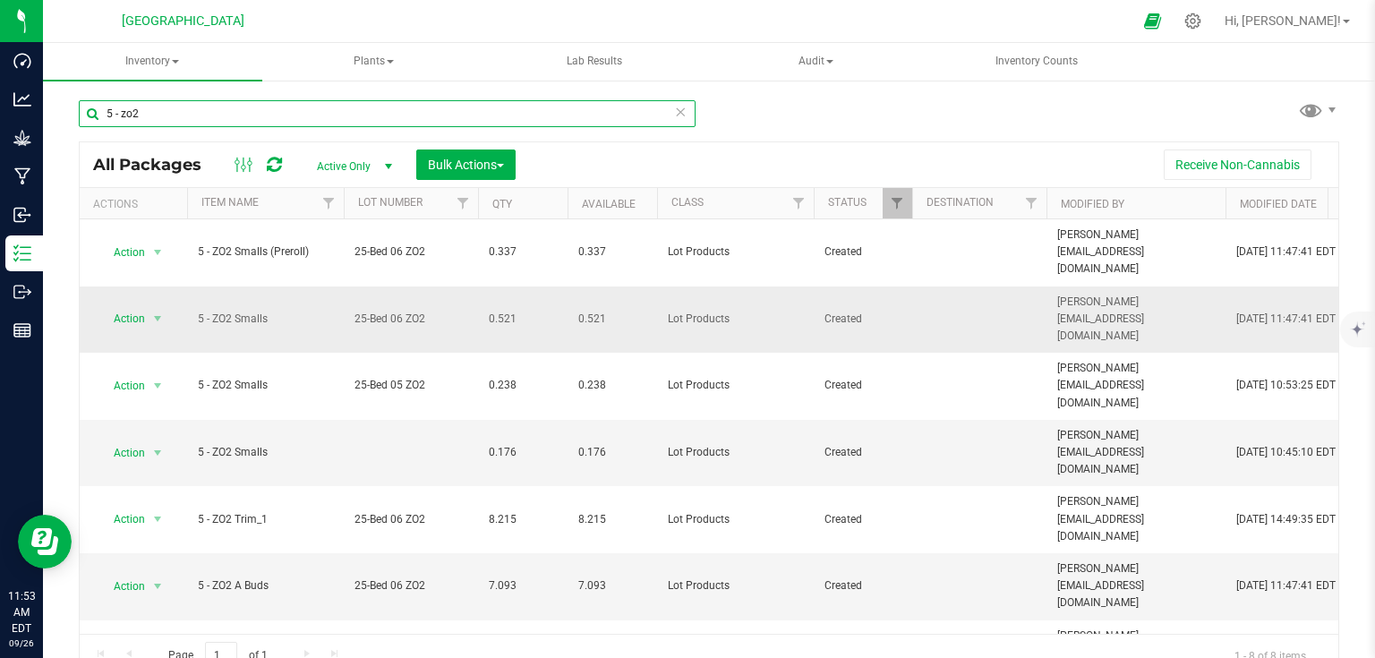
type input "5 - zo2"
click at [423, 311] on span "25-Bed 06 ZO2" at bounding box center [411, 319] width 113 height 17
click at [423, 305] on input "25-Bed 06 ZO2" at bounding box center [407, 319] width 128 height 28
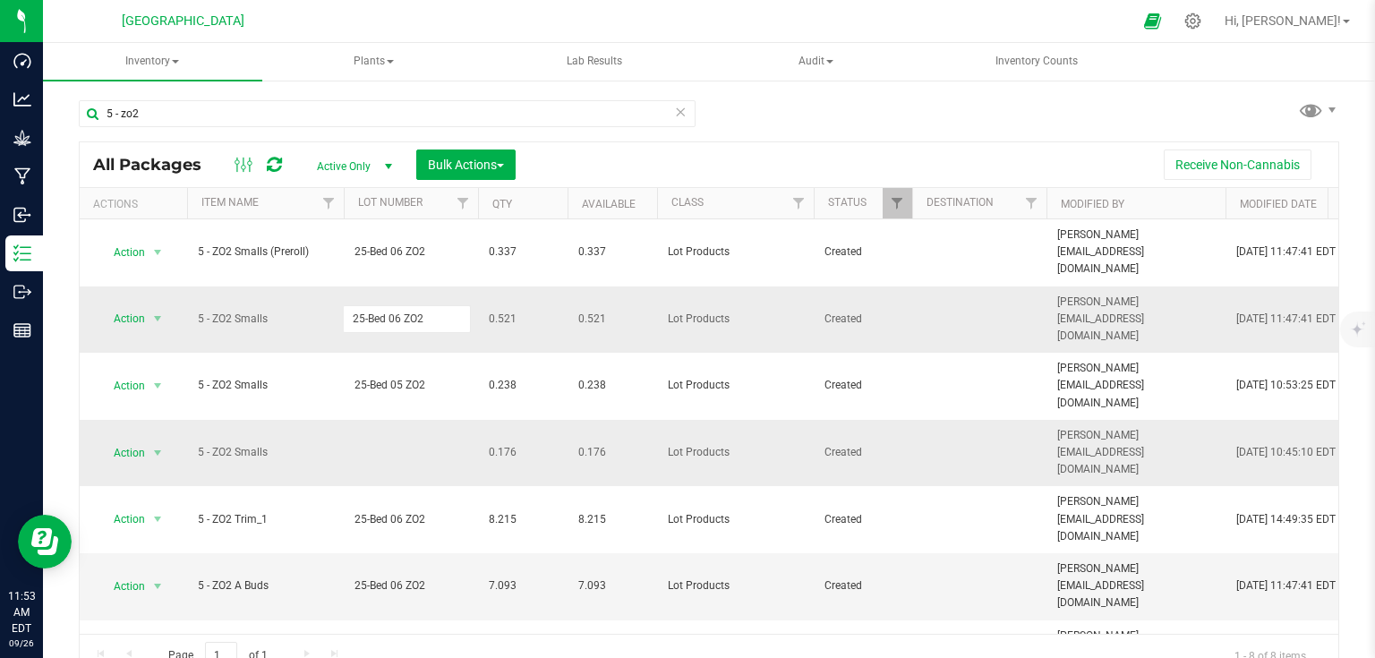
click at [408, 420] on td at bounding box center [411, 453] width 134 height 67
type input "25-Bed 06 ZO2"
click at [601, 161] on div "All Packages Active Only Active Only Lab Samples Locked All Bulk Actions Add to…" at bounding box center [709, 409] width 1261 height 536
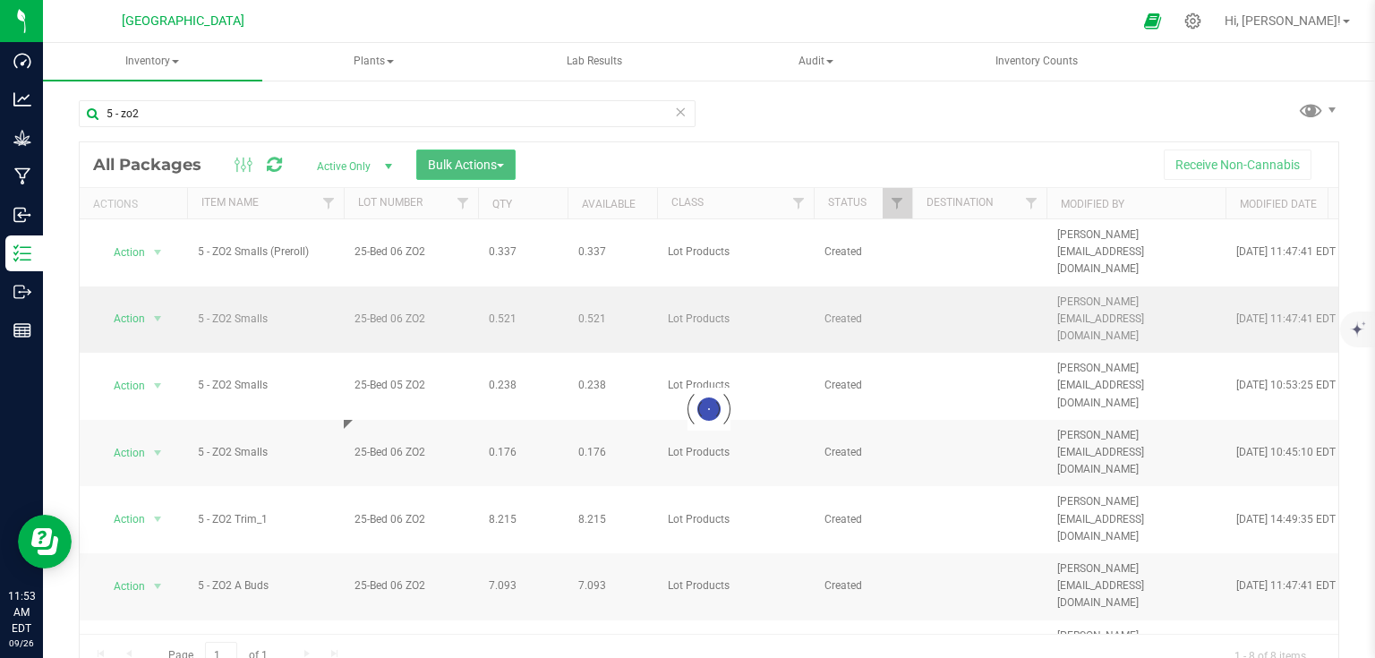
click at [458, 153] on button "Bulk Actions" at bounding box center [465, 165] width 99 height 30
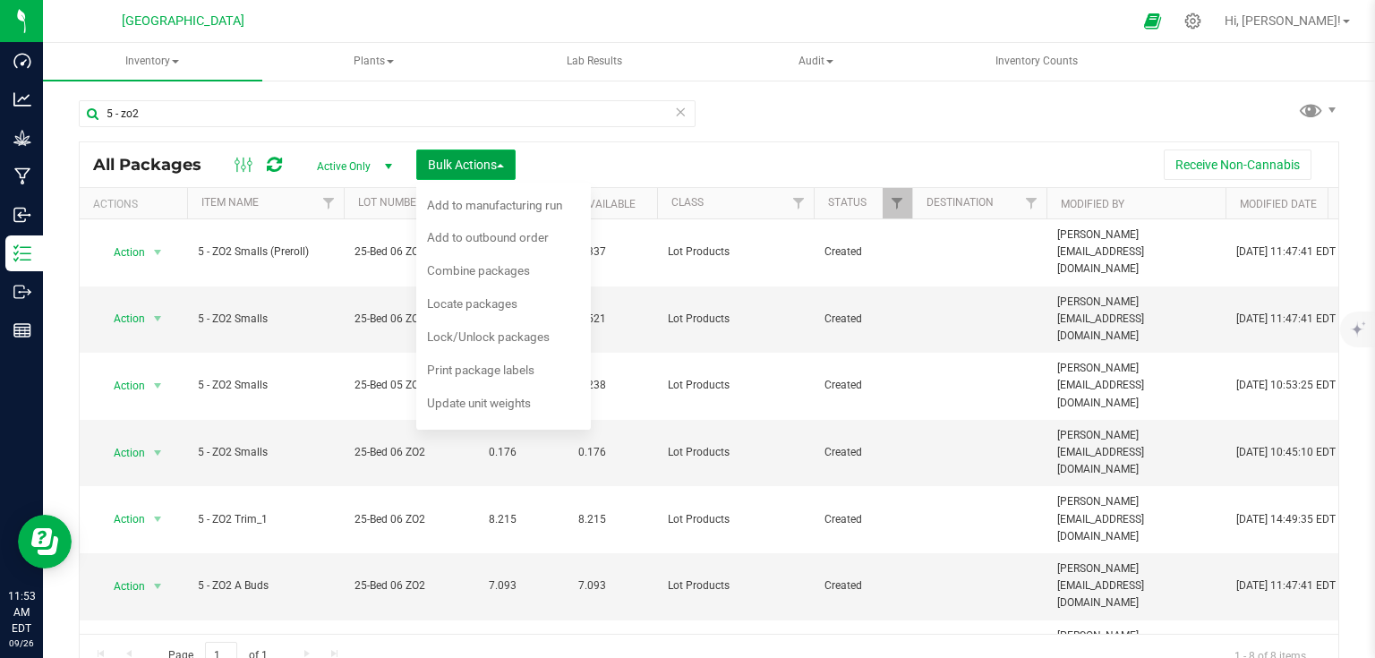
click at [456, 158] on span "Bulk Actions" at bounding box center [466, 165] width 76 height 14
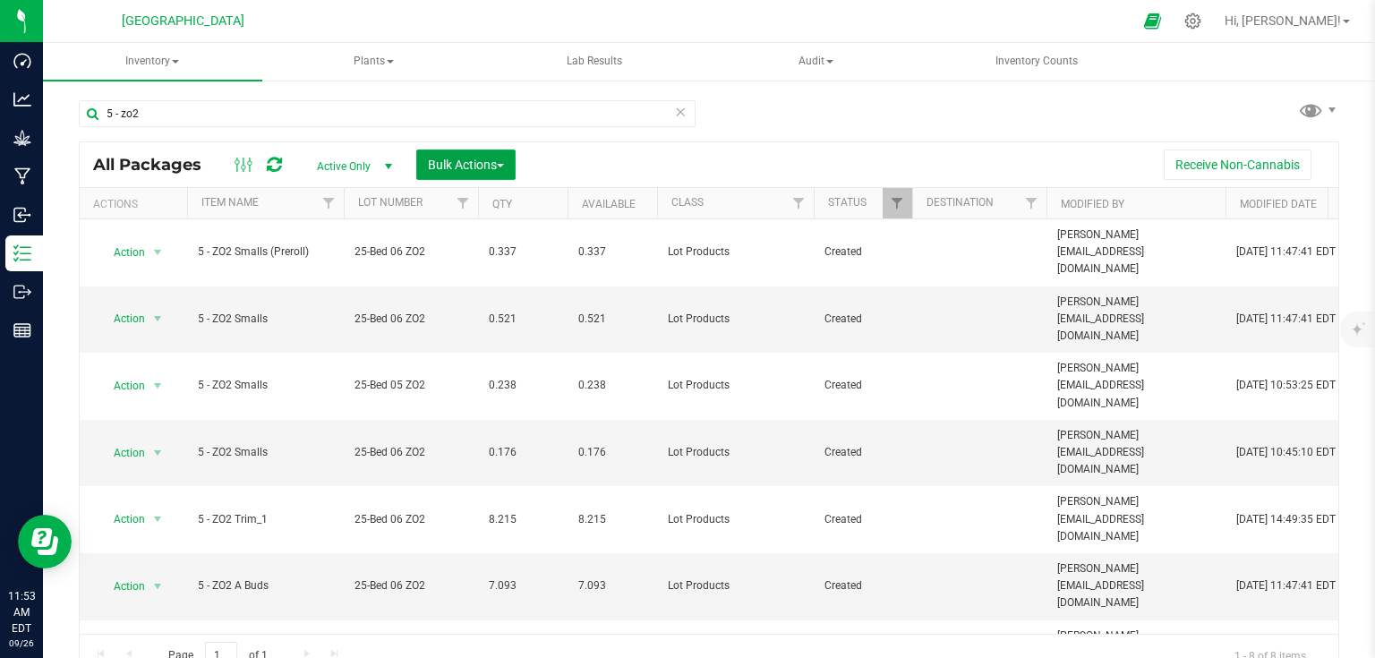
click at [456, 158] on span "Bulk Actions" at bounding box center [466, 165] width 76 height 14
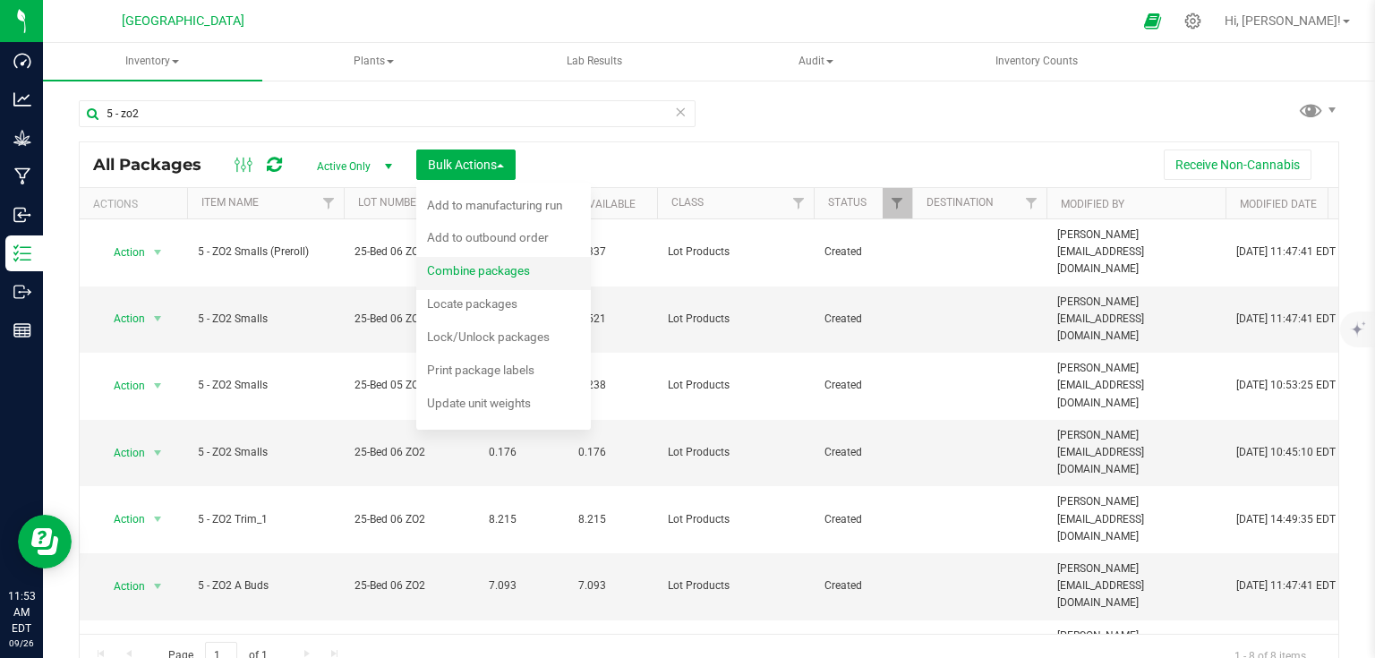
click at [473, 261] on div "Combine packages" at bounding box center [490, 273] width 127 height 29
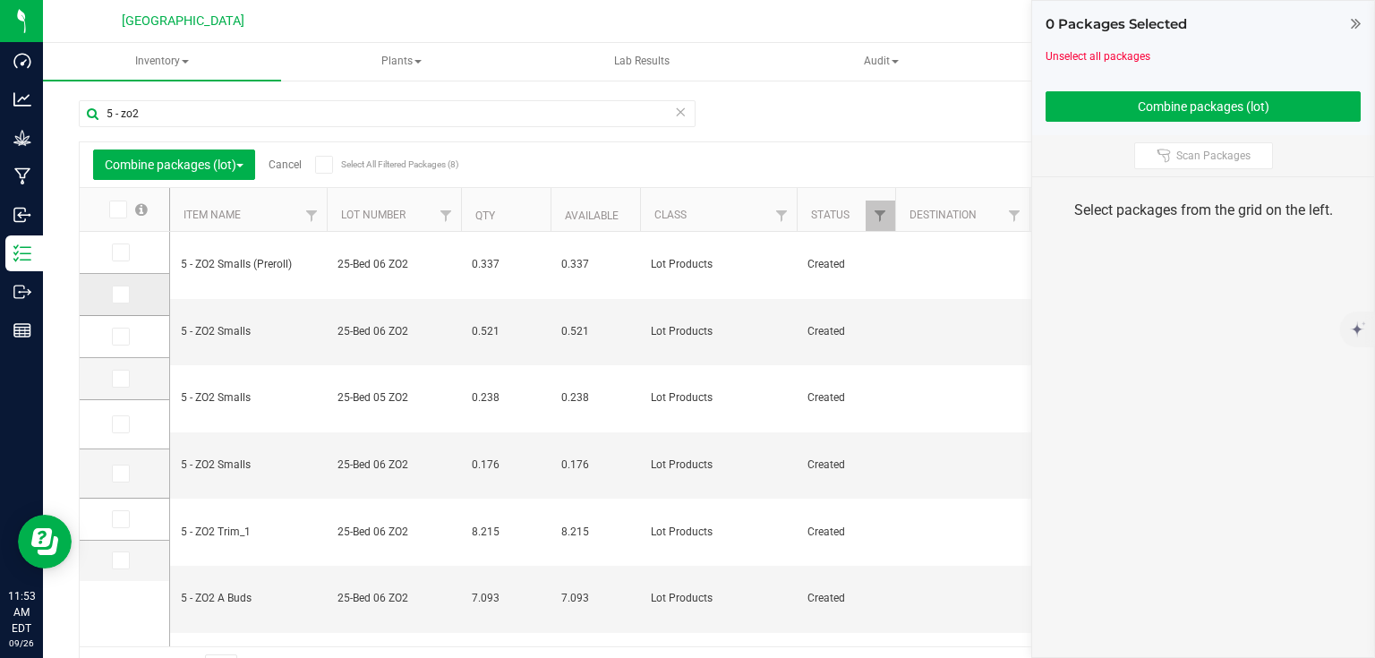
click at [129, 292] on span at bounding box center [121, 295] width 18 height 18
click at [0, 0] on input "checkbox" at bounding box center [0, 0] width 0 height 0
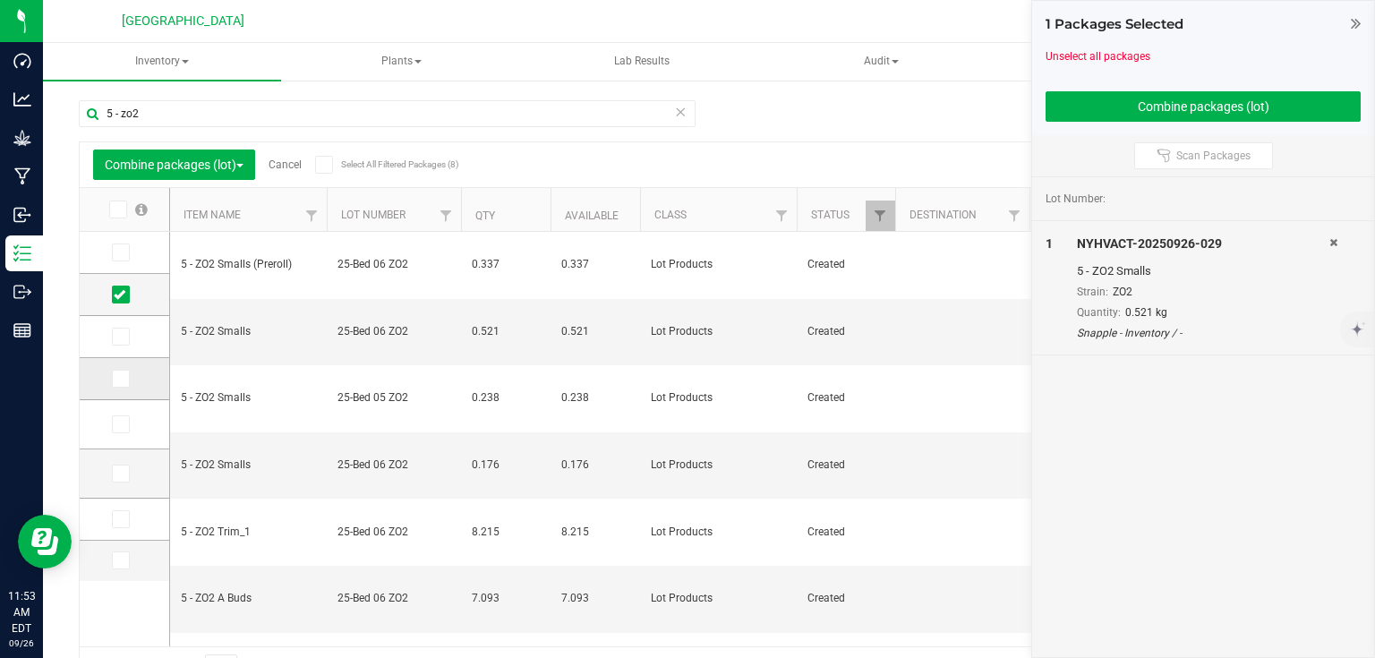
click at [122, 379] on icon at bounding box center [120, 379] width 12 height 0
click at [0, 0] on input "checkbox" at bounding box center [0, 0] width 0 height 0
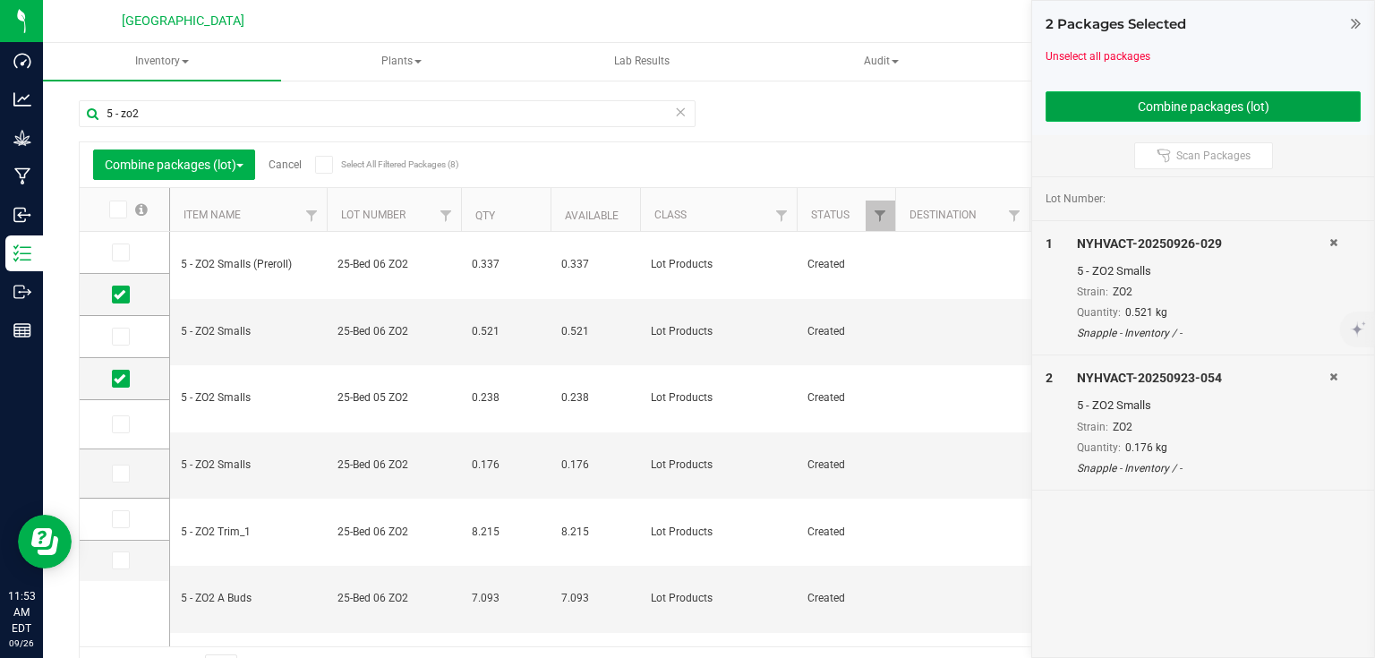
click at [1221, 116] on button "Combine packages (lot)" at bounding box center [1203, 106] width 315 height 30
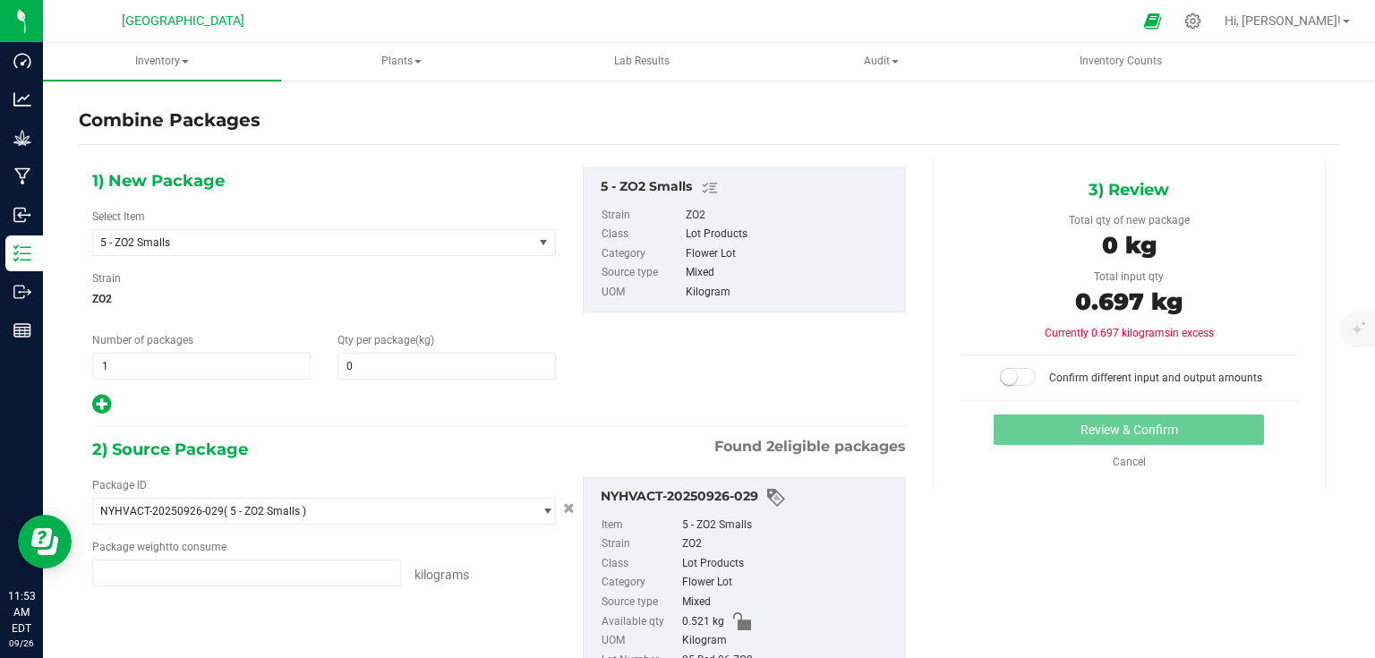
type input "0.5210 kg"
type input "0.1760 kg"
click at [433, 355] on span at bounding box center [447, 366] width 218 height 27
type input "0.697"
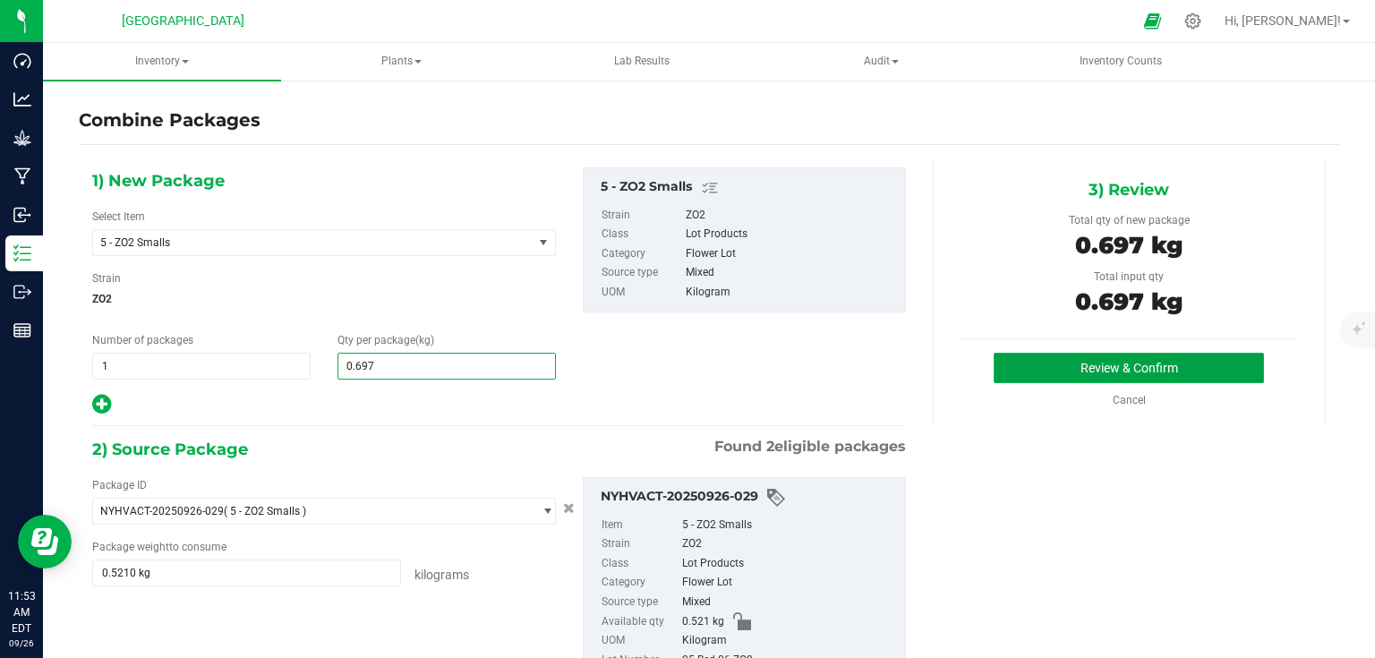
type input "1"
click at [1056, 365] on button "Review & Confirm" at bounding box center [1129, 368] width 270 height 30
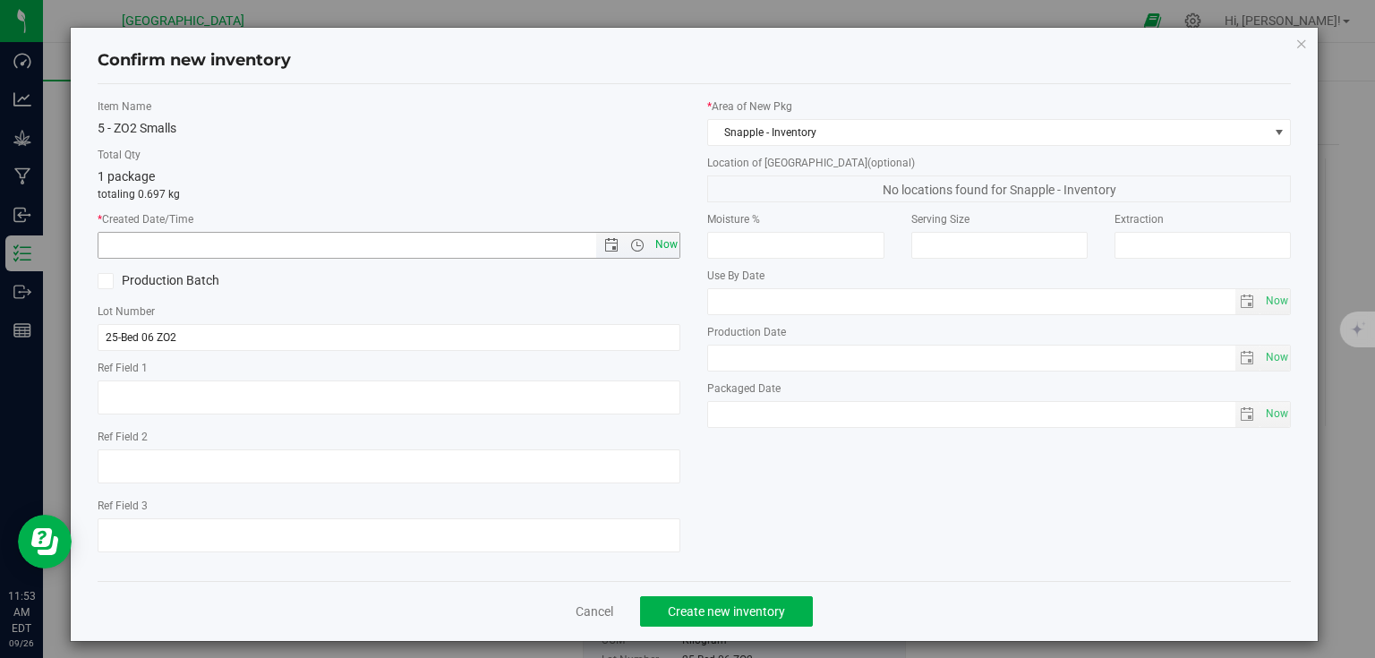
click at [661, 245] on span "Now" at bounding box center [666, 245] width 30 height 26
type input "9/26/2025 11:53 AM"
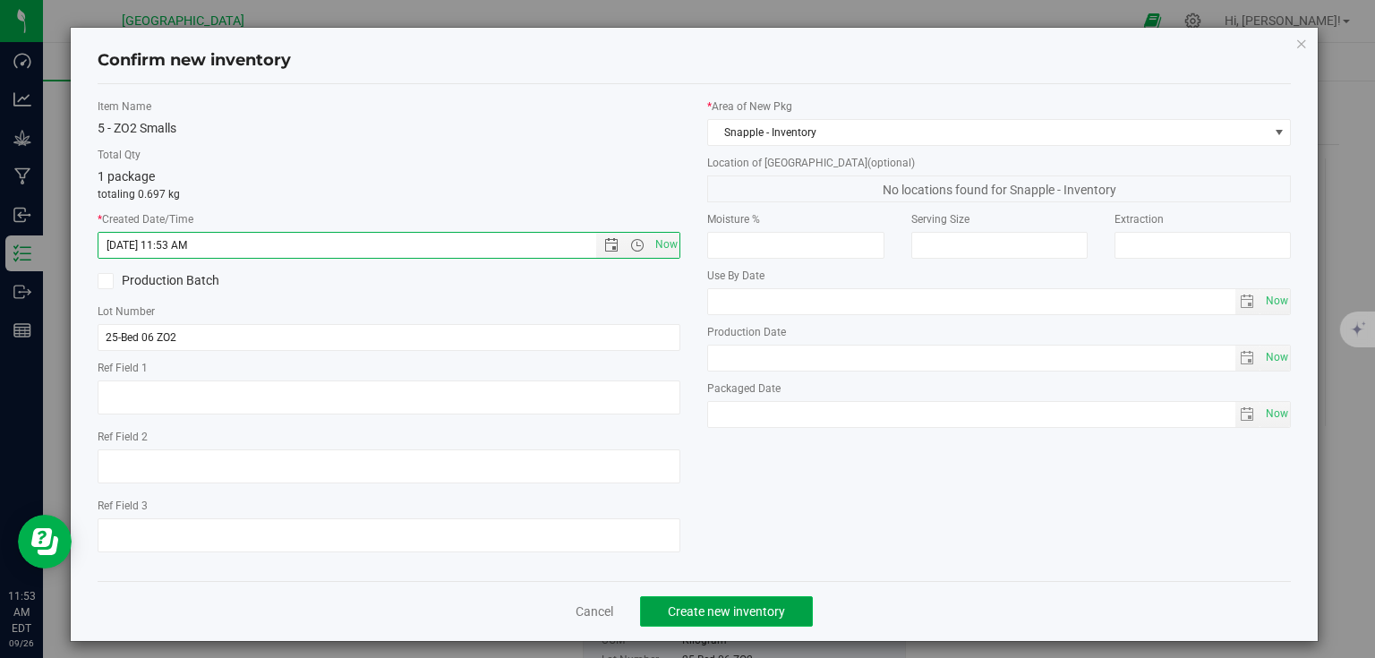
click at [741, 612] on span "Create new inventory" at bounding box center [726, 611] width 117 height 14
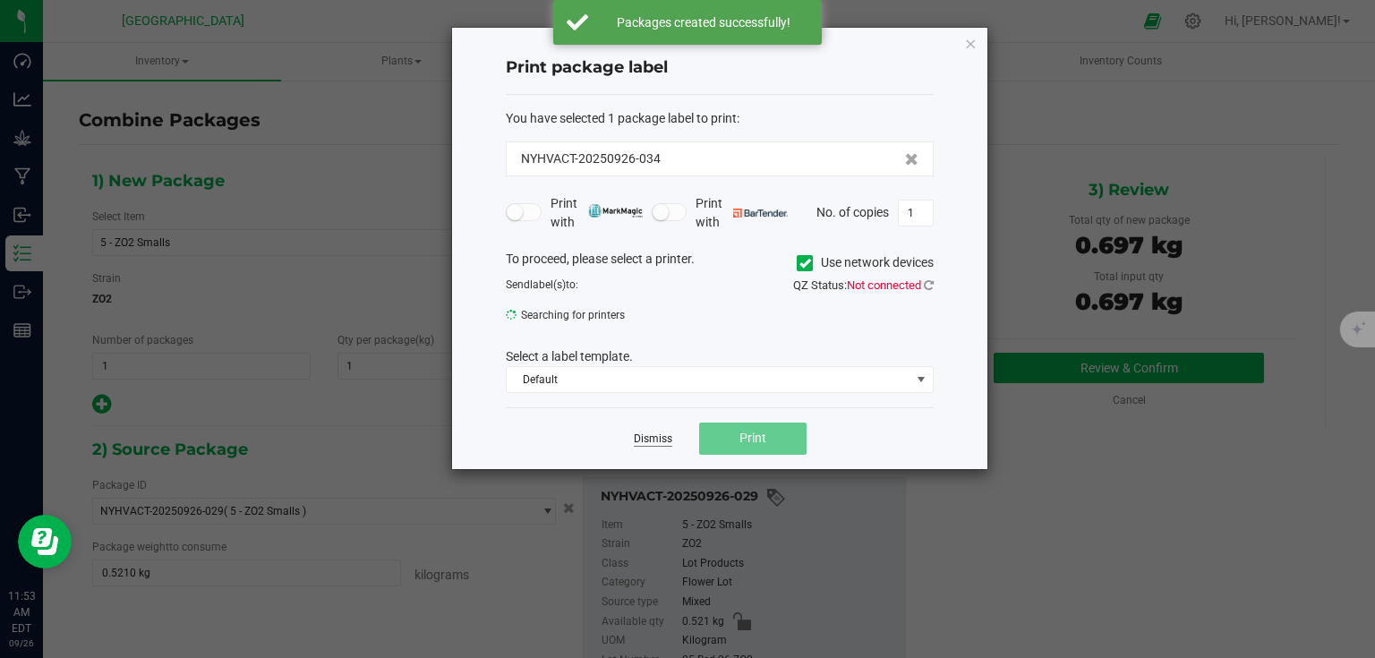
click at [660, 434] on link "Dismiss" at bounding box center [653, 439] width 39 height 15
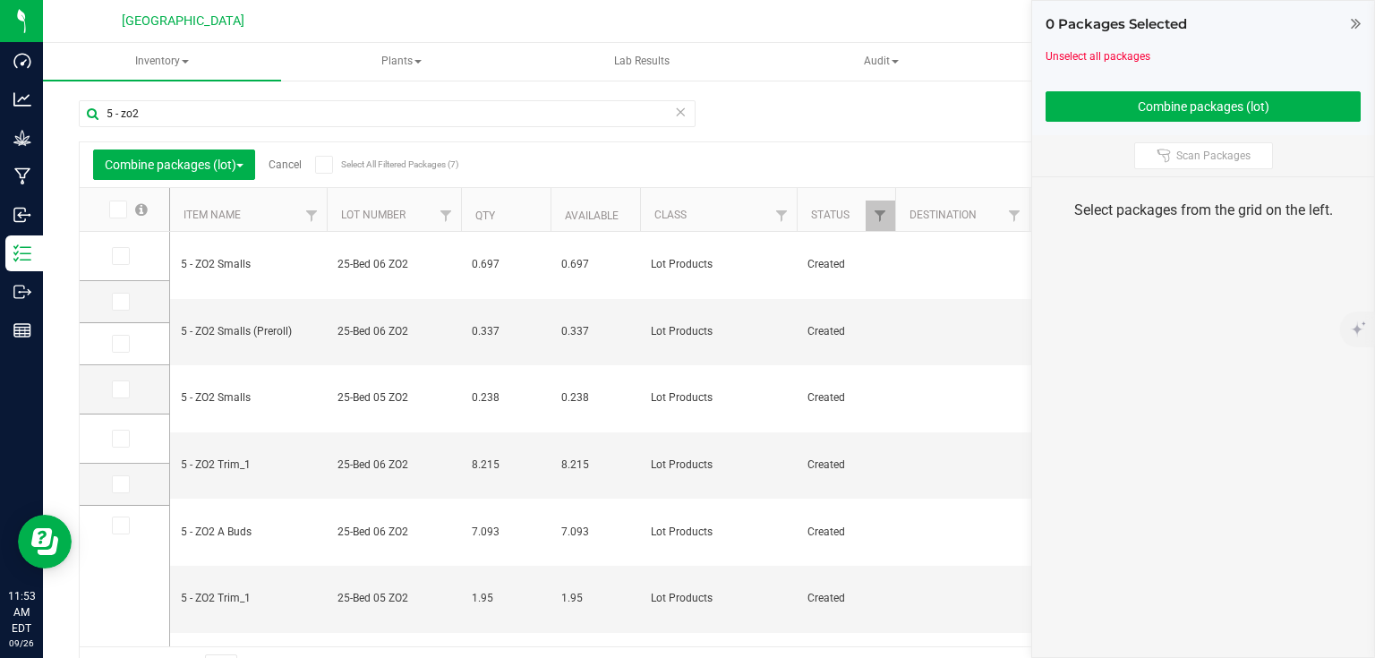
click at [1354, 18] on icon at bounding box center [1356, 23] width 10 height 18
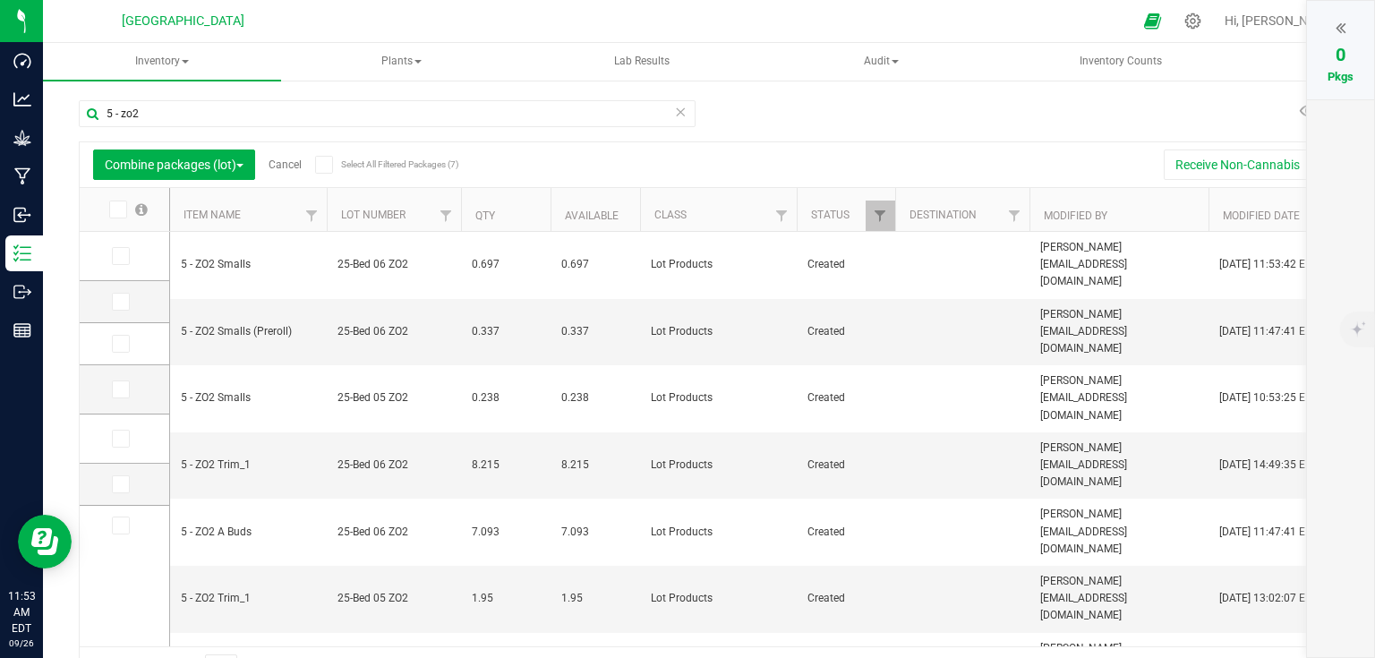
click at [282, 161] on link "Cancel" at bounding box center [285, 164] width 33 height 13
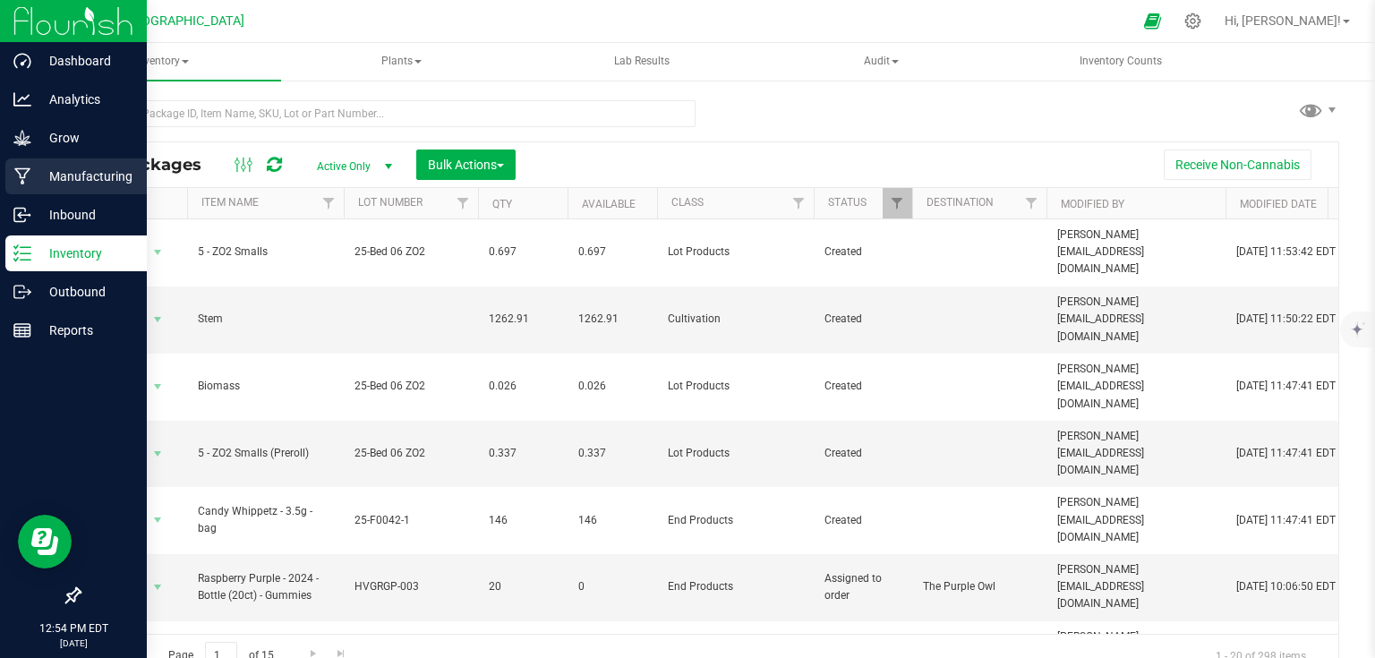
click at [72, 170] on p "Manufacturing" at bounding box center [84, 176] width 107 height 21
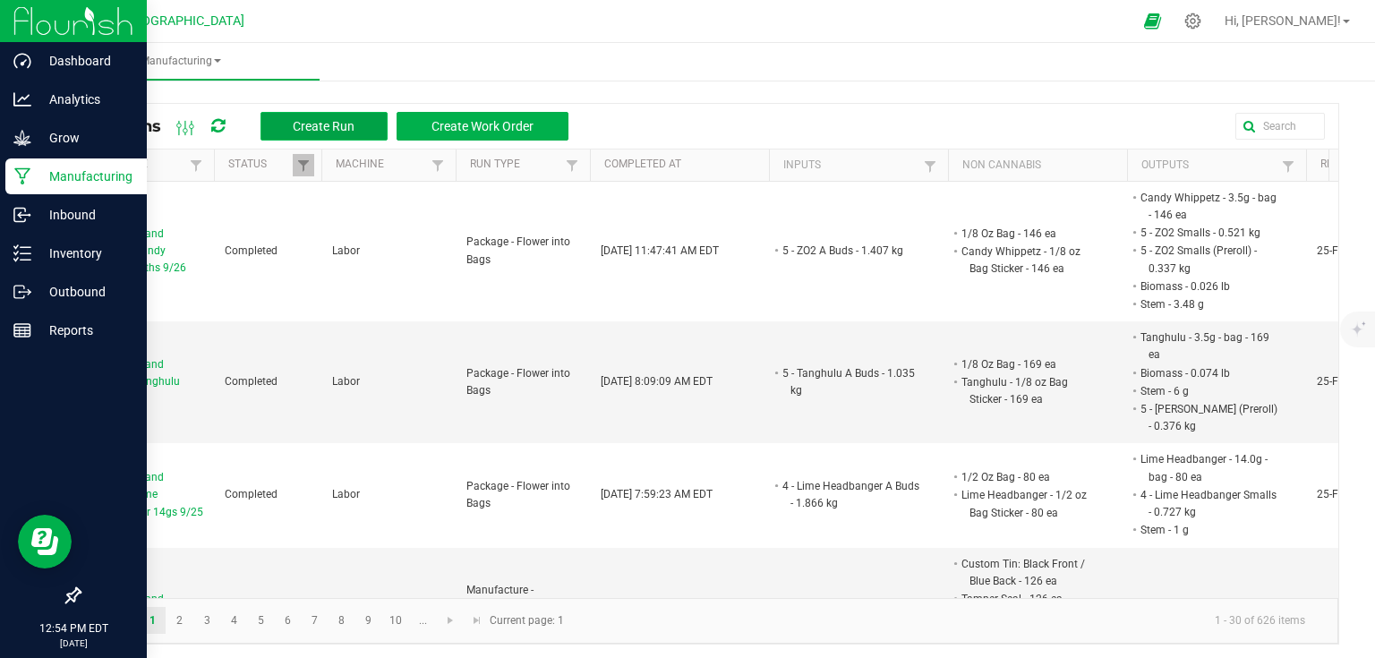
click at [297, 129] on span "Create Run" at bounding box center [324, 126] width 62 height 14
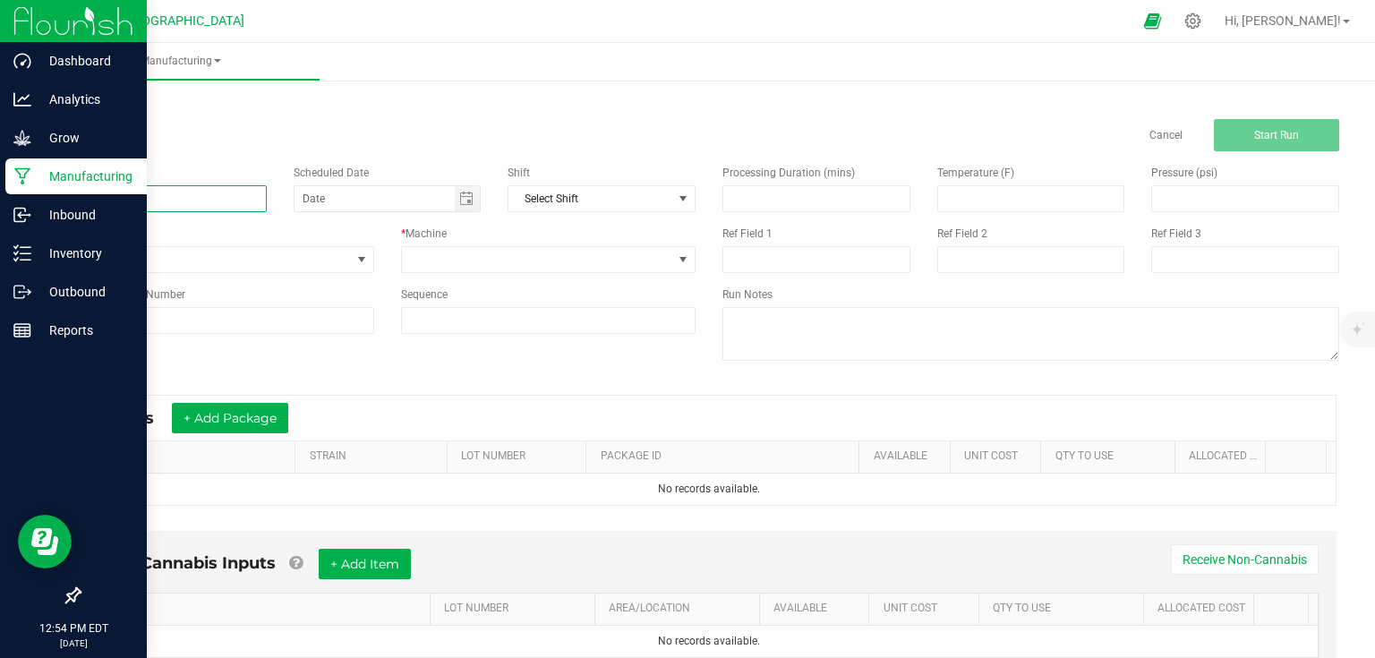
click at [180, 211] on input at bounding box center [173, 198] width 188 height 27
click at [172, 204] on input at bounding box center [173, 198] width 188 height 27
click at [338, 248] on span "None" at bounding box center [215, 259] width 271 height 25
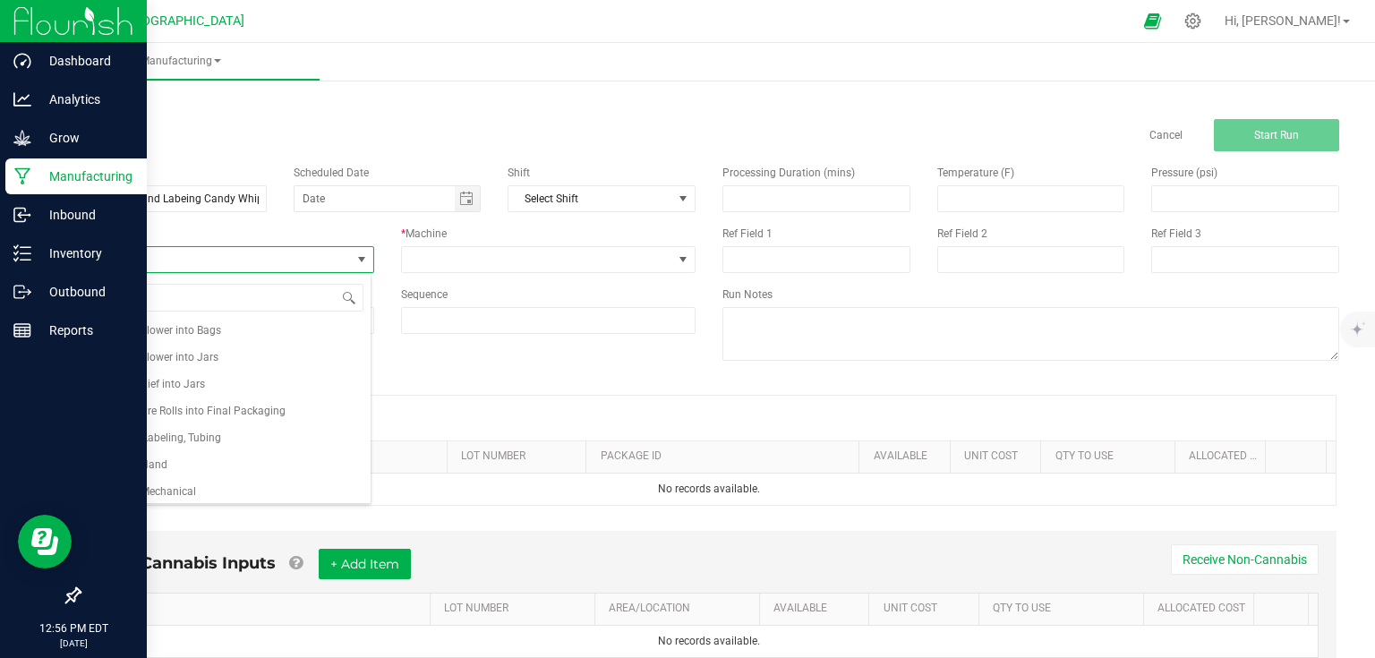
scroll to position [275, 0]
click at [167, 326] on span "Package - Flower into Bags" at bounding box center [155, 326] width 131 height 18
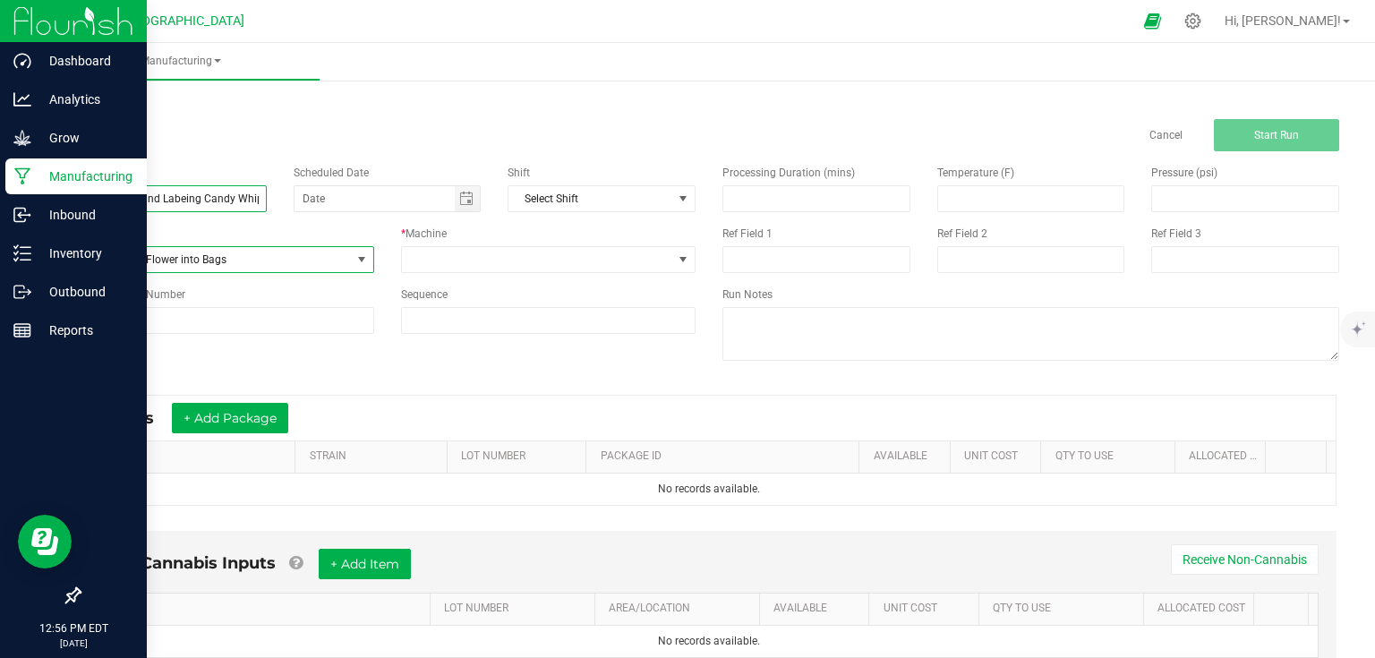
click at [247, 190] on input "Packaging and Labeing Candy Whippetz" at bounding box center [173, 198] width 188 height 27
type input "Packaging and Labeing Candy Whippetz 8ths 9/26"
click at [468, 251] on span at bounding box center [537, 259] width 271 height 25
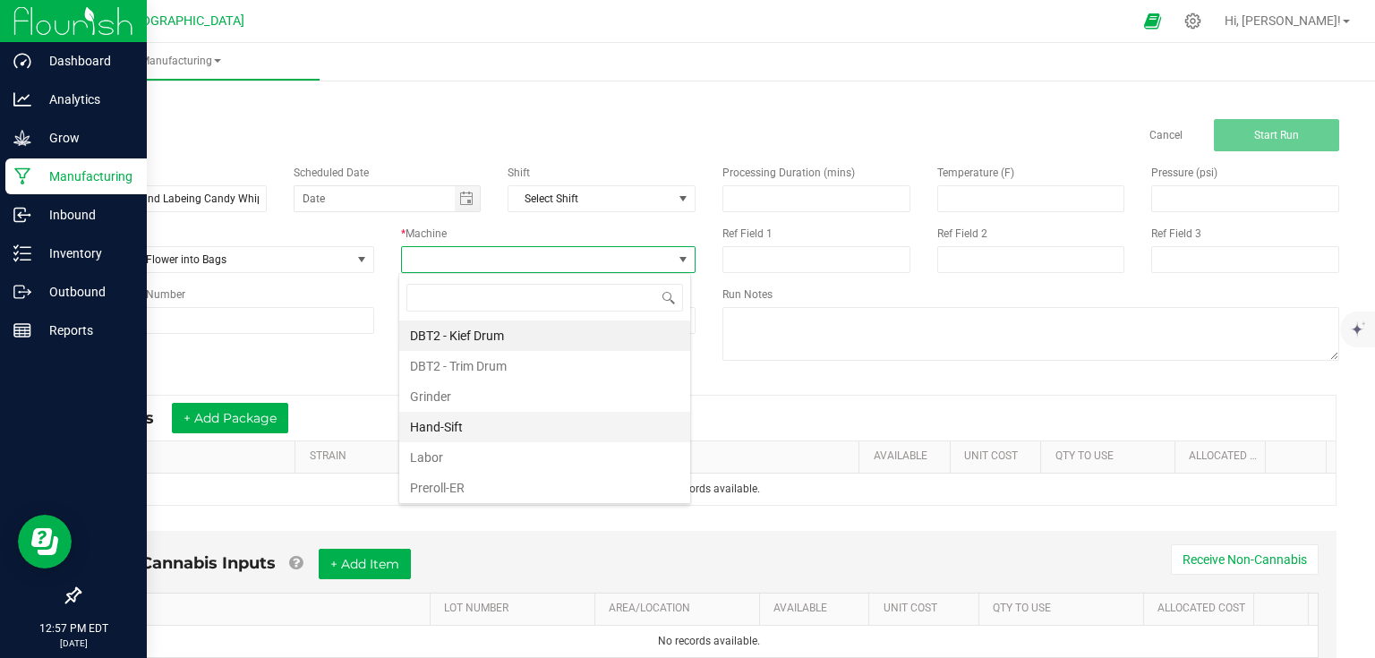
scroll to position [26, 292]
click at [467, 449] on li "Labor" at bounding box center [544, 457] width 291 height 30
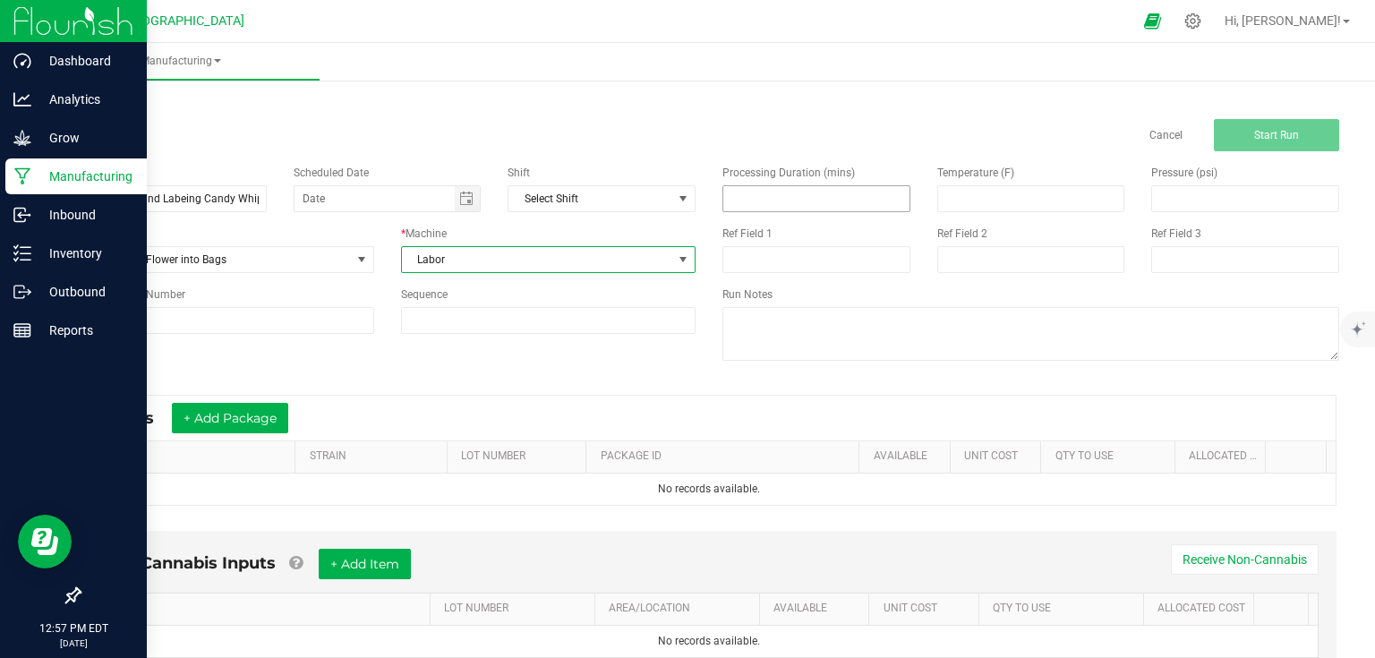
click at [842, 193] on input at bounding box center [816, 198] width 186 height 25
type input "150.00"
click at [265, 325] on input at bounding box center [226, 320] width 295 height 27
type input "25-F0042-1"
click at [386, 365] on div "Name Packaging and Labeing Candy Whippetz 8ths 9/26 Scheduled Date Shift Select…" at bounding box center [709, 264] width 1288 height 227
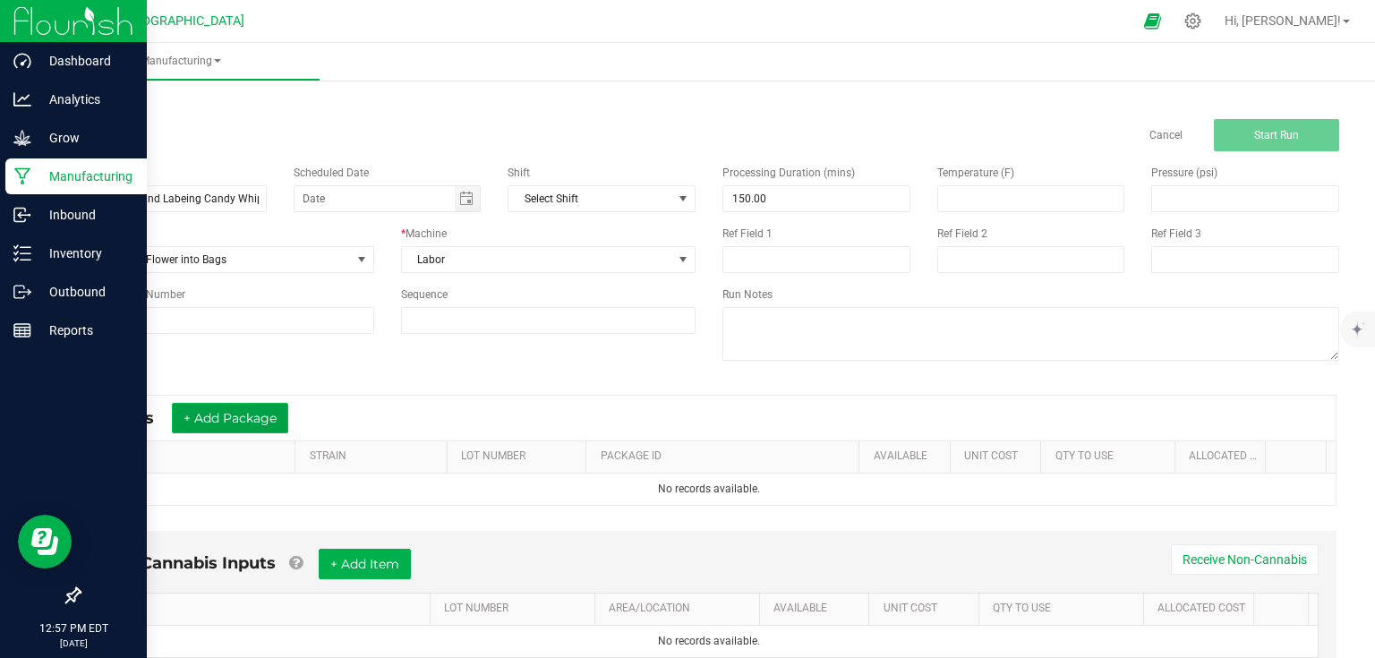
click at [261, 421] on button "+ Add Package" at bounding box center [230, 418] width 116 height 30
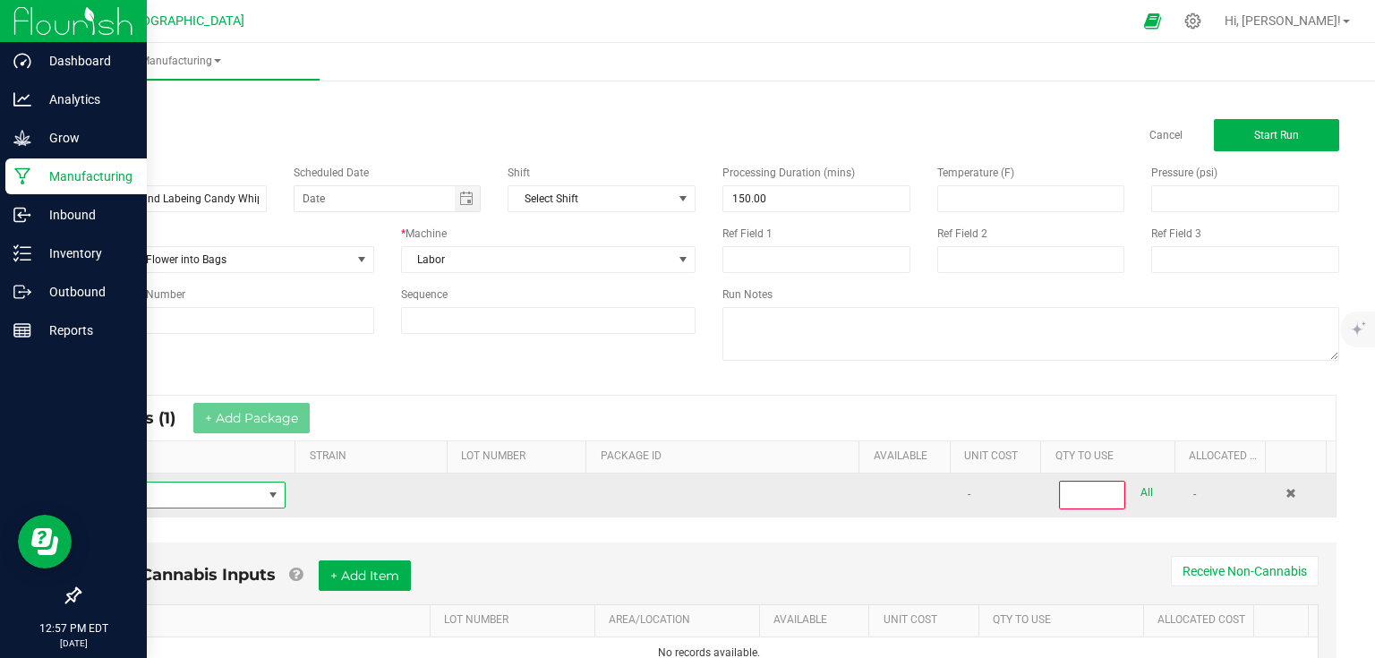
click at [221, 494] on span "NO DATA FOUND" at bounding box center [178, 495] width 168 height 25
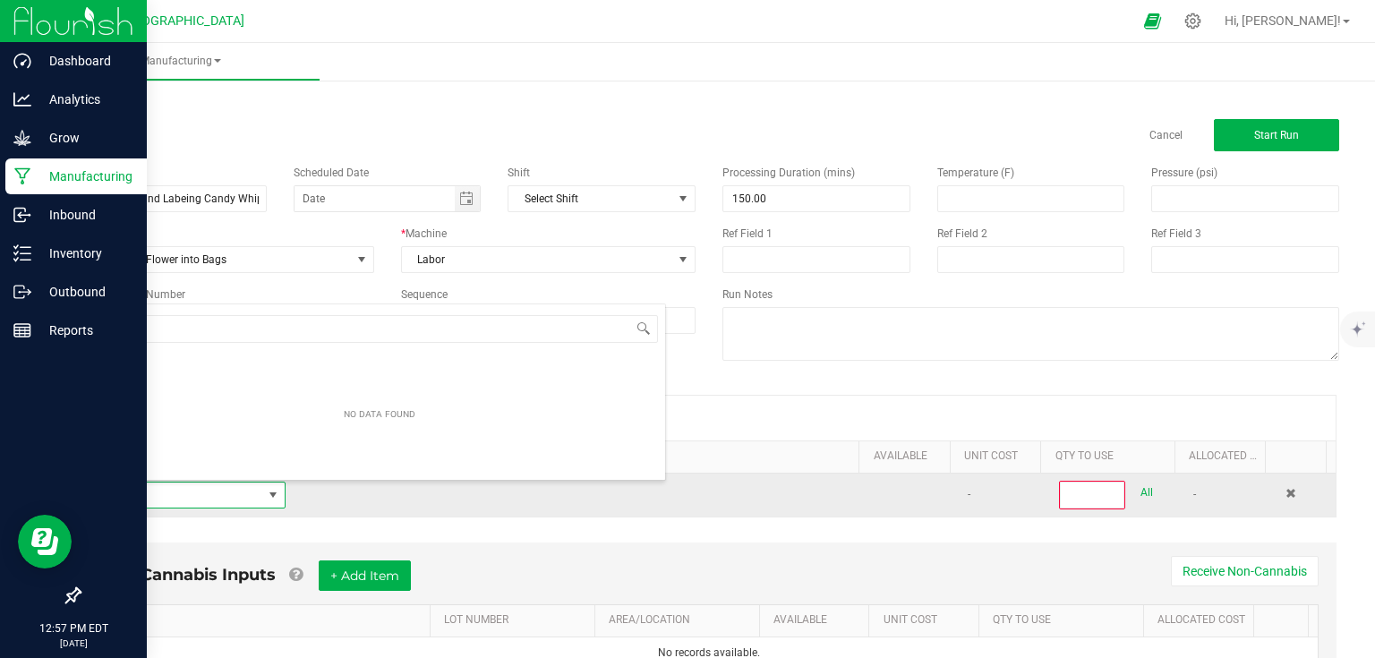
scroll to position [26, 186]
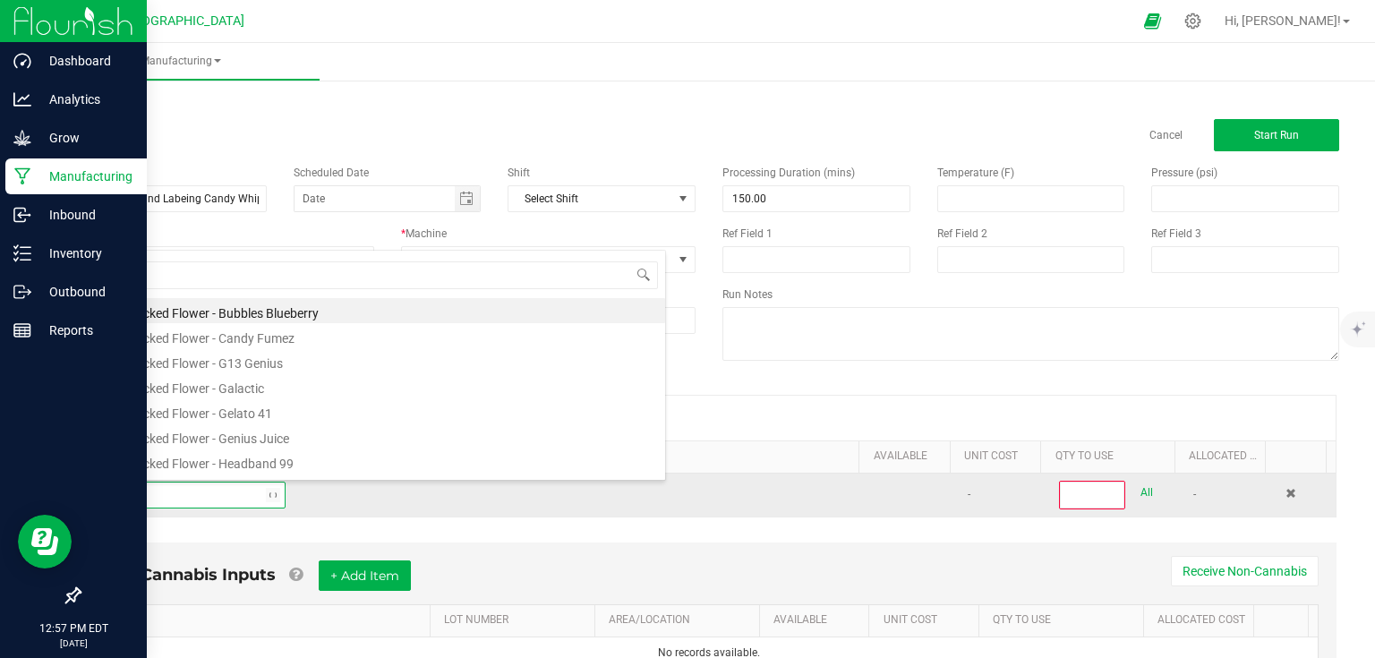
type input "5 - zo2"
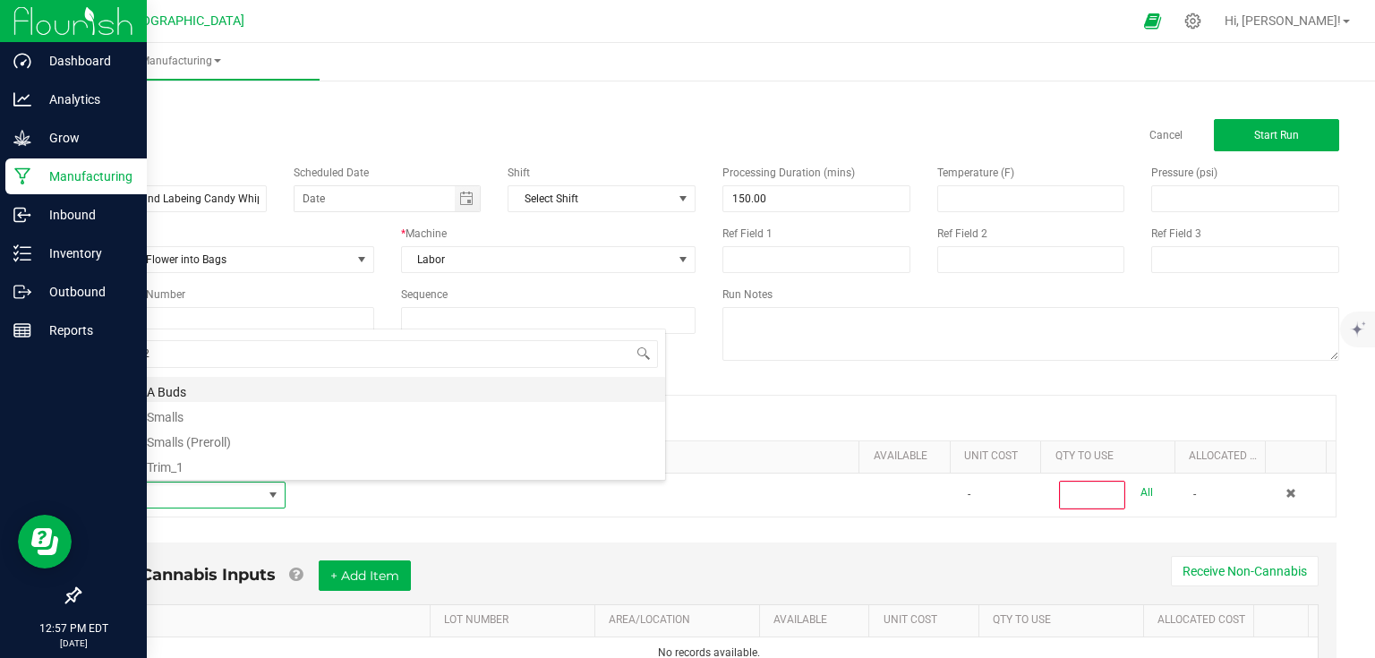
click at [198, 393] on li "5 - ZO2 A Buds" at bounding box center [379, 389] width 571 height 25
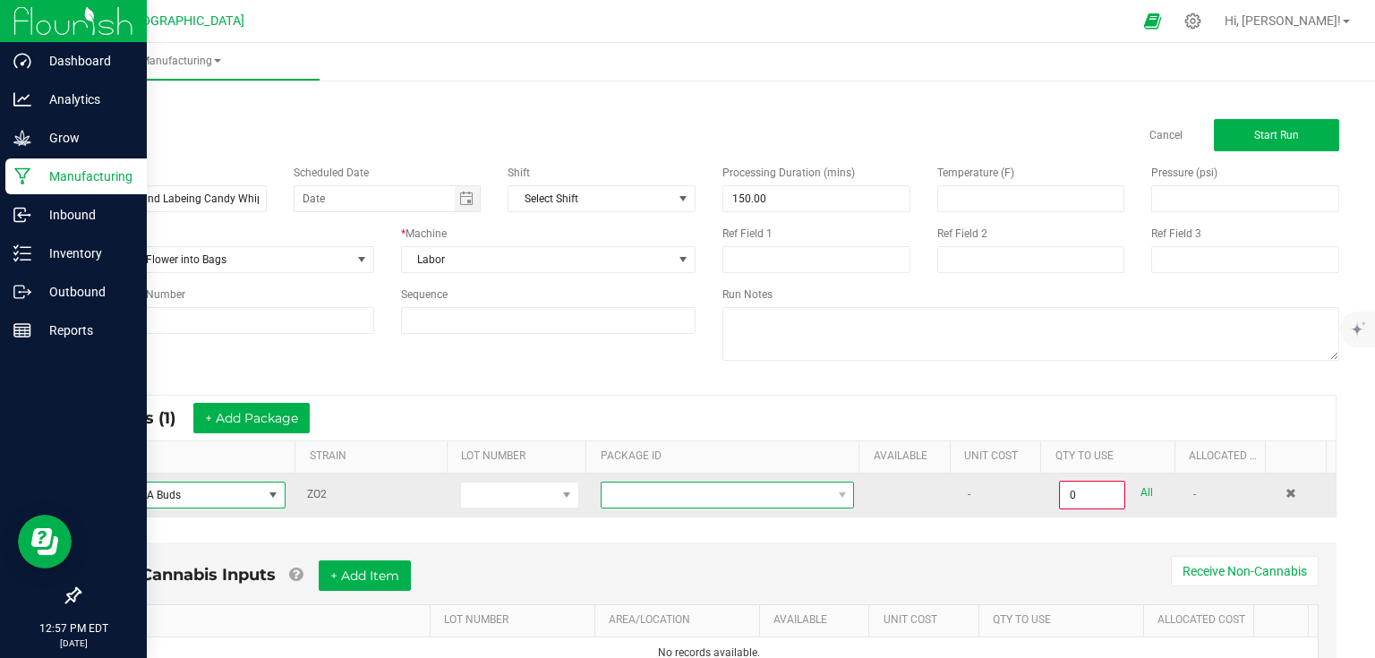
click at [635, 497] on span at bounding box center [716, 495] width 229 height 25
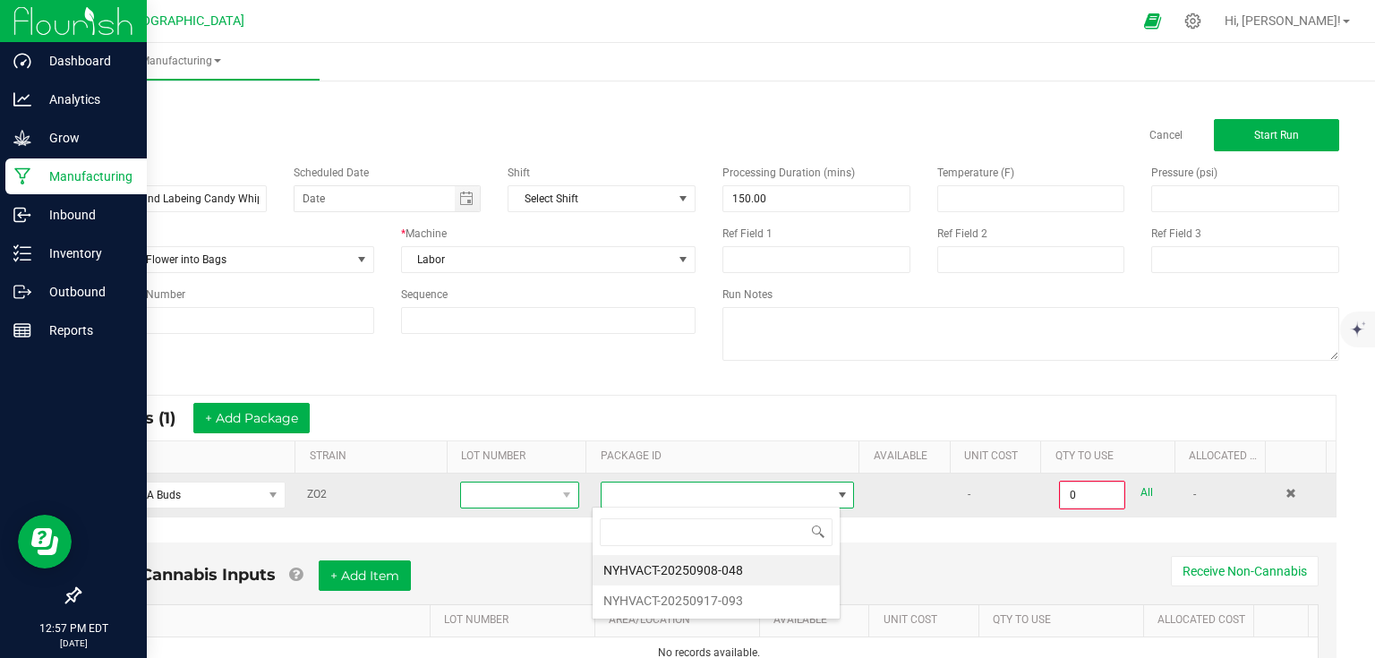
click at [509, 496] on span at bounding box center [508, 495] width 95 height 25
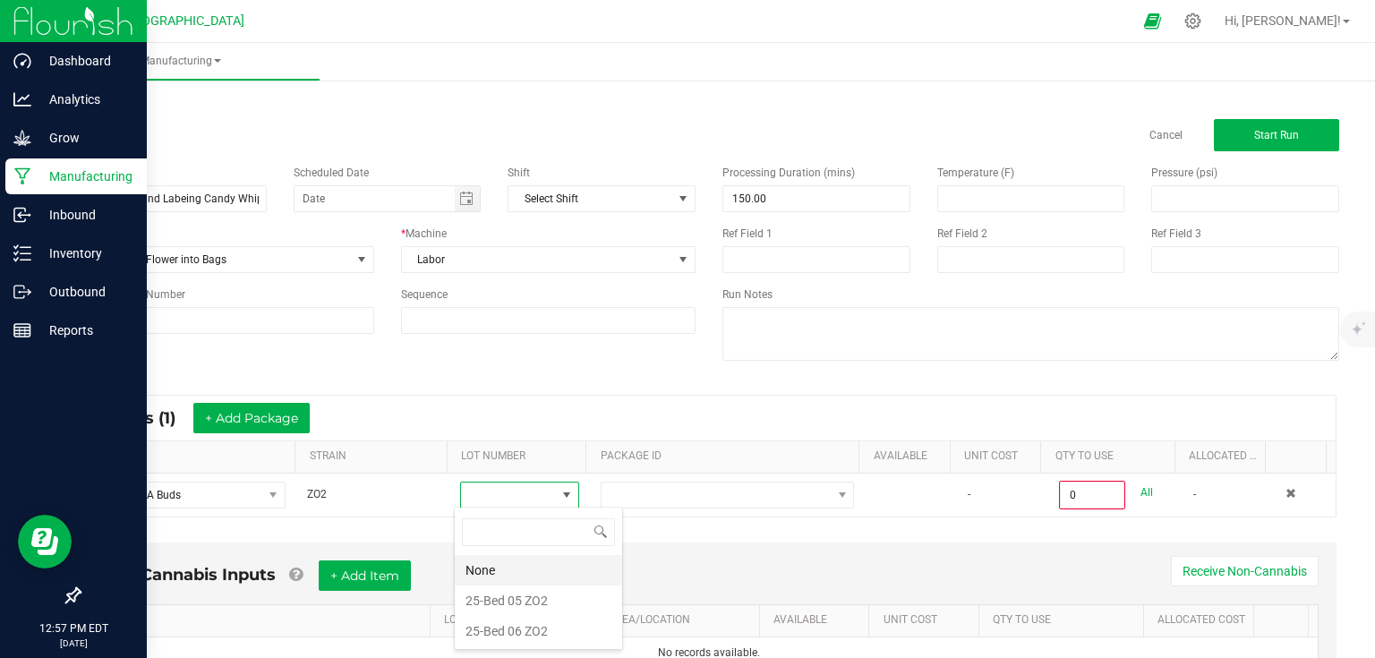
scroll to position [26, 116]
click at [509, 623] on ZO2 "25-Bed 06 ZO2" at bounding box center [538, 631] width 167 height 30
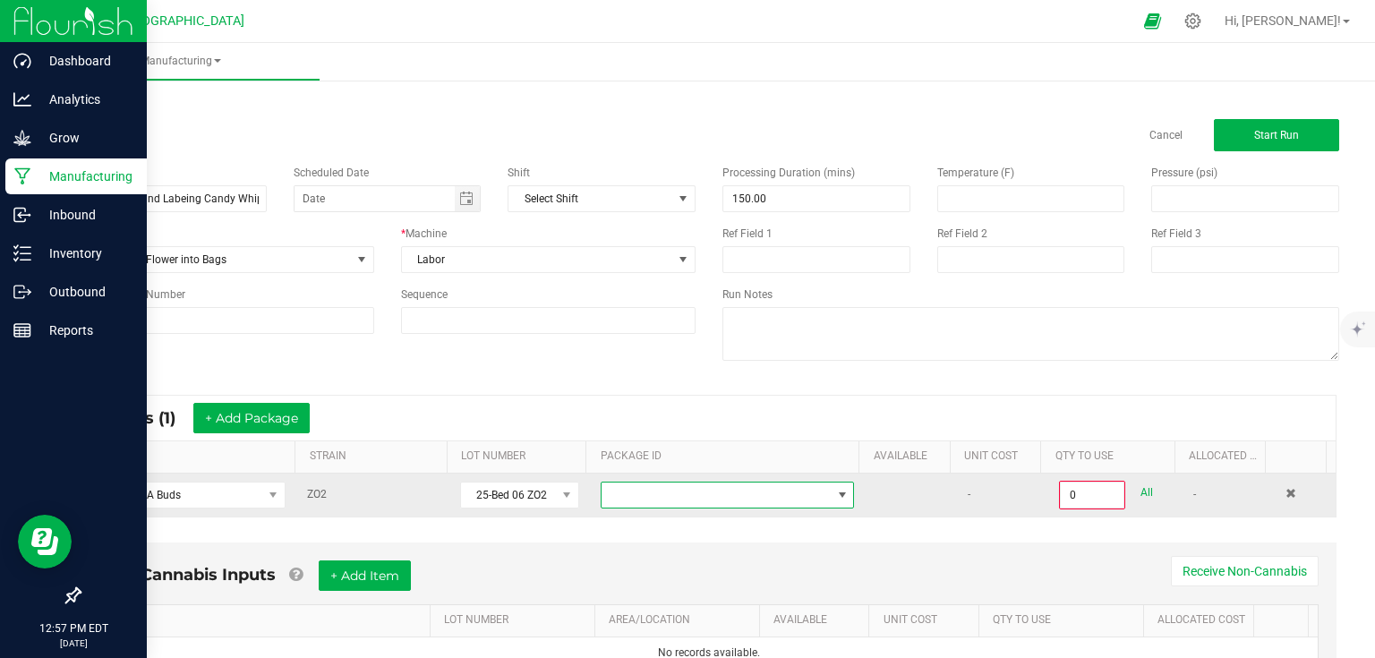
click at [638, 492] on span at bounding box center [716, 495] width 229 height 25
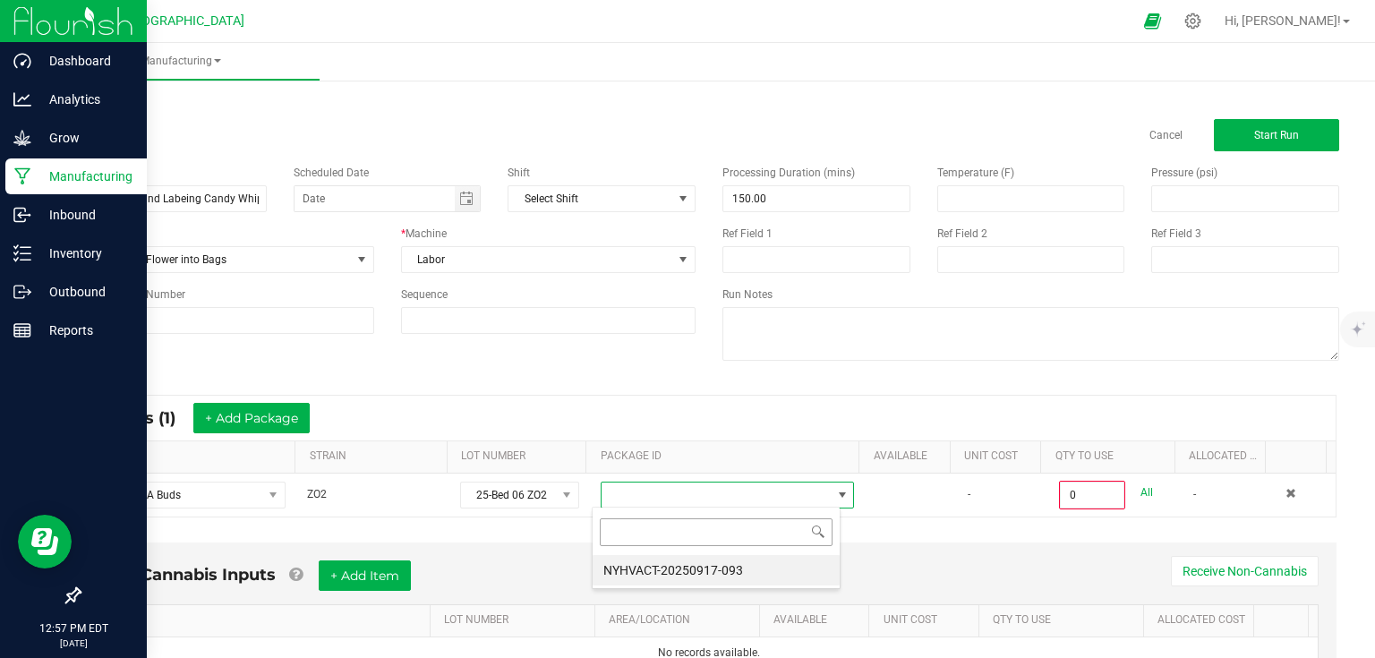
scroll to position [26, 248]
click at [663, 573] on li "NYHVACT-20250917-093" at bounding box center [716, 570] width 247 height 30
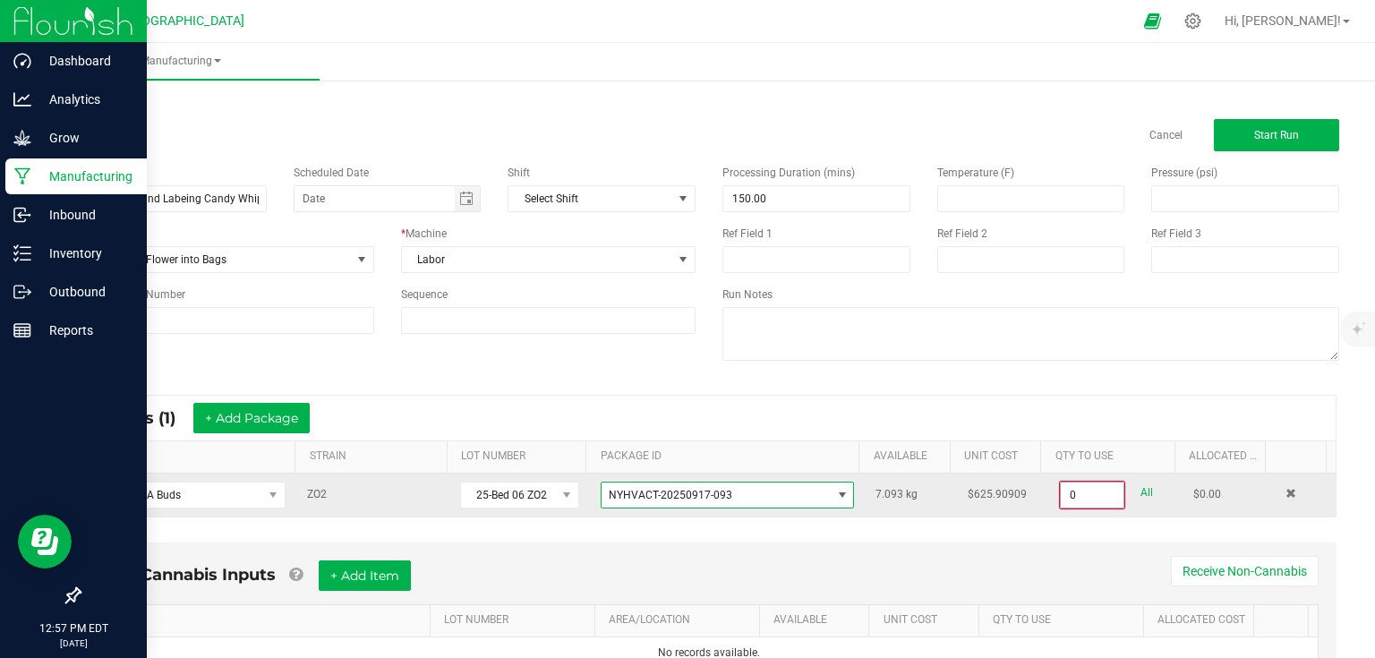
click at [1092, 494] on input "0" at bounding box center [1092, 495] width 63 height 25
click at [1089, 486] on input "0" at bounding box center [1092, 495] width 63 height 25
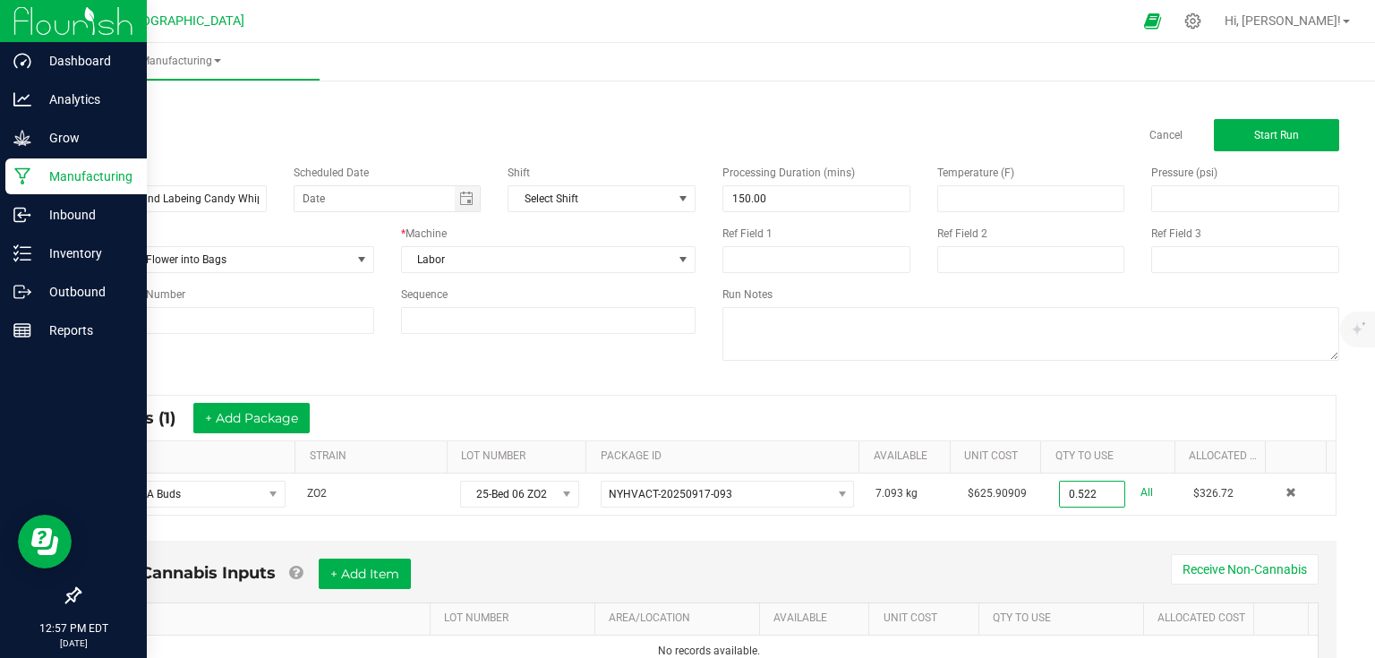
type input "0.5220 kg"
click at [1014, 537] on div "Non-Cannabis Inputs + Add Item Receive Non-Cannabis ITEM LOT NUMBER AREA/LOCATI…" at bounding box center [709, 626] width 1288 height 188
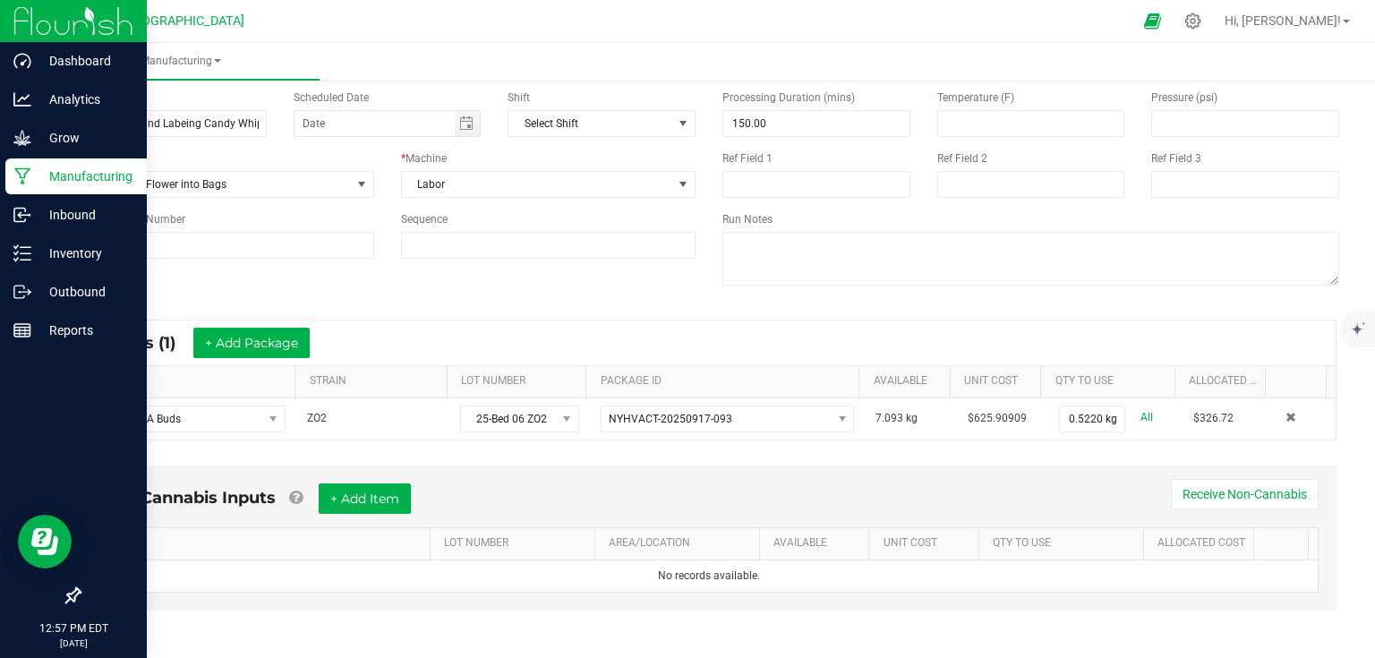
scroll to position [76, 0]
click at [411, 502] on button "+ Add Item" at bounding box center [365, 498] width 92 height 30
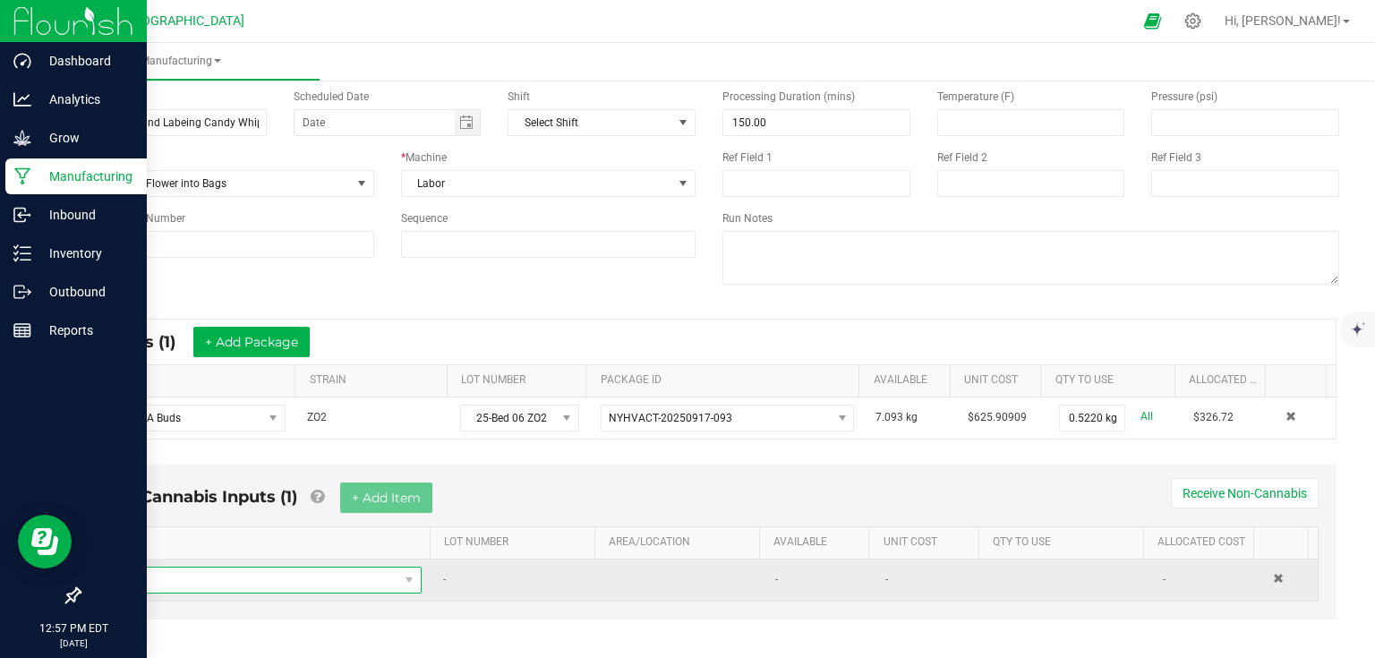
click at [268, 572] on span "NO DATA FOUND" at bounding box center [255, 580] width 287 height 25
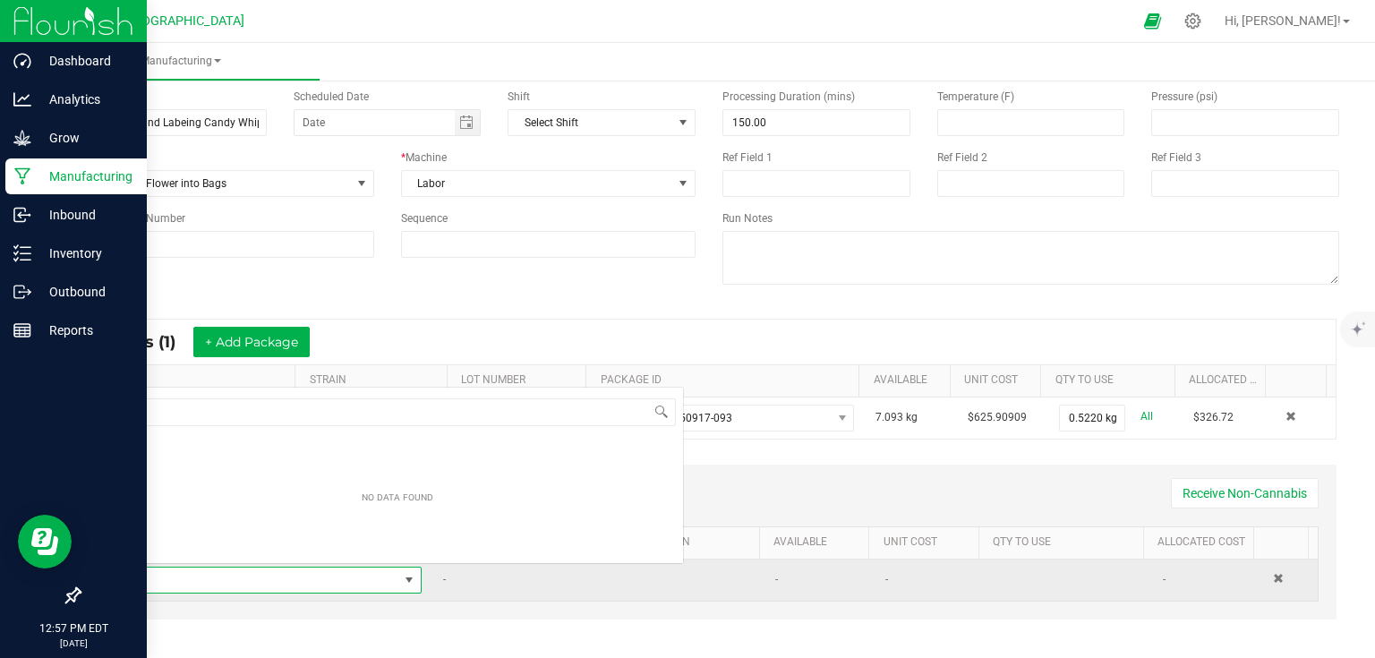
scroll to position [26, 301]
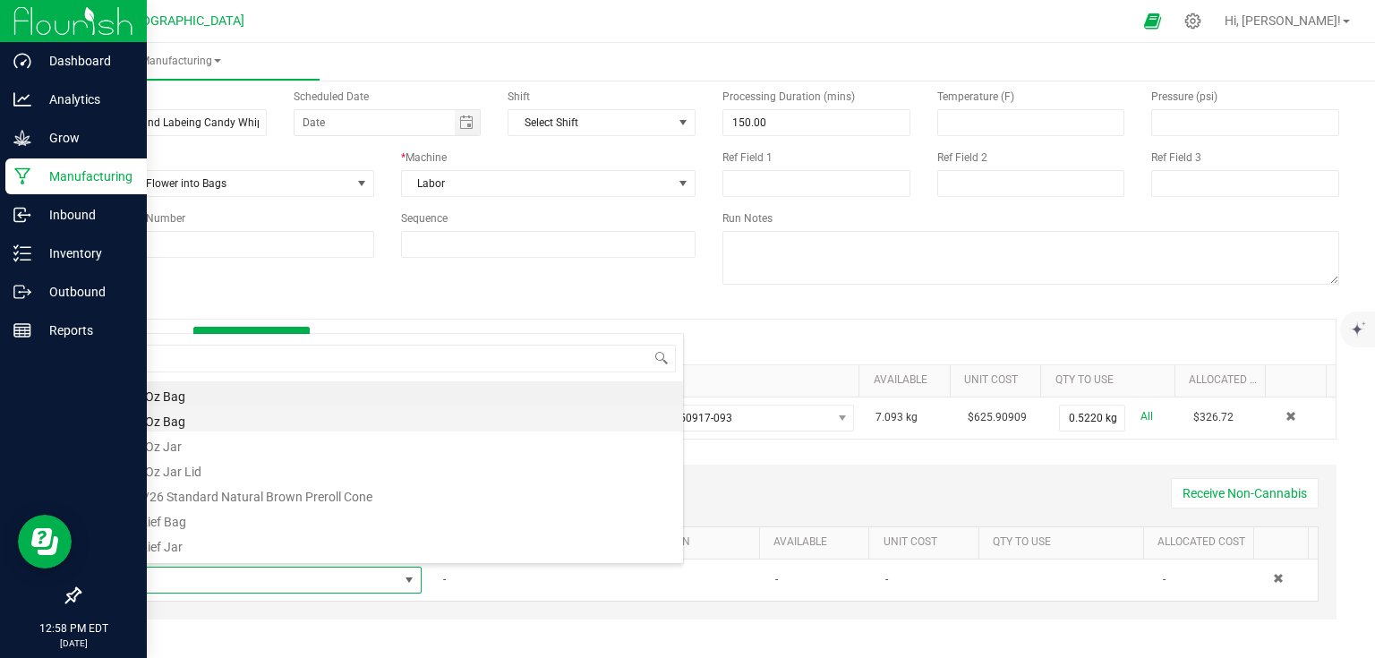
click at [210, 423] on li "1/8 Oz Bag" at bounding box center [397, 419] width 571 height 25
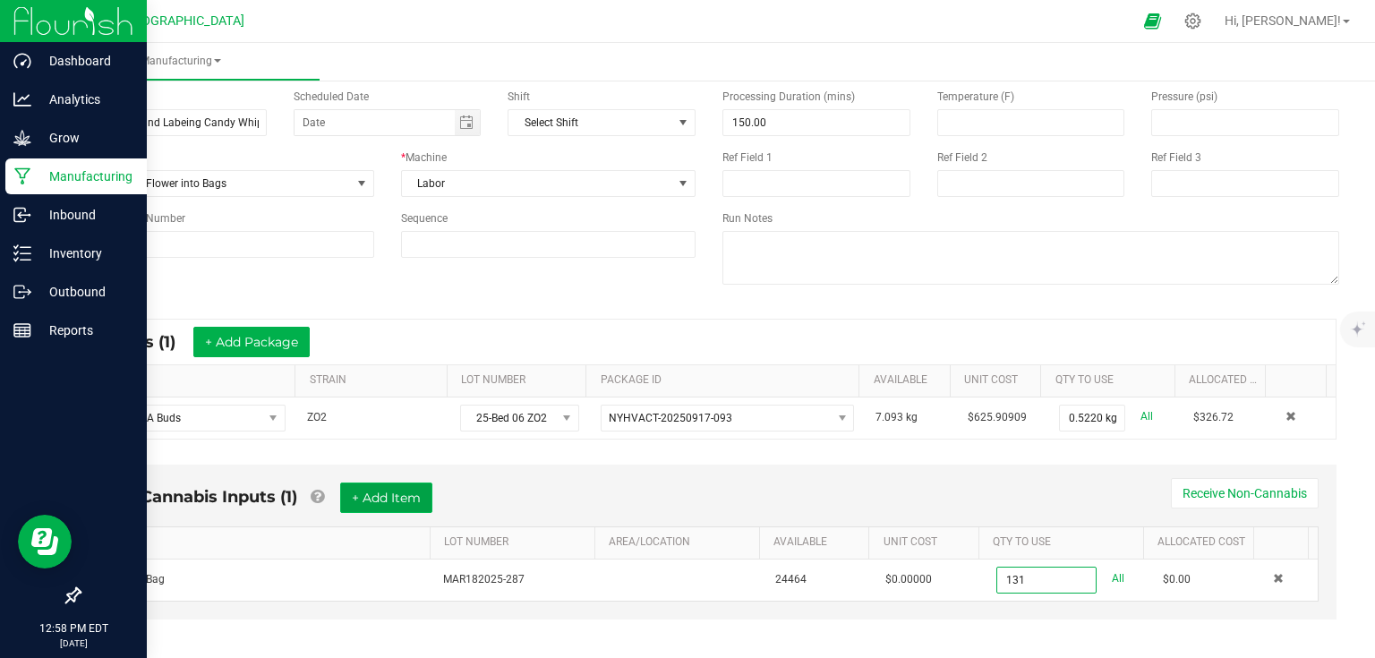
type input "131 ea"
click at [391, 496] on button "+ Add Item" at bounding box center [386, 498] width 92 height 30
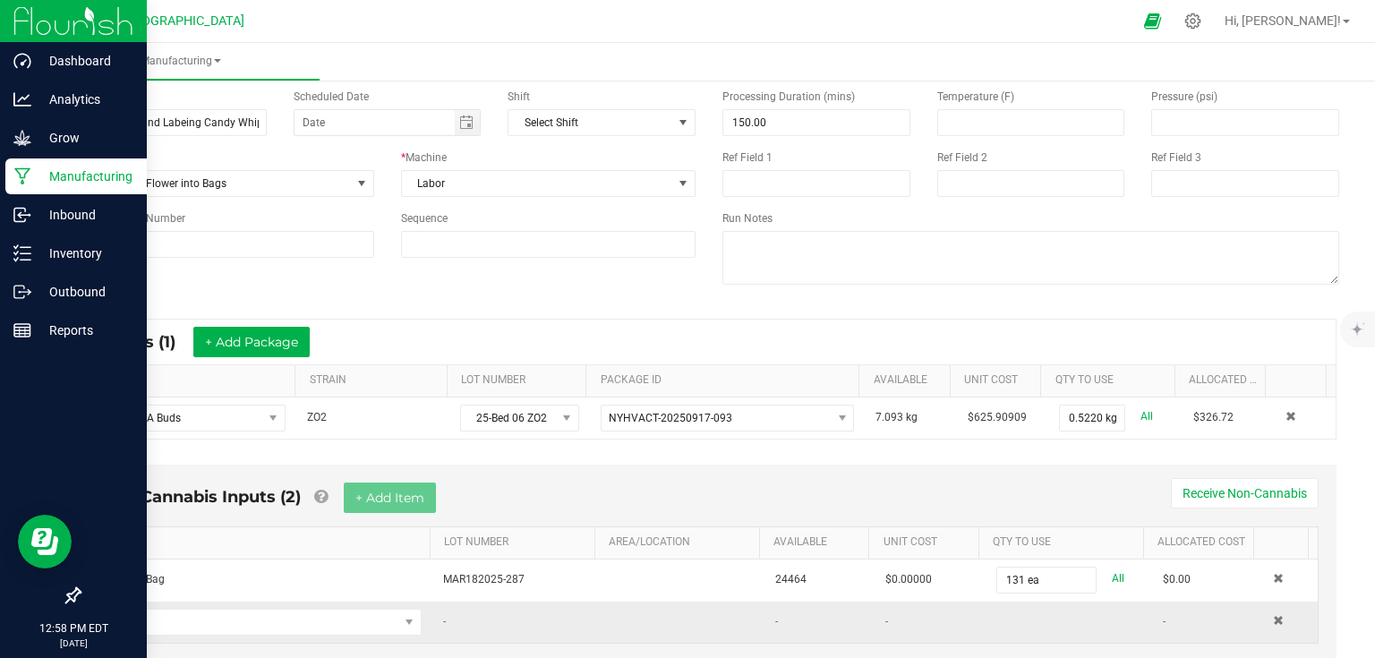
click at [217, 633] on td at bounding box center [266, 622] width 332 height 41
click at [238, 621] on span "NO DATA FOUND" at bounding box center [255, 622] width 287 height 25
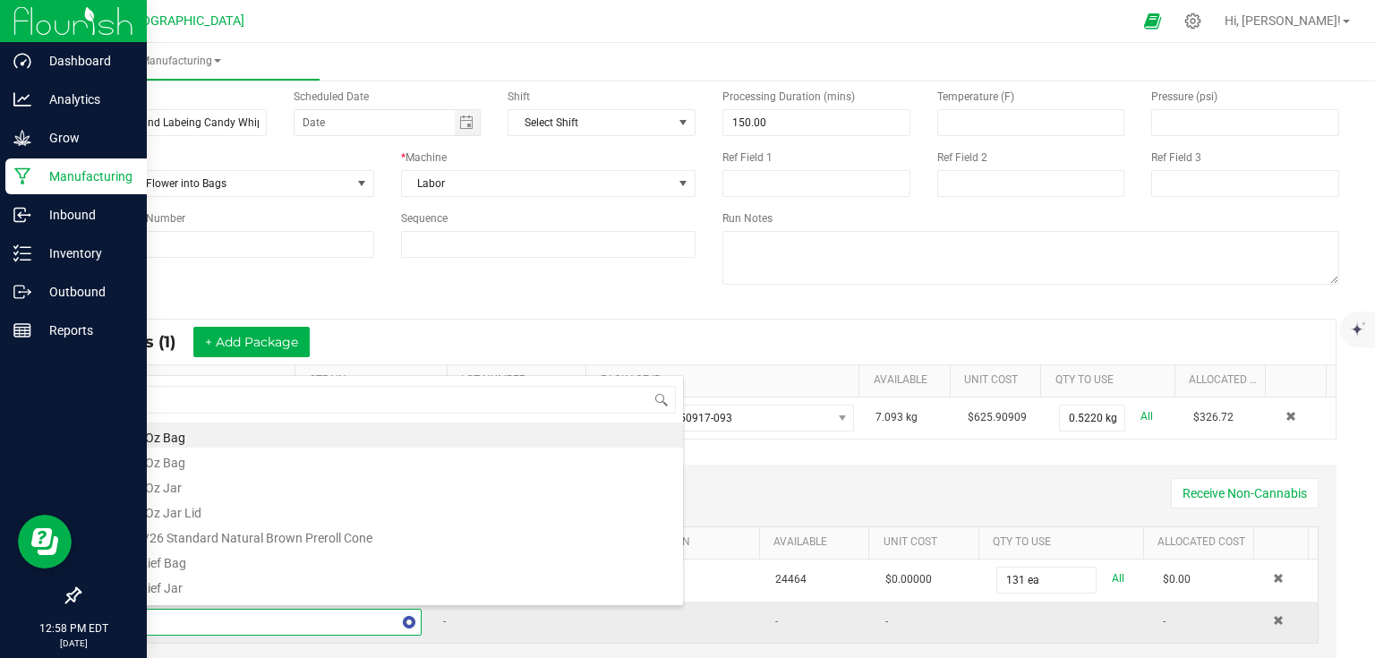
type input "can"
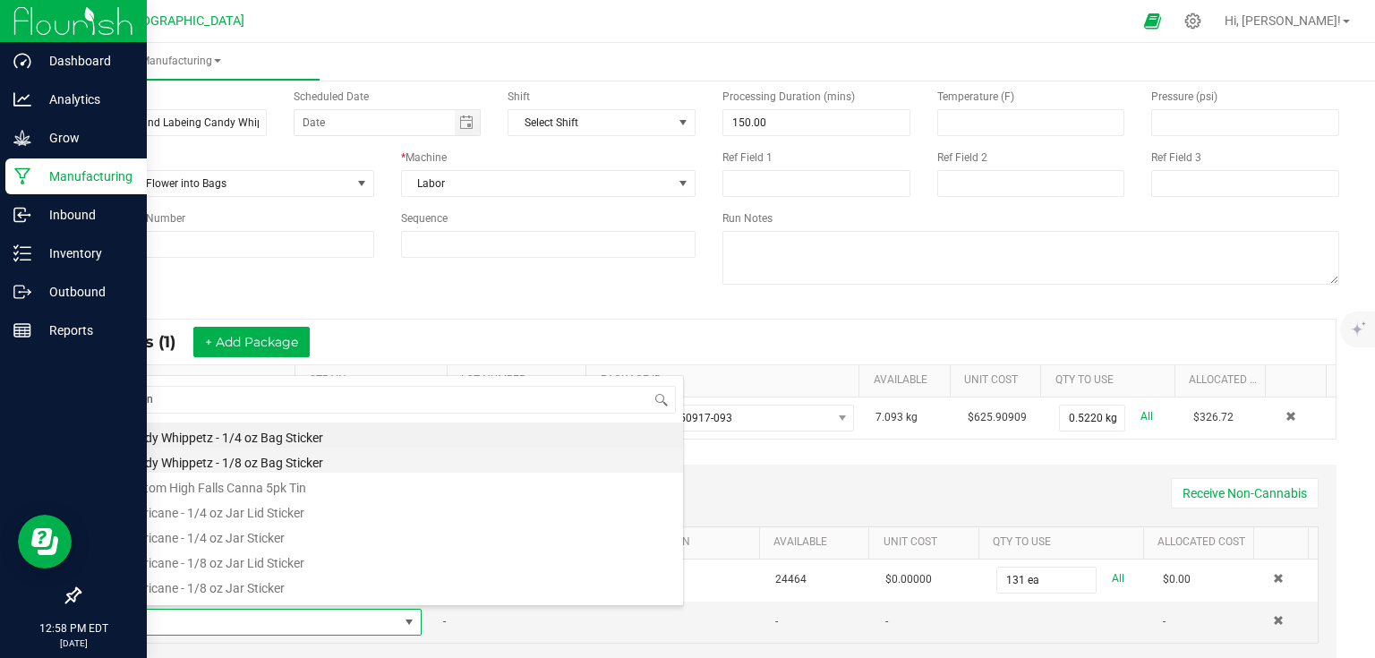
click at [315, 462] on li "Candy Whippetz - 1/8 oz Bag Sticker" at bounding box center [397, 460] width 571 height 25
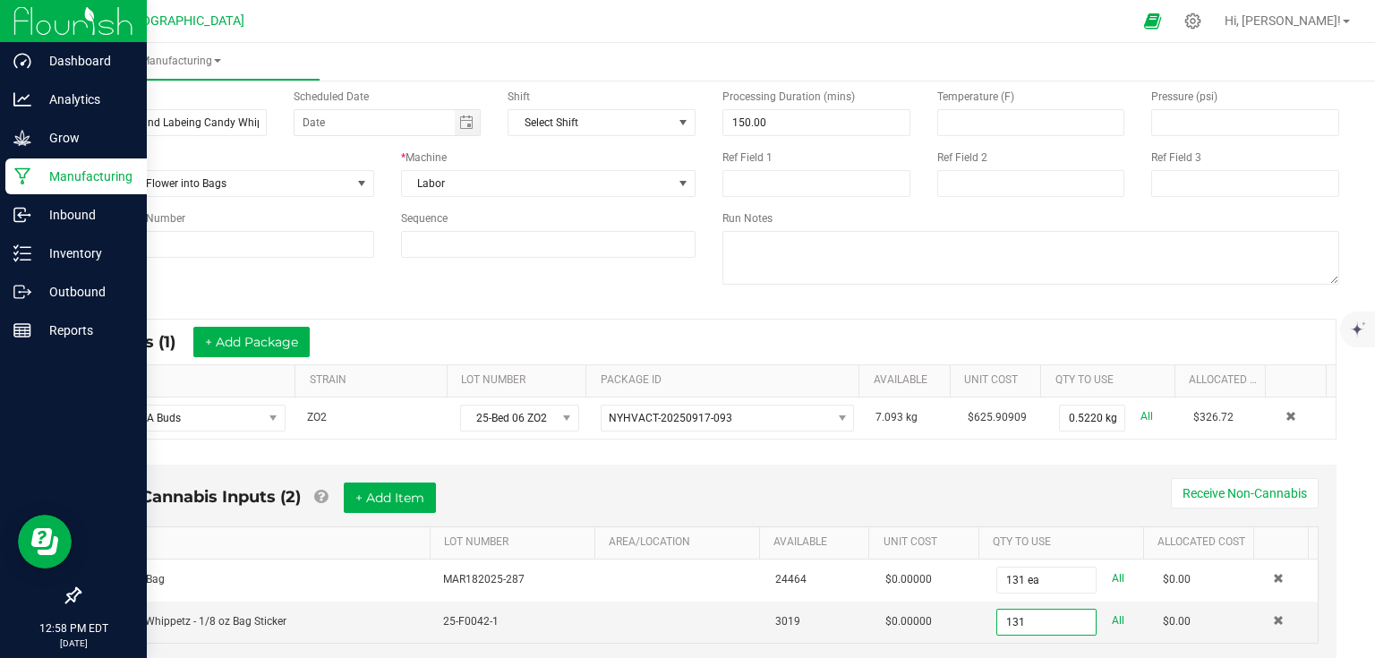
type input "131 ea"
click at [1083, 504] on div "Non-Cannabis Inputs (2) + Add Item Receive Non-Cannabis" at bounding box center [709, 505] width 1220 height 44
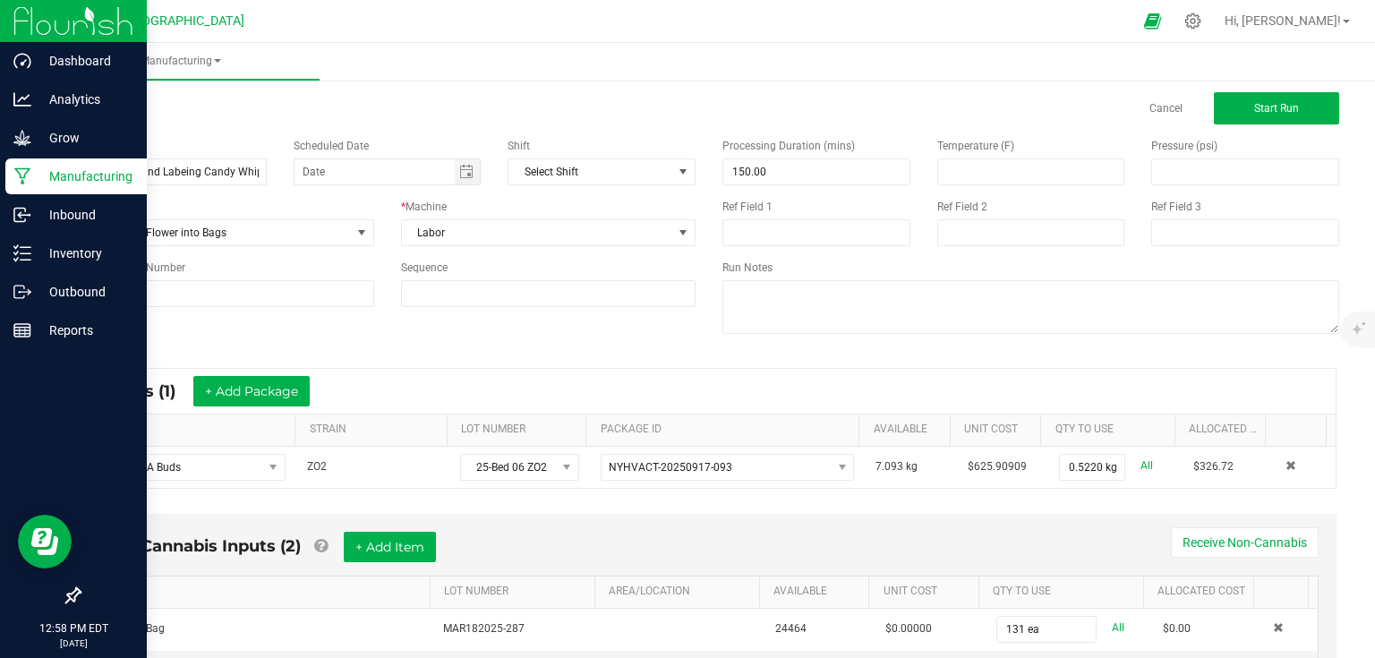
scroll to position [0, 0]
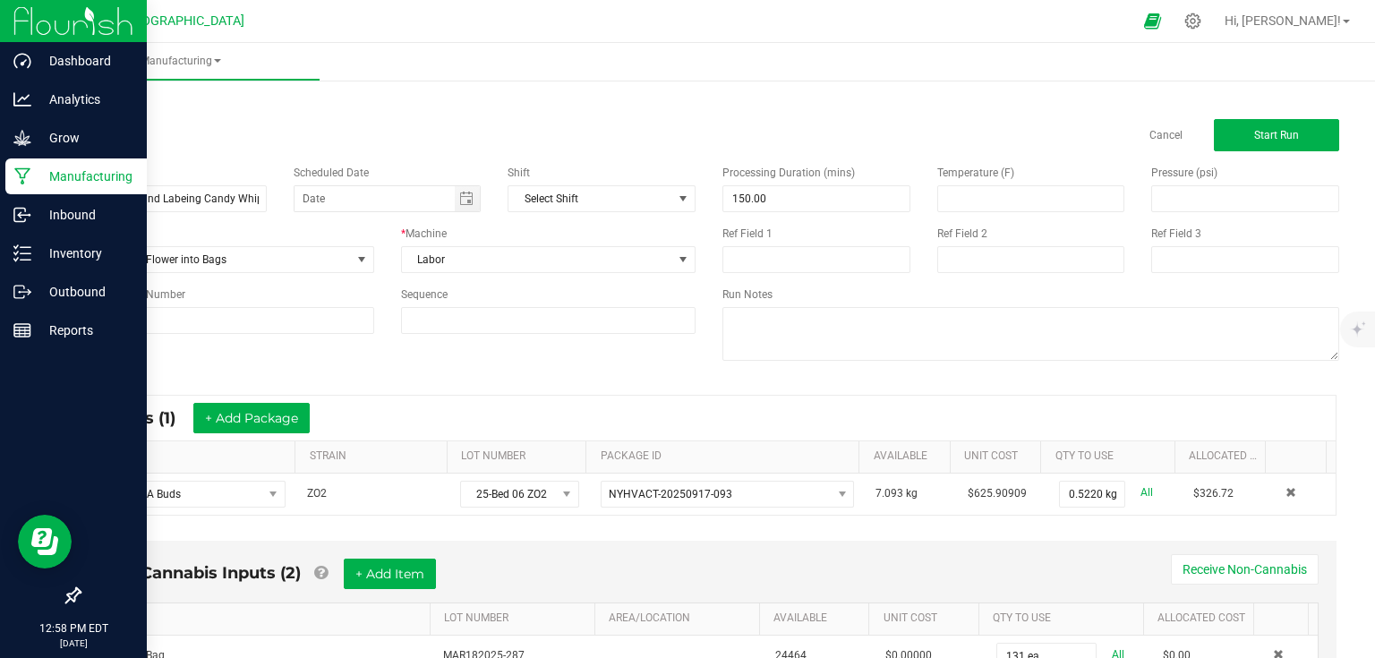
click at [1254, 151] on div "Processing Duration (mins) 150.00 Temperature (F) Pressure (psi) Ref Field 1 Re…" at bounding box center [1031, 264] width 644 height 227
click at [1258, 147] on button "Start Run" at bounding box center [1276, 135] width 125 height 32
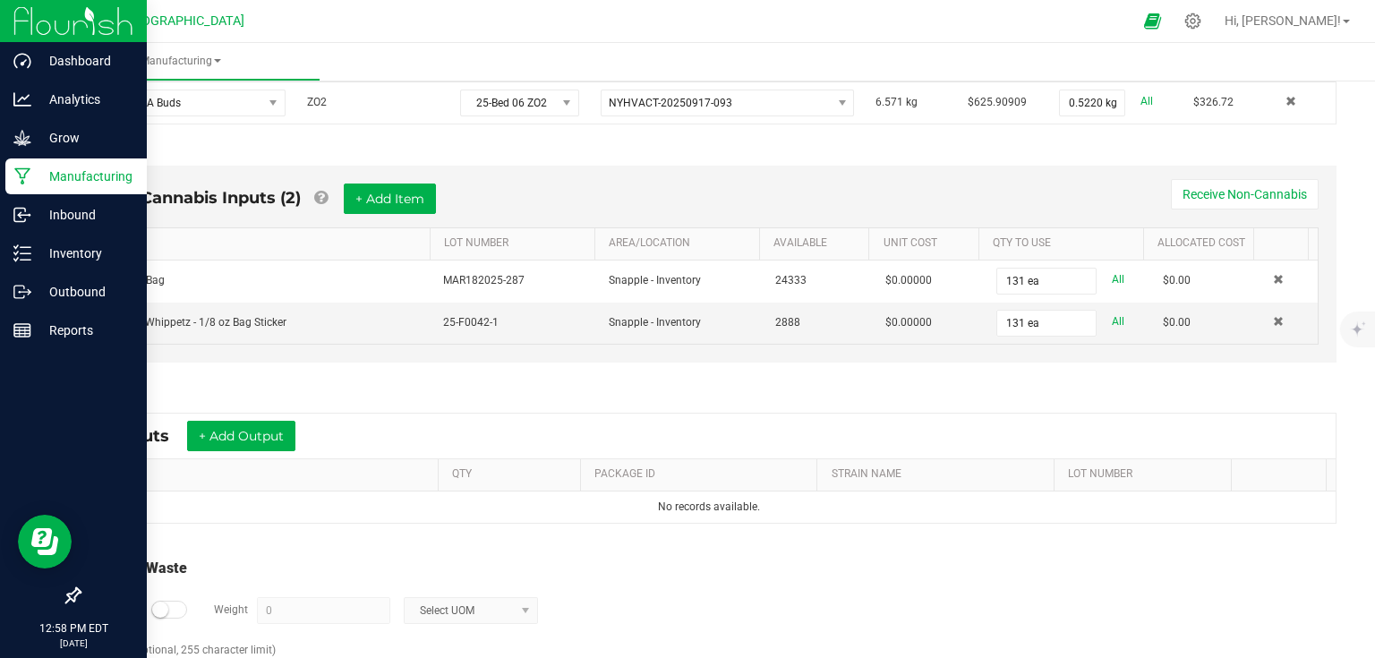
scroll to position [430, 0]
click at [284, 426] on button "+ Add Output" at bounding box center [241, 434] width 108 height 30
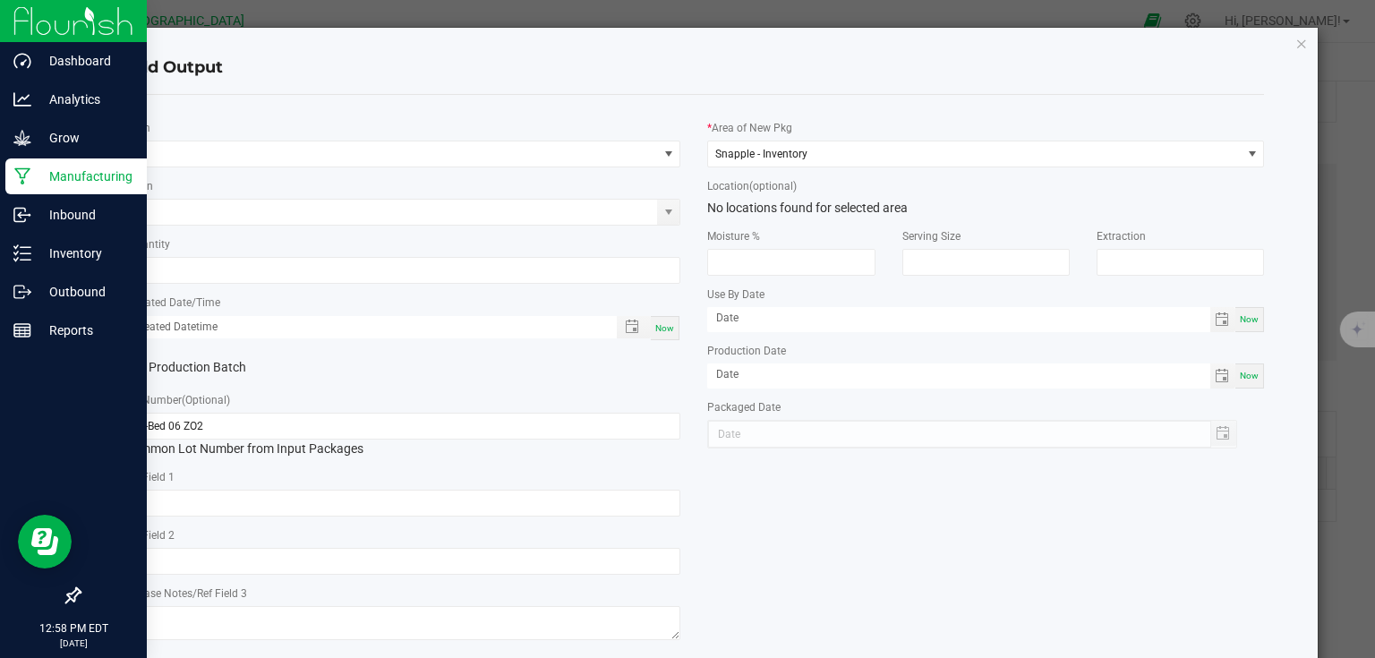
click at [302, 133] on div "* Item" at bounding box center [402, 142] width 557 height 49
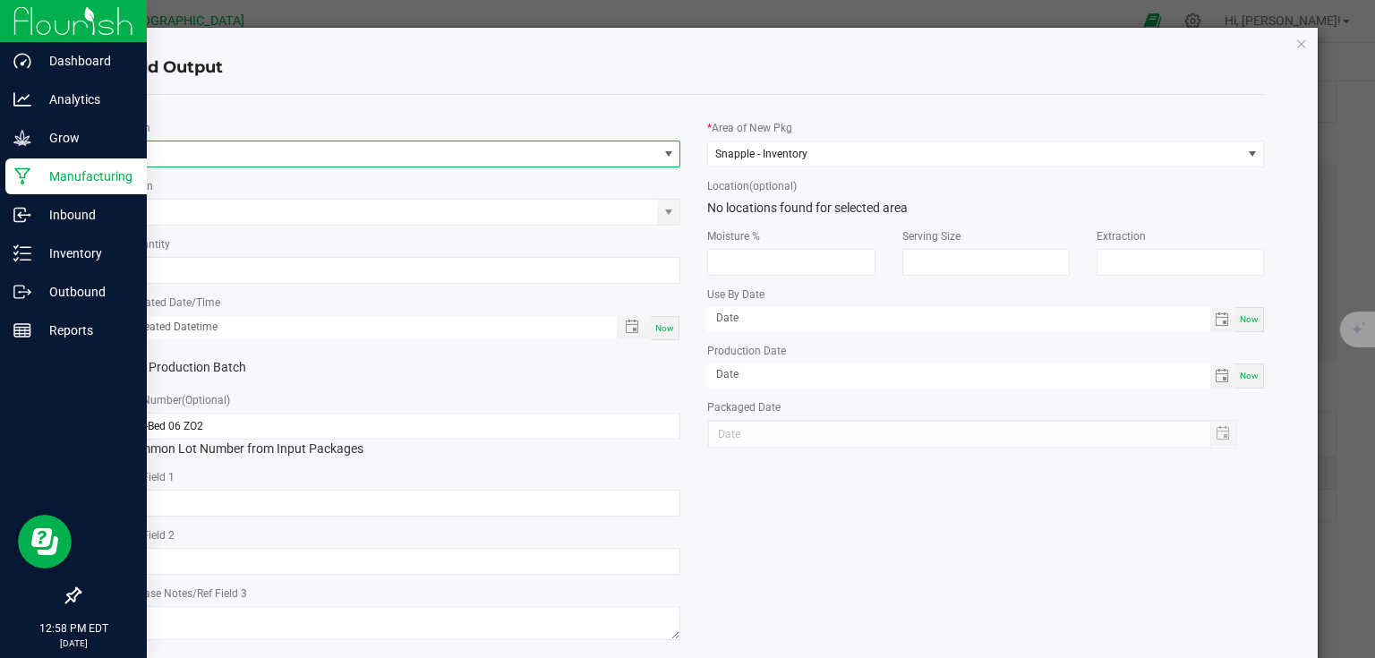
click at [301, 143] on span "NO DATA FOUND" at bounding box center [391, 153] width 533 height 25
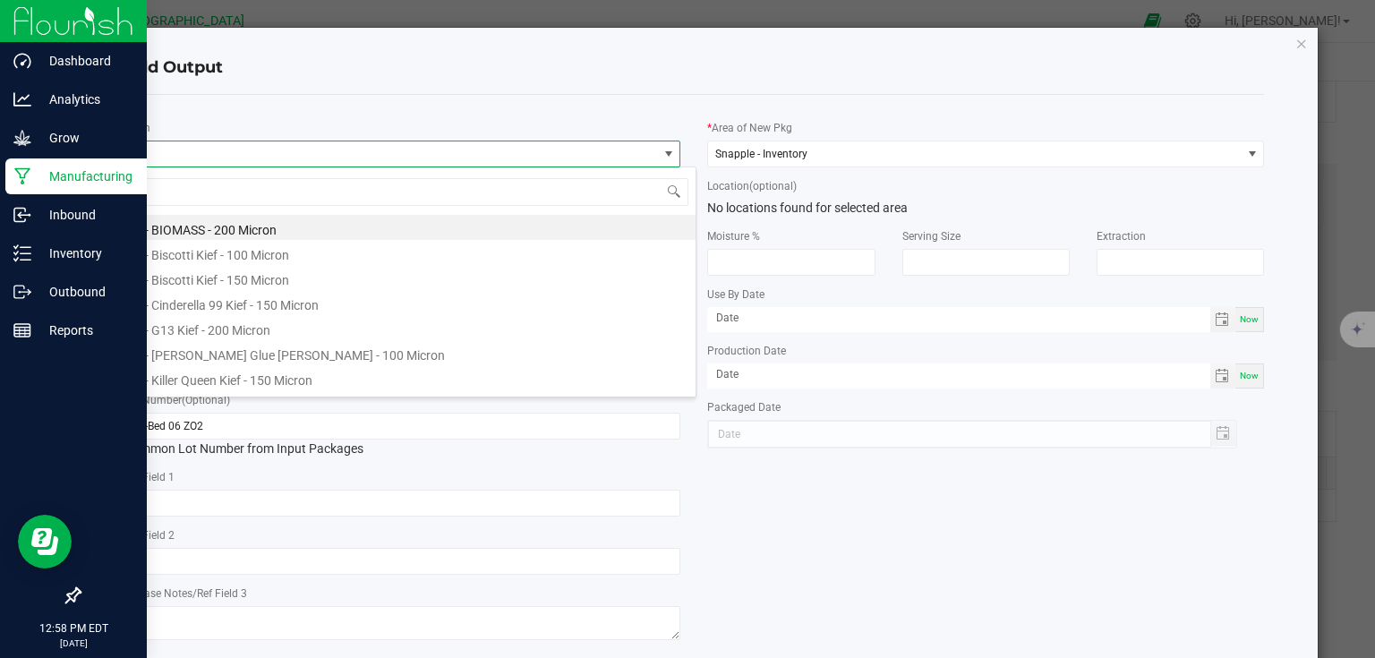
scroll to position [26, 552]
type input "candy"
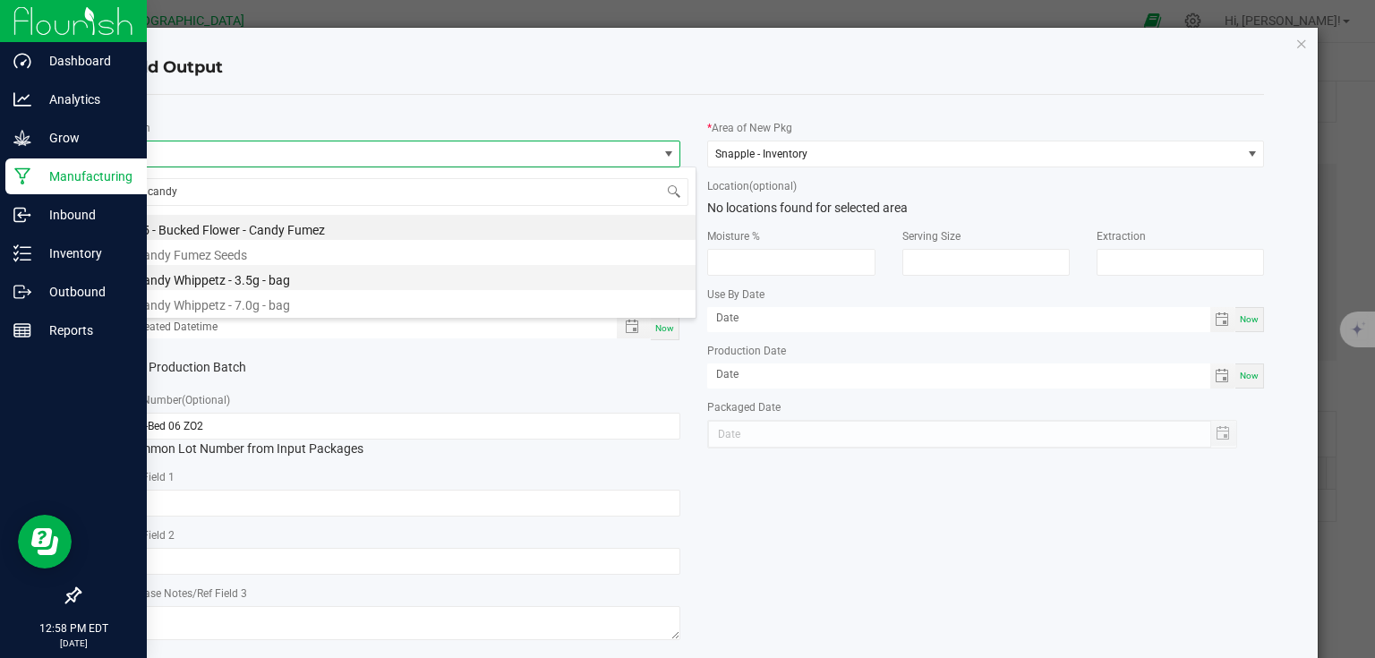
click at [253, 272] on li "Candy Whippetz - 3.5g - bag" at bounding box center [409, 277] width 571 height 25
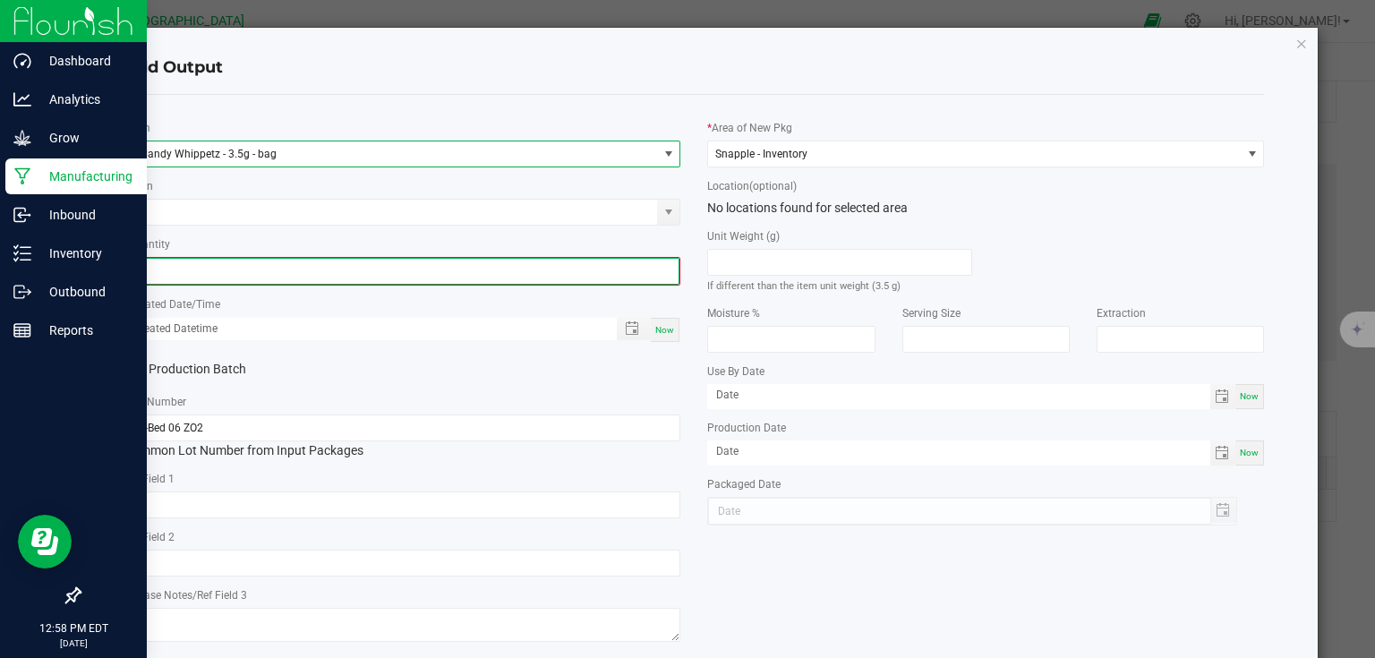
click at [253, 272] on input "0" at bounding box center [402, 271] width 553 height 25
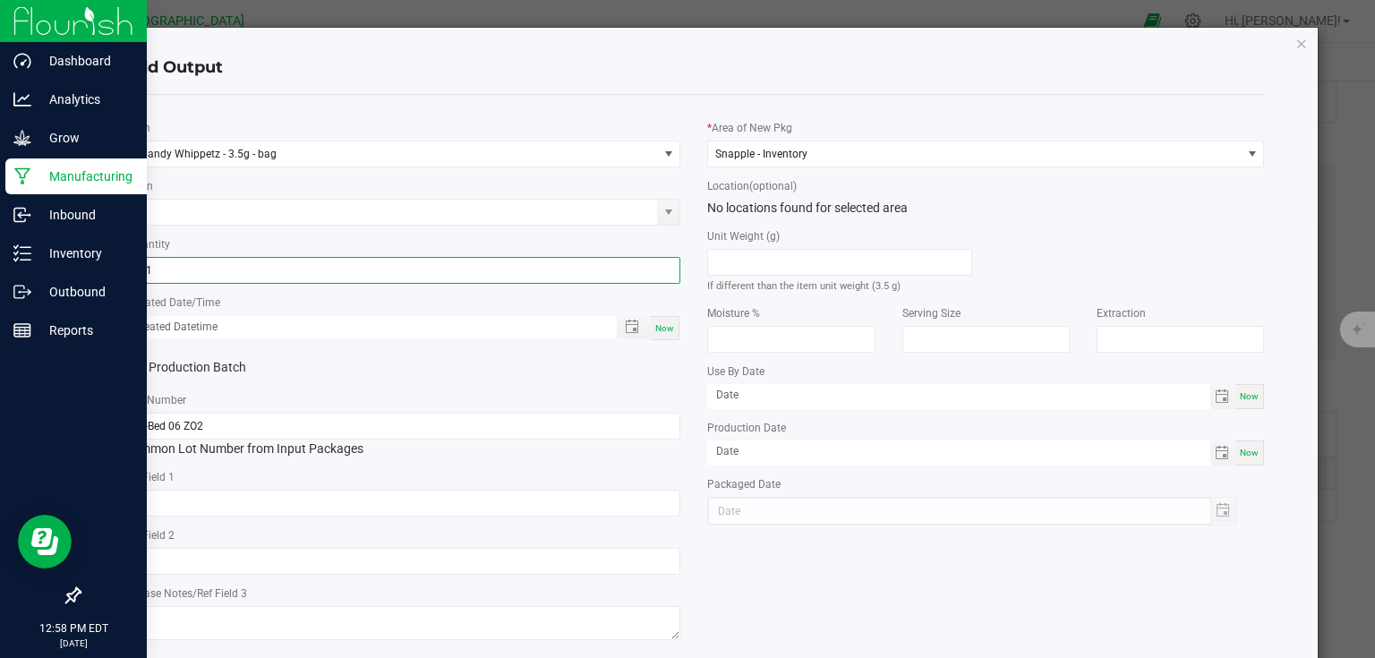
type input "131 ea"
click at [666, 333] on div "Now" at bounding box center [665, 328] width 29 height 24
type input "09/26/2025 12:58 PM"
type input "[DATE]"
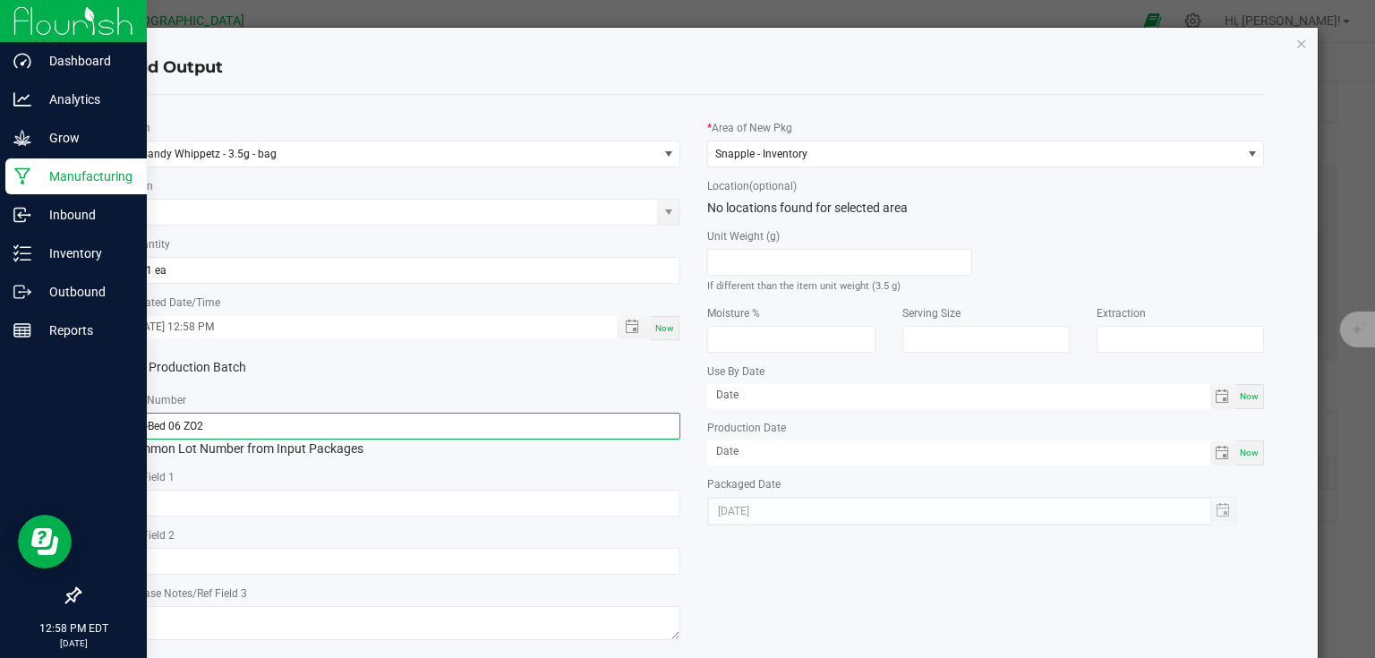
click at [641, 423] on input "25-Bed 06 ZO2" at bounding box center [402, 426] width 557 height 27
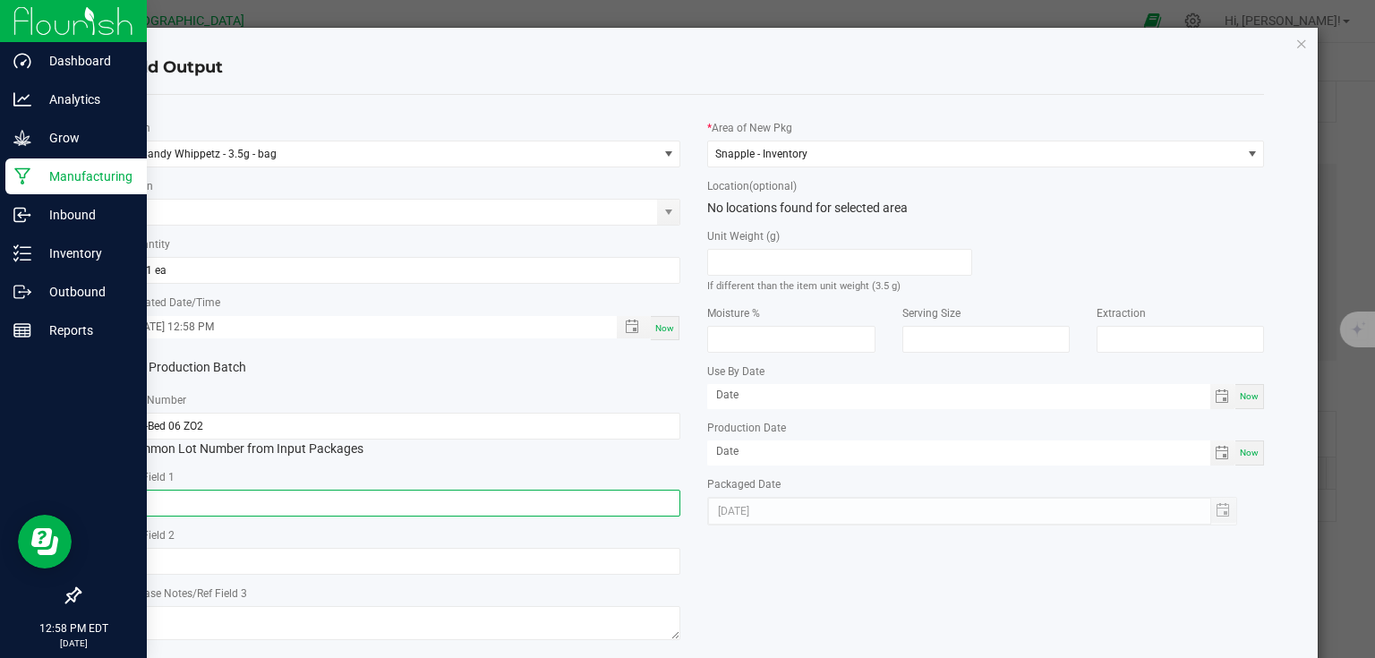
click at [494, 504] on input "text" at bounding box center [402, 503] width 557 height 27
paste input "25-Bed 06 ZO2"
type input "25-Bed 06 ZO2"
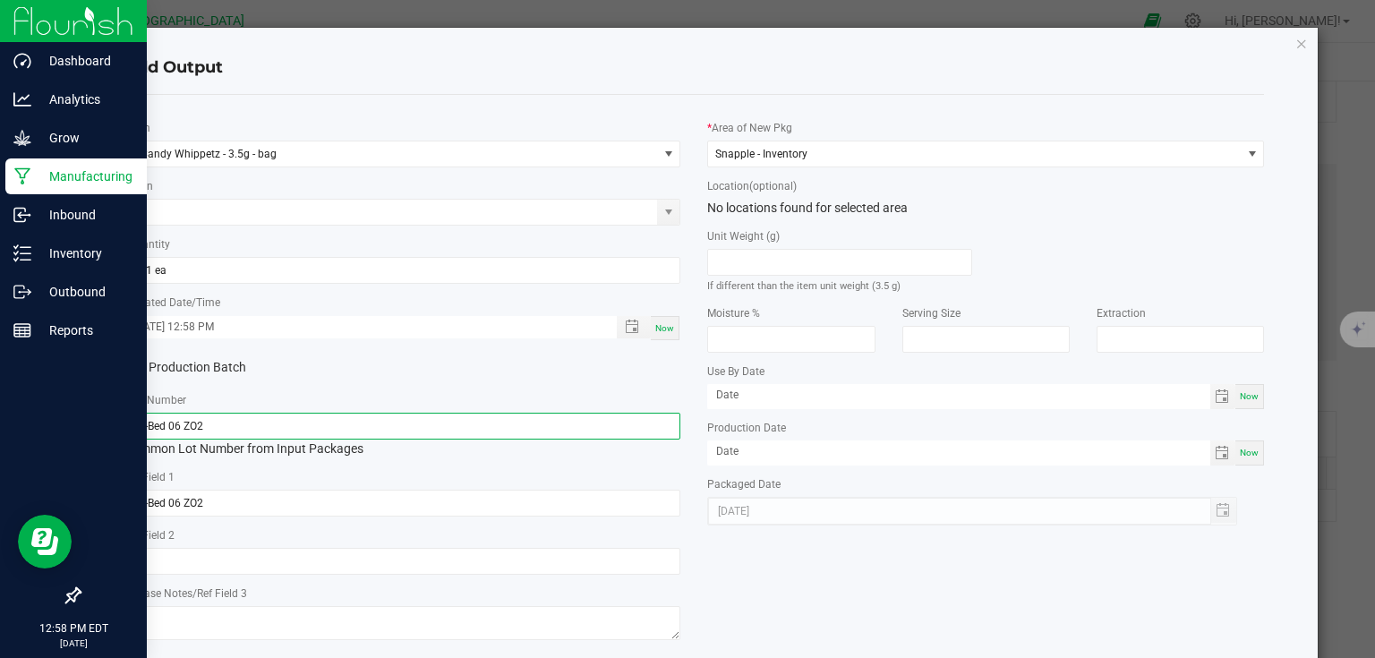
click at [535, 423] on input "25-Bed 06 ZO2" at bounding box center [402, 426] width 557 height 27
type input "25-F0042-1"
click at [564, 389] on div "* Item Candy Whippetz - 3.5g - bag Strain * Quantity 131 ea * Created Date/Time…" at bounding box center [403, 377] width 584 height 536
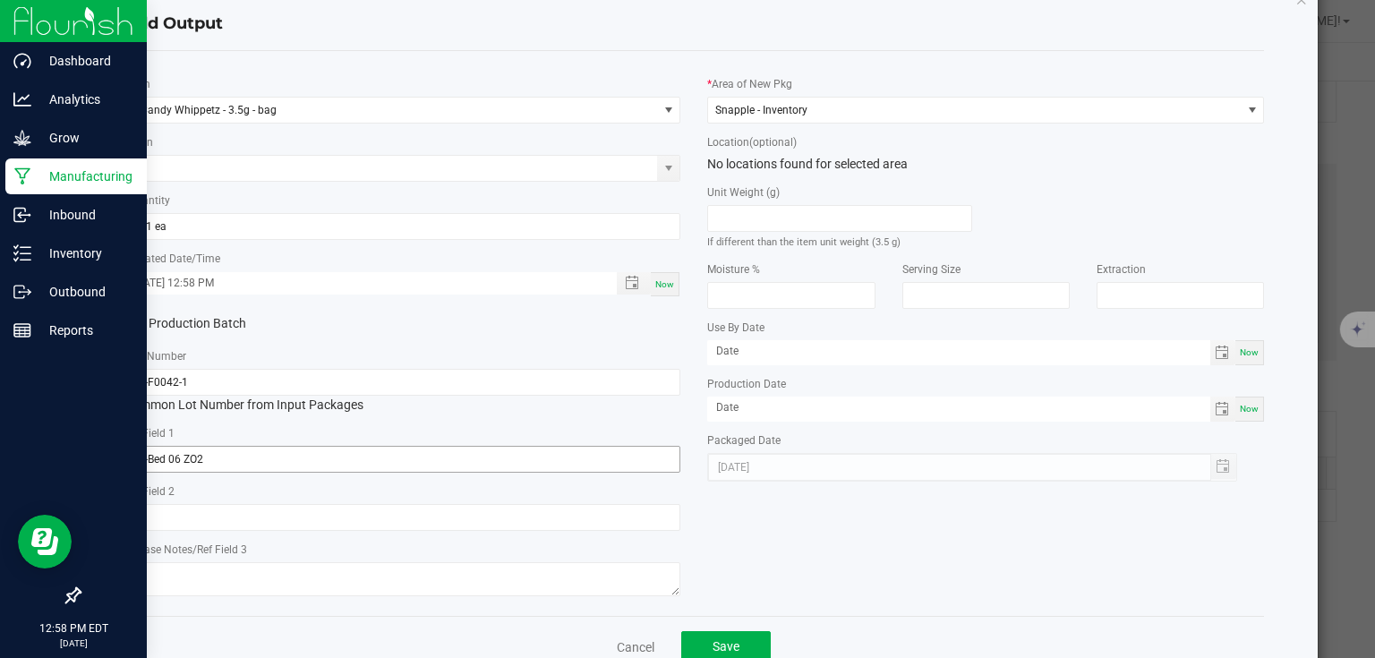
scroll to position [91, 0]
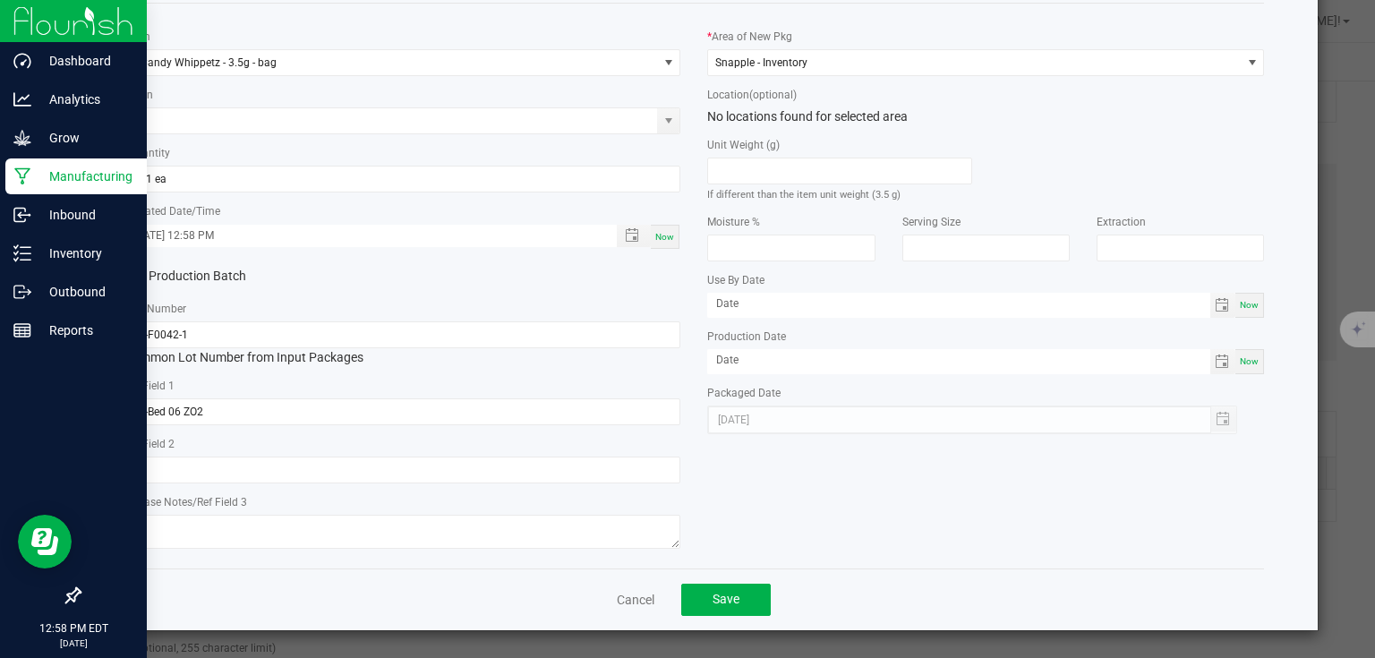
click at [711, 616] on div "Cancel Save" at bounding box center [694, 600] width 1141 height 62
click at [714, 606] on span "Save" at bounding box center [726, 599] width 27 height 14
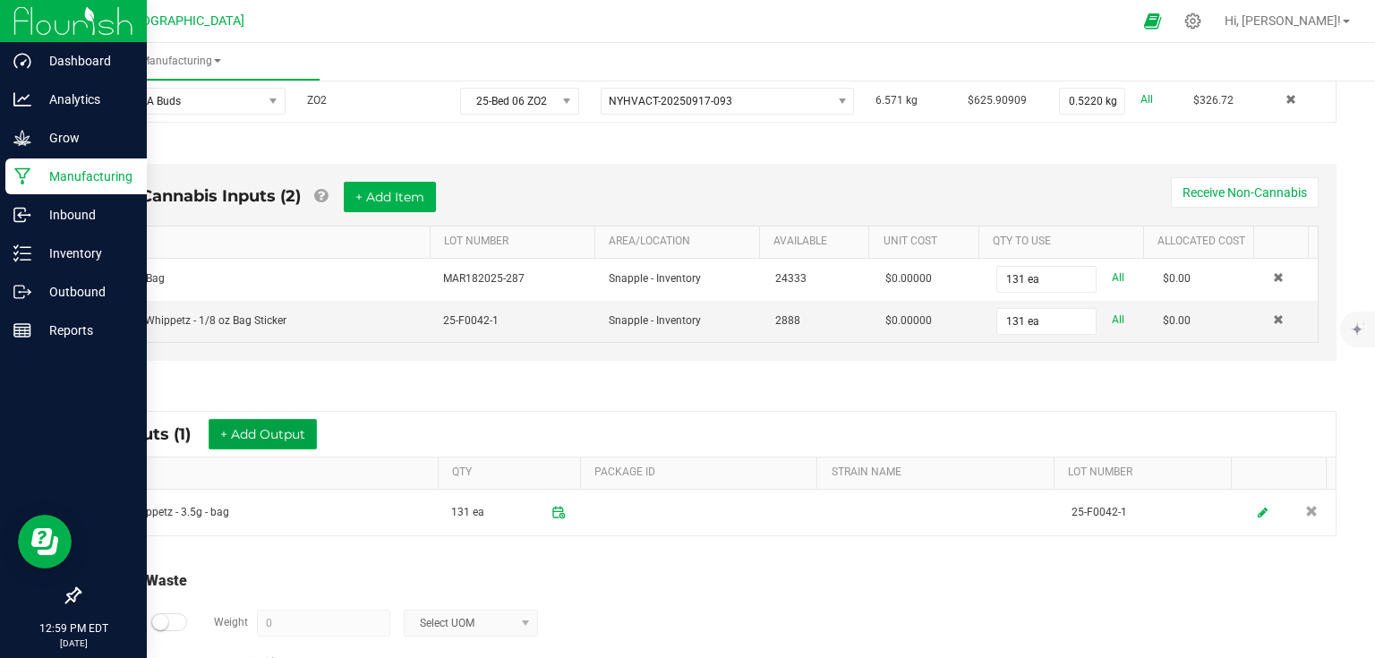
click at [270, 442] on button "+ Add Output" at bounding box center [263, 434] width 108 height 30
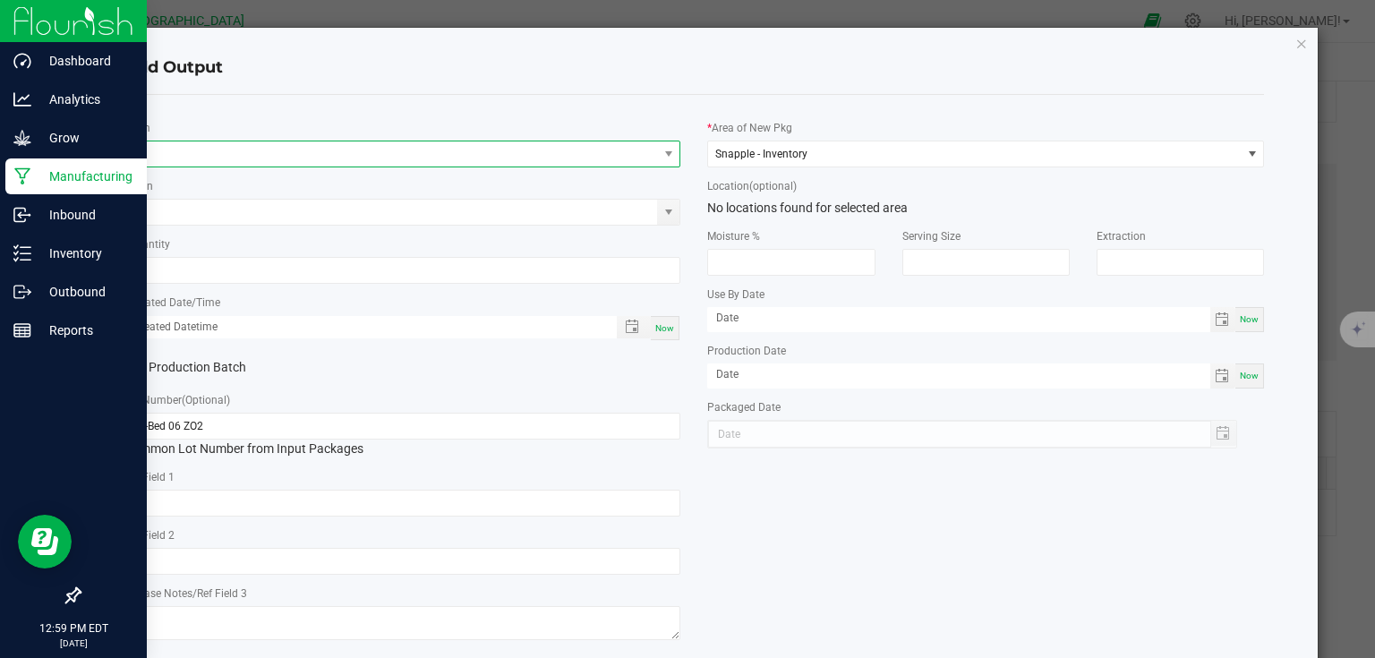
click at [455, 161] on span "NO DATA FOUND" at bounding box center [391, 153] width 533 height 25
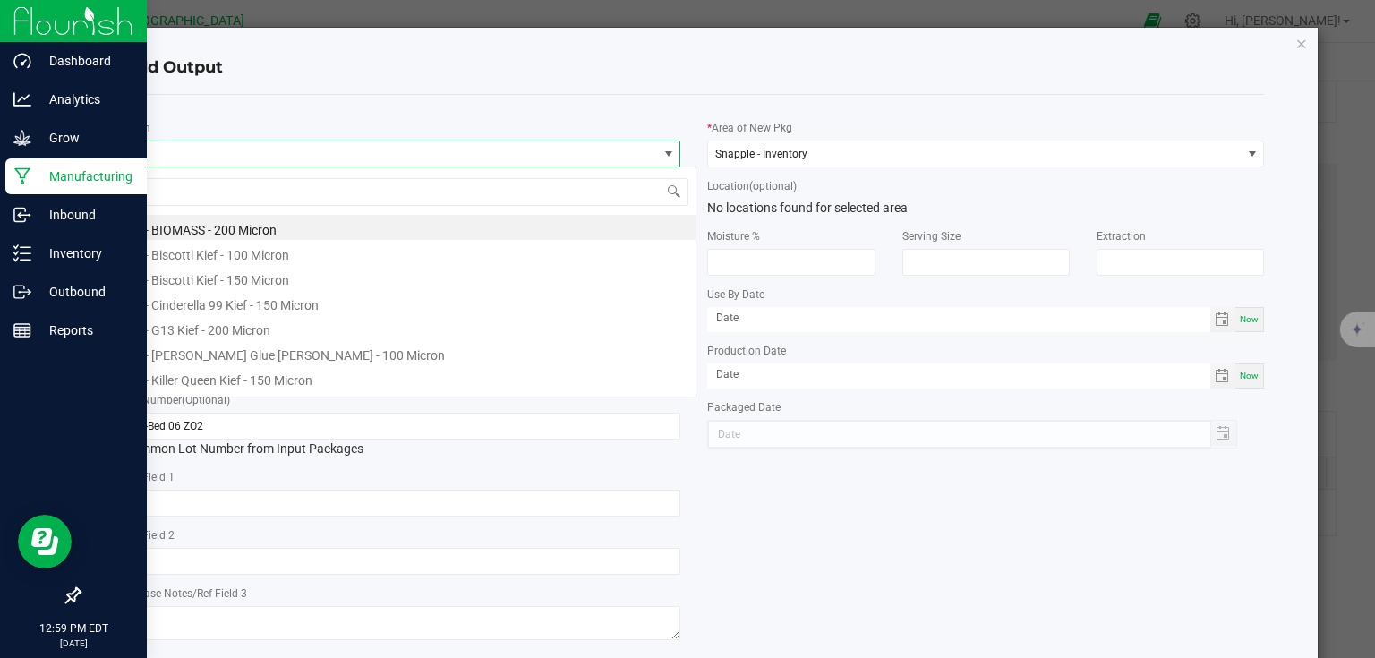
scroll to position [26, 552]
type input "biomass"
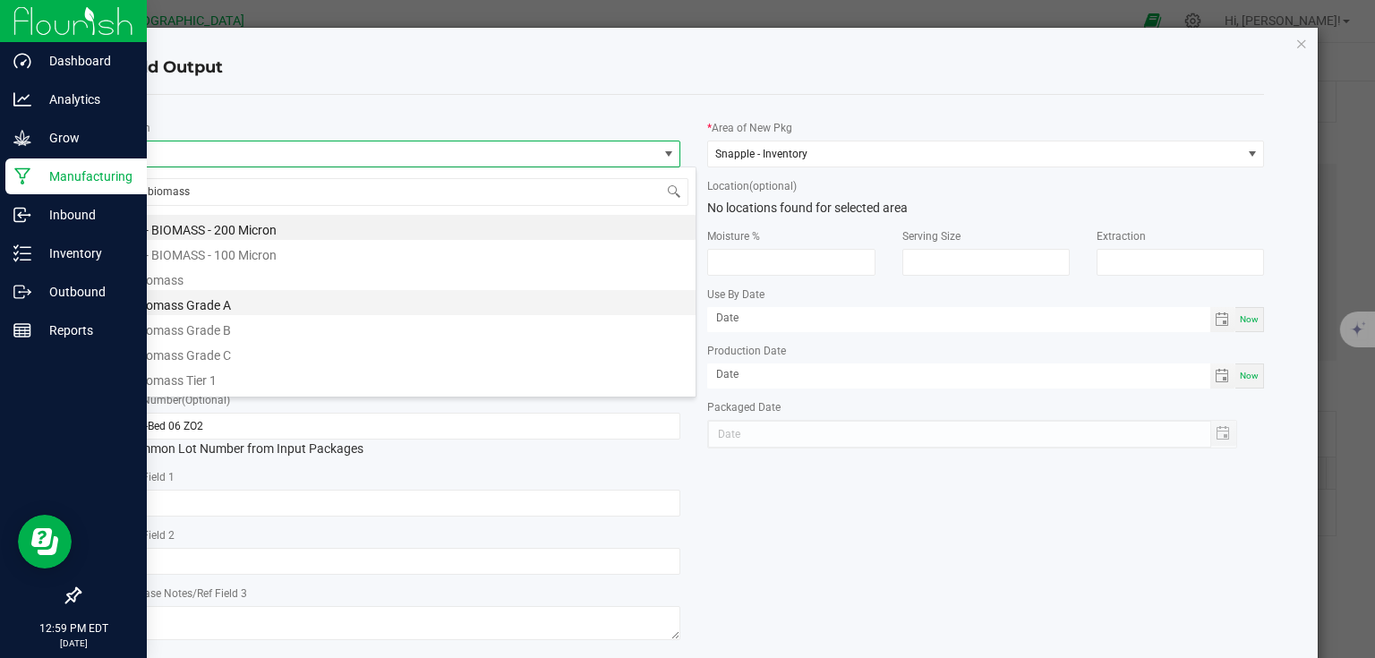
click at [227, 301] on li "Biomass Grade A" at bounding box center [409, 302] width 571 height 25
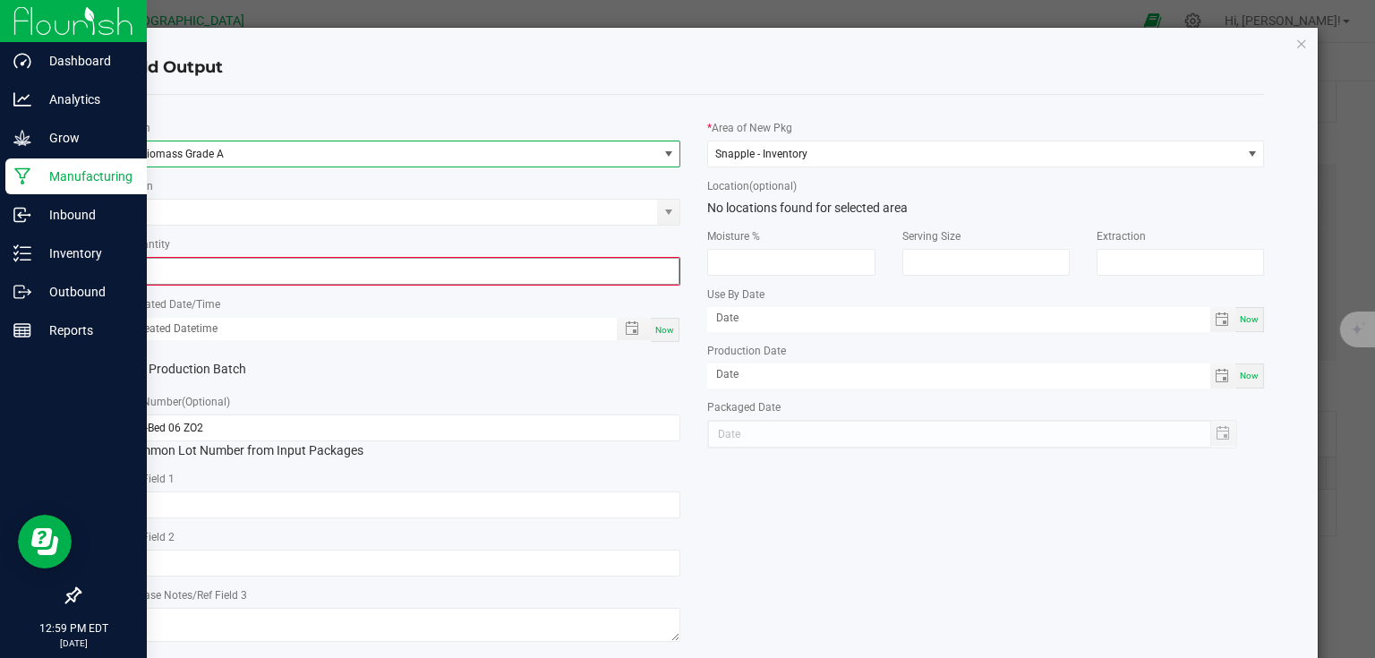
click at [236, 277] on input "0" at bounding box center [402, 271] width 553 height 25
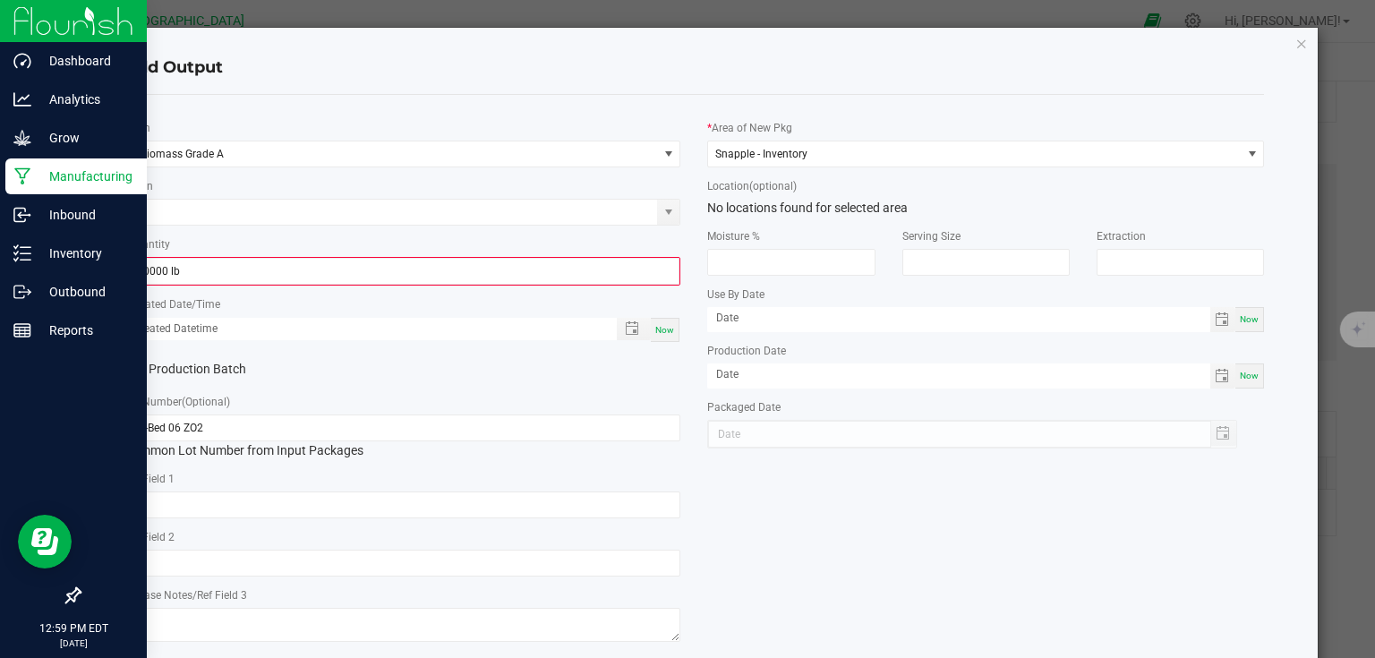
click at [367, 255] on div "* Quantity 0.0000 lb" at bounding box center [402, 260] width 557 height 51
click at [360, 273] on input "0" at bounding box center [402, 271] width 553 height 25
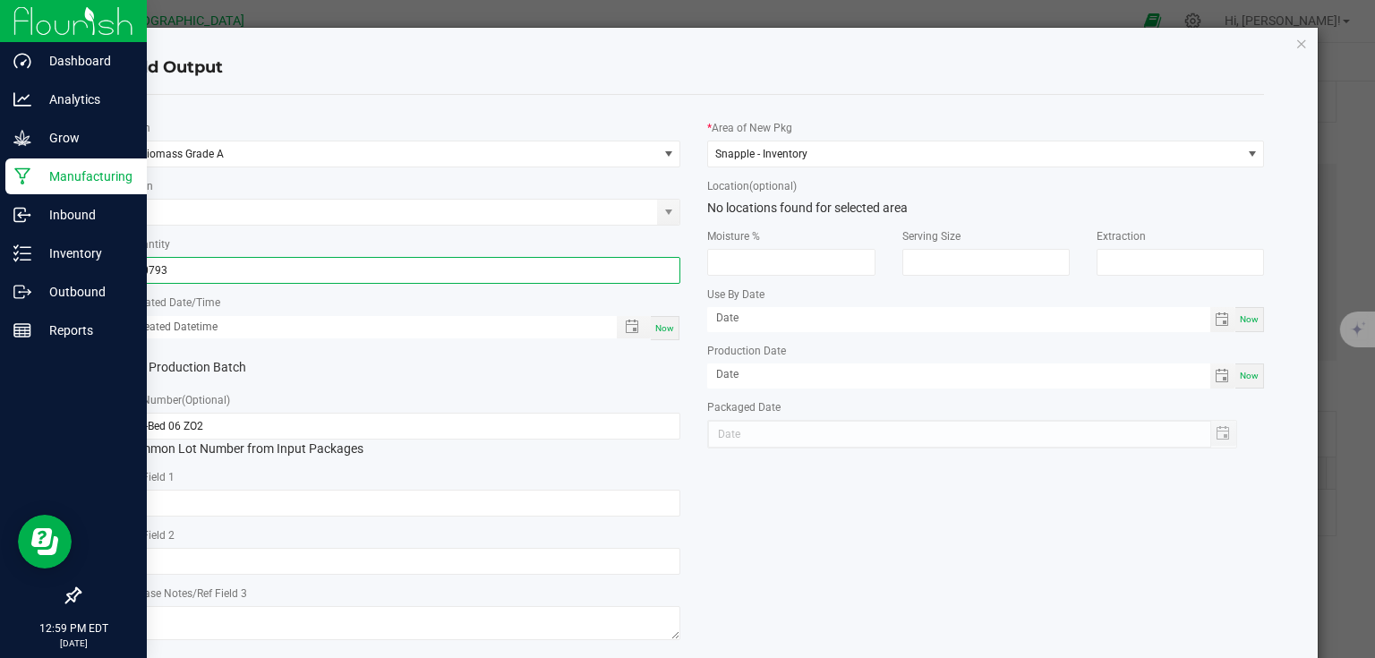
type input "0.0793 lb"
click at [408, 239] on div "* Quantity 0.0793 lb" at bounding box center [402, 259] width 557 height 49
click at [669, 323] on span "Now" at bounding box center [664, 328] width 19 height 10
type input "09/26/2025 12:59 PM"
type input "[DATE]"
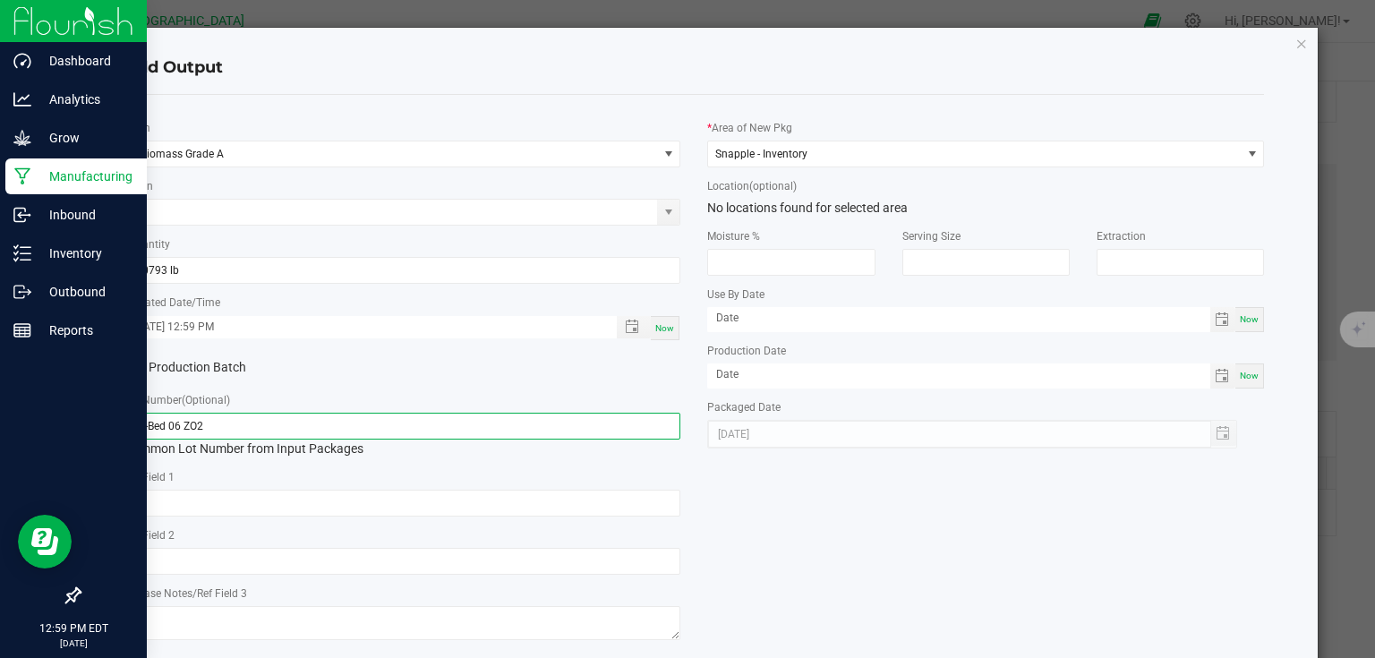
click at [588, 420] on input "25-Bed 06 ZO2" at bounding box center [402, 426] width 557 height 27
click at [781, 534] on div "* Item Biomass Grade A Strain * Quantity 0.0793 lb * Created Date/Time 09/26/20…" at bounding box center [695, 377] width 1168 height 536
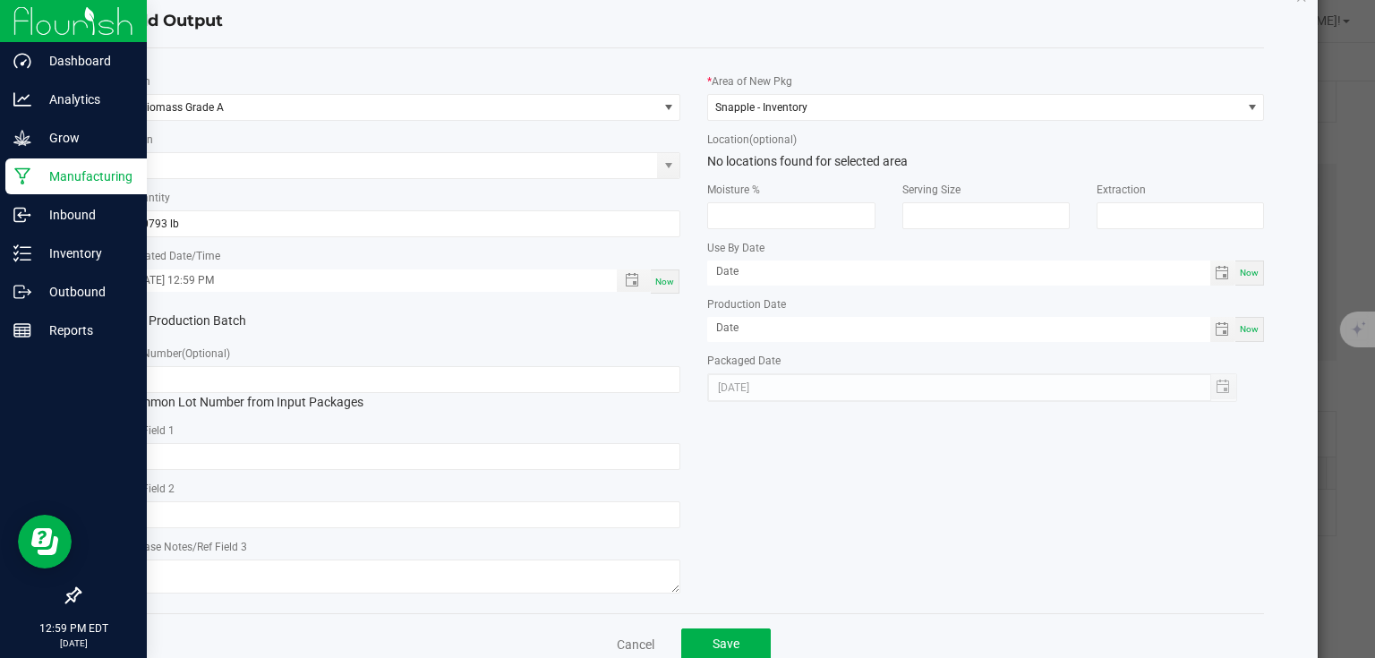
scroll to position [91, 0]
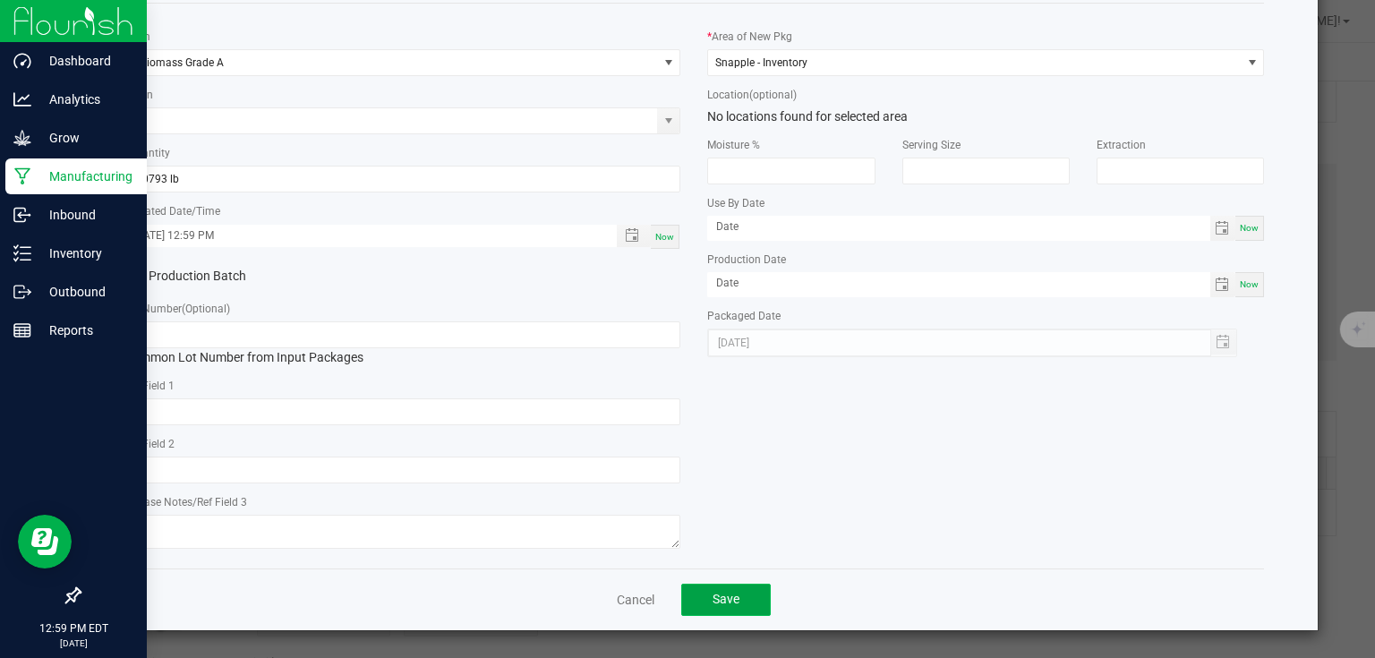
click at [726, 612] on button "Save" at bounding box center [726, 600] width 90 height 32
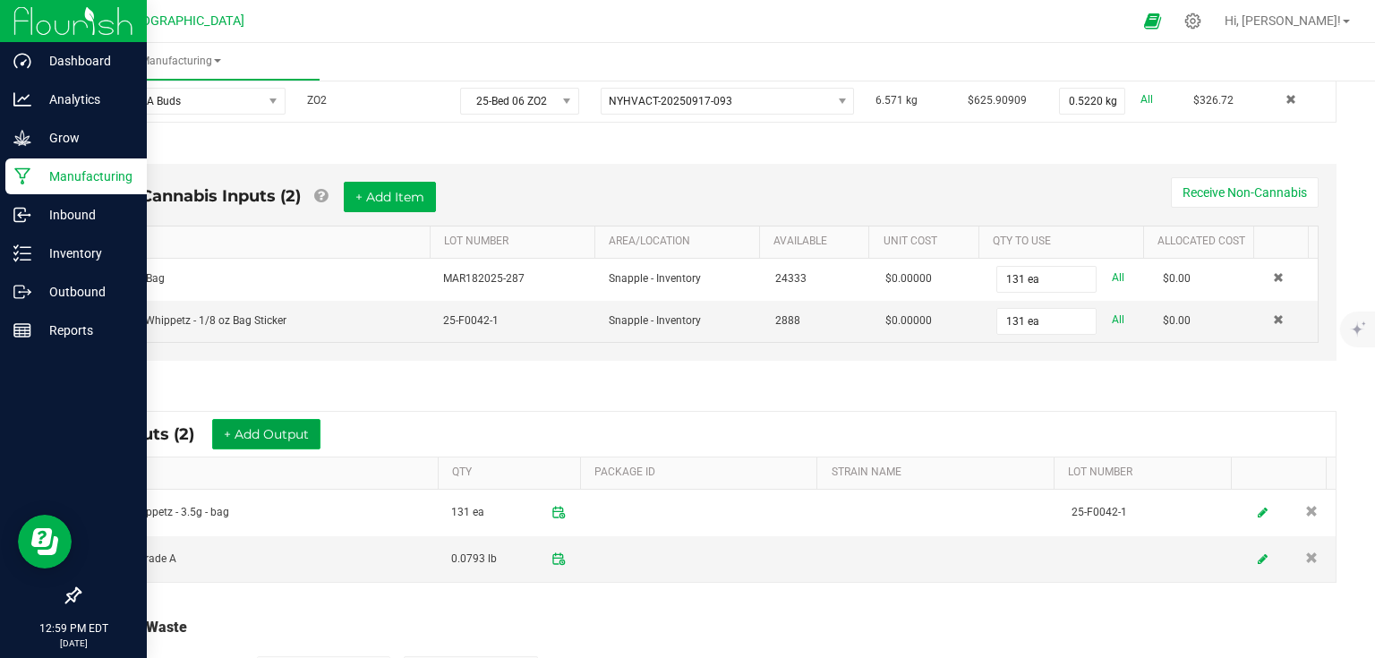
click at [309, 432] on button "+ Add Output" at bounding box center [266, 434] width 108 height 30
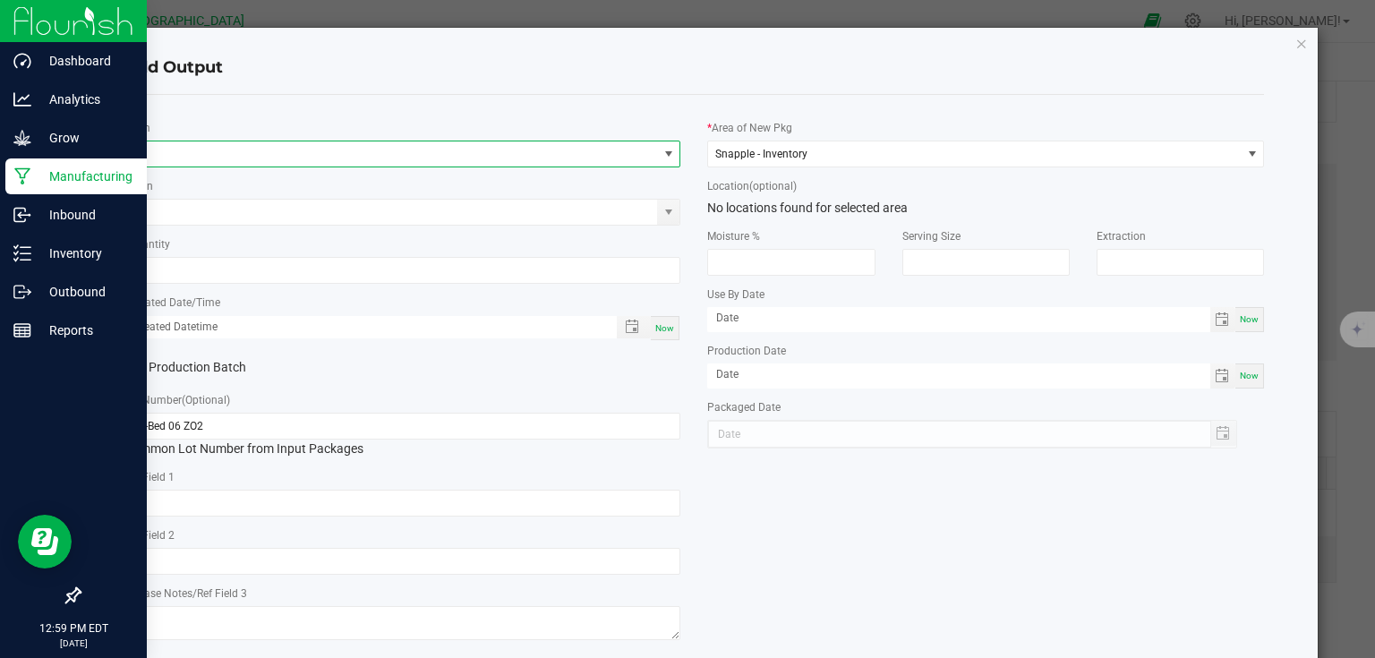
click at [467, 143] on span "NO DATA FOUND" at bounding box center [391, 153] width 533 height 25
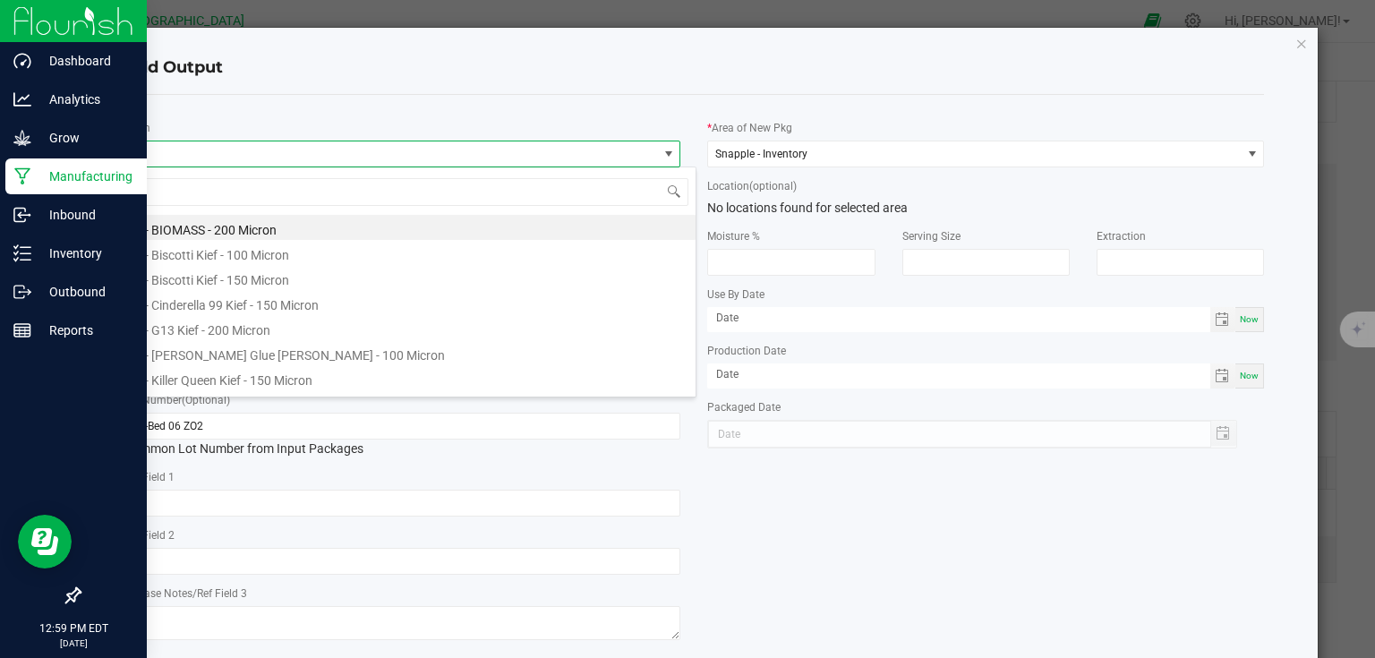
scroll to position [26, 552]
type input "stem"
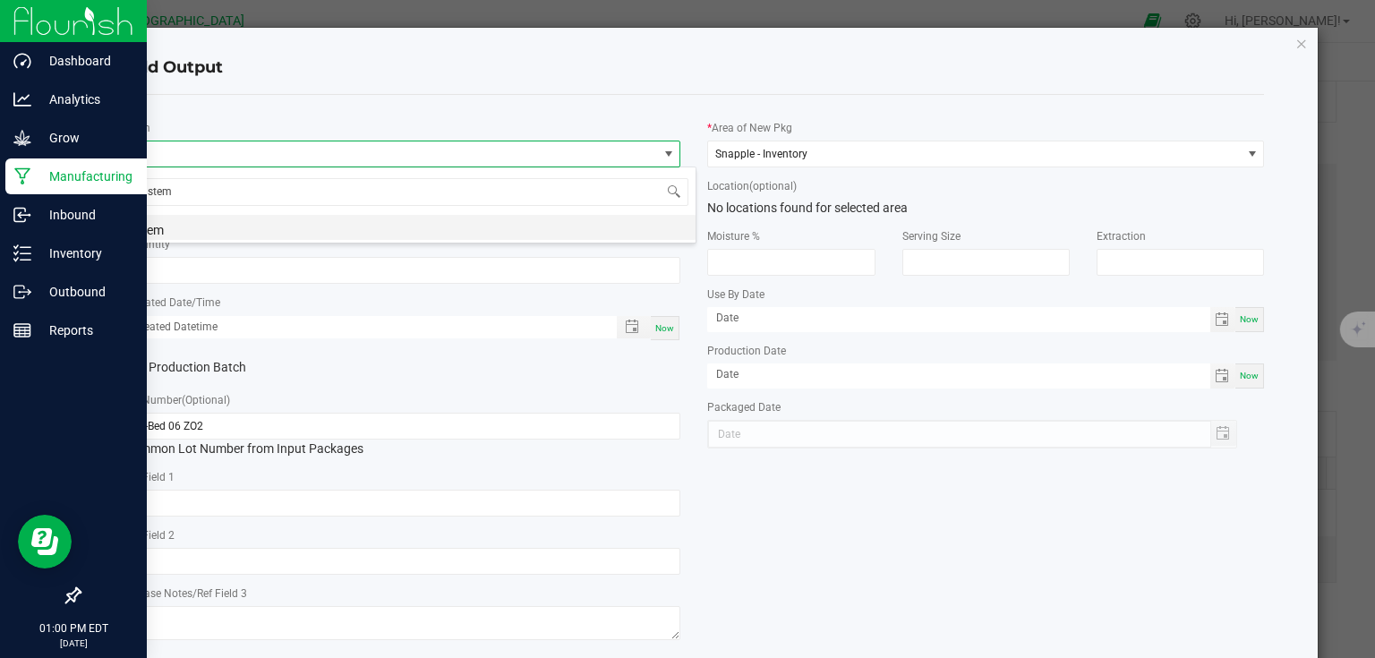
click at [272, 224] on li "Stem" at bounding box center [409, 227] width 571 height 25
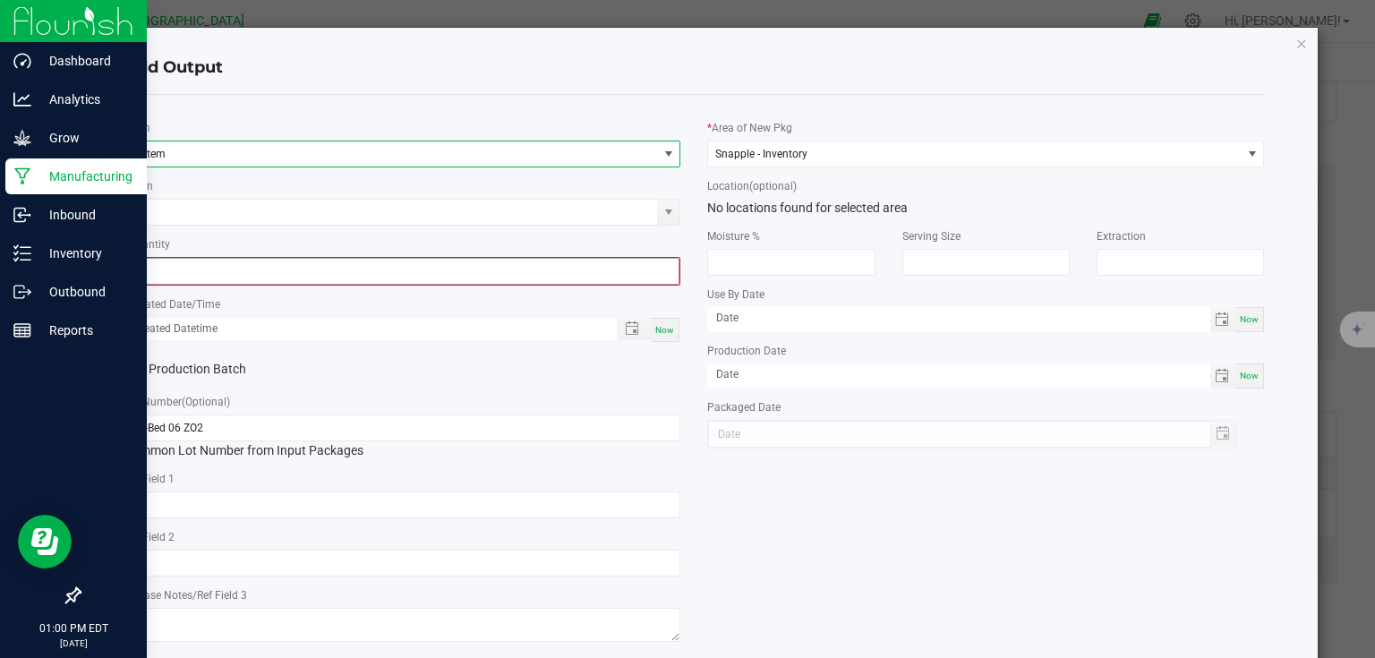
click at [186, 274] on input "0" at bounding box center [402, 271] width 553 height 25
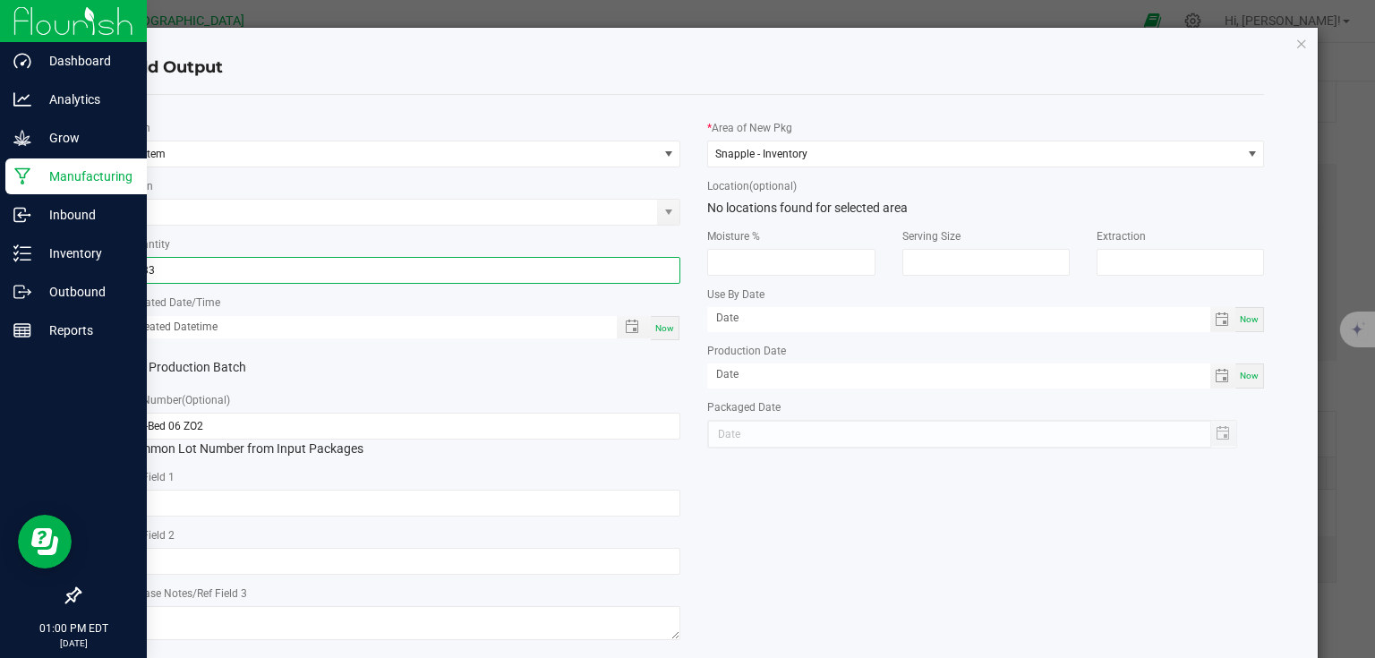
type input "2.3300 g"
click at [665, 333] on div "Now" at bounding box center [665, 328] width 29 height 24
type input "09/26/2025 1:00 PM"
type input "[DATE]"
click at [672, 384] on div "* Item Stem Strain * Quantity 2.3300 g * Created Date/Time 09/26/2025 1:00 PM N…" at bounding box center [403, 377] width 584 height 536
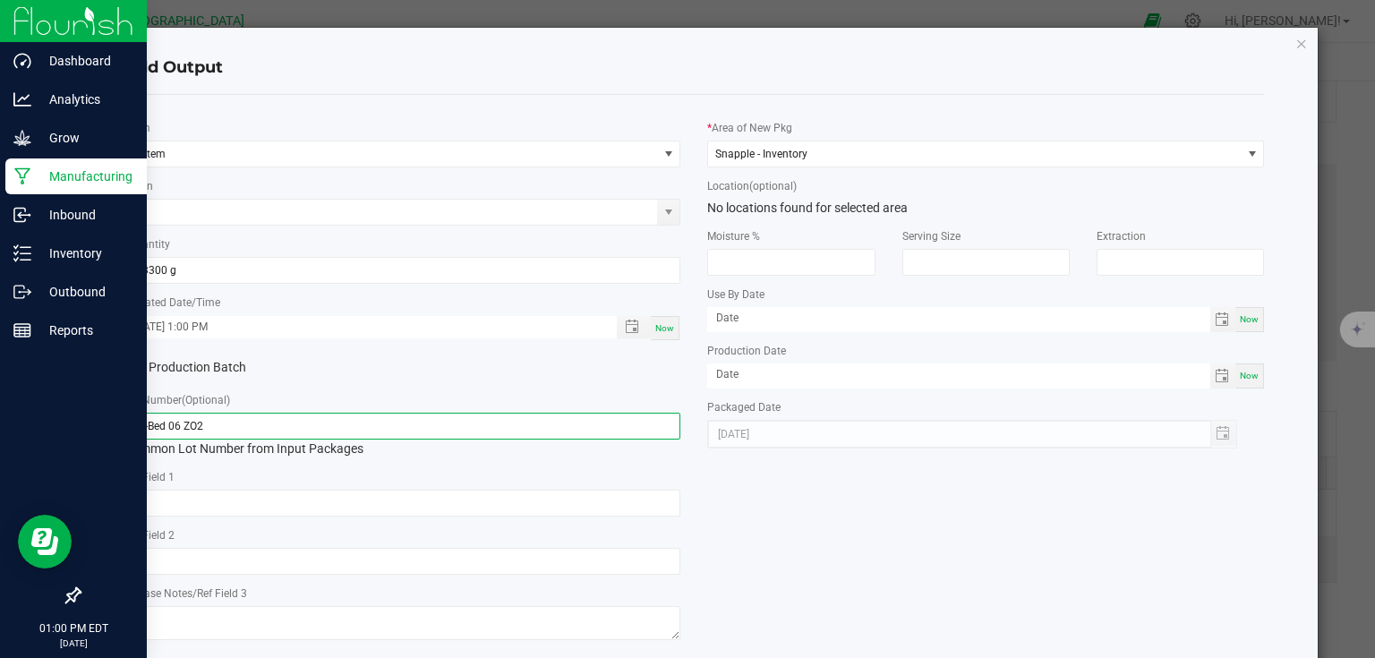
click at [642, 428] on input "25-Bed 06 ZO2" at bounding box center [402, 426] width 557 height 27
click at [795, 508] on div "* Item Stem Strain * Quantity 2.3300 g * Created Date/Time 09/26/2025 1:00 PM N…" at bounding box center [695, 377] width 1168 height 536
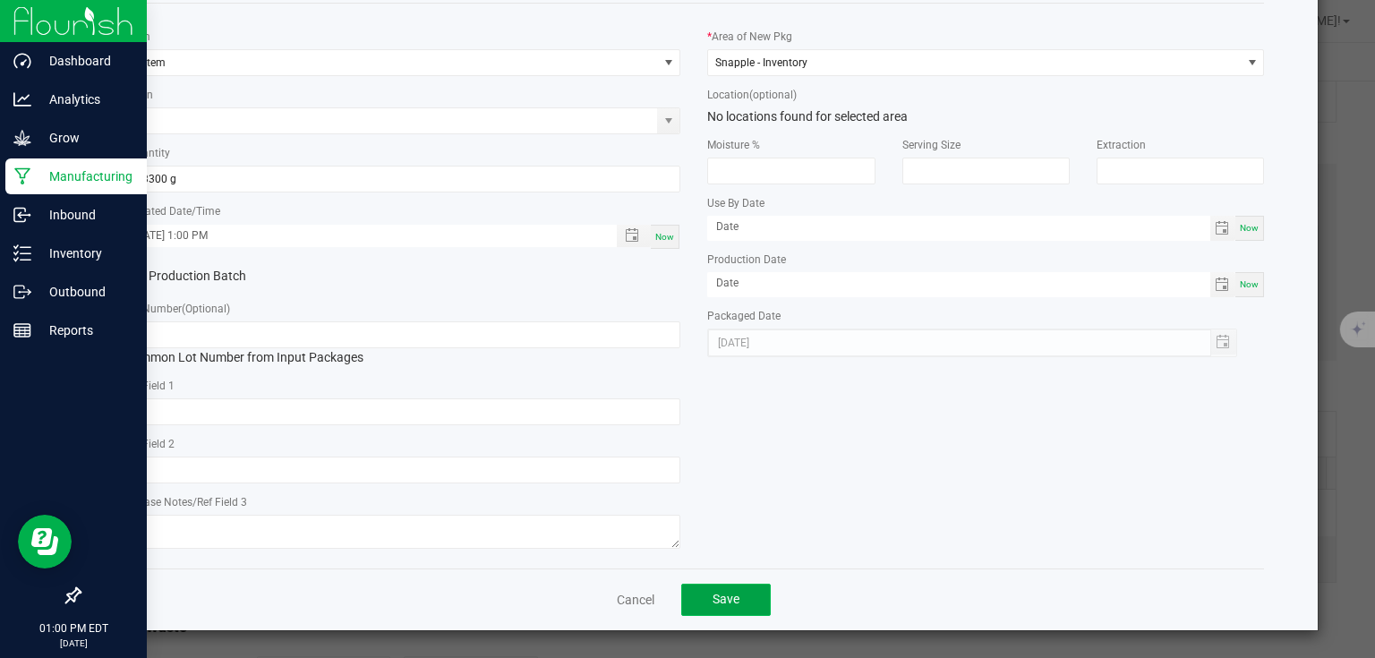
click at [717, 598] on span "Save" at bounding box center [726, 599] width 27 height 14
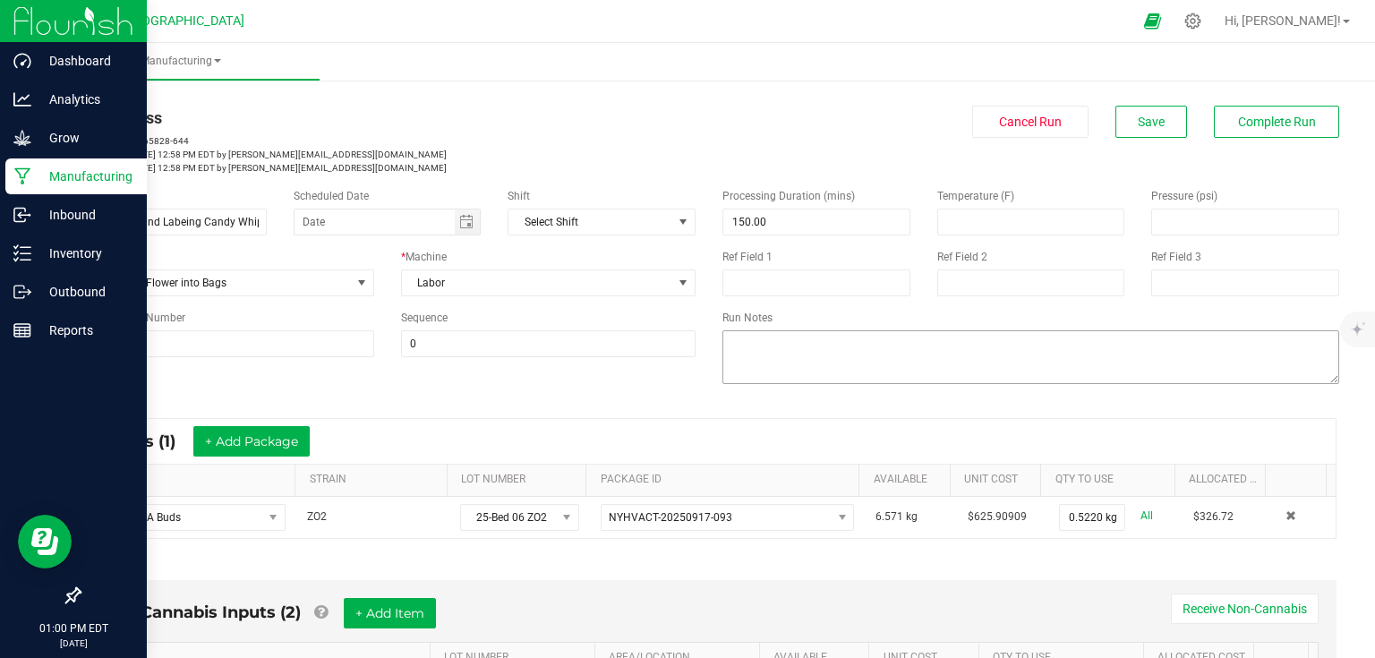
scroll to position [0, 0]
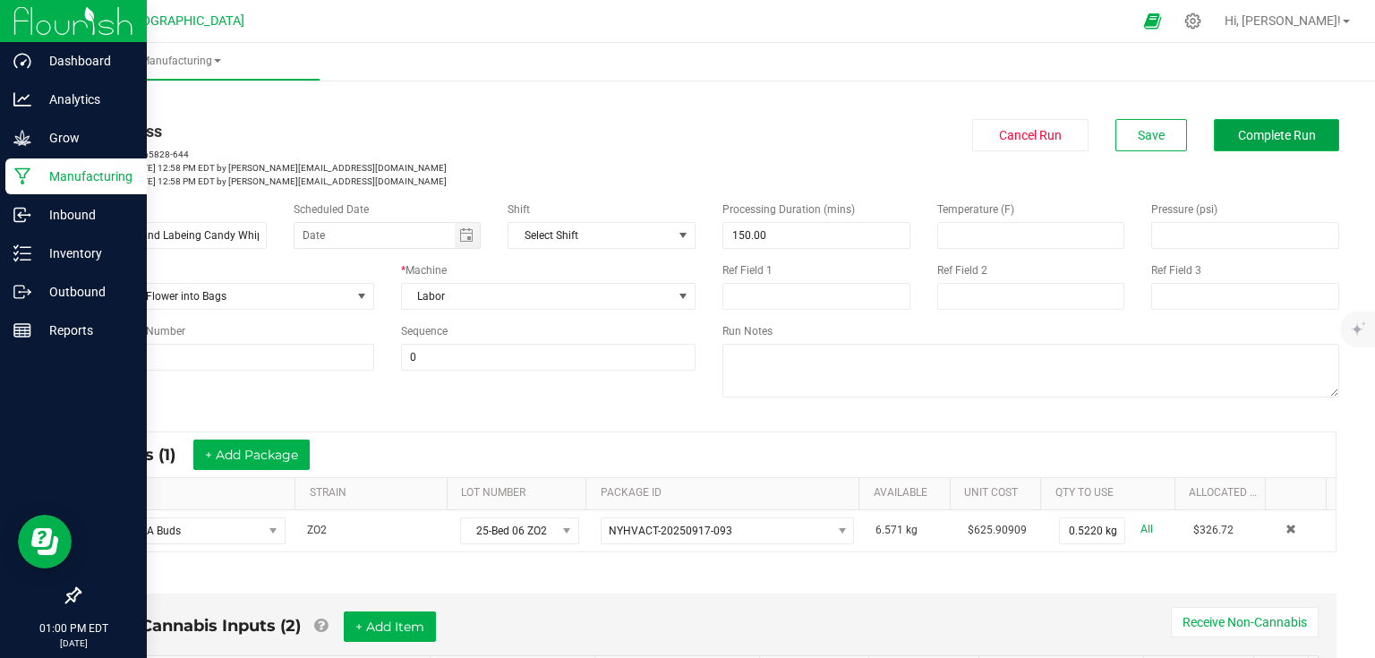
click at [1230, 143] on button "Complete Run" at bounding box center [1276, 135] width 125 height 32
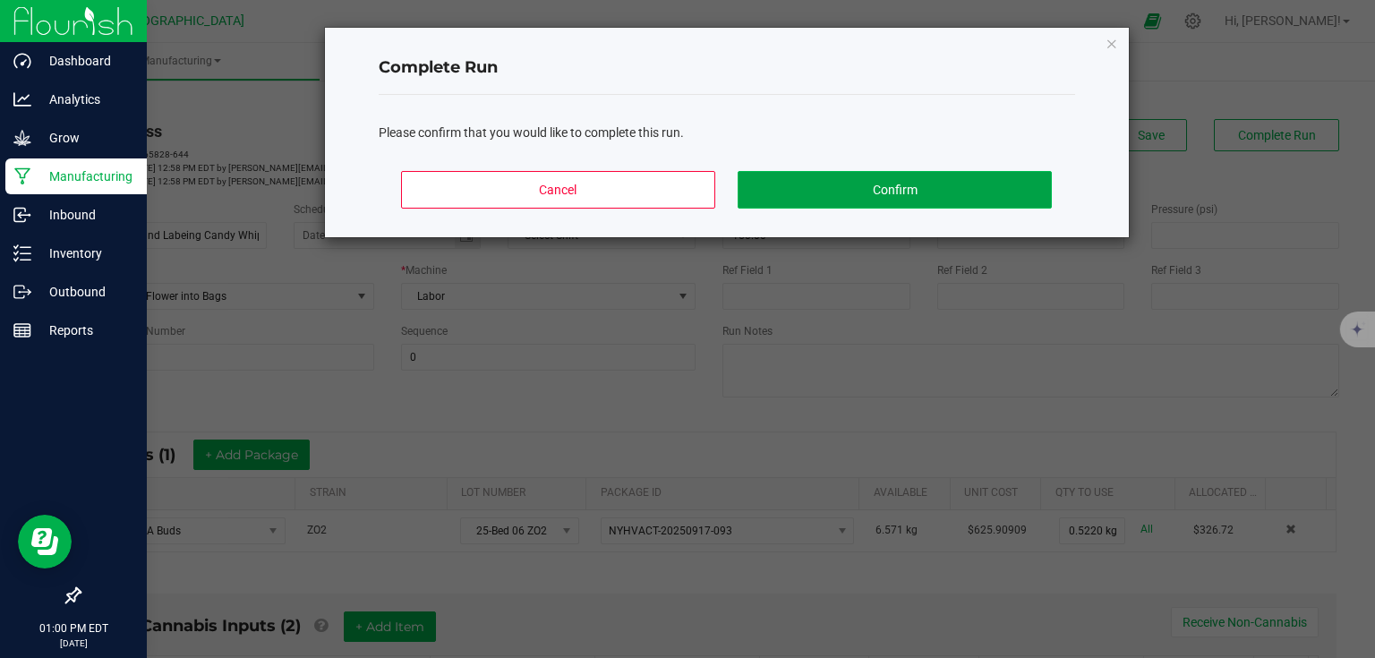
click at [994, 172] on button "Confirm" at bounding box center [894, 190] width 313 height 38
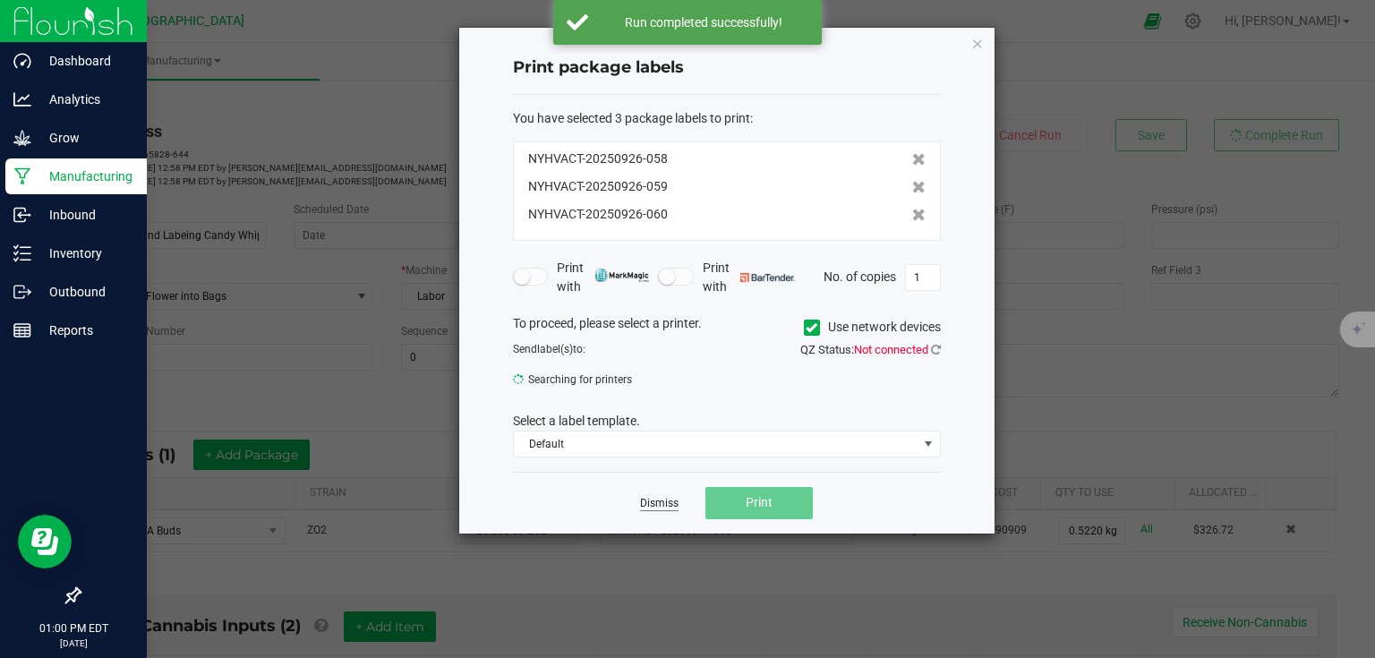
click at [663, 505] on link "Dismiss" at bounding box center [659, 503] width 39 height 15
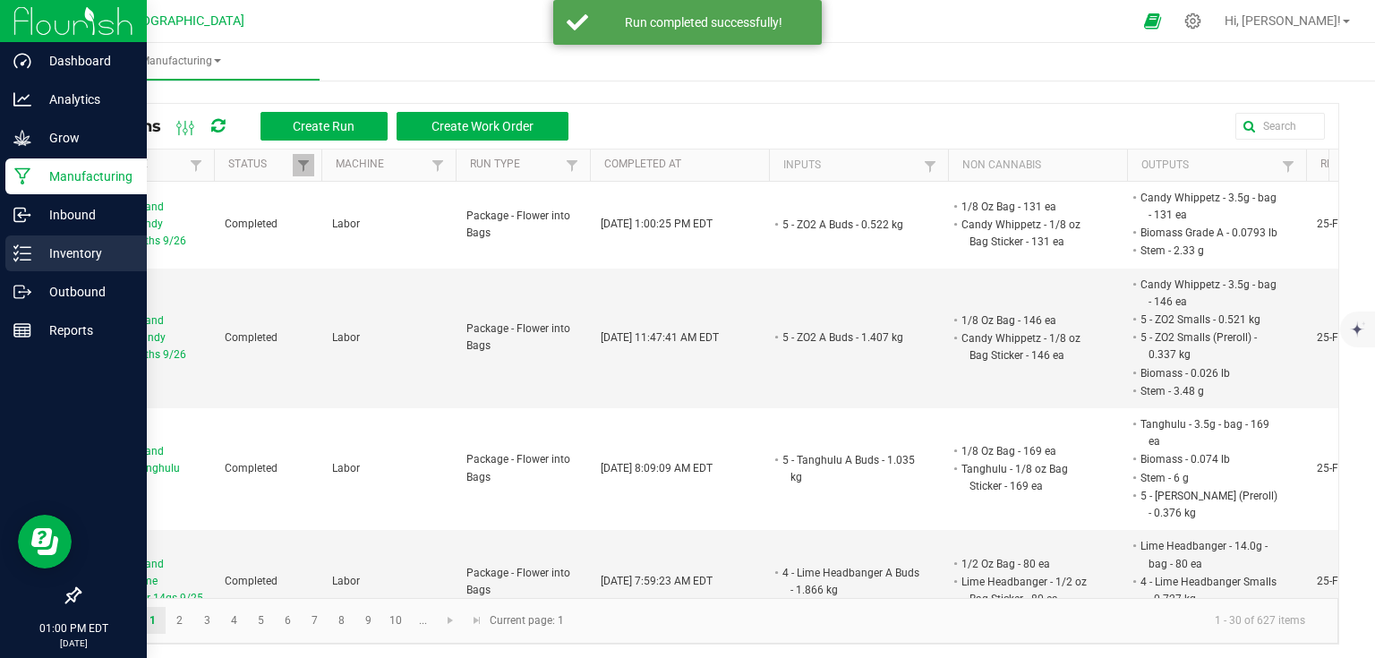
click at [39, 254] on p "Inventory" at bounding box center [84, 253] width 107 height 21
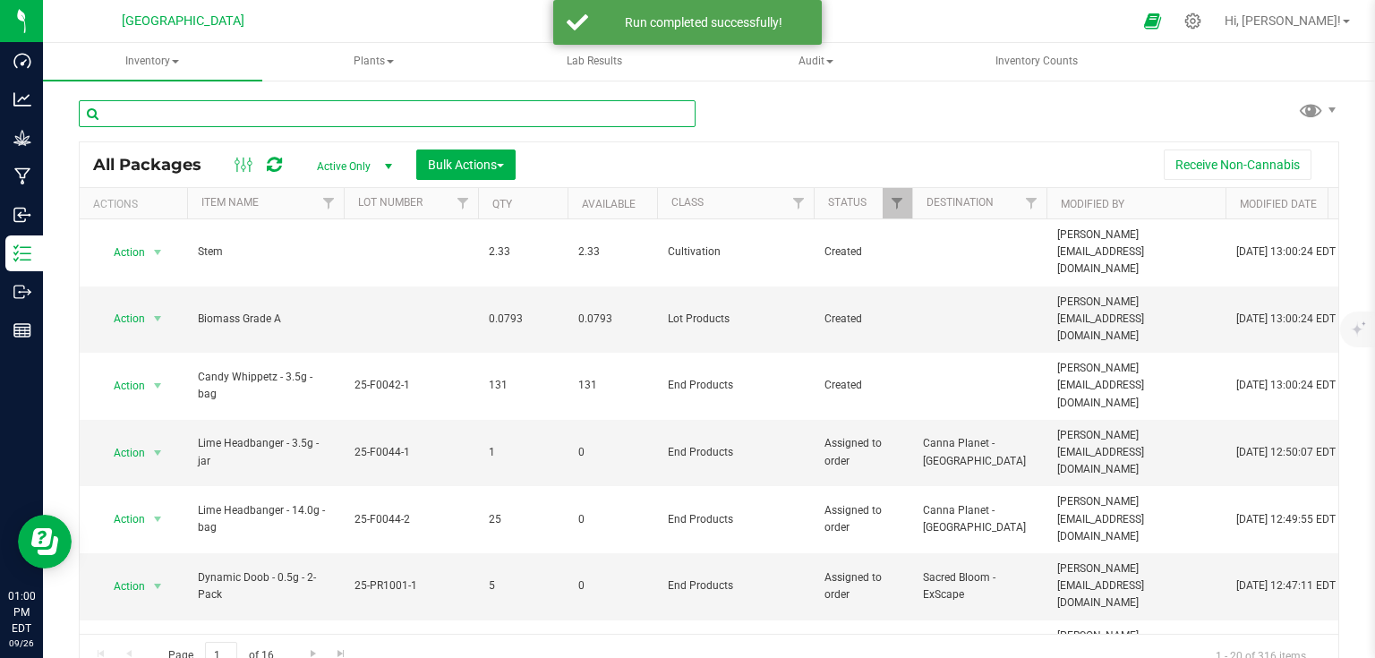
click at [206, 120] on input "text" at bounding box center [387, 113] width 617 height 27
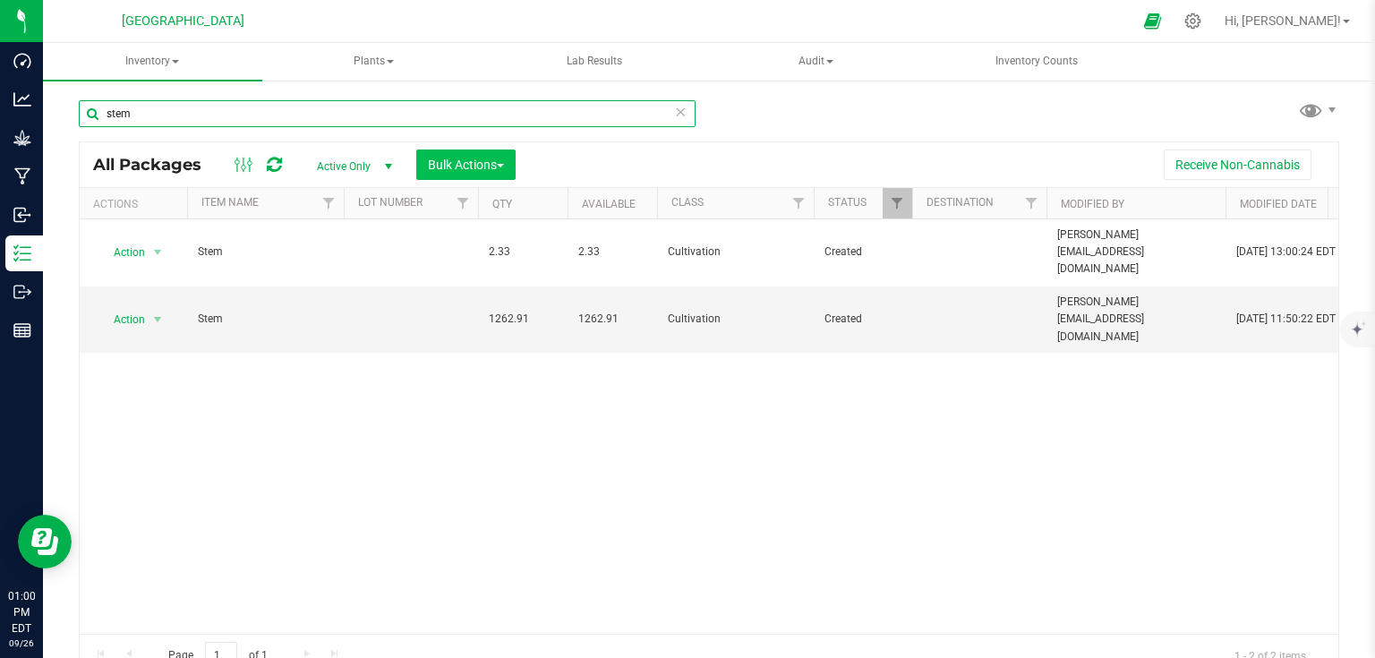
type input "stem"
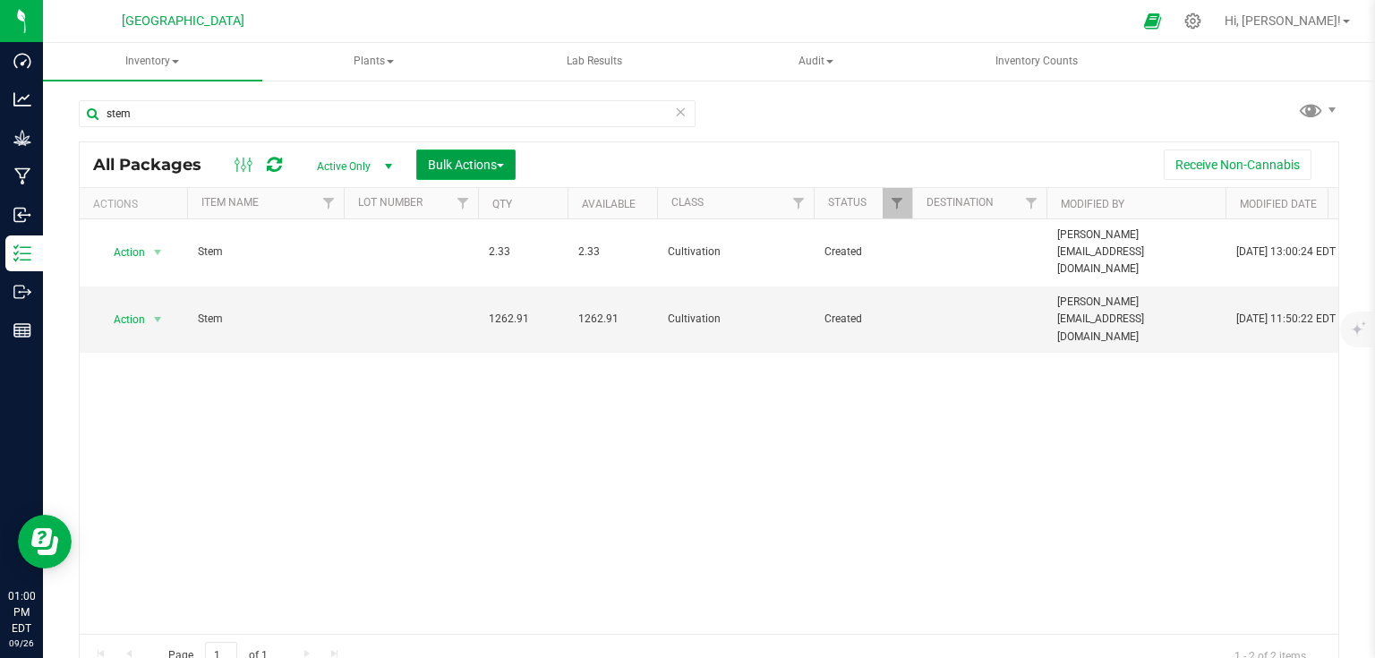
click at [430, 166] on span "Bulk Actions" at bounding box center [466, 165] width 76 height 14
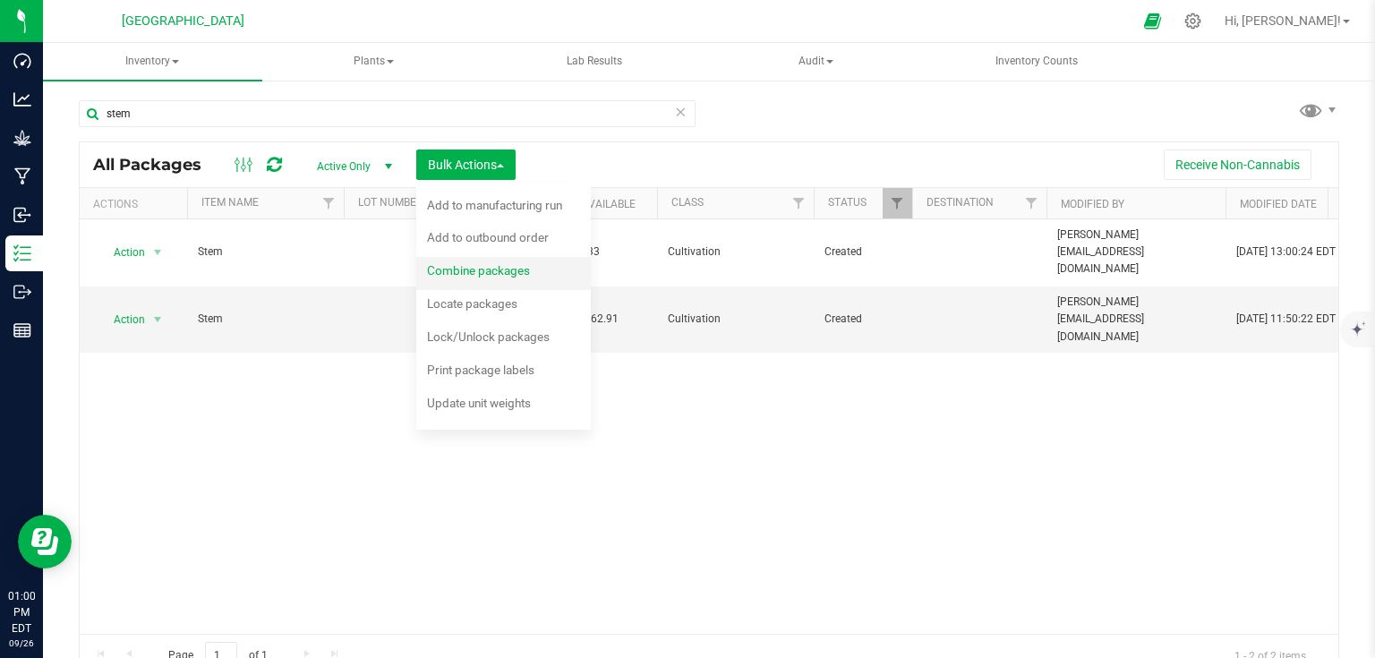
click at [454, 269] on span "Combine packages" at bounding box center [478, 270] width 103 height 14
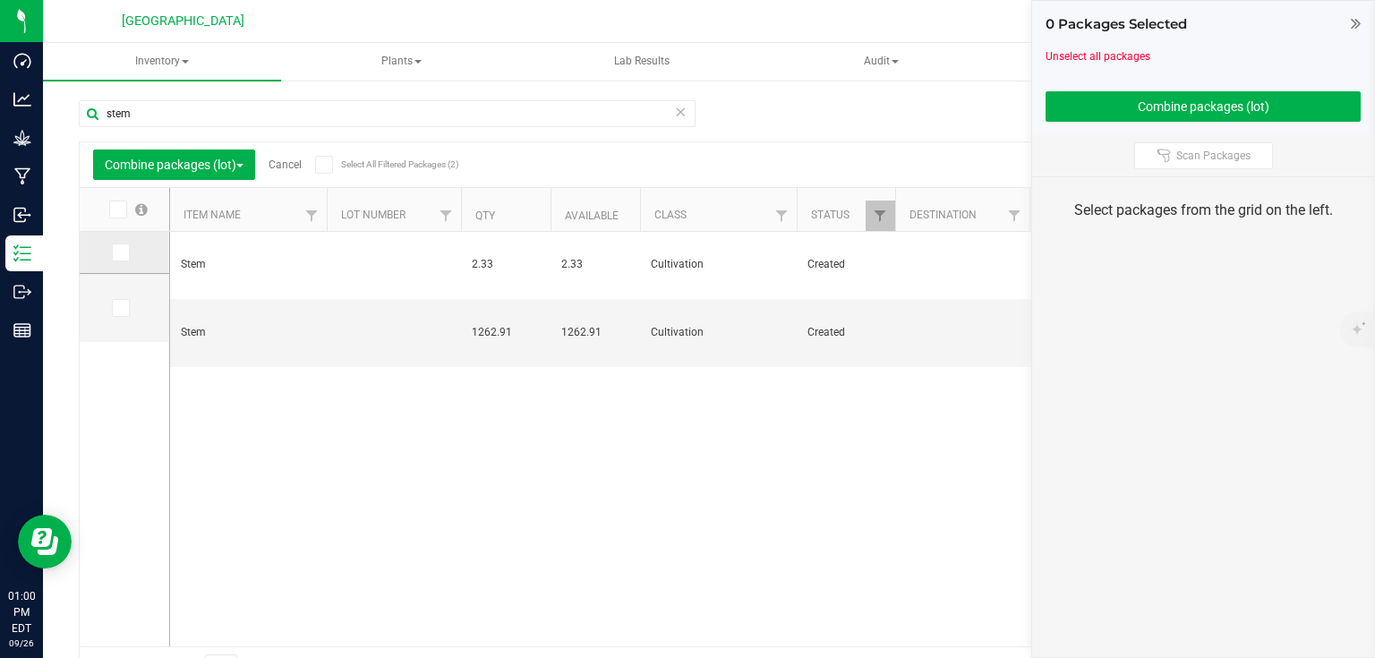
click at [123, 252] on icon at bounding box center [120, 252] width 12 height 0
click at [0, 0] on input "checkbox" at bounding box center [0, 0] width 0 height 0
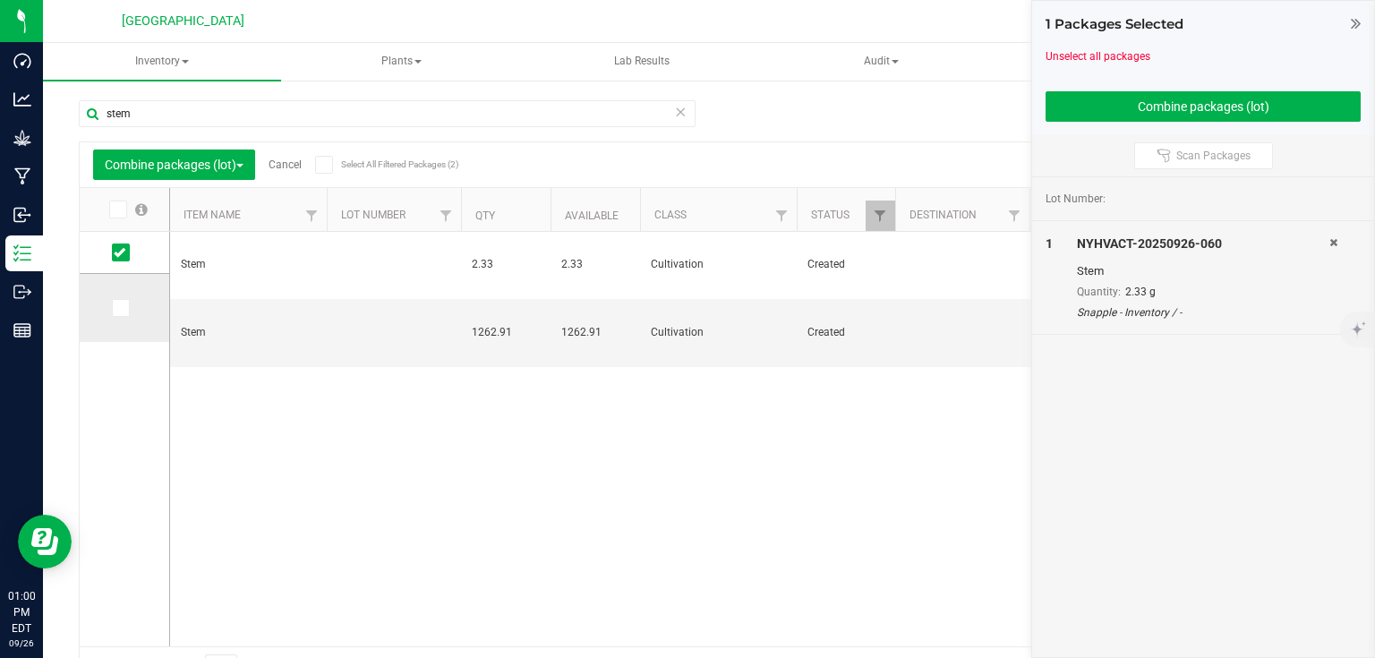
click at [126, 309] on span at bounding box center [121, 308] width 18 height 18
click at [0, 0] on input "checkbox" at bounding box center [0, 0] width 0 height 0
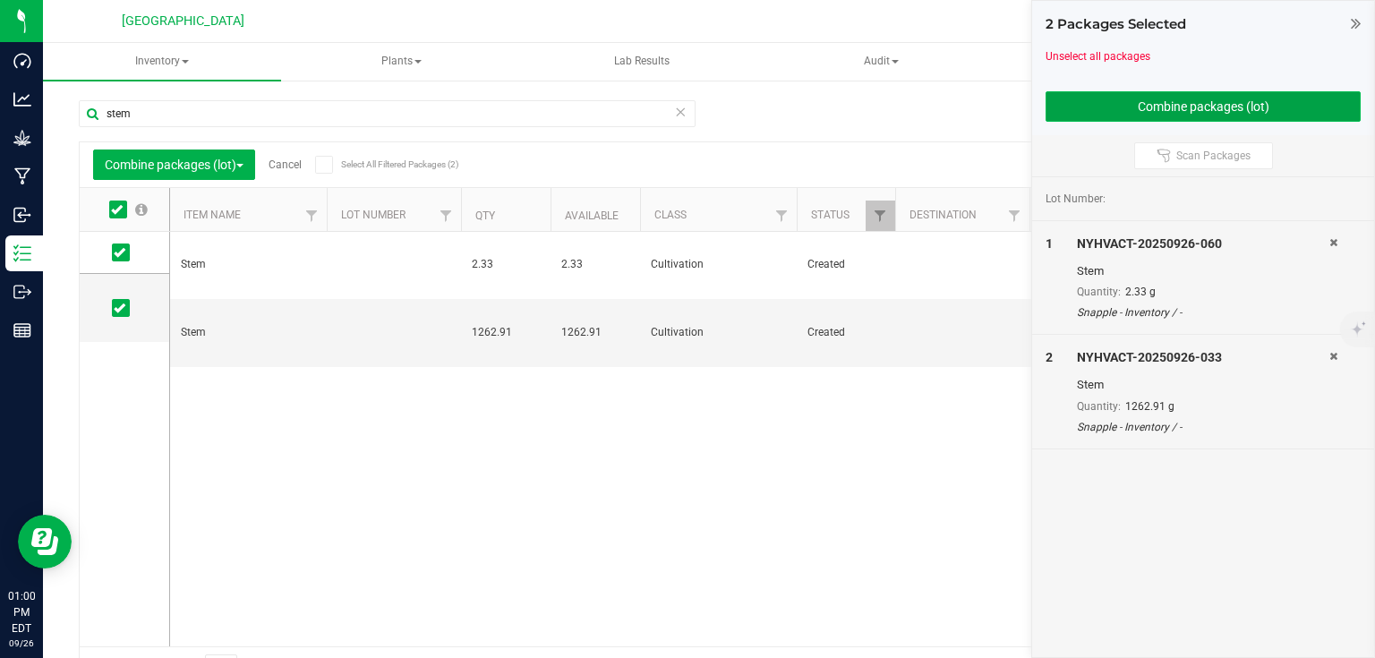
click at [1188, 107] on button "Combine packages (lot)" at bounding box center [1203, 106] width 315 height 30
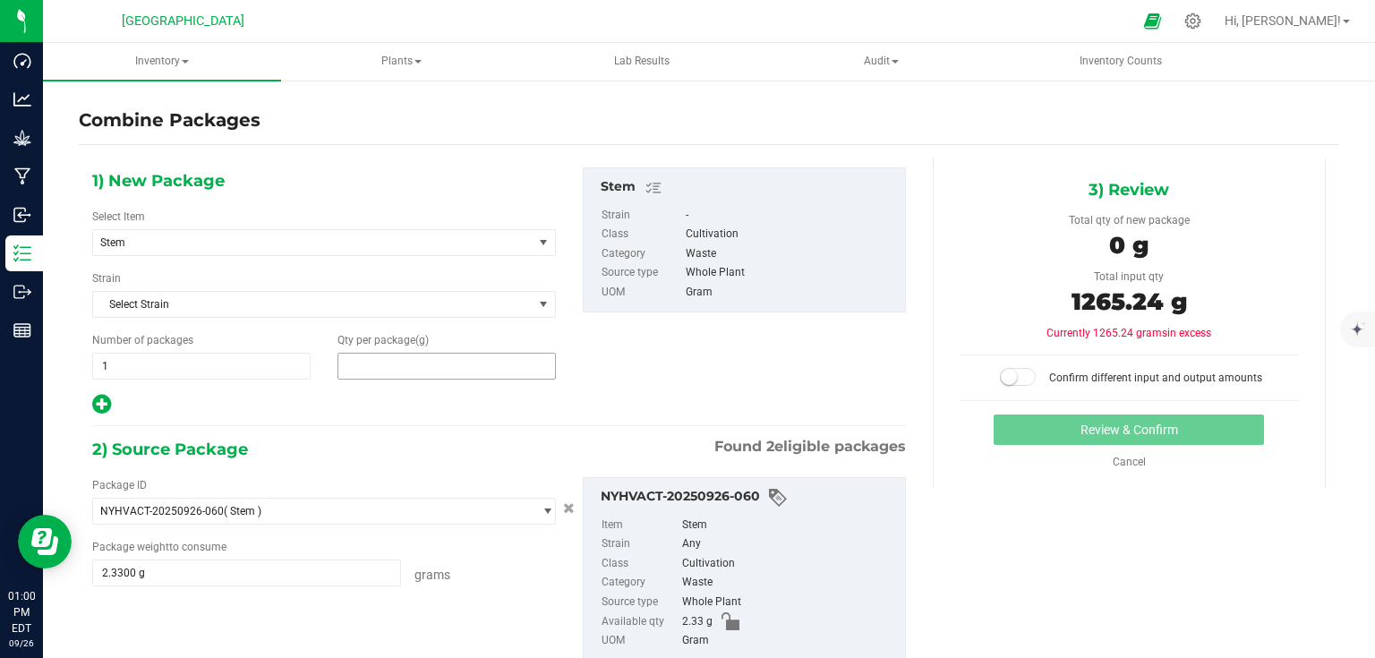
click at [420, 364] on span at bounding box center [447, 366] width 218 height 27
type input "1265.24"
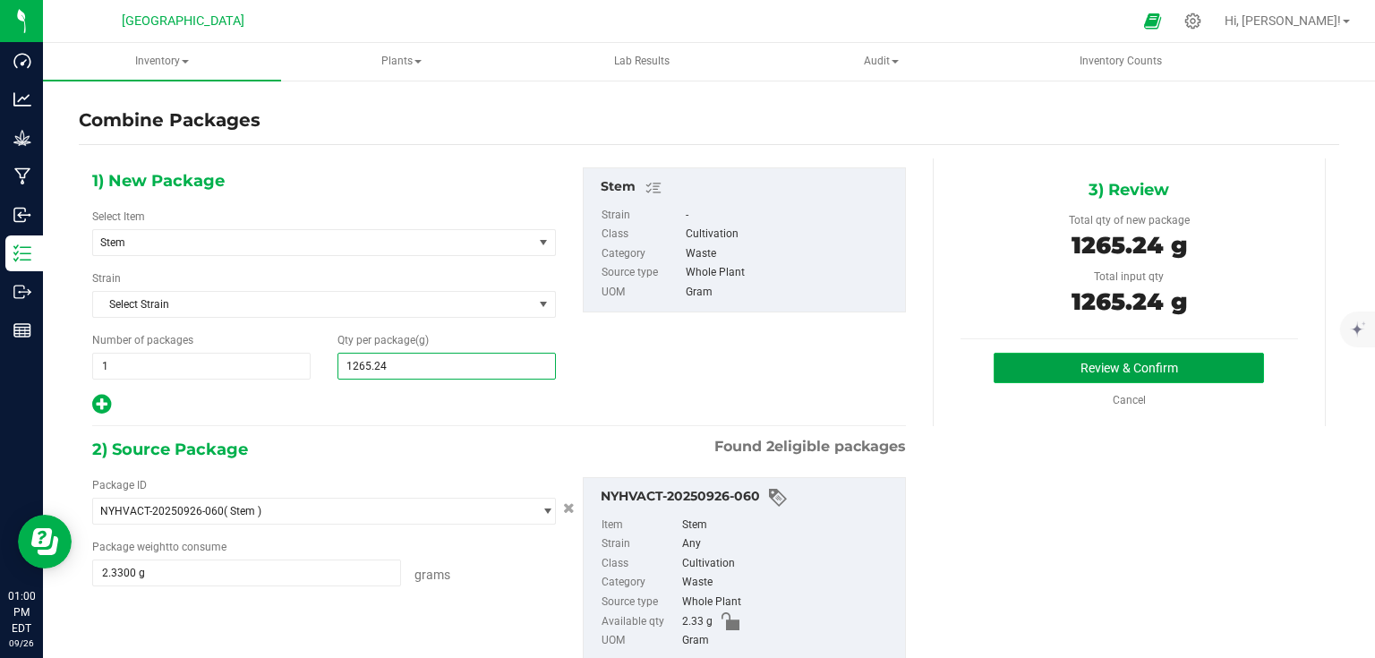
type input "1,265"
click at [1067, 367] on button "Review & Confirm" at bounding box center [1129, 368] width 270 height 30
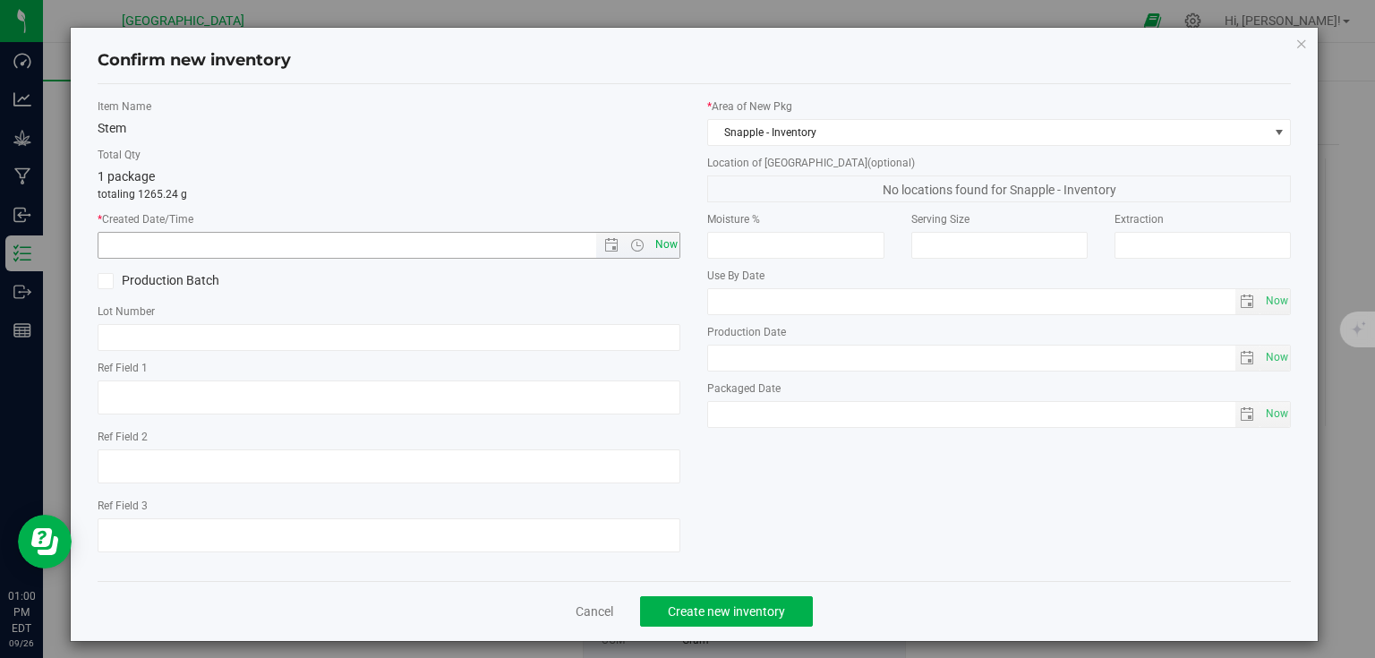
click at [658, 251] on span "Now" at bounding box center [666, 245] width 30 height 26
type input "9/26/2025 1:00 PM"
click at [738, 612] on span "Create new inventory" at bounding box center [726, 611] width 117 height 14
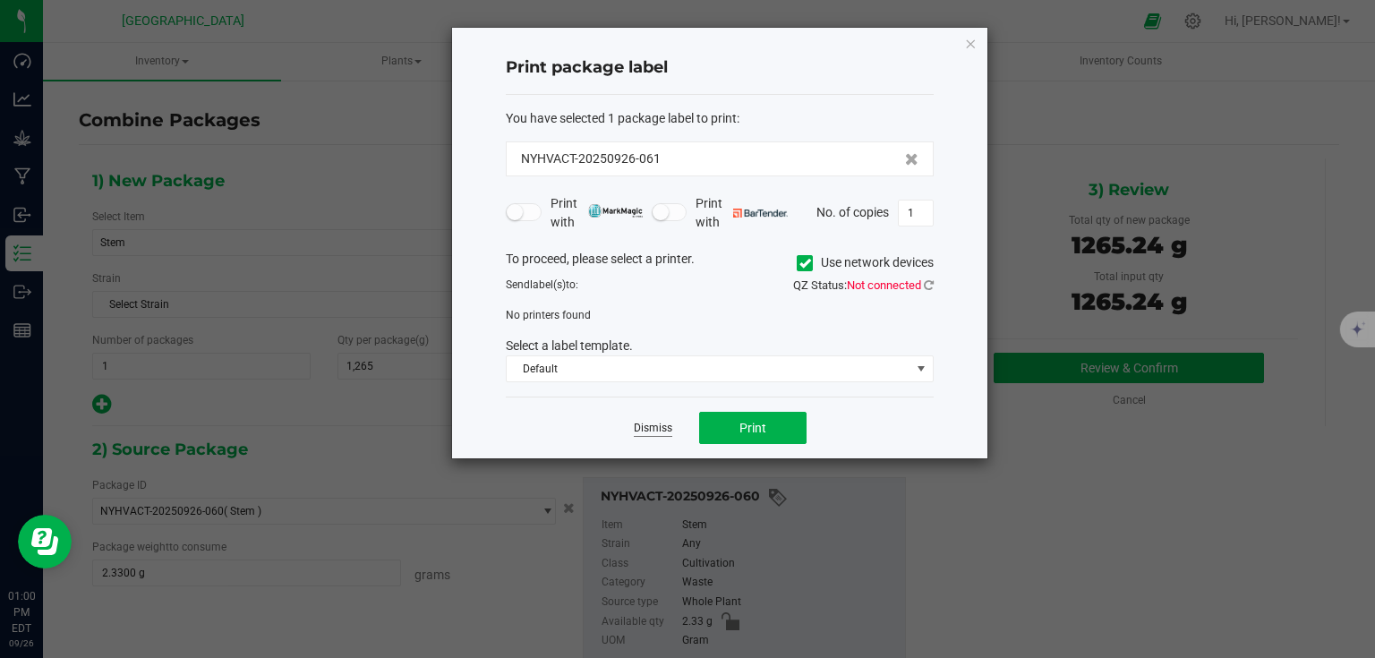
click at [659, 427] on link "Dismiss" at bounding box center [653, 428] width 39 height 15
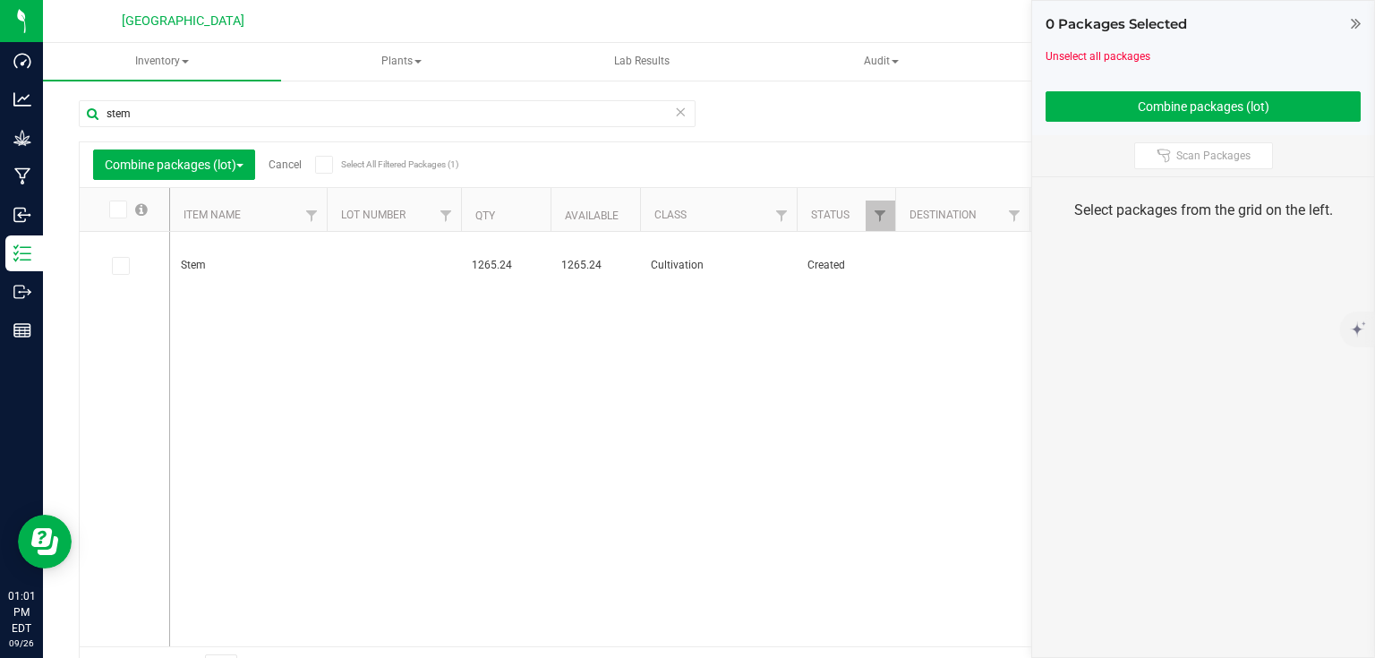
click at [1348, 21] on div "0 Packages Selected" at bounding box center [1203, 24] width 315 height 21
click at [1357, 22] on icon at bounding box center [1356, 23] width 10 height 18
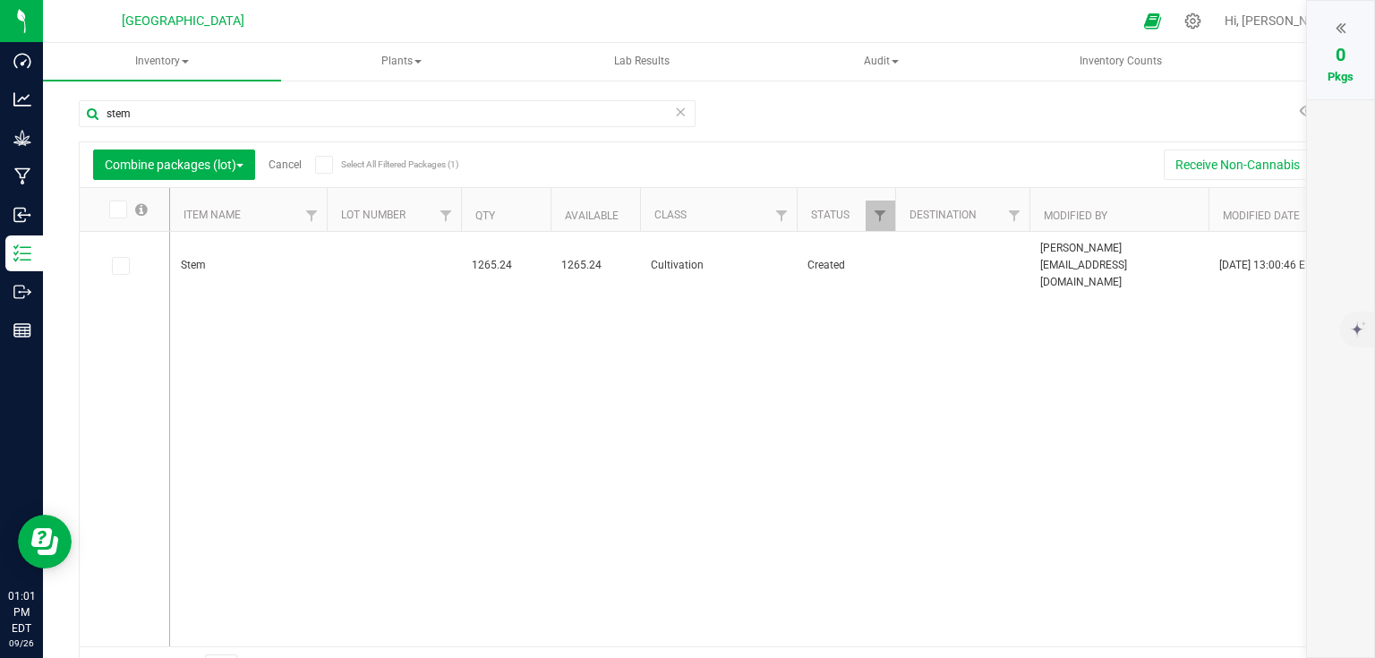
click at [287, 164] on link "Cancel" at bounding box center [285, 164] width 33 height 13
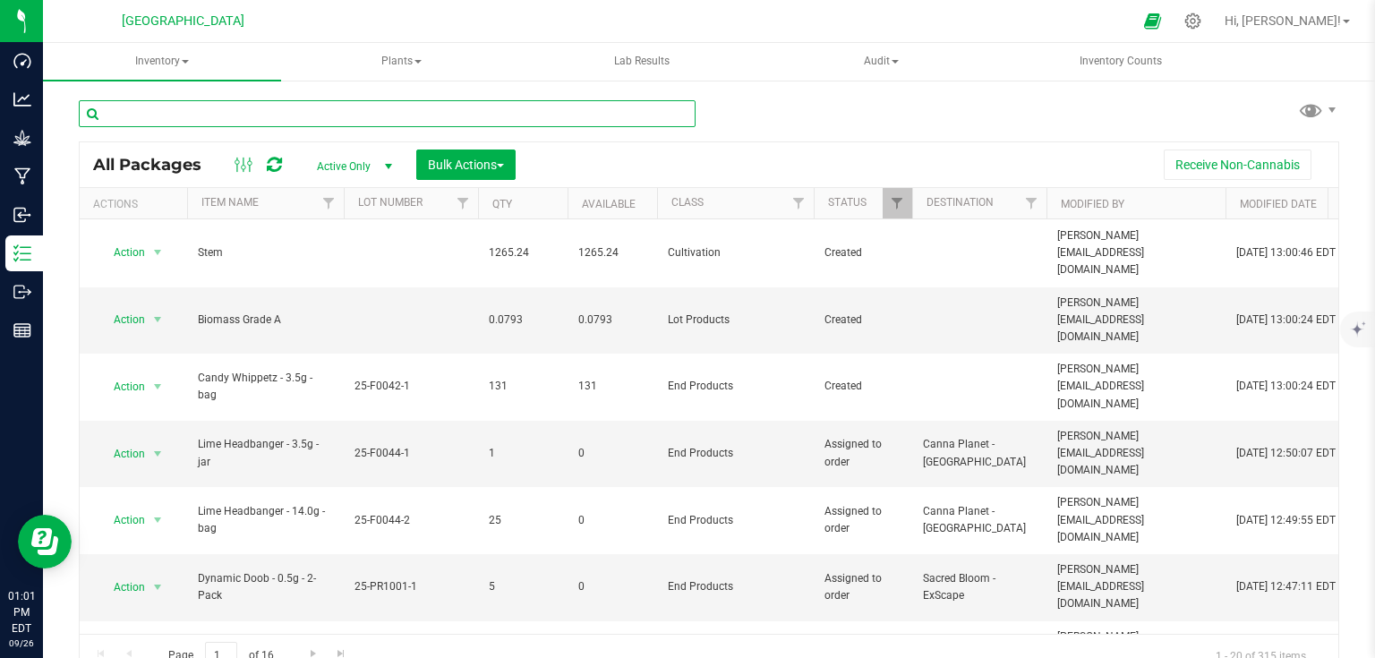
click at [297, 105] on input "text" at bounding box center [387, 113] width 617 height 27
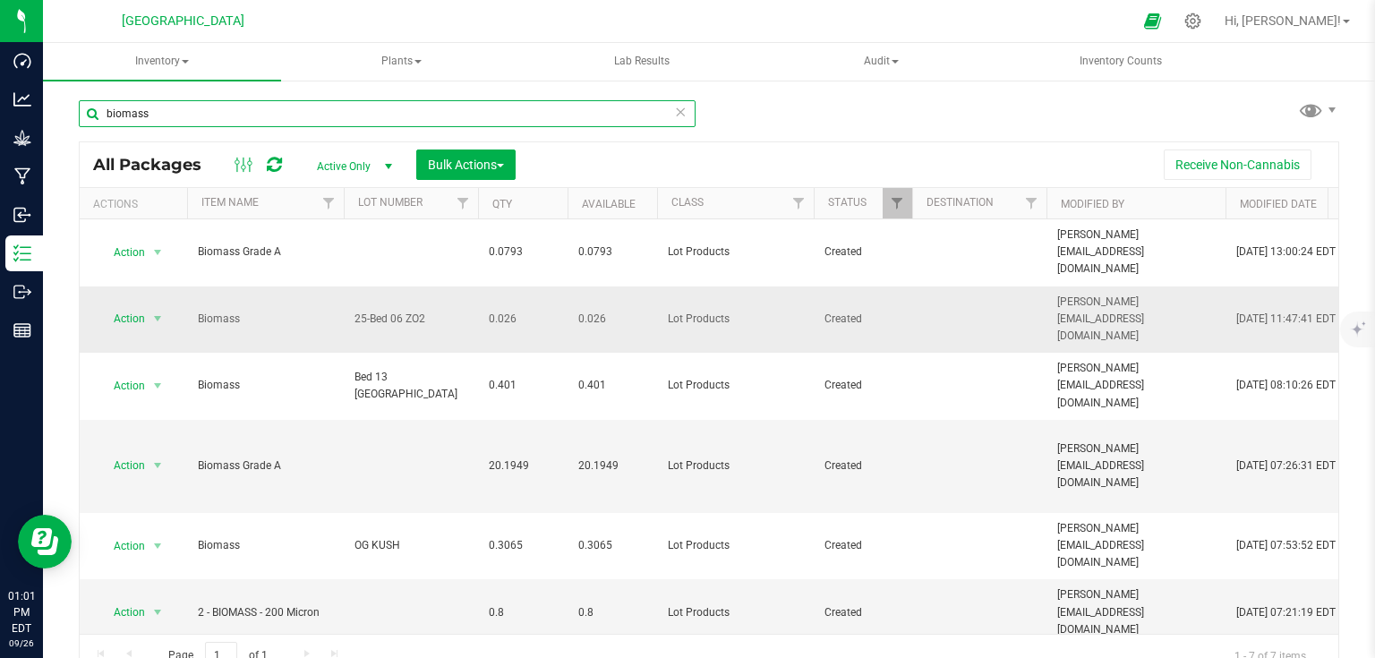
type input "biomass"
click at [373, 311] on span "25-Bed 06 ZO2" at bounding box center [411, 319] width 113 height 17
click at [401, 305] on input "25-Bed 06 ZO2" at bounding box center [407, 319] width 128 height 28
click at [366, 305] on input "25-Bed 06 ZO2" at bounding box center [407, 319] width 128 height 28
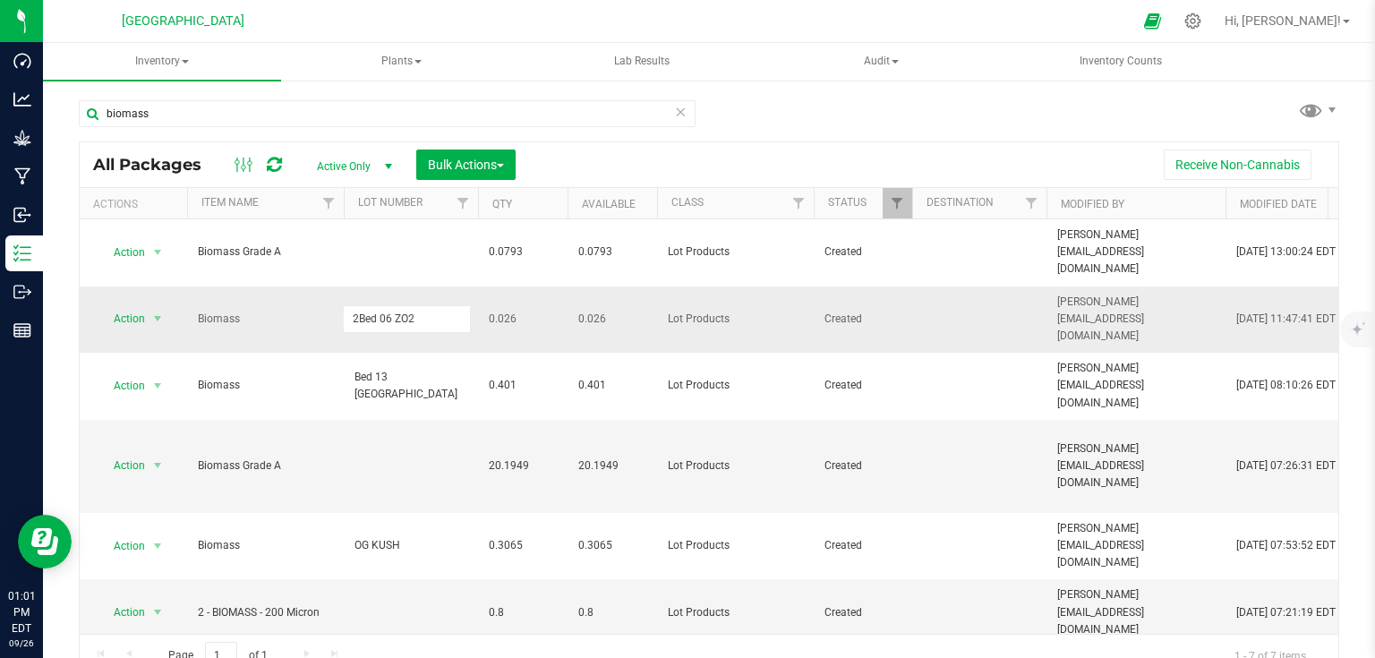
type input "Bed 06 ZO2"
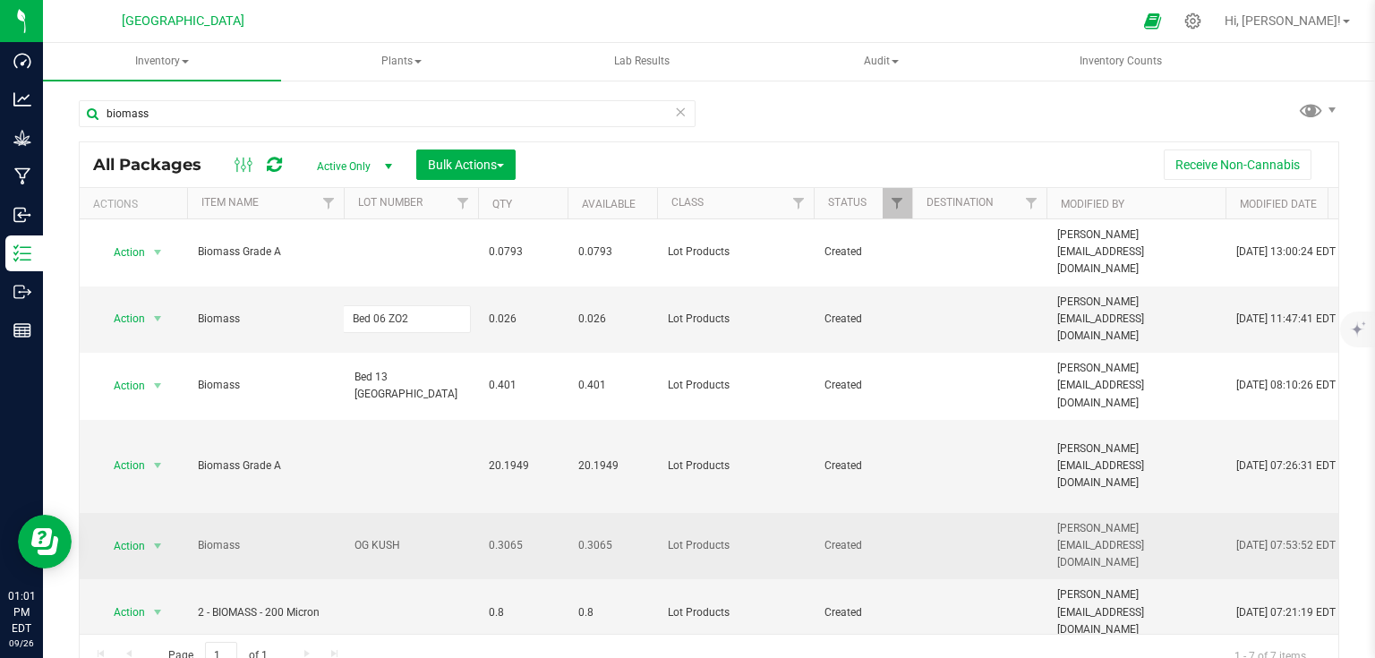
click at [343, 459] on div "All Packages Active Only Active Only Lab Samples Locked All Bulk Actions Add to…" at bounding box center [709, 409] width 1261 height 536
click at [347, 513] on td "OG KUSH" at bounding box center [411, 546] width 134 height 67
click at [351, 532] on input "OG KUSH" at bounding box center [407, 546] width 128 height 28
click at [434, 532] on input "Bed 2 OG KUSH" at bounding box center [407, 546] width 128 height 28
type input "Bed 2 OG Kush"
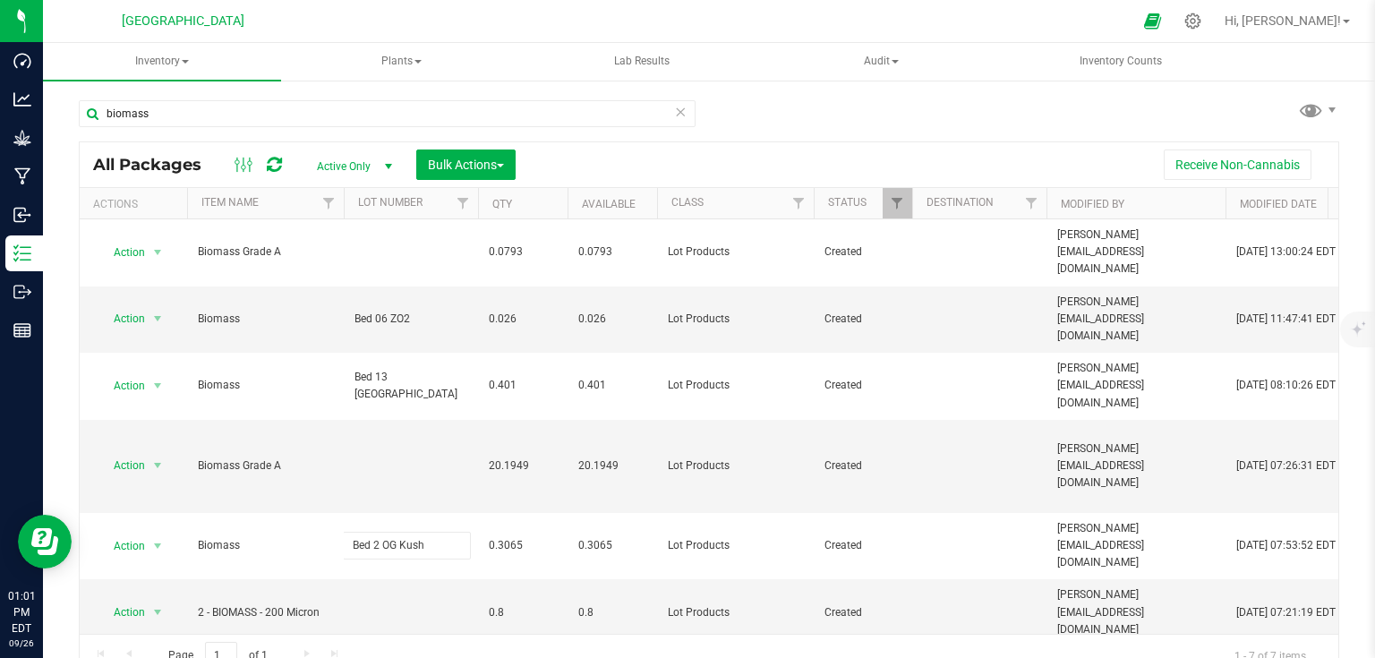
click at [770, 120] on div "biomass All Packages Active Only Active Only Lab Samples Locked All Bulk Action…" at bounding box center [709, 380] width 1261 height 595
click at [480, 158] on span "Bulk Actions" at bounding box center [466, 165] width 76 height 14
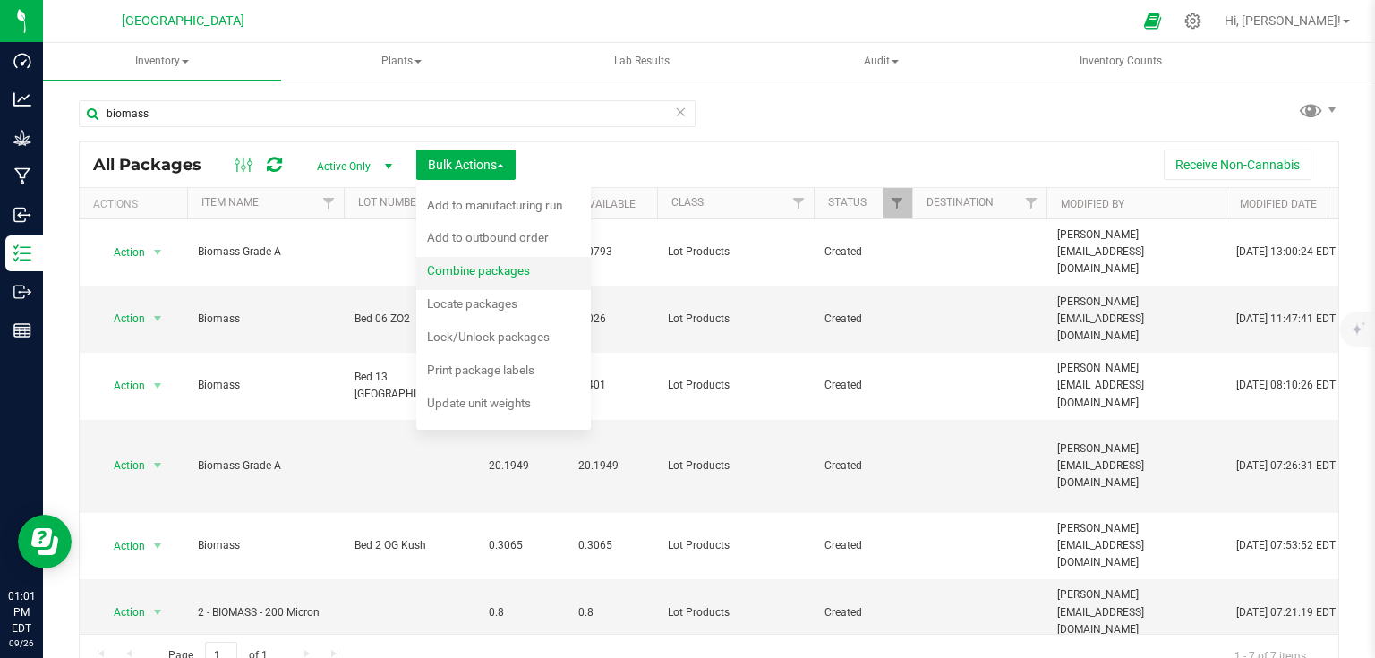
click at [467, 274] on span "Combine packages" at bounding box center [478, 270] width 103 height 14
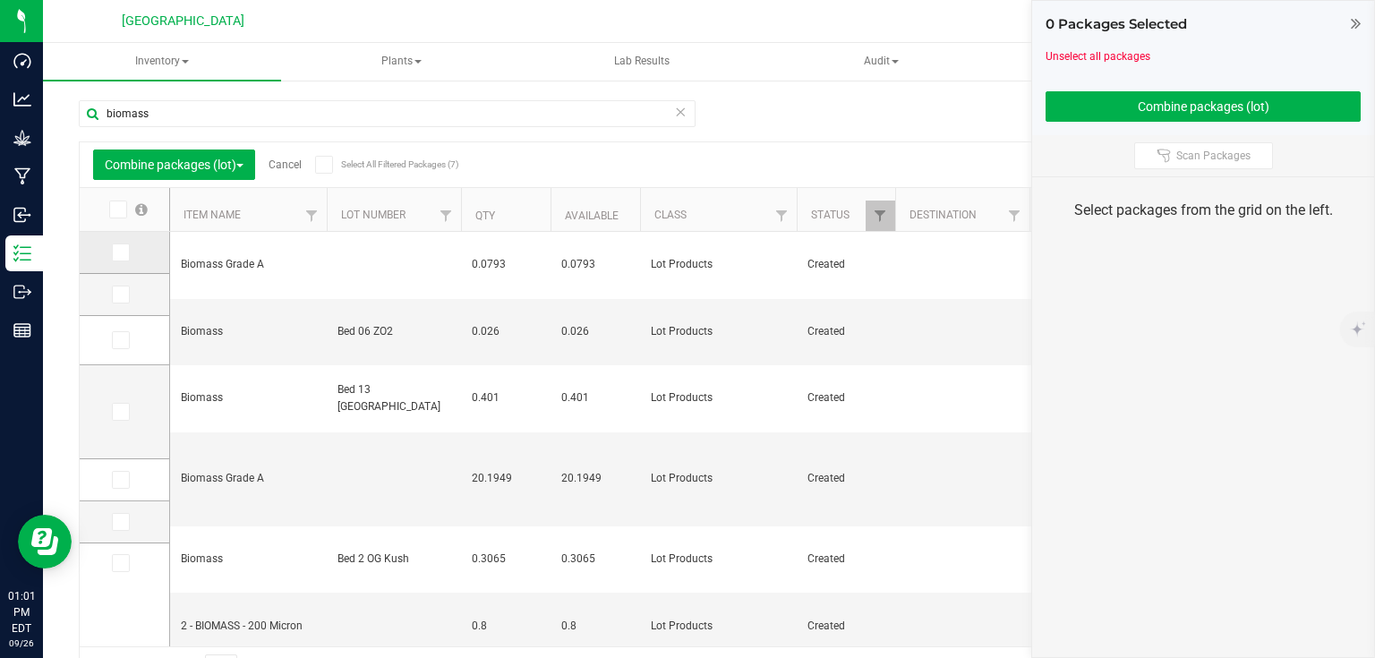
click at [124, 252] on icon at bounding box center [120, 252] width 12 height 0
click at [0, 0] on input "checkbox" at bounding box center [0, 0] width 0 height 0
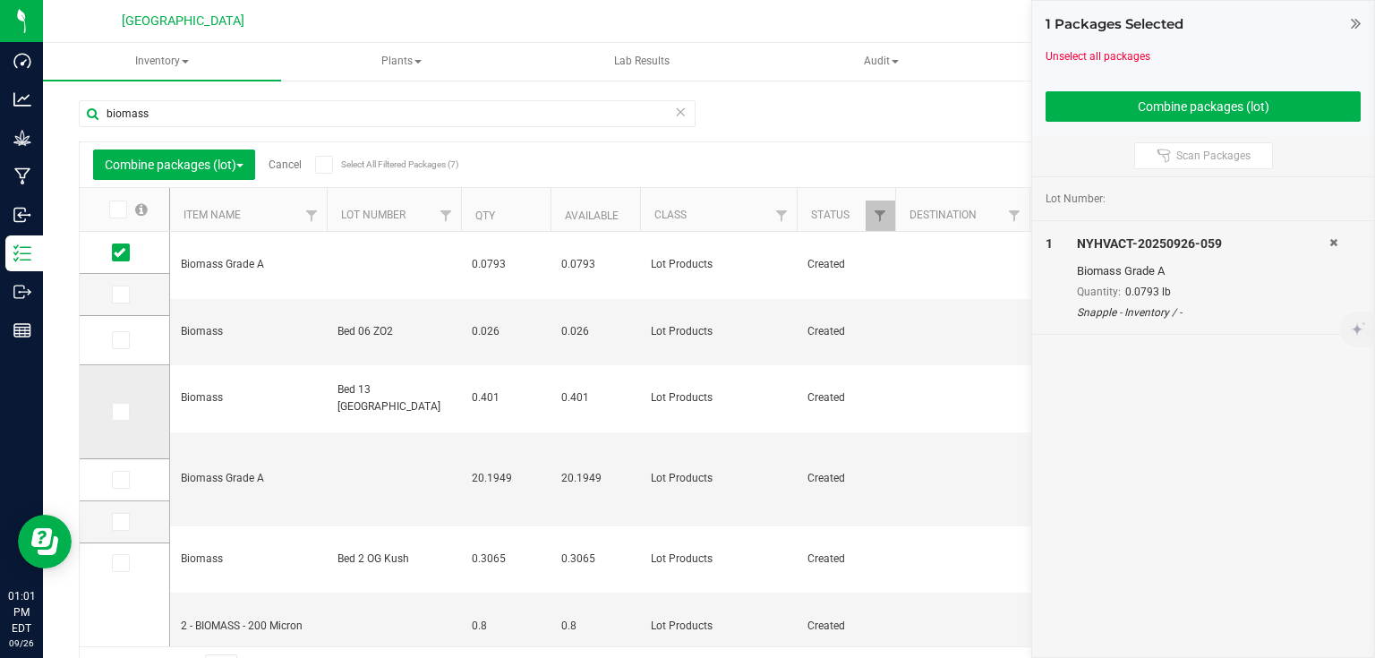
click at [123, 412] on icon at bounding box center [120, 412] width 12 height 0
click at [0, 0] on input "checkbox" at bounding box center [0, 0] width 0 height 0
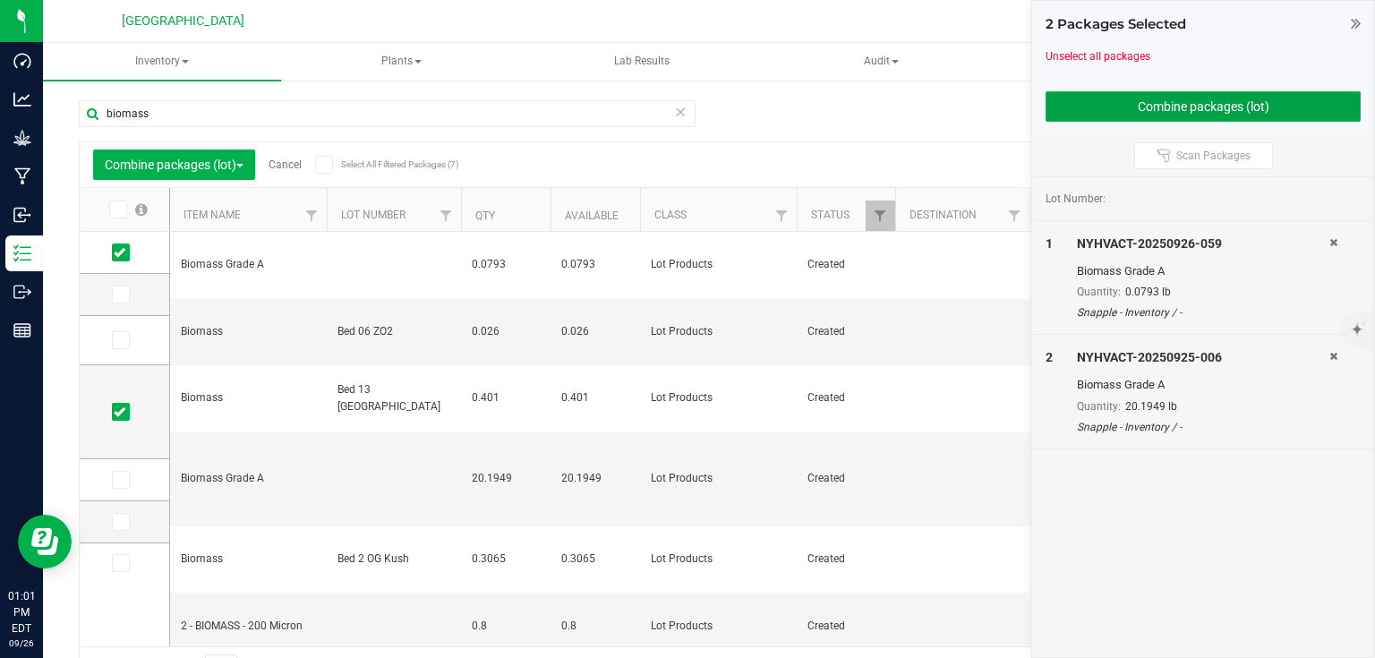
click at [1122, 119] on button "Combine packages (lot)" at bounding box center [1203, 106] width 315 height 30
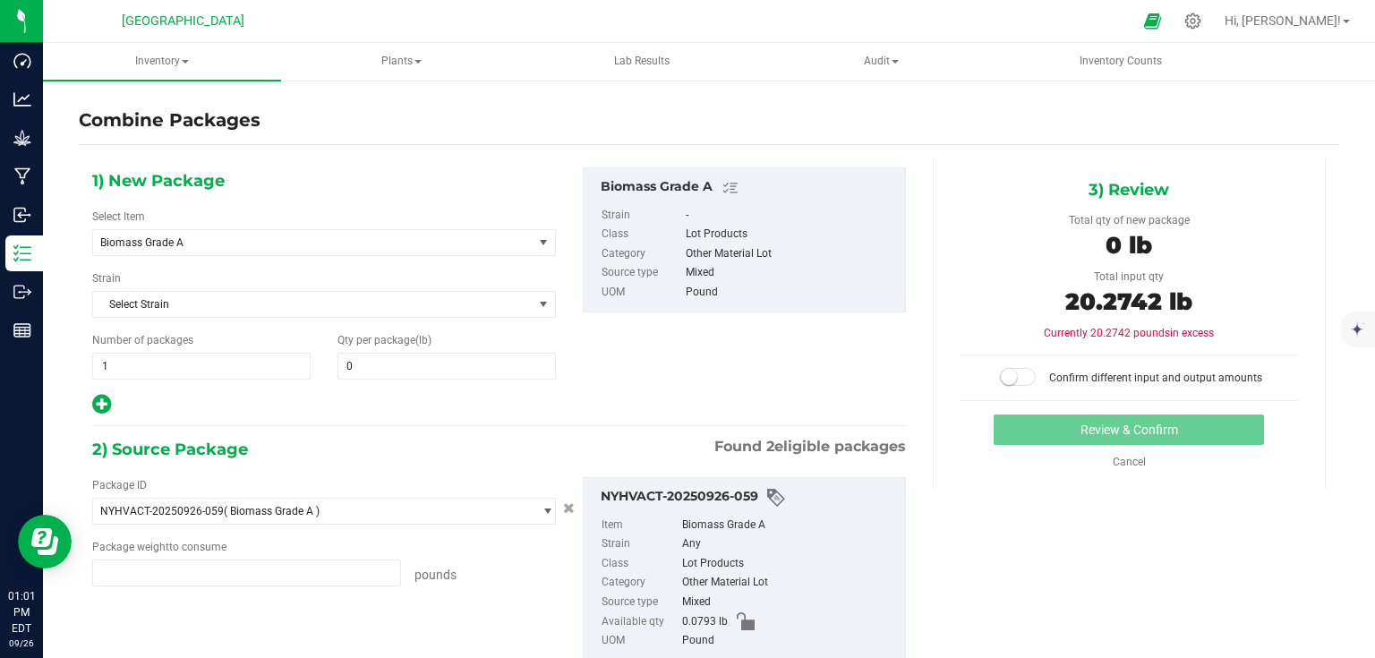
type input "0.0793 lb"
type input "20.1949 lb"
click at [436, 369] on span at bounding box center [447, 366] width 218 height 27
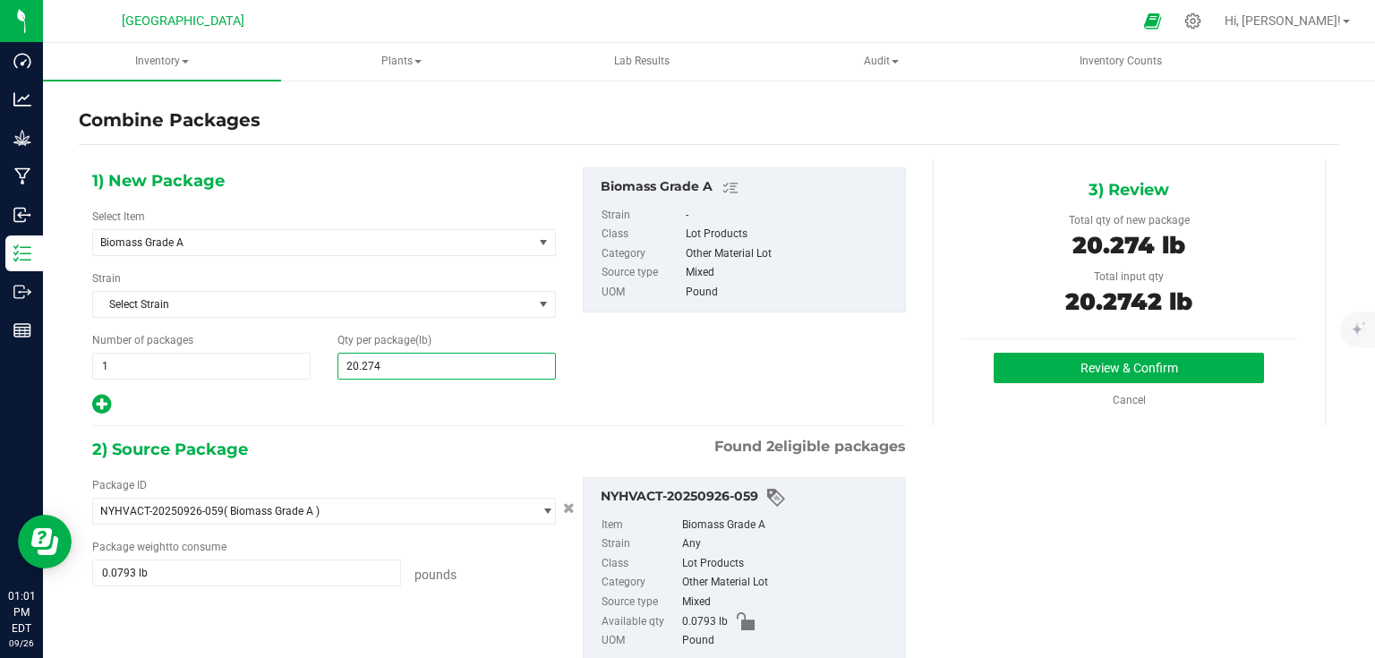
type input "20.2742"
type input "20"
click at [1107, 364] on button "Review & Confirm" at bounding box center [1129, 368] width 270 height 30
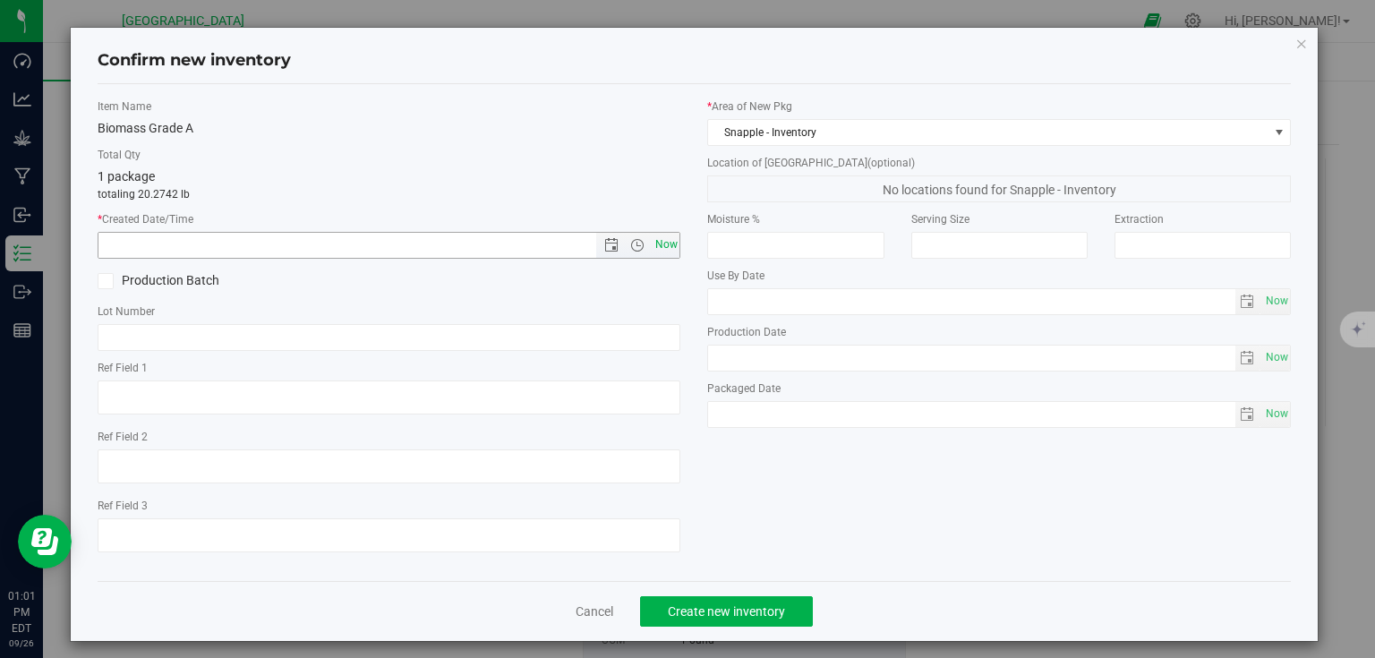
click at [655, 249] on span "Now" at bounding box center [666, 245] width 30 height 26
type input "9/26/2025 1:01 PM"
click at [749, 605] on button "Create new inventory" at bounding box center [726, 611] width 173 height 30
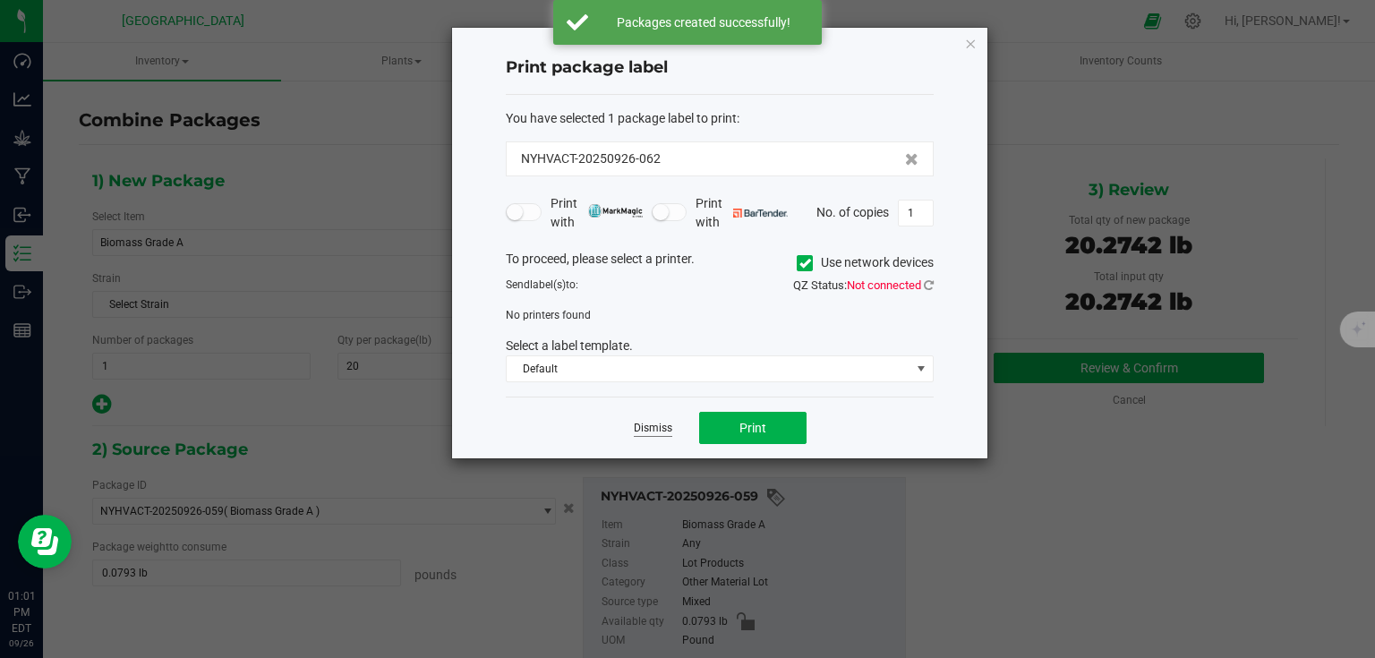
click at [651, 431] on link "Dismiss" at bounding box center [653, 428] width 39 height 15
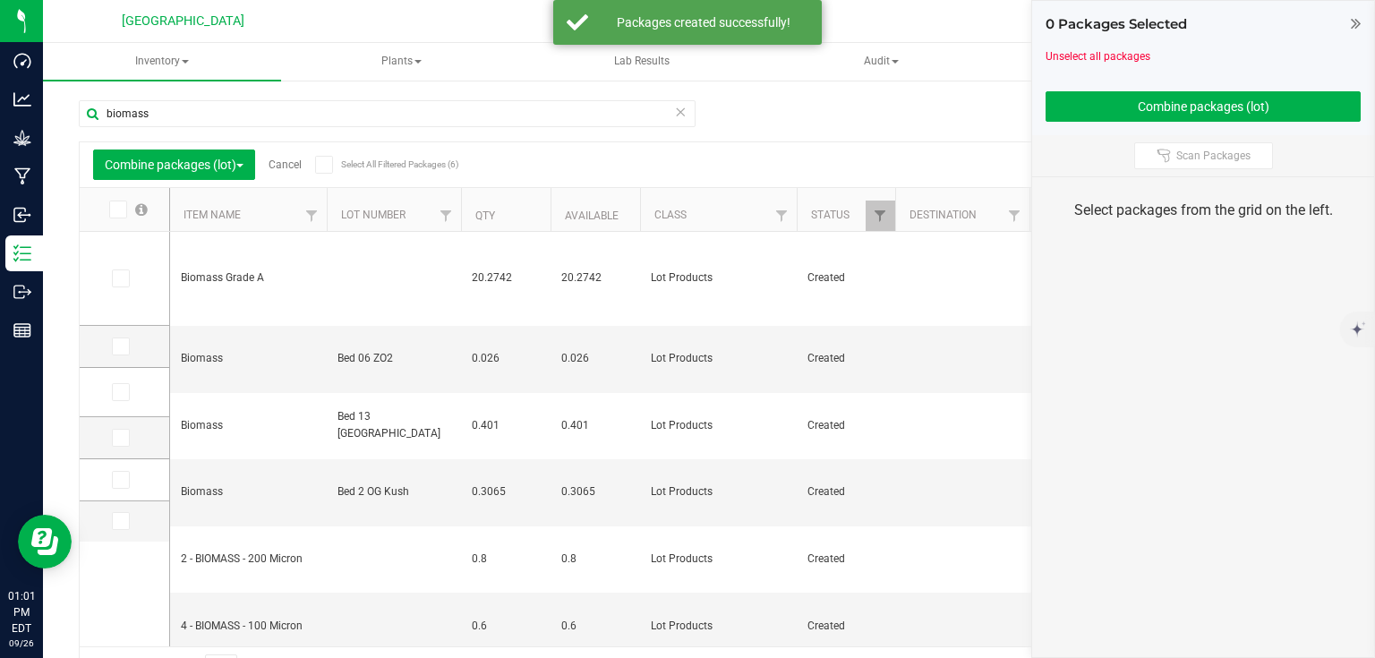
click at [1352, 25] on icon at bounding box center [1356, 23] width 10 height 18
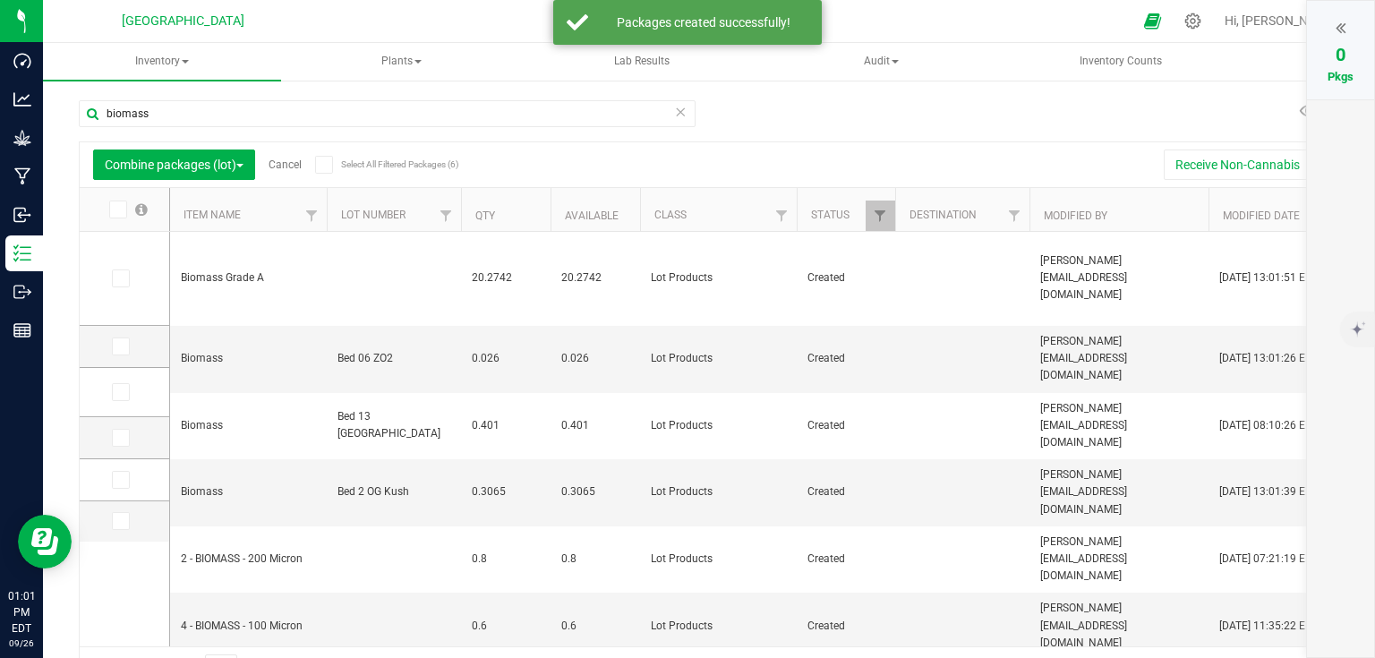
click at [295, 159] on link "Cancel" at bounding box center [285, 164] width 33 height 13
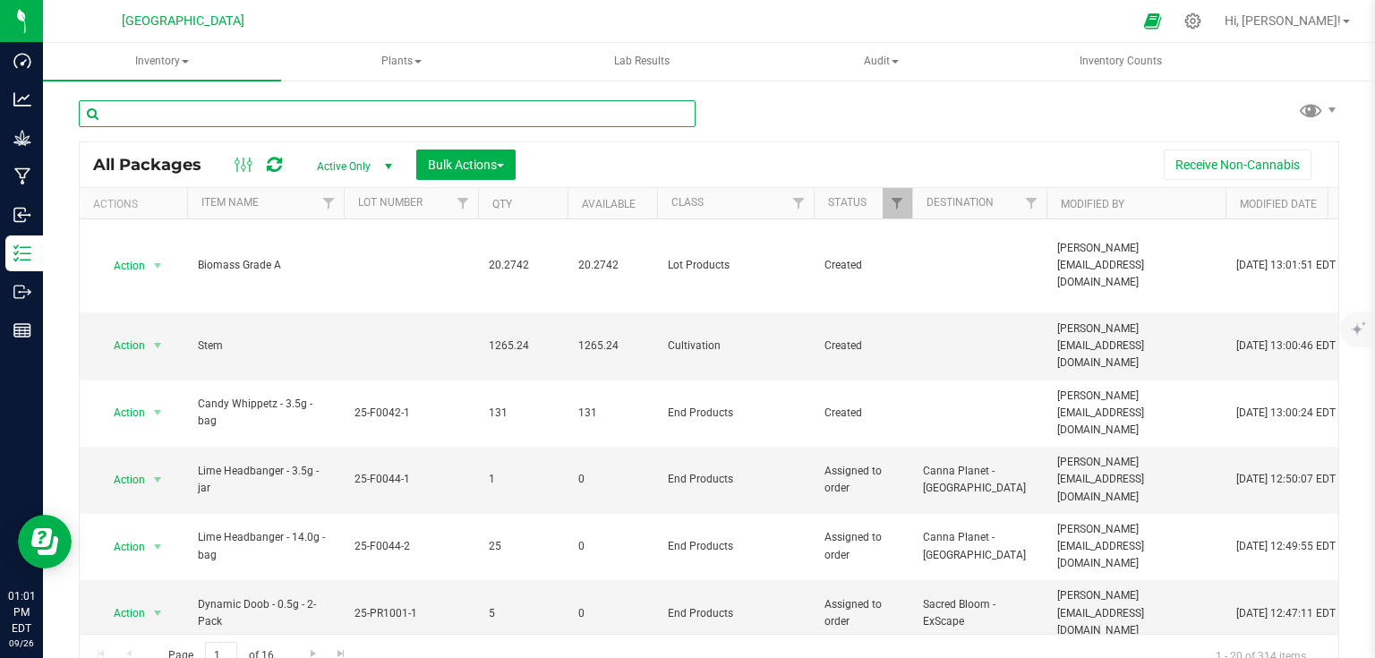
click at [201, 126] on input "text" at bounding box center [387, 113] width 617 height 27
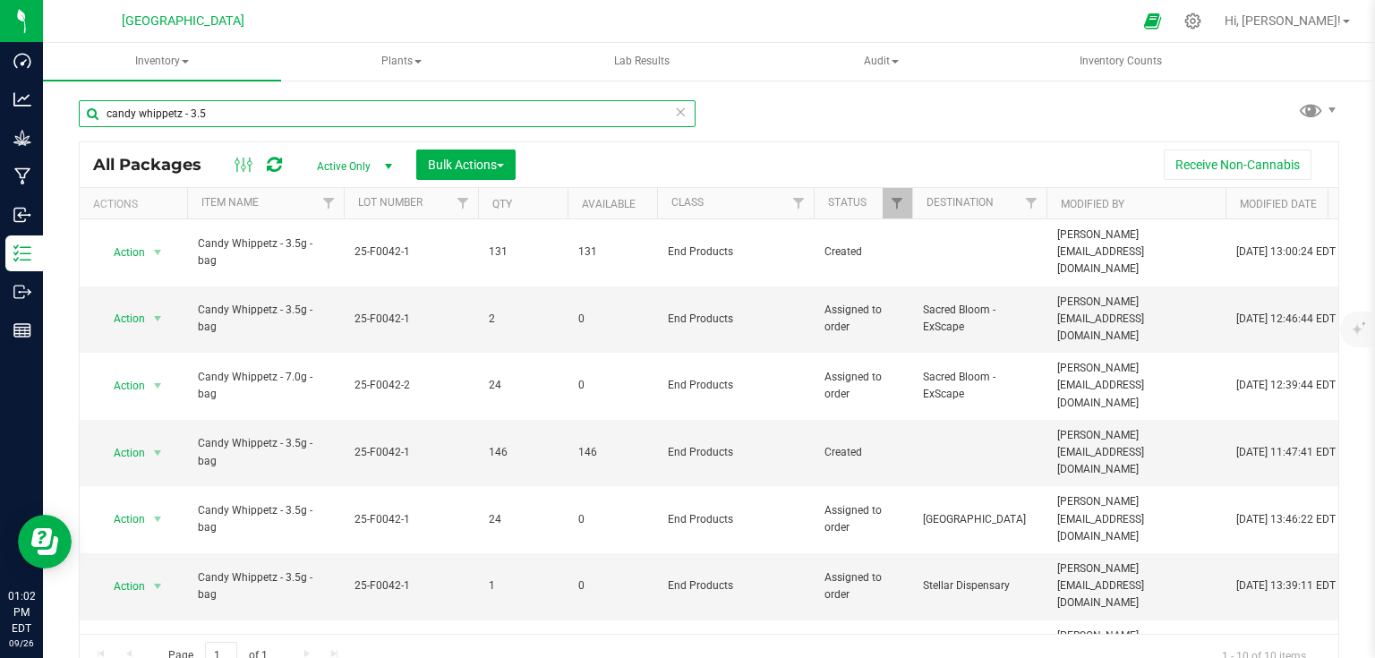
type input "candy whippetz - 3.5g"
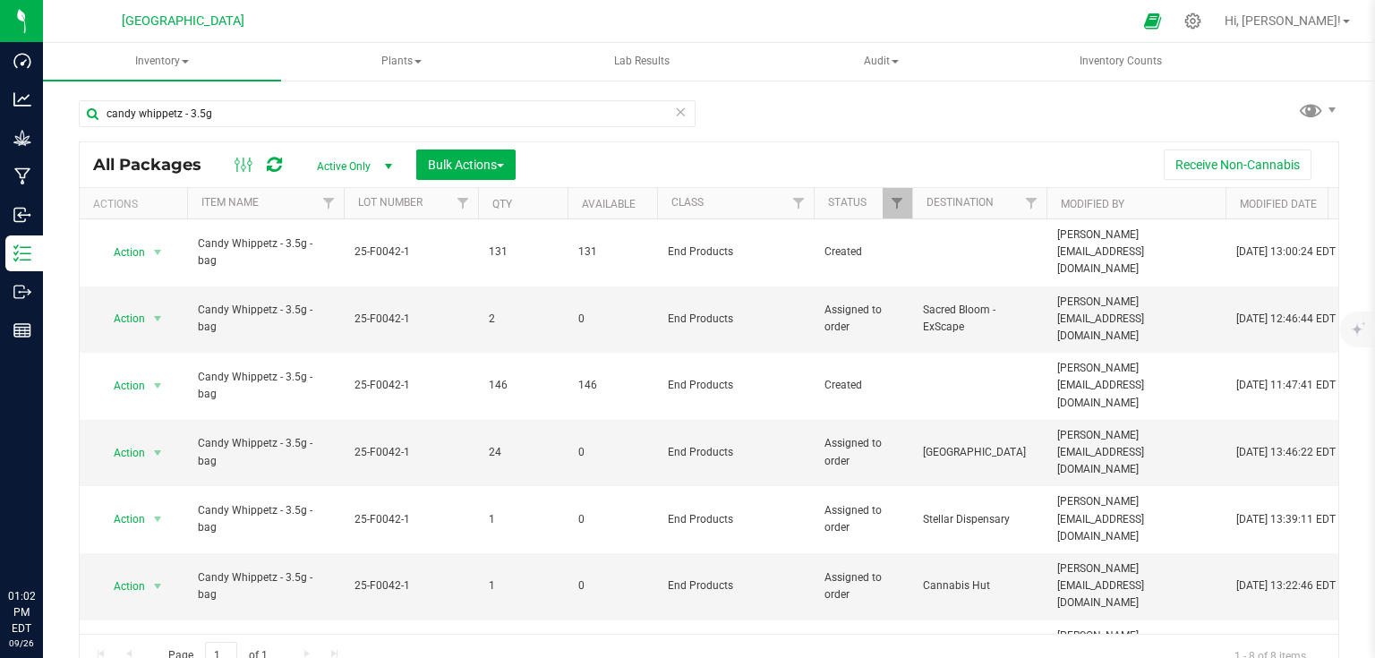
click at [451, 169] on span "Bulk Actions" at bounding box center [466, 165] width 76 height 14
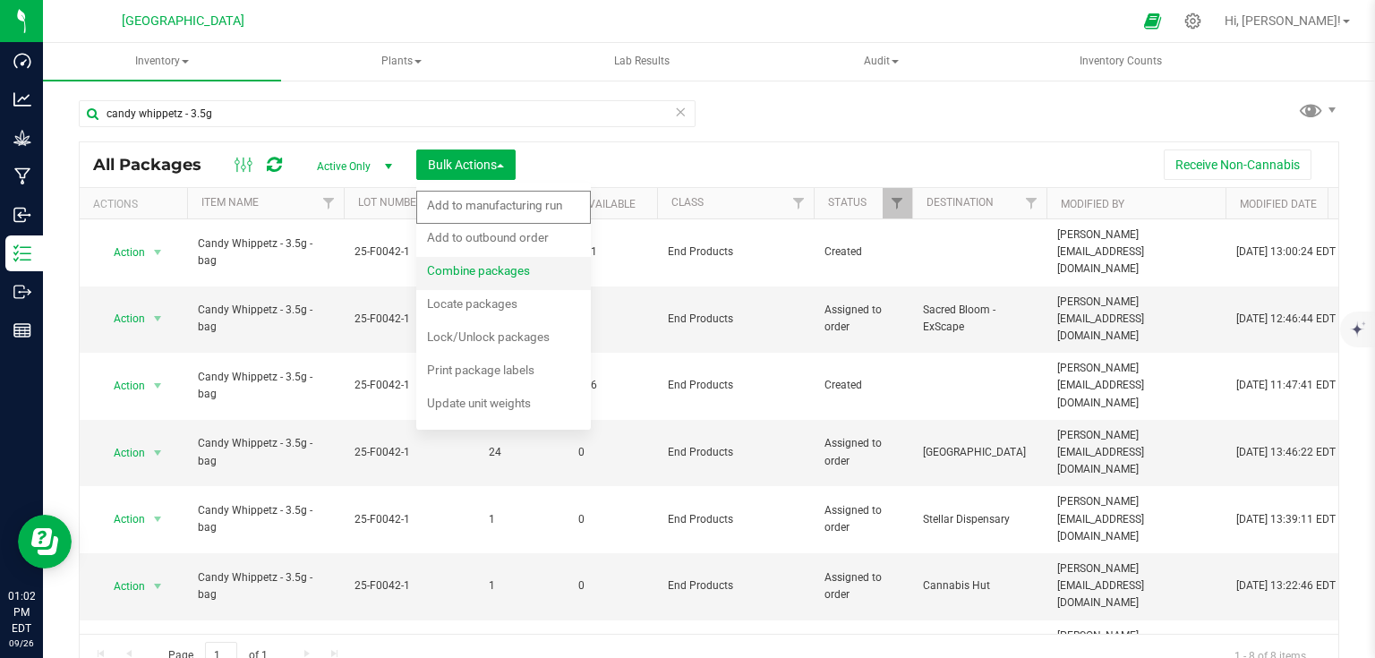
click at [465, 286] on div "Combine packages" at bounding box center [490, 273] width 127 height 29
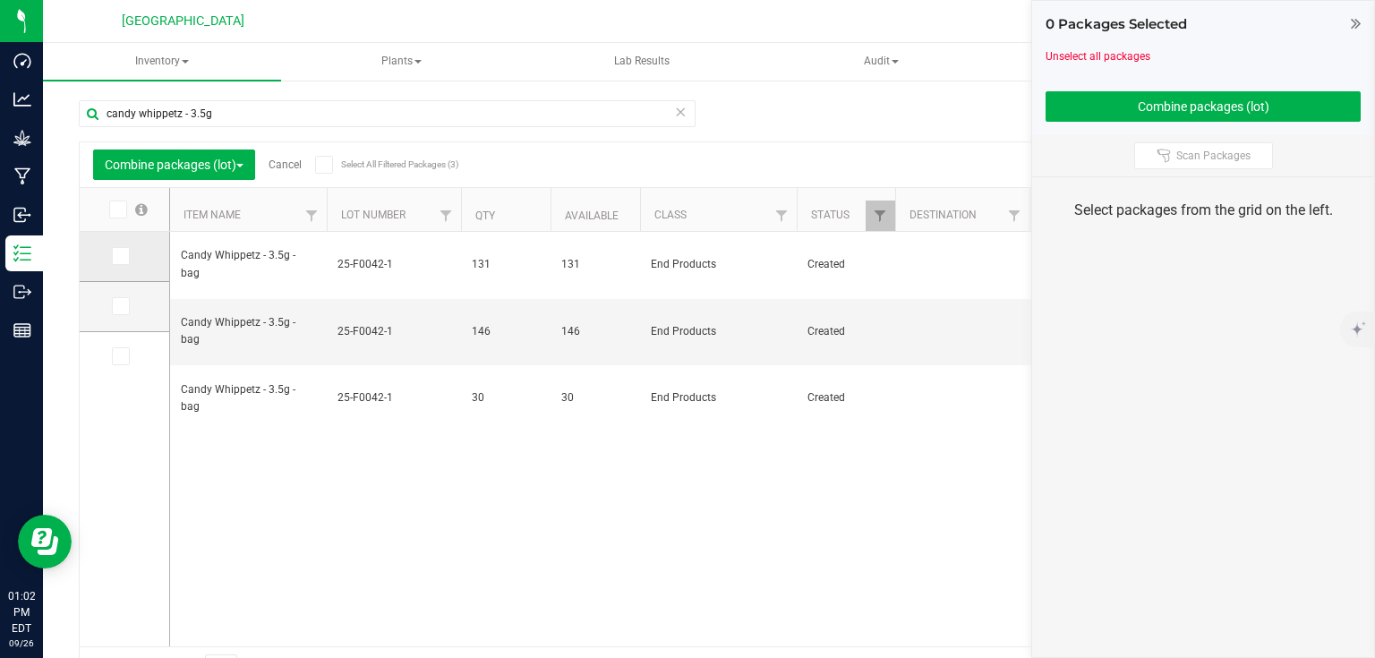
click at [118, 256] on icon at bounding box center [120, 256] width 12 height 0
click at [0, 0] on input "checkbox" at bounding box center [0, 0] width 0 height 0
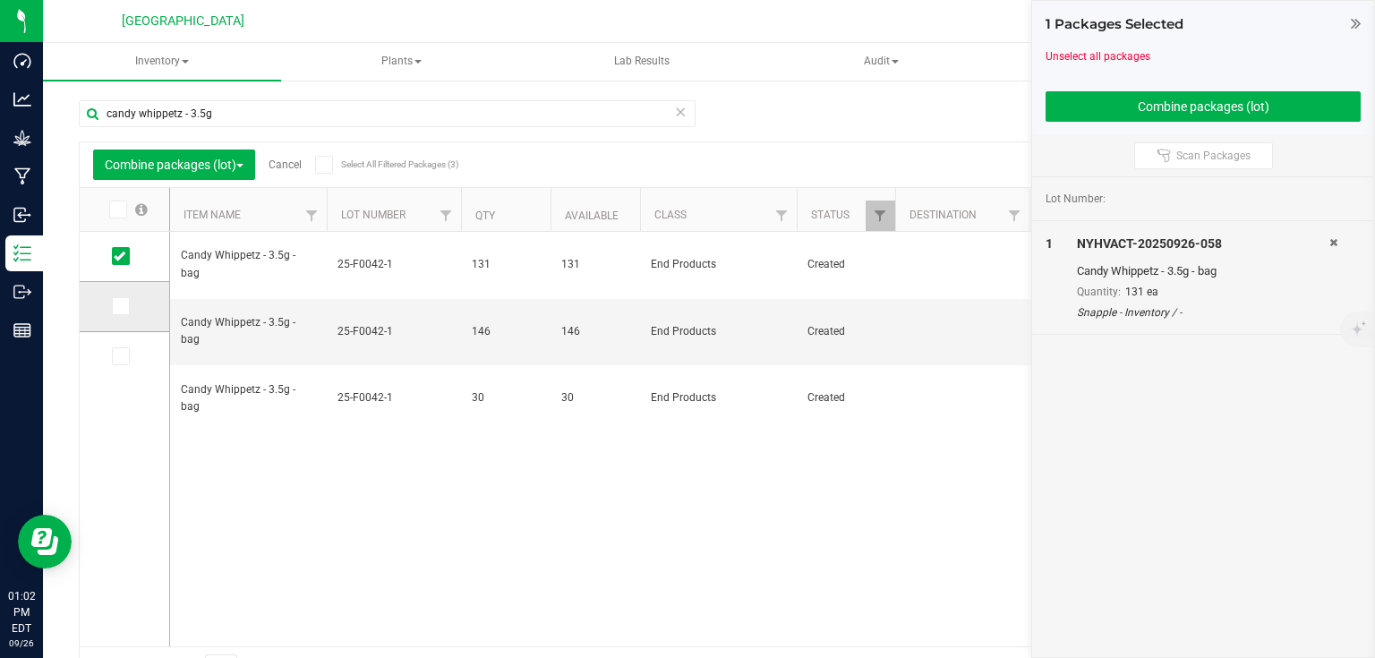
click at [119, 306] on icon at bounding box center [120, 306] width 12 height 0
click at [0, 0] on input "checkbox" at bounding box center [0, 0] width 0 height 0
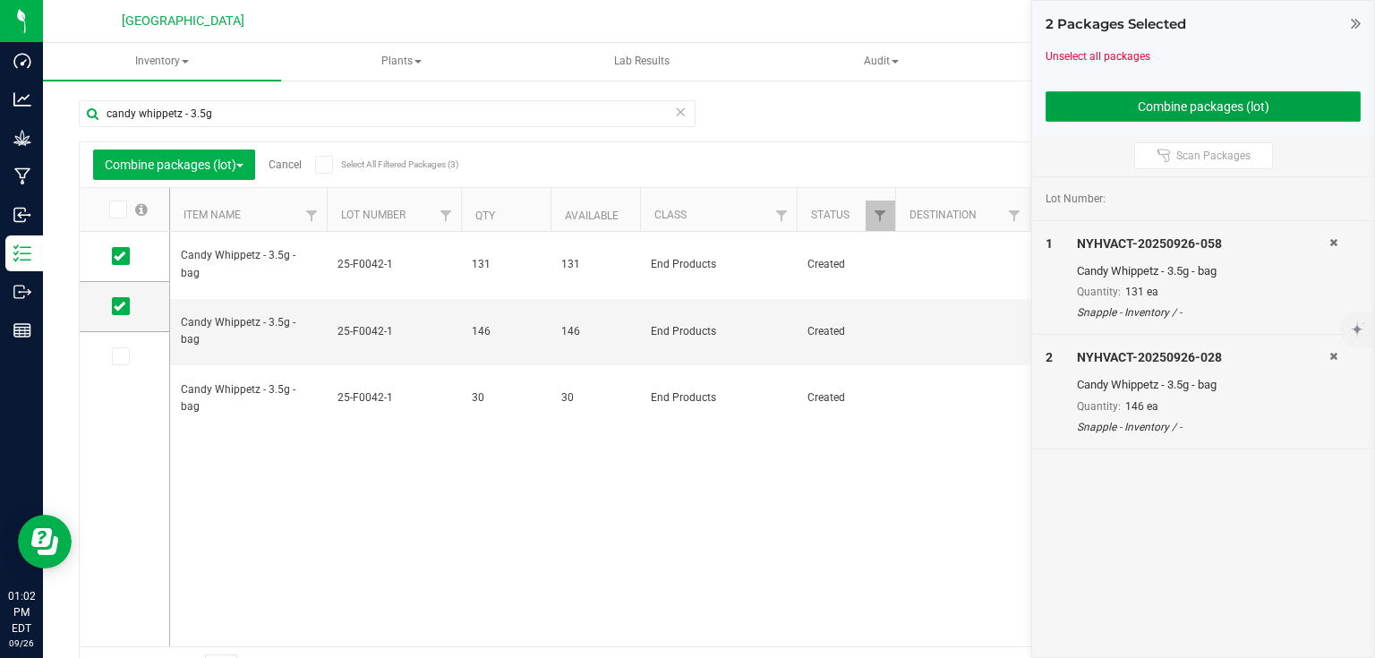
click at [1085, 107] on button "Combine packages (lot)" at bounding box center [1203, 106] width 315 height 30
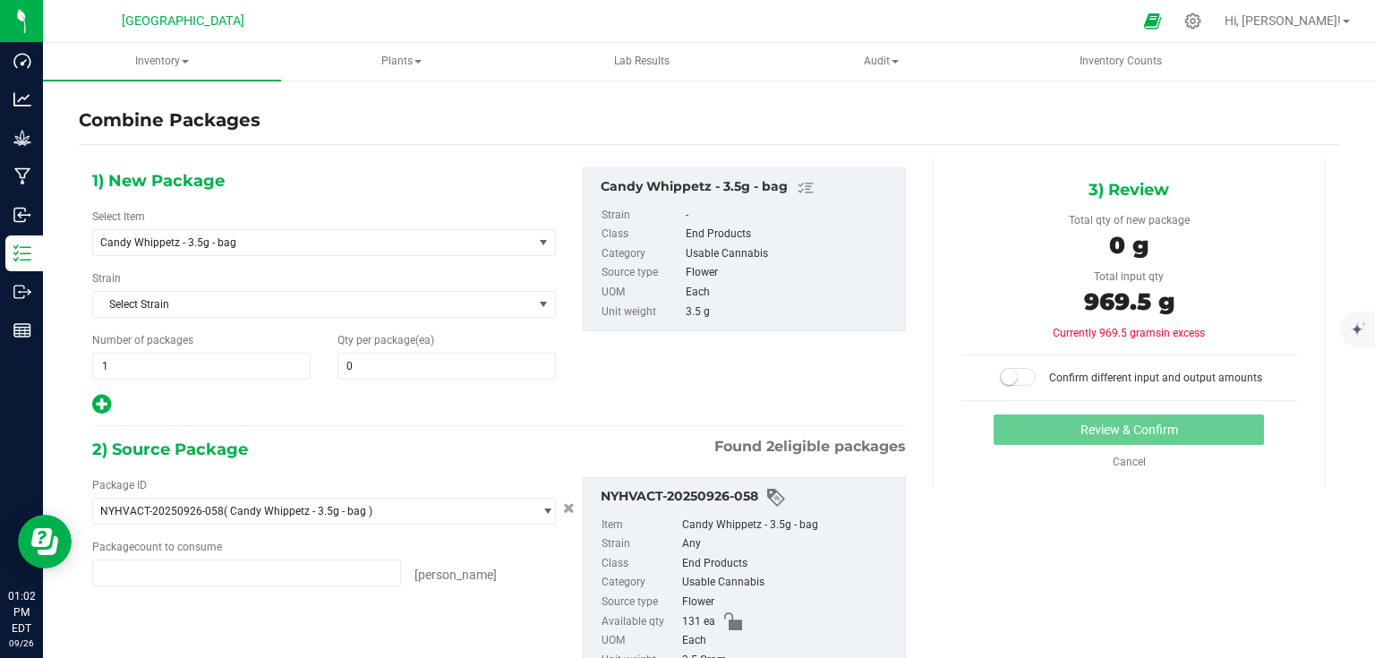
type input "131 ea"
type input "146 ea"
click at [501, 361] on span at bounding box center [447, 366] width 218 height 27
type input "277"
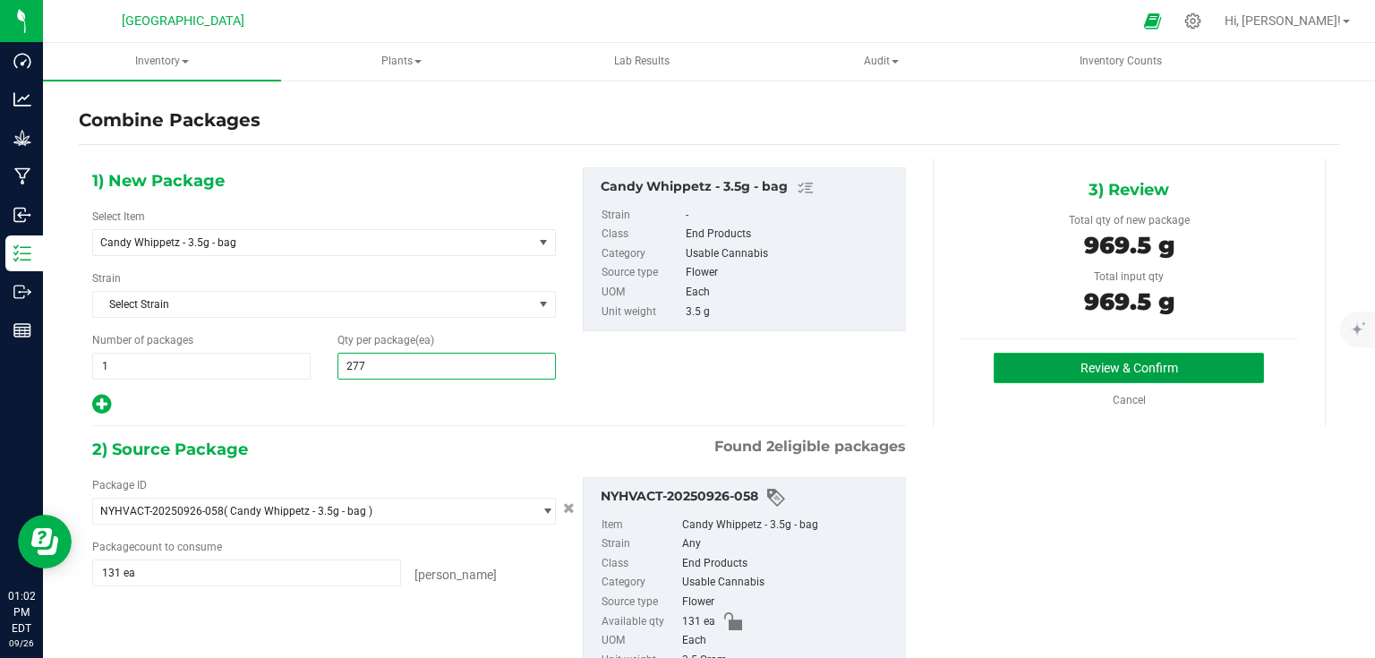
type input "277"
click at [1102, 362] on button "Review & Confirm" at bounding box center [1129, 368] width 270 height 30
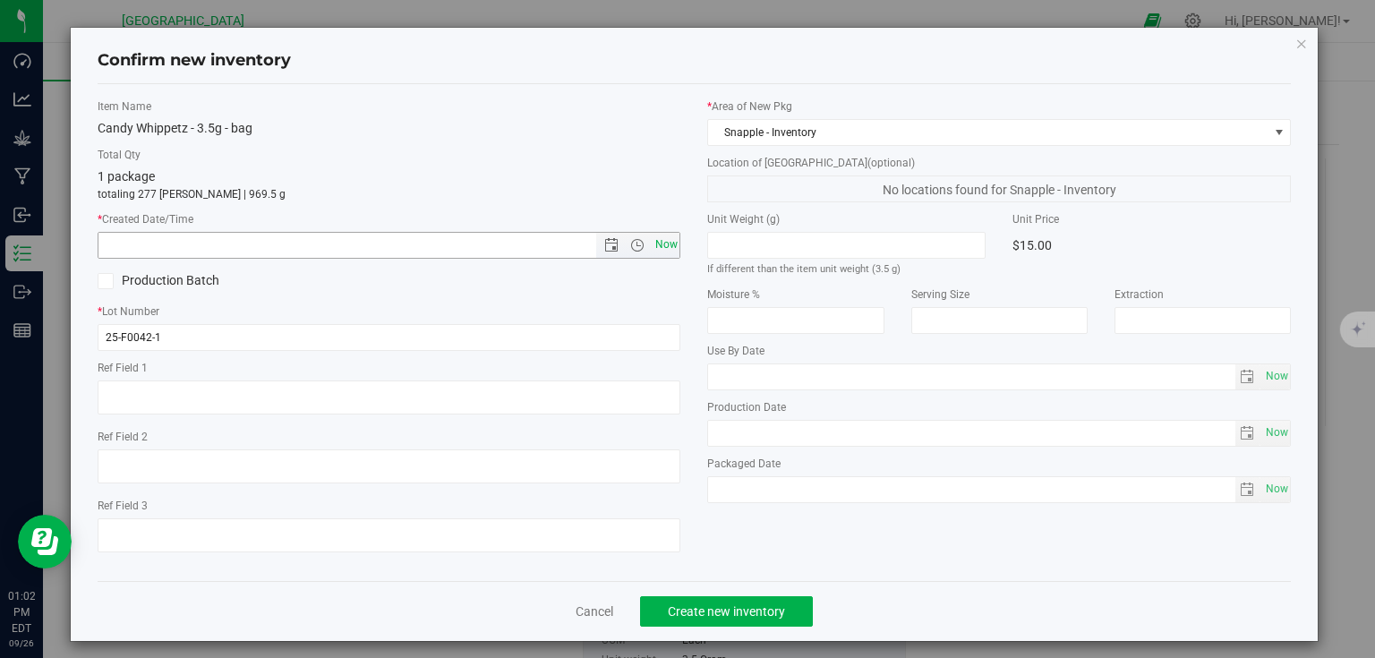
click at [663, 248] on span "Now" at bounding box center [666, 245] width 30 height 26
type input "[DATE] 1:02 PM"
click at [734, 629] on div "Cancel Create new inventory" at bounding box center [695, 611] width 1194 height 60
click at [740, 616] on span "Create new inventory" at bounding box center [726, 611] width 117 height 14
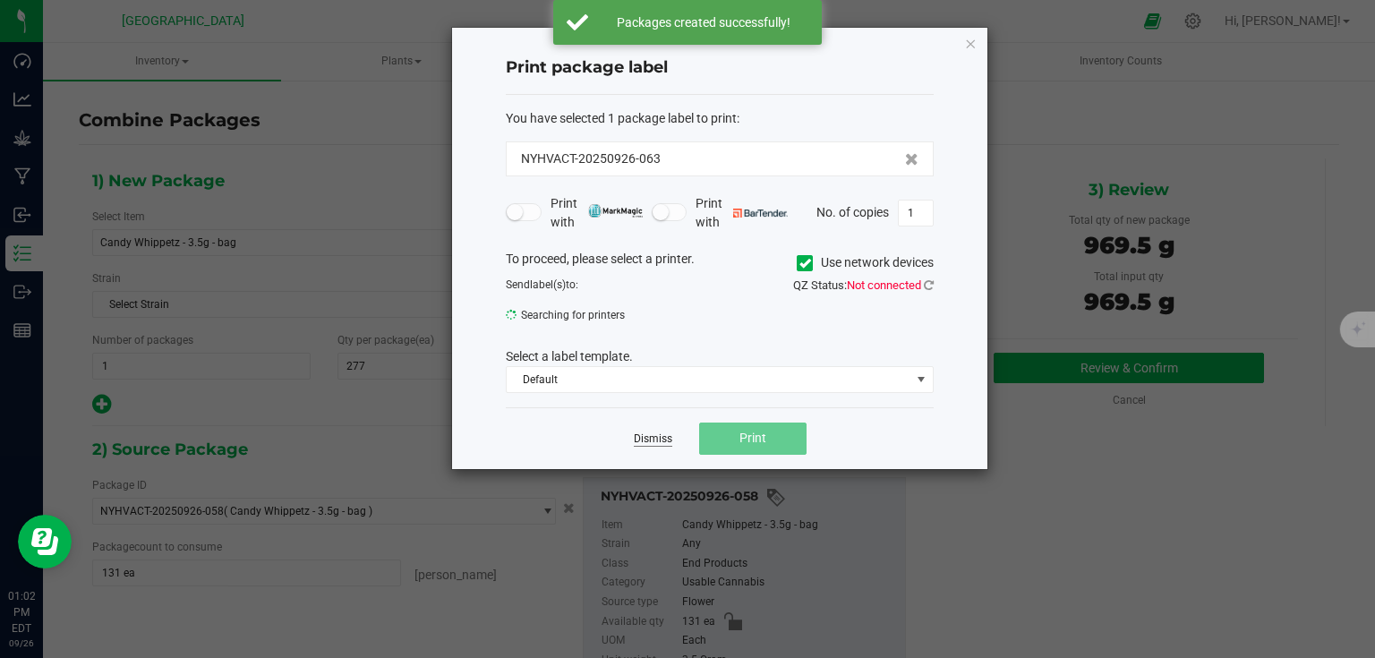
click at [661, 439] on link "Dismiss" at bounding box center [653, 439] width 39 height 15
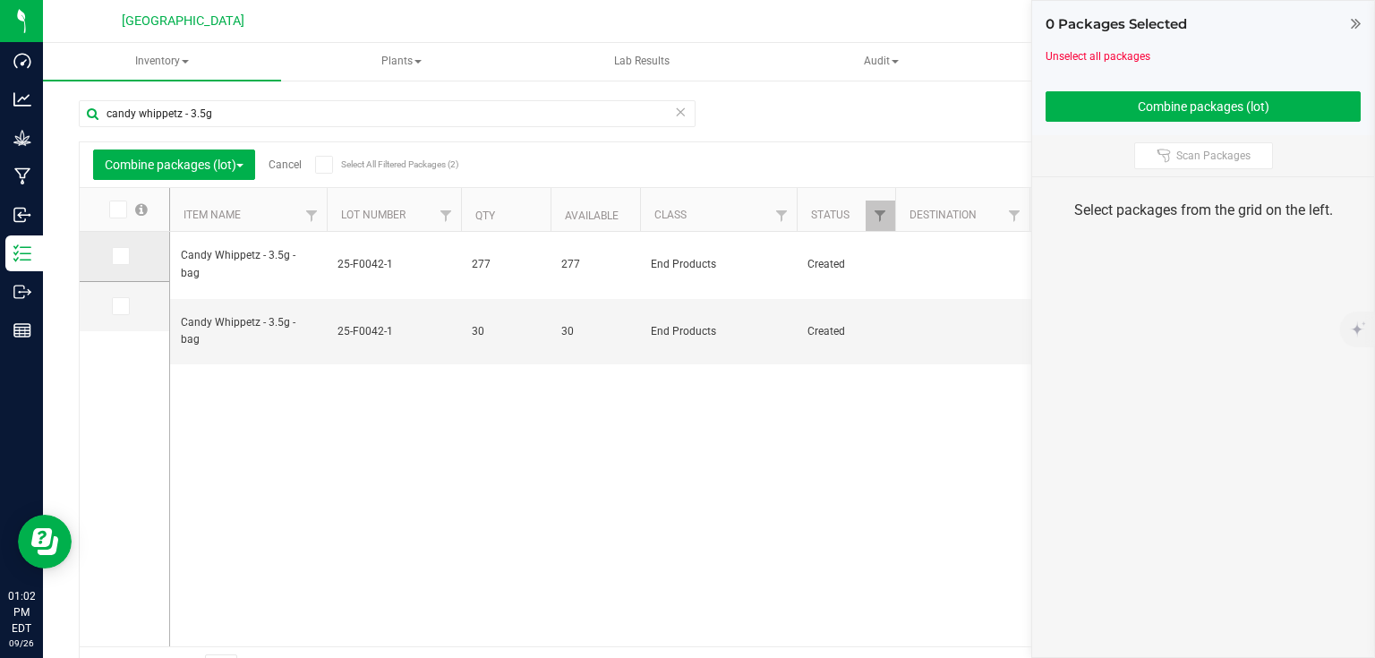
click at [123, 256] on icon at bounding box center [120, 256] width 12 height 0
click at [0, 0] on input "checkbox" at bounding box center [0, 0] width 0 height 0
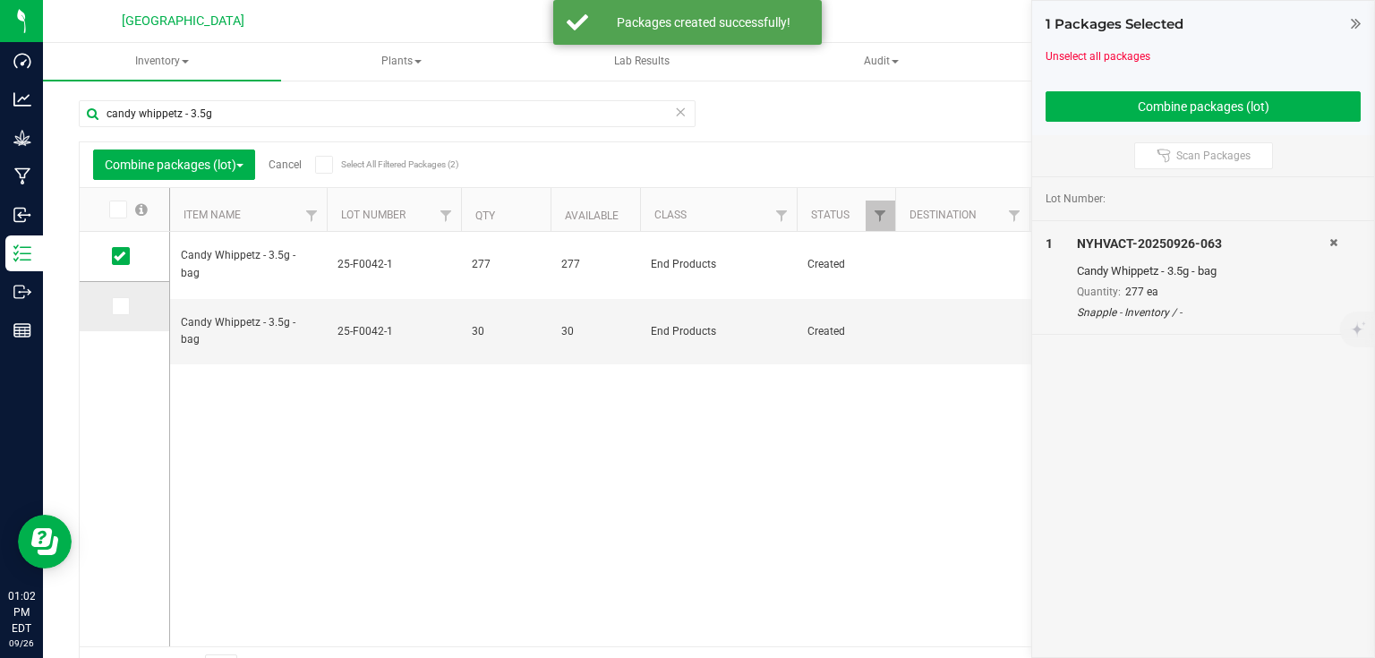
click at [110, 311] on td at bounding box center [125, 306] width 90 height 49
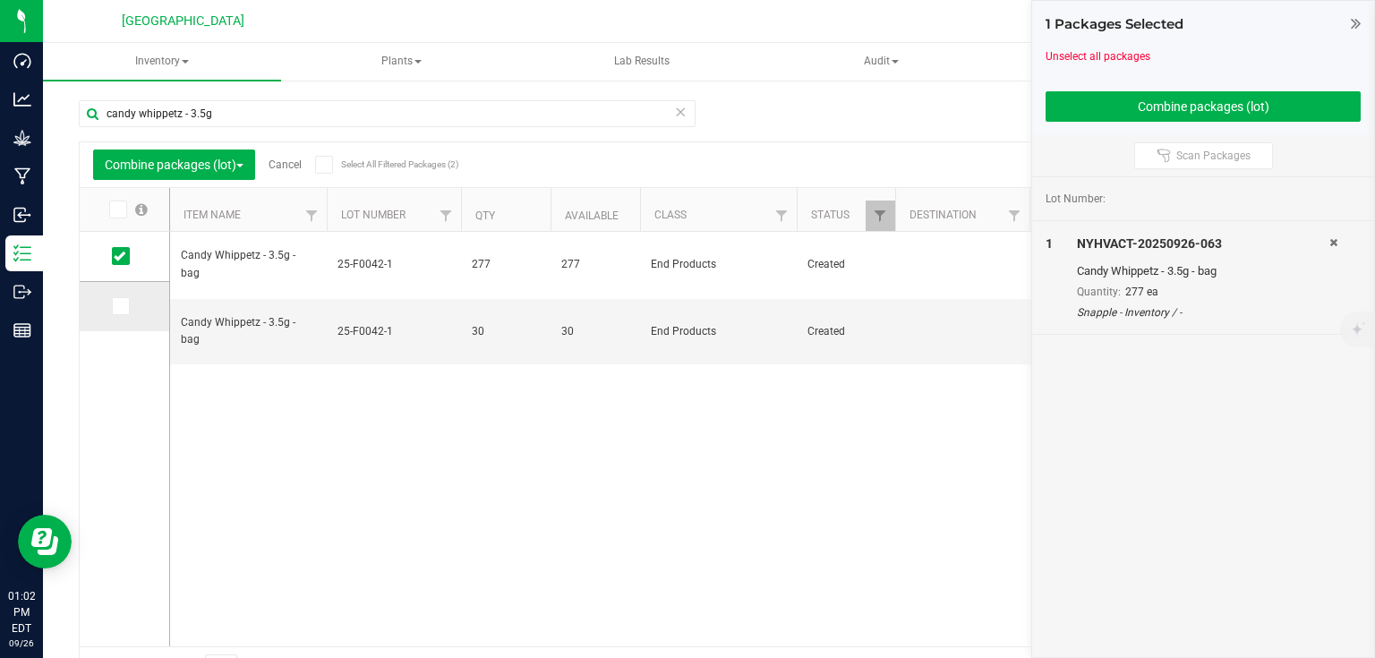
click at [126, 312] on span at bounding box center [121, 306] width 18 height 18
click at [0, 0] on input "checkbox" at bounding box center [0, 0] width 0 height 0
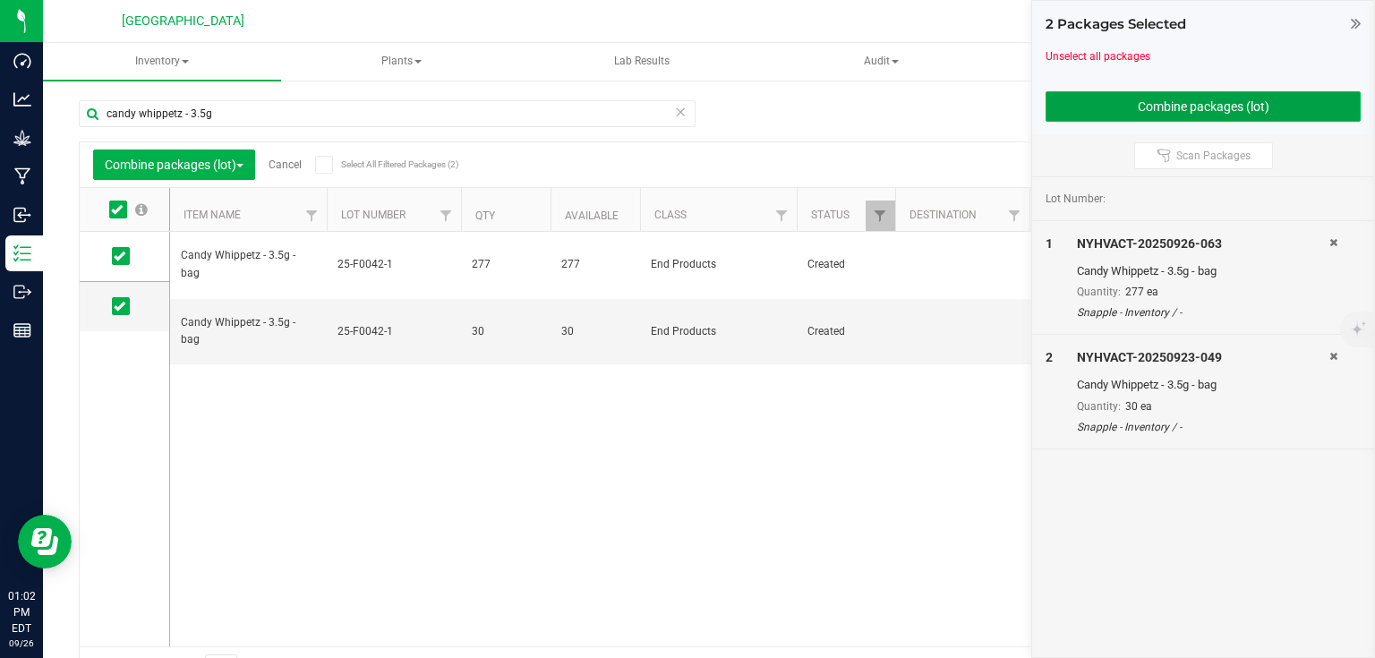
click at [1166, 99] on button "Combine packages (lot)" at bounding box center [1203, 106] width 315 height 30
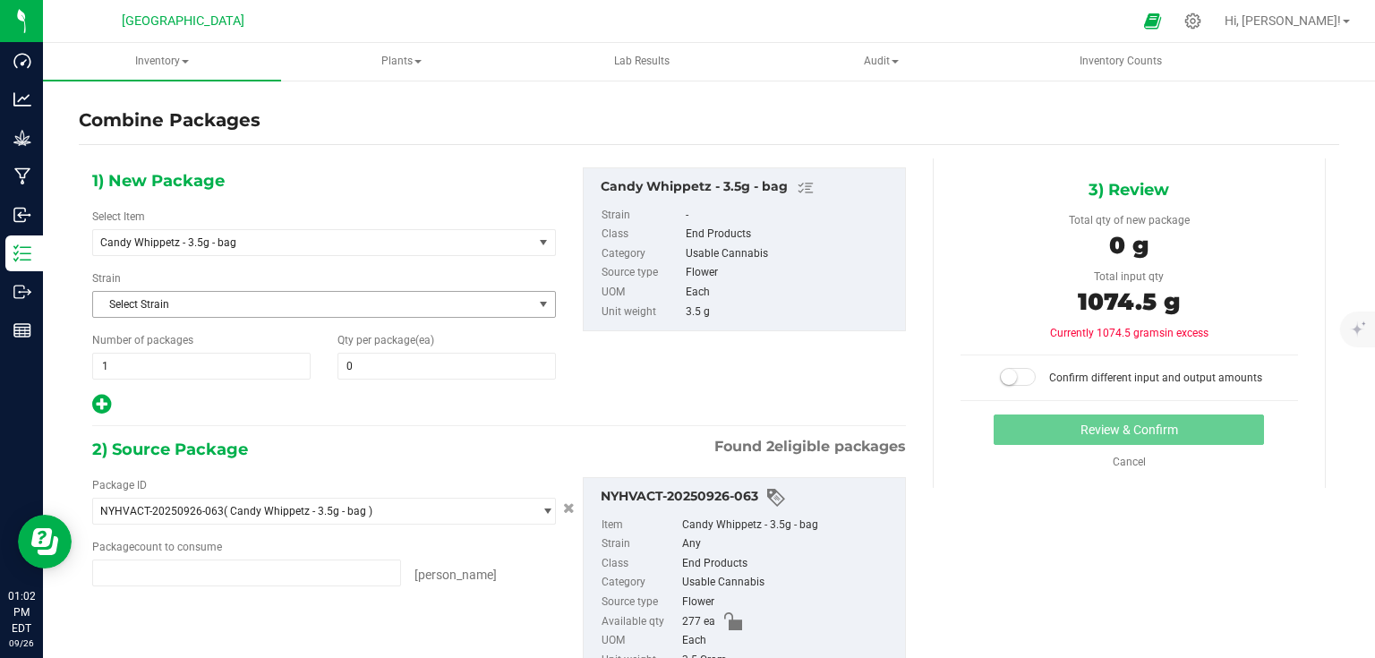
type input "277 ea"
type input "30 ea"
click at [389, 357] on span "0 0" at bounding box center [447, 366] width 218 height 27
type input "307"
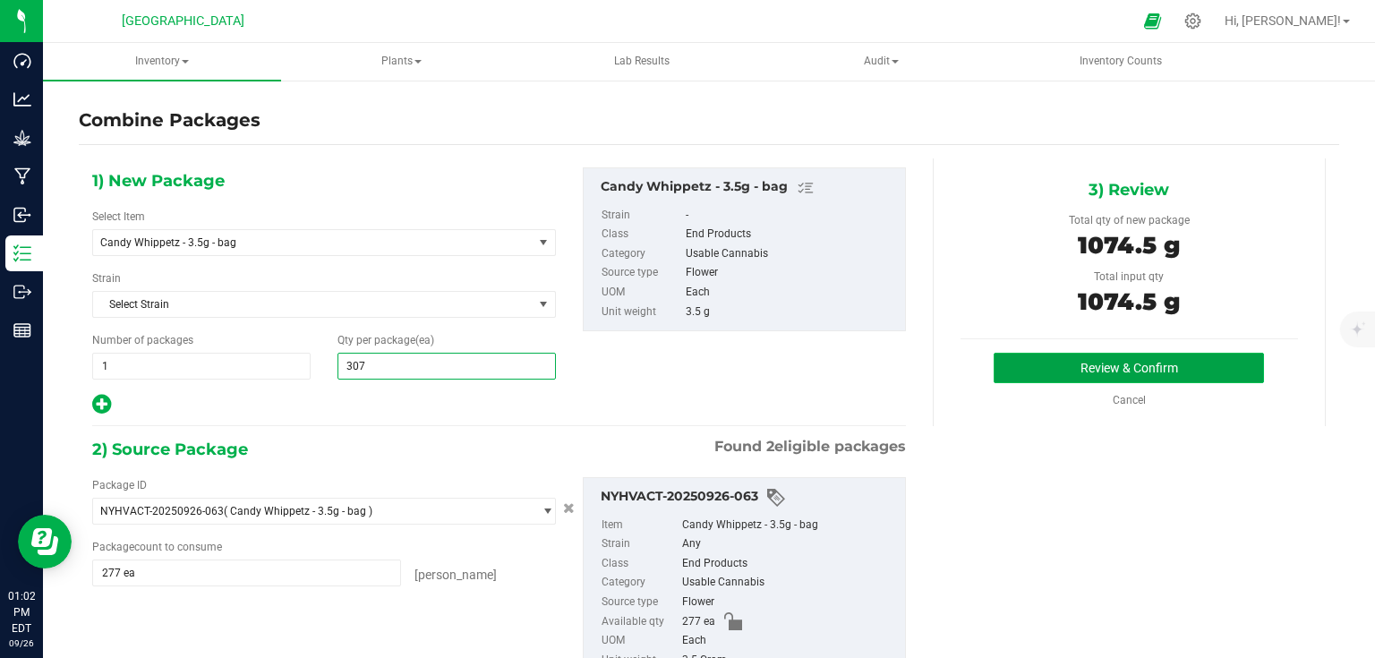
type input "307"
click at [1064, 357] on button "Review & Confirm" at bounding box center [1129, 368] width 270 height 30
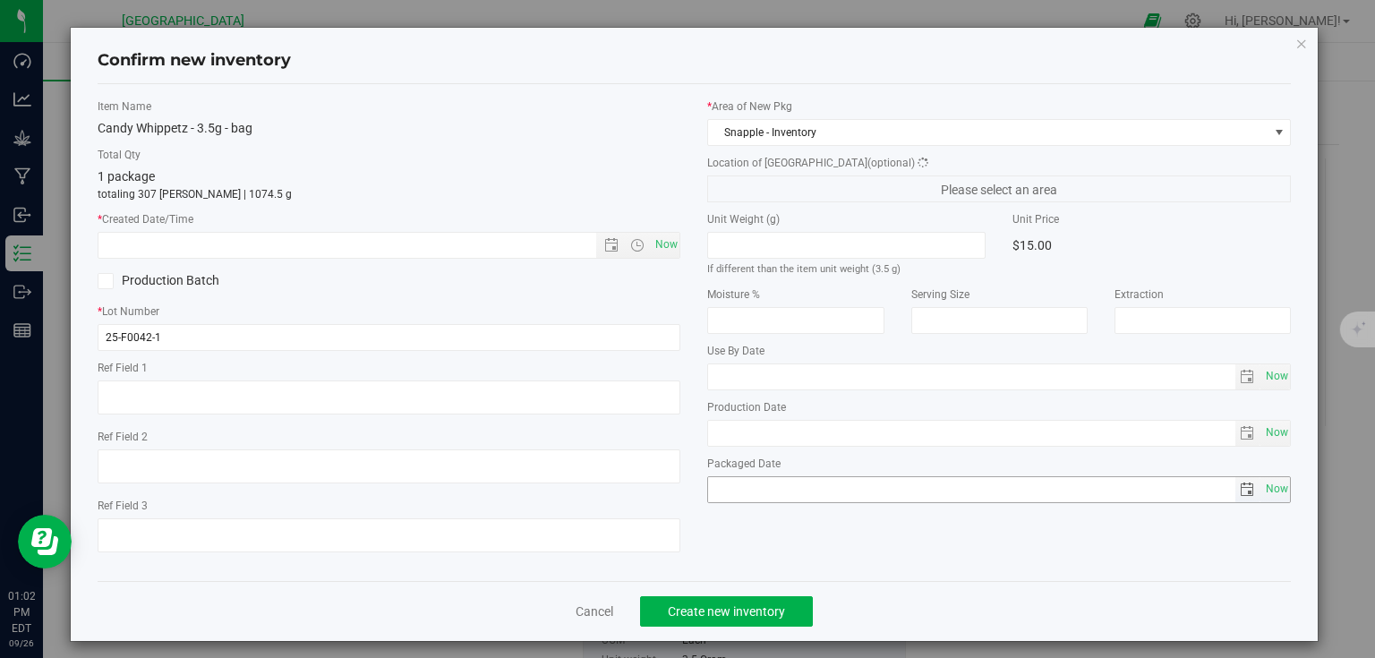
type textarea "Bed 6"
click at [656, 251] on span "Now" at bounding box center [666, 245] width 30 height 26
type input "[DATE] 1:02 PM"
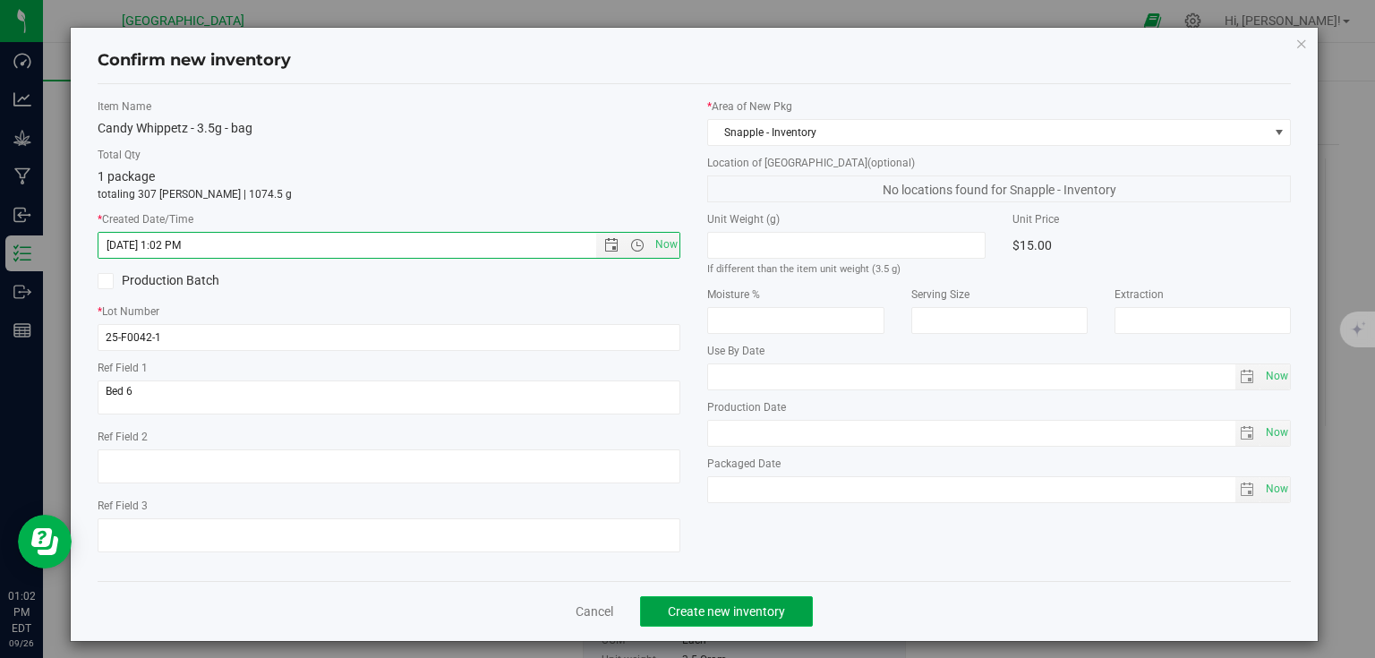
click at [717, 606] on span "Create new inventory" at bounding box center [726, 611] width 117 height 14
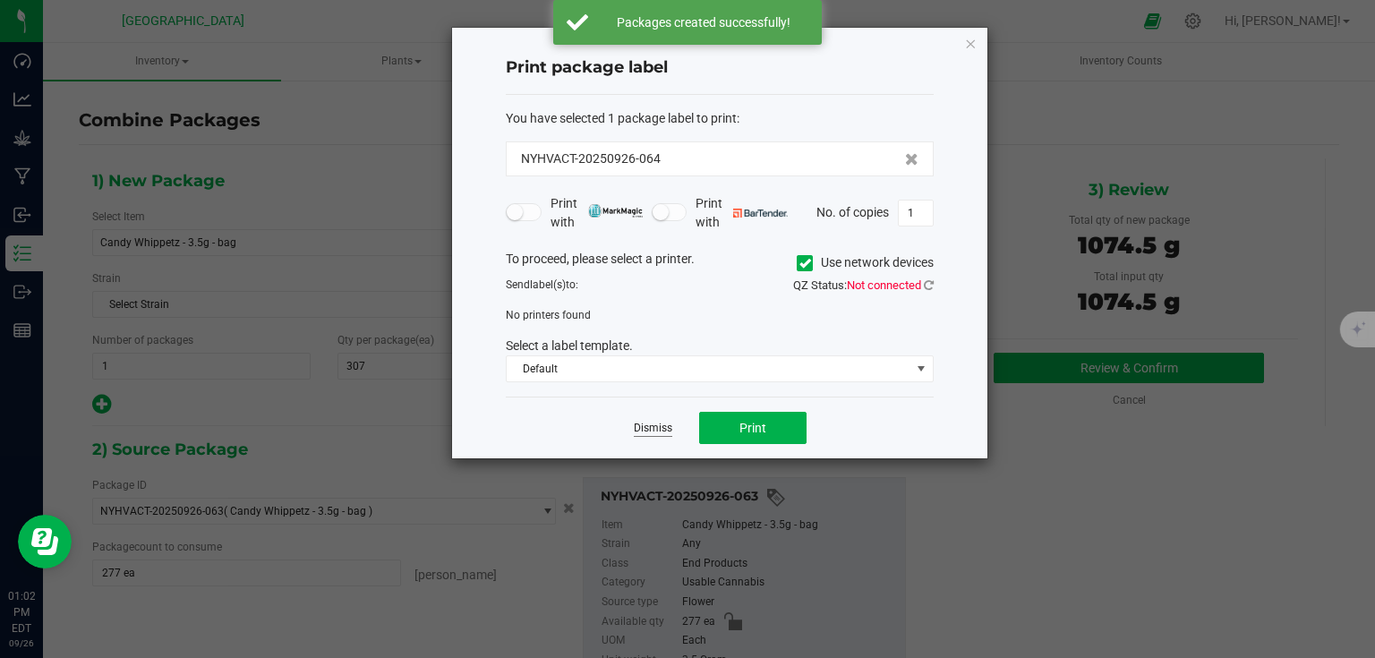
click at [664, 432] on link "Dismiss" at bounding box center [653, 428] width 39 height 15
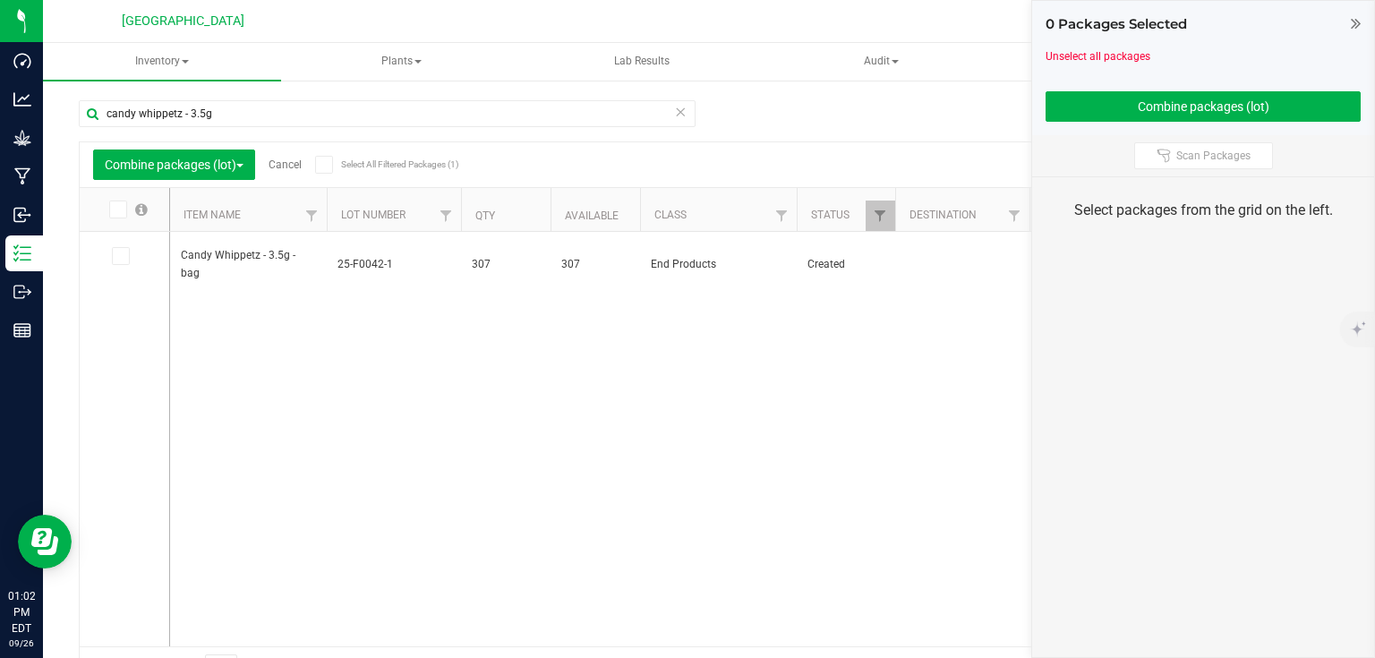
click at [1343, 25] on div "0 Packages Selected" at bounding box center [1203, 24] width 315 height 21
click at [1349, 21] on div "0 Packages Selected" at bounding box center [1203, 24] width 315 height 21
click at [1361, 21] on icon at bounding box center [1356, 23] width 10 height 18
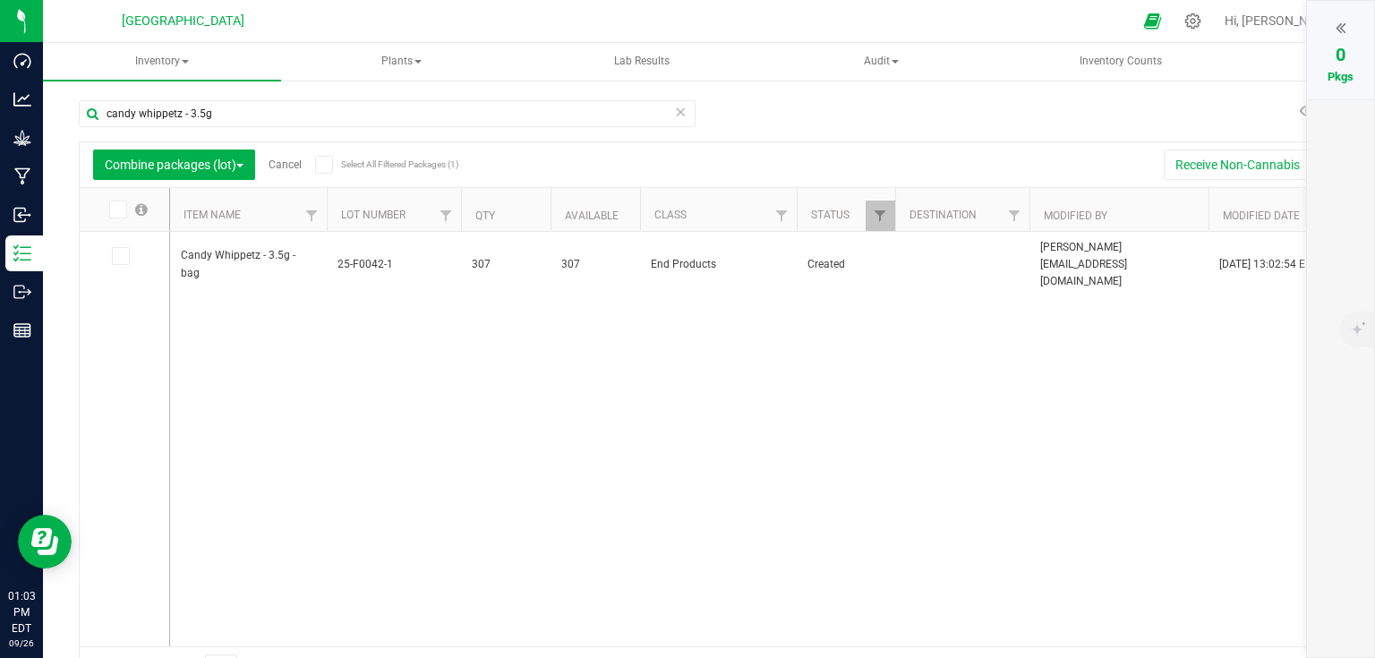
click at [302, 159] on link "Cancel" at bounding box center [285, 164] width 33 height 13
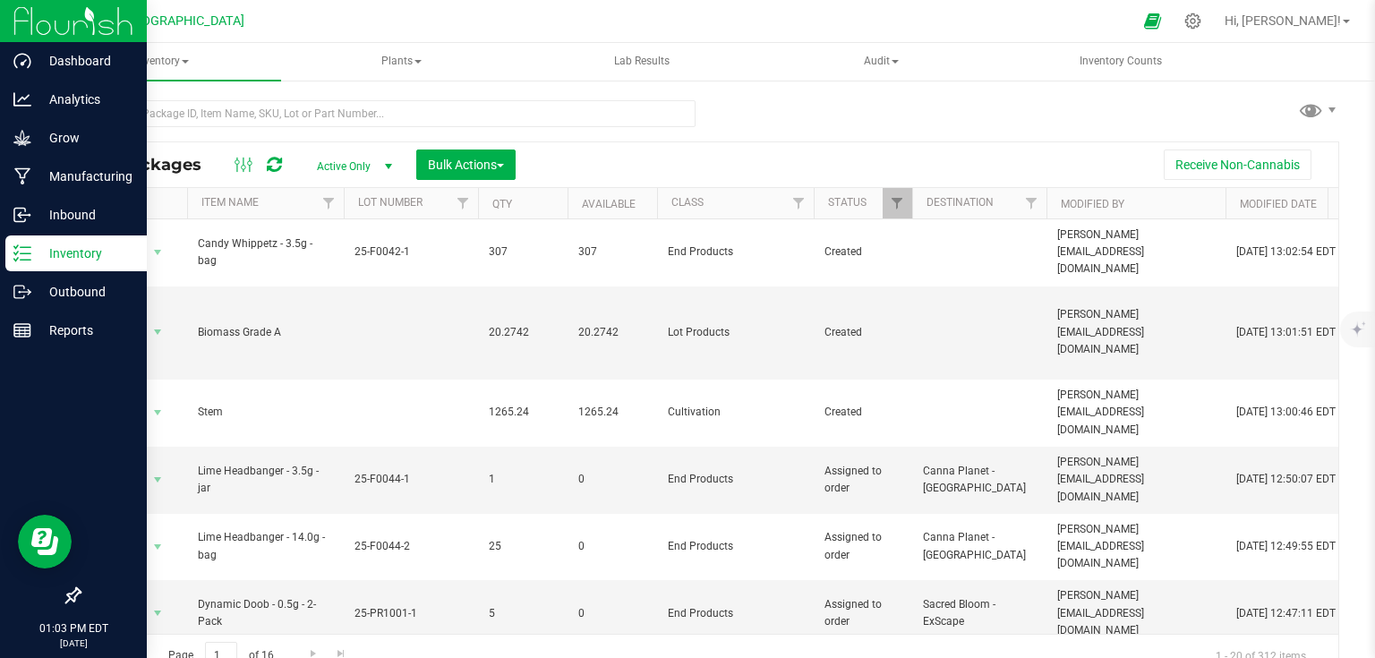
click at [22, 29] on img at bounding box center [73, 21] width 120 height 42
